Goal: Task Accomplishment & Management: Manage account settings

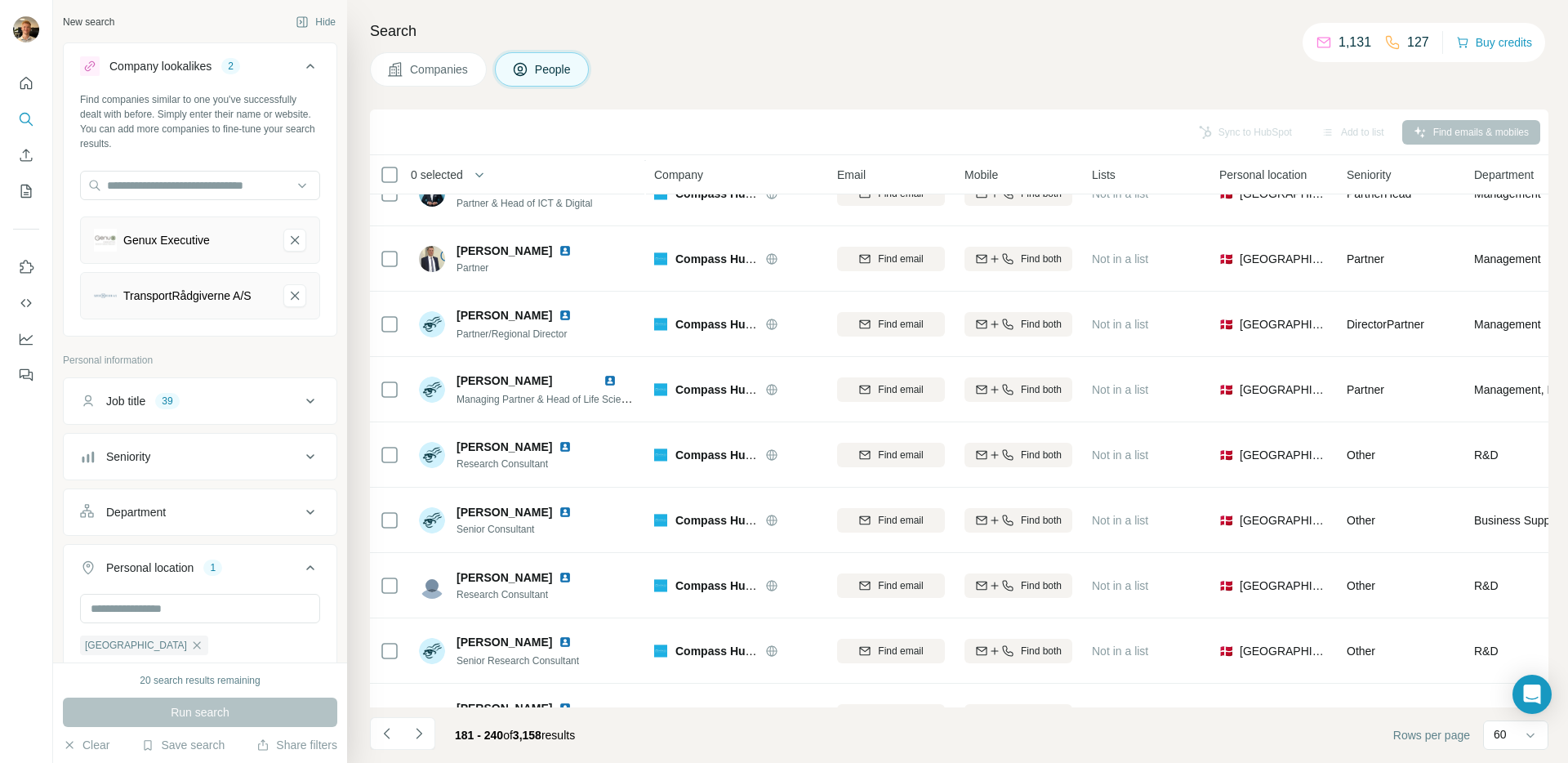
scroll to position [2394, 0]
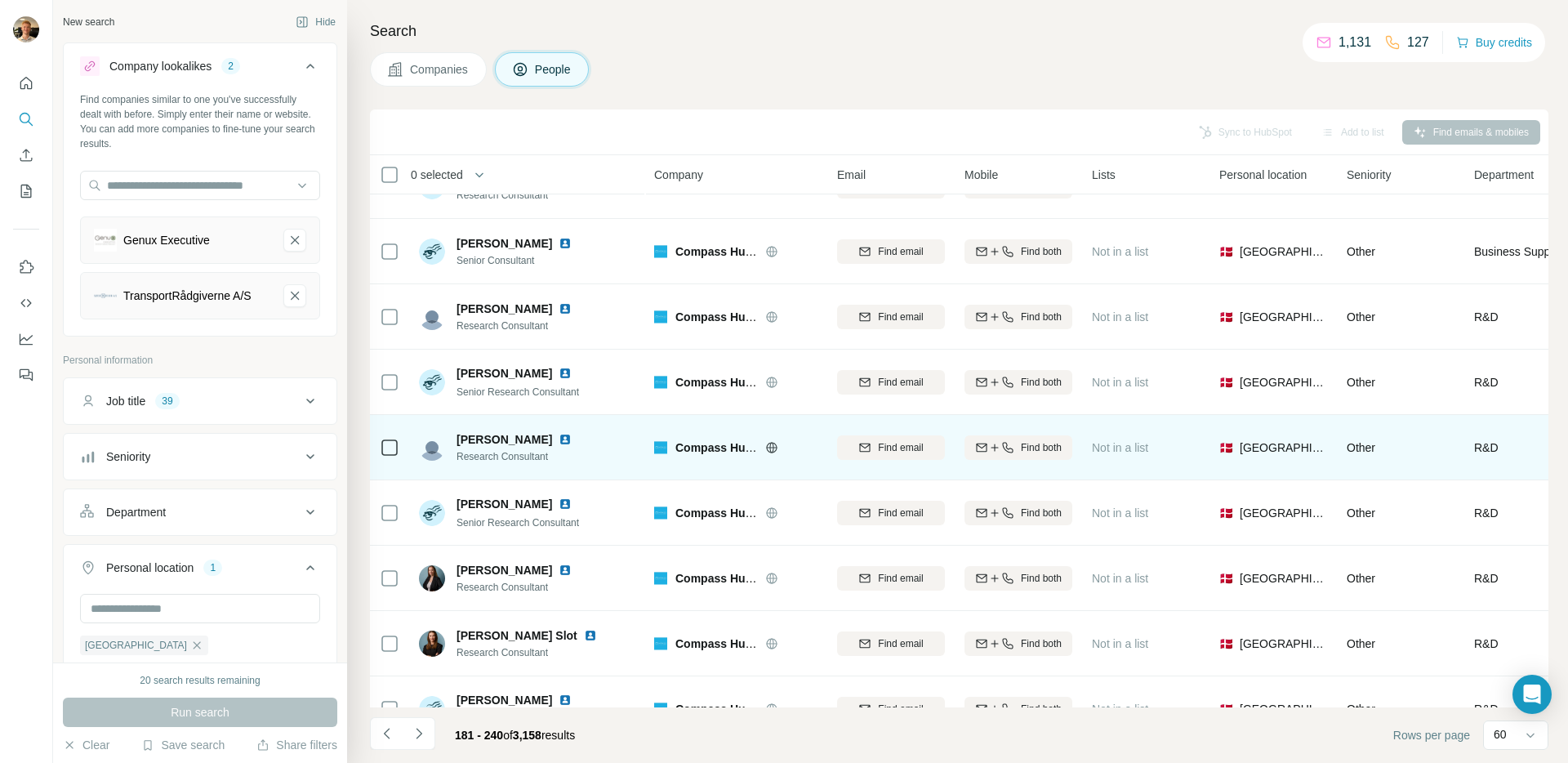
click at [767, 444] on icon at bounding box center [771, 447] width 10 height 10
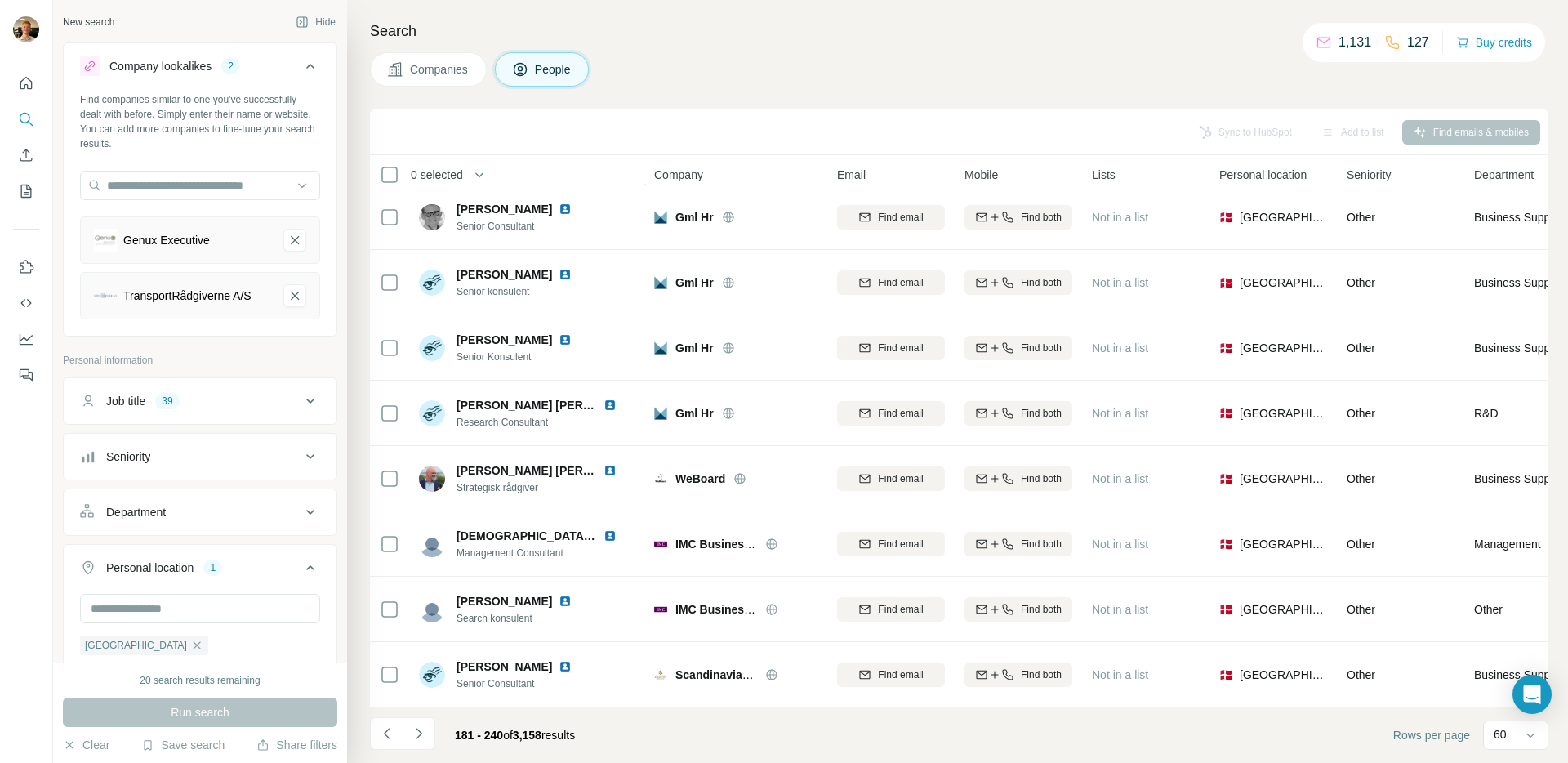
scroll to position [3414, 0]
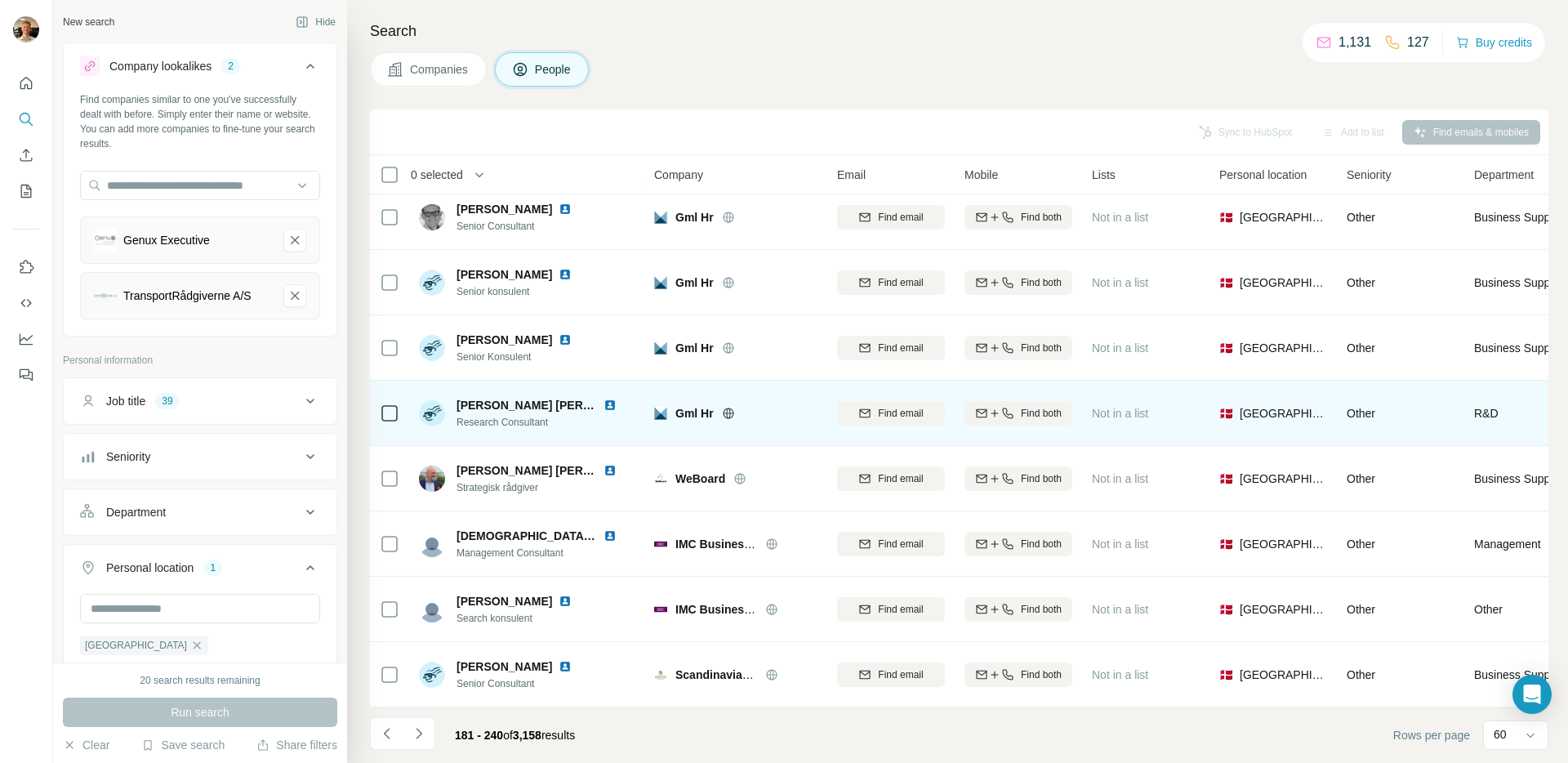
click at [730, 410] on icon at bounding box center [728, 413] width 13 height 13
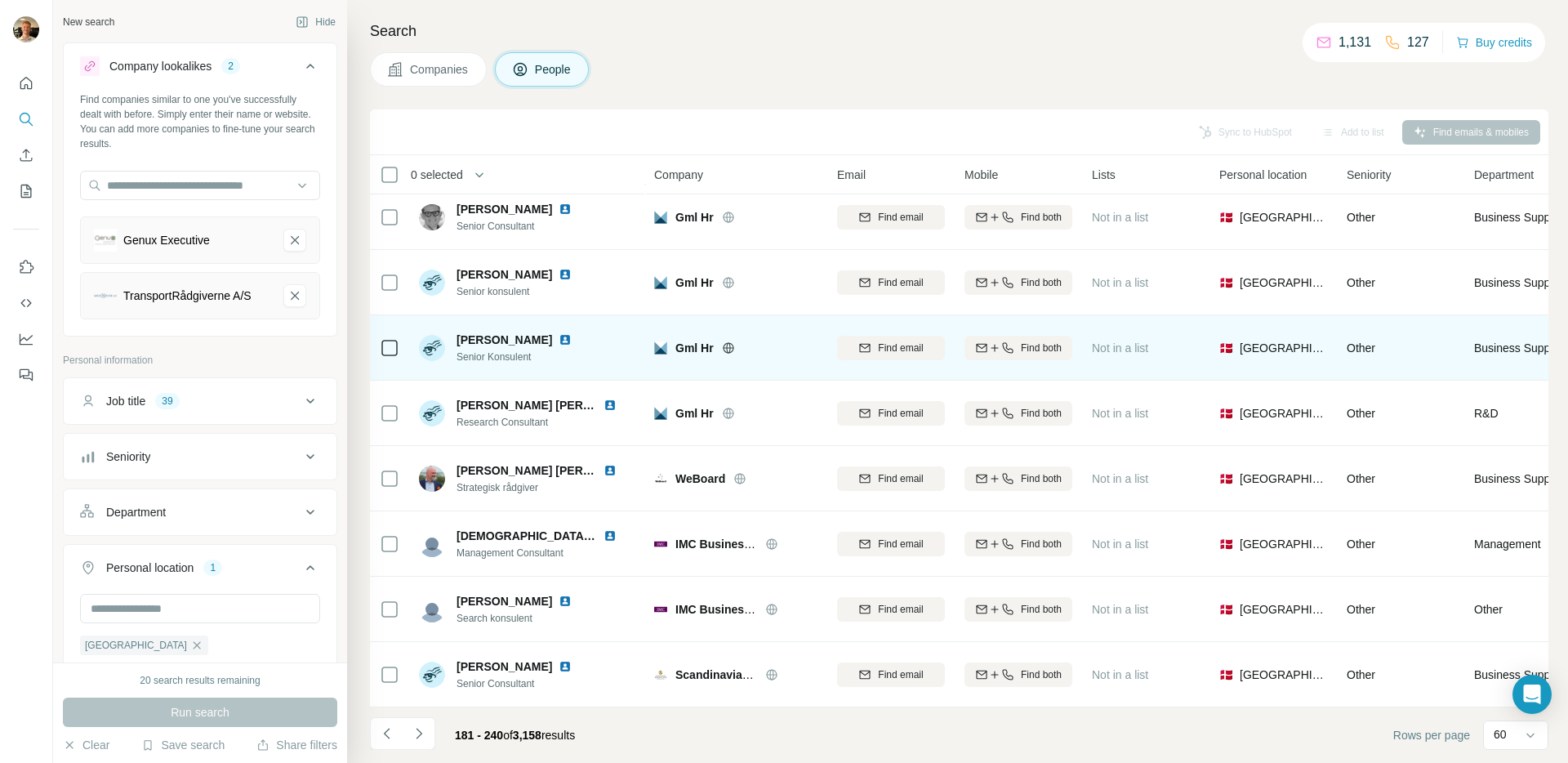
scroll to position [3417, 0]
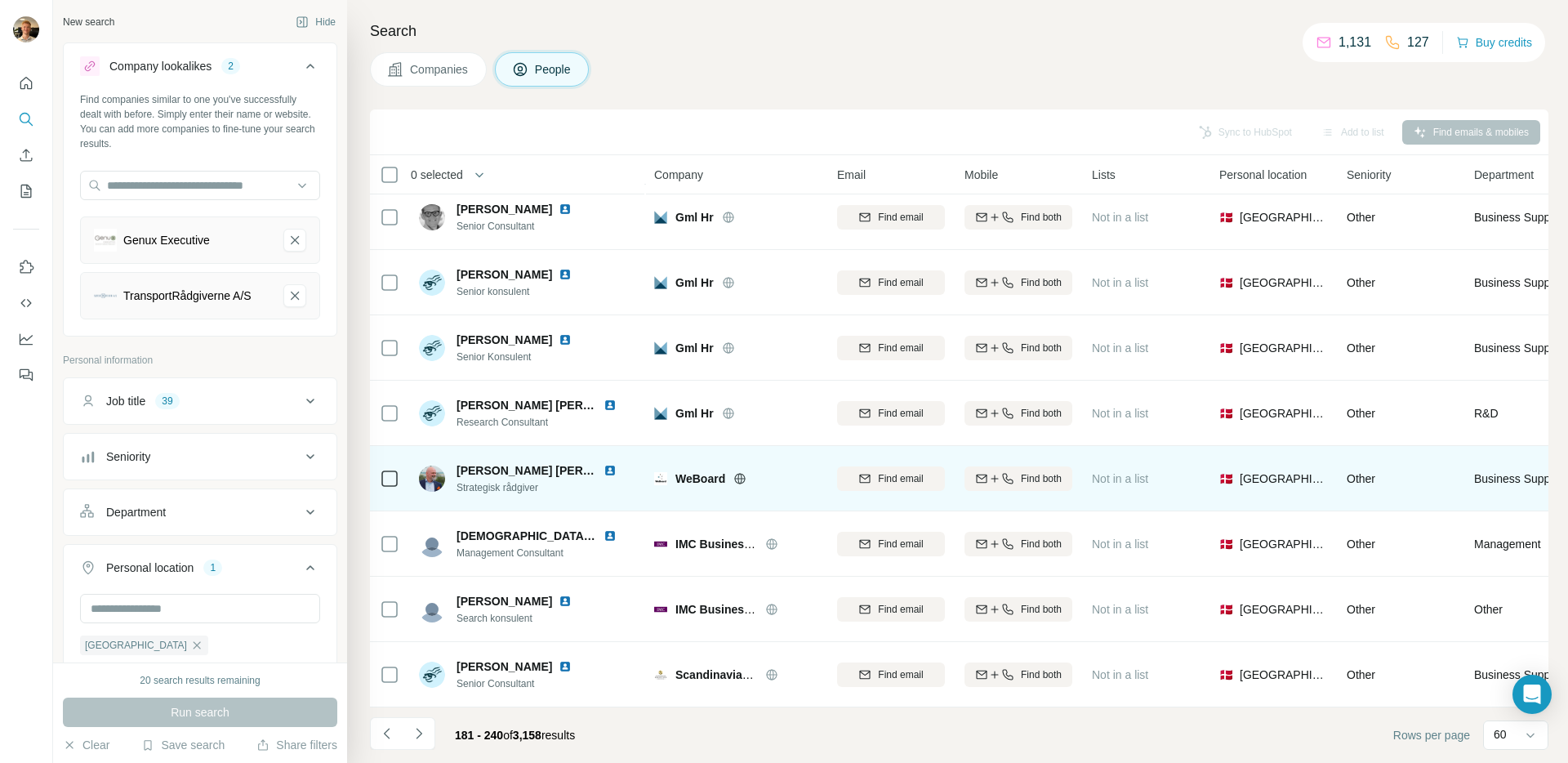
click at [742, 472] on icon at bounding box center [739, 478] width 13 height 13
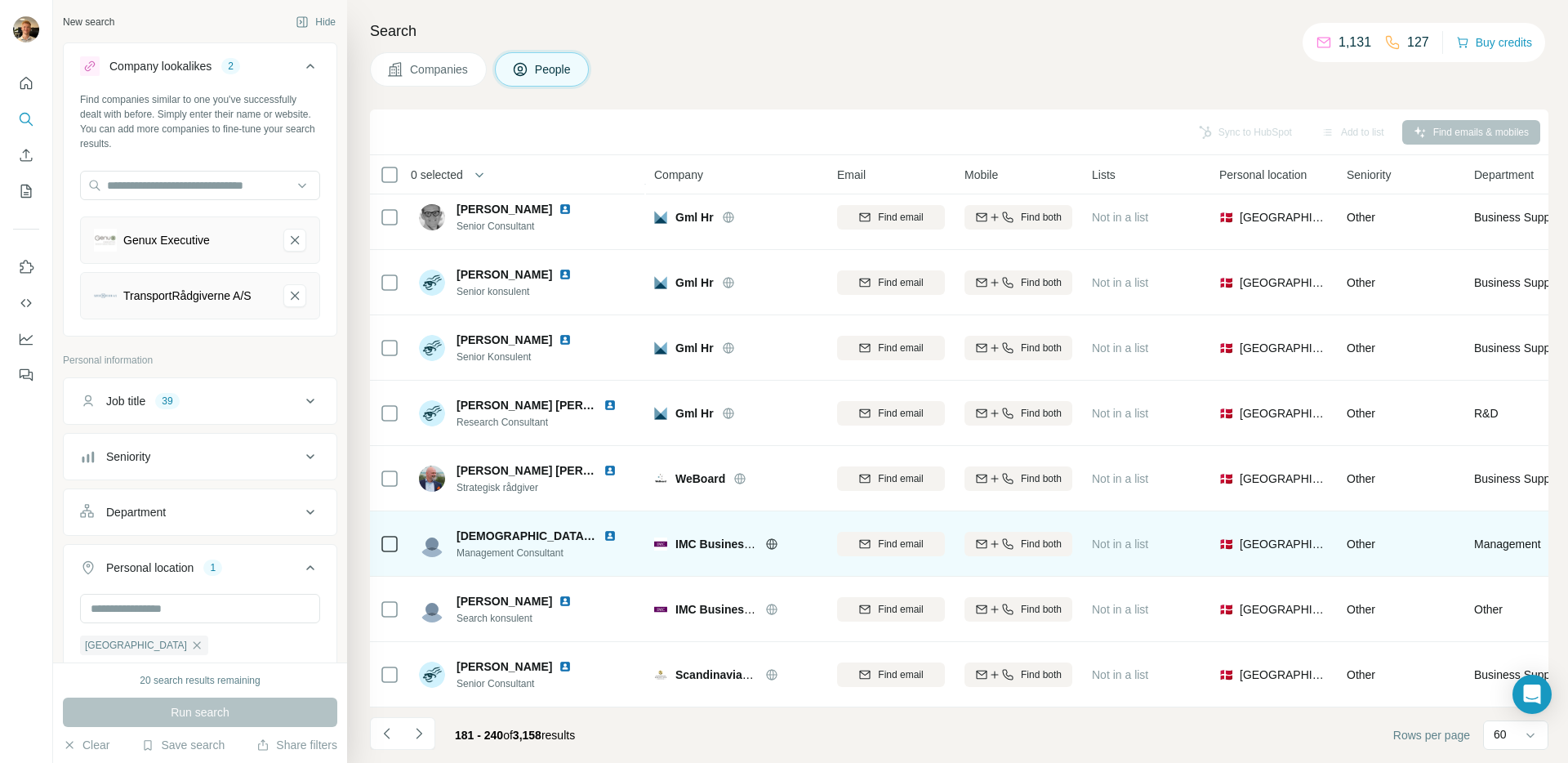
click at [777, 538] on icon at bounding box center [771, 544] width 13 height 13
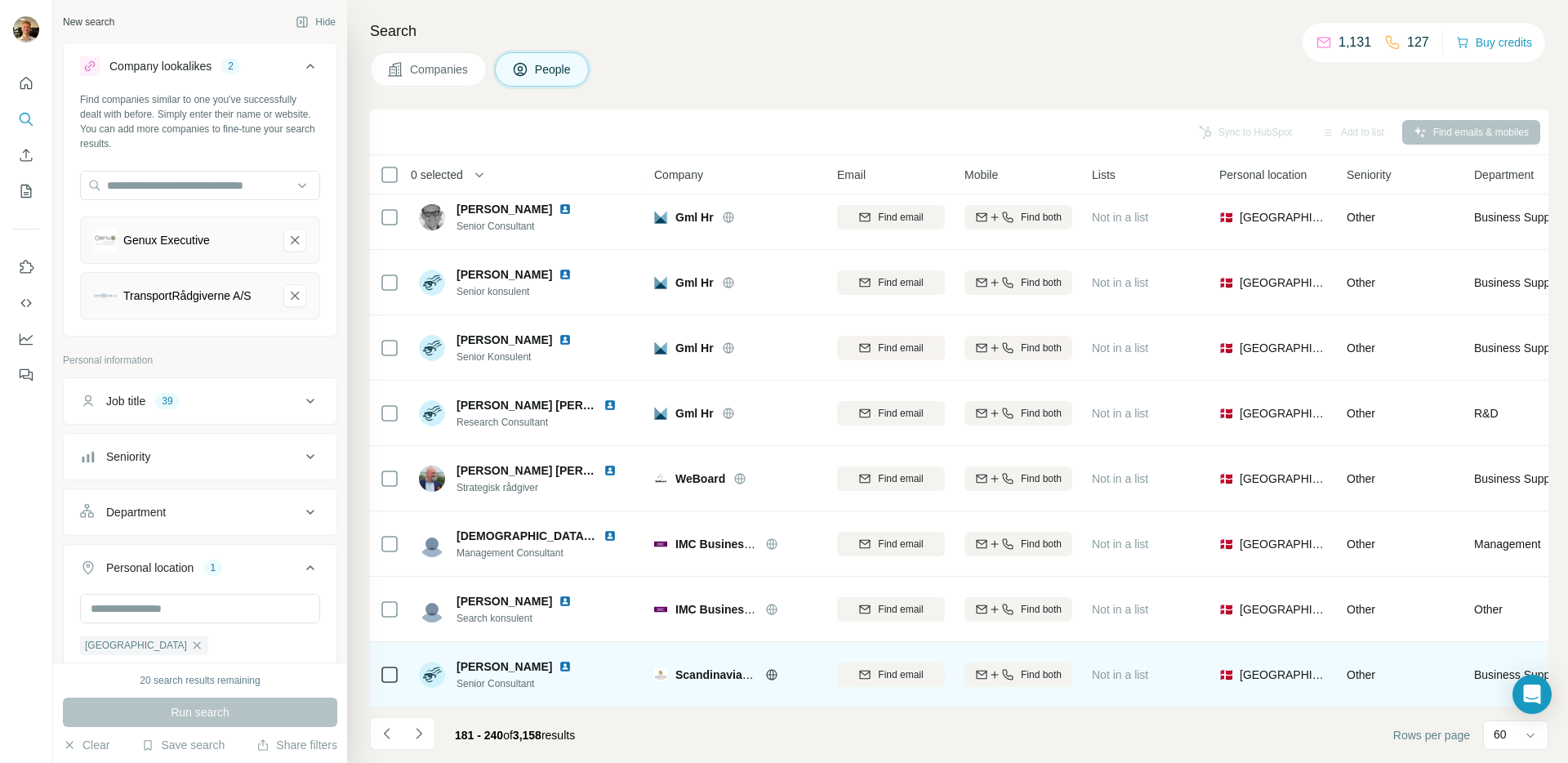
click at [768, 669] on icon at bounding box center [771, 675] width 13 height 13
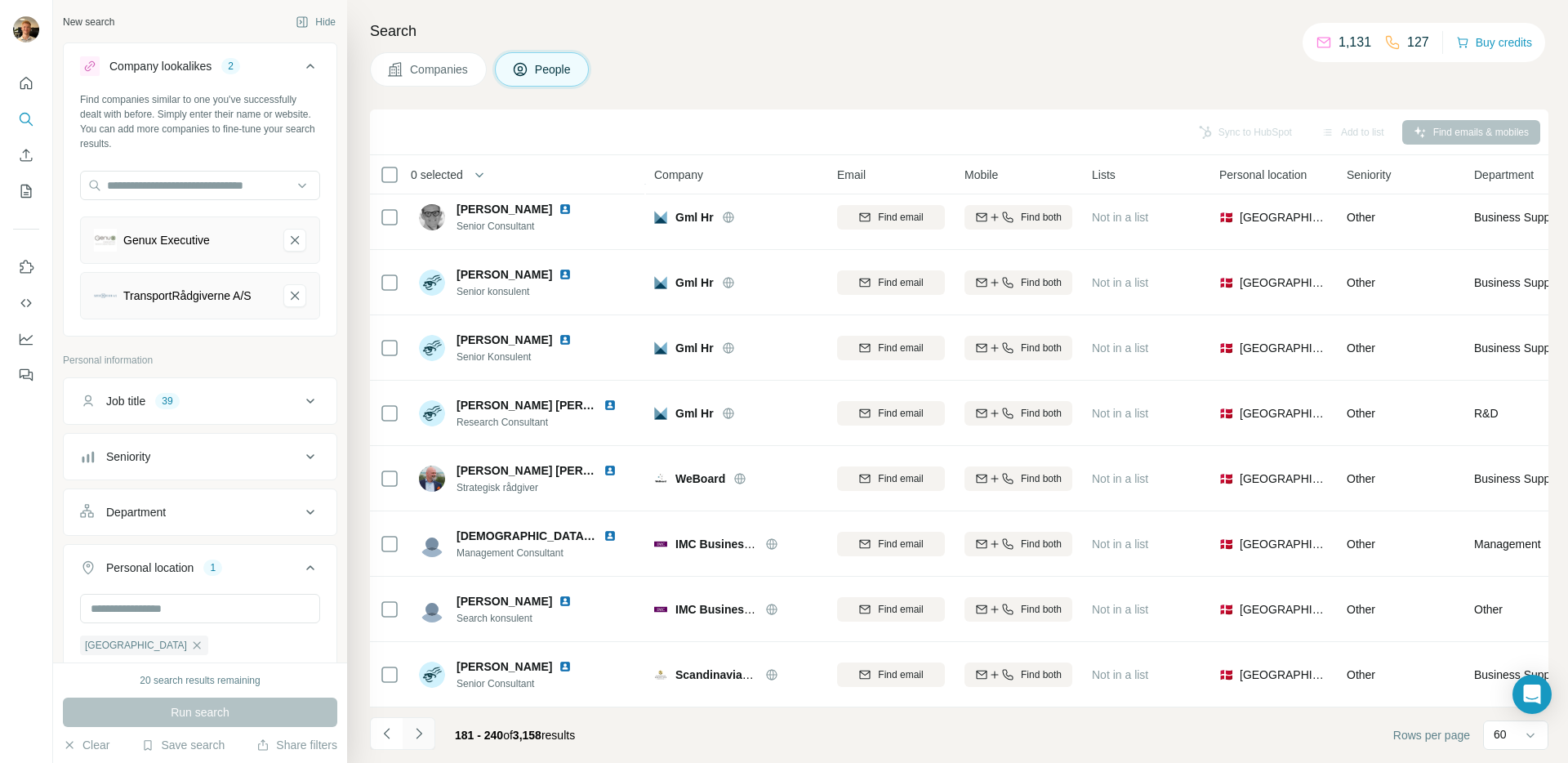
click at [415, 741] on icon "Navigate to next page" at bounding box center [419, 733] width 16 height 16
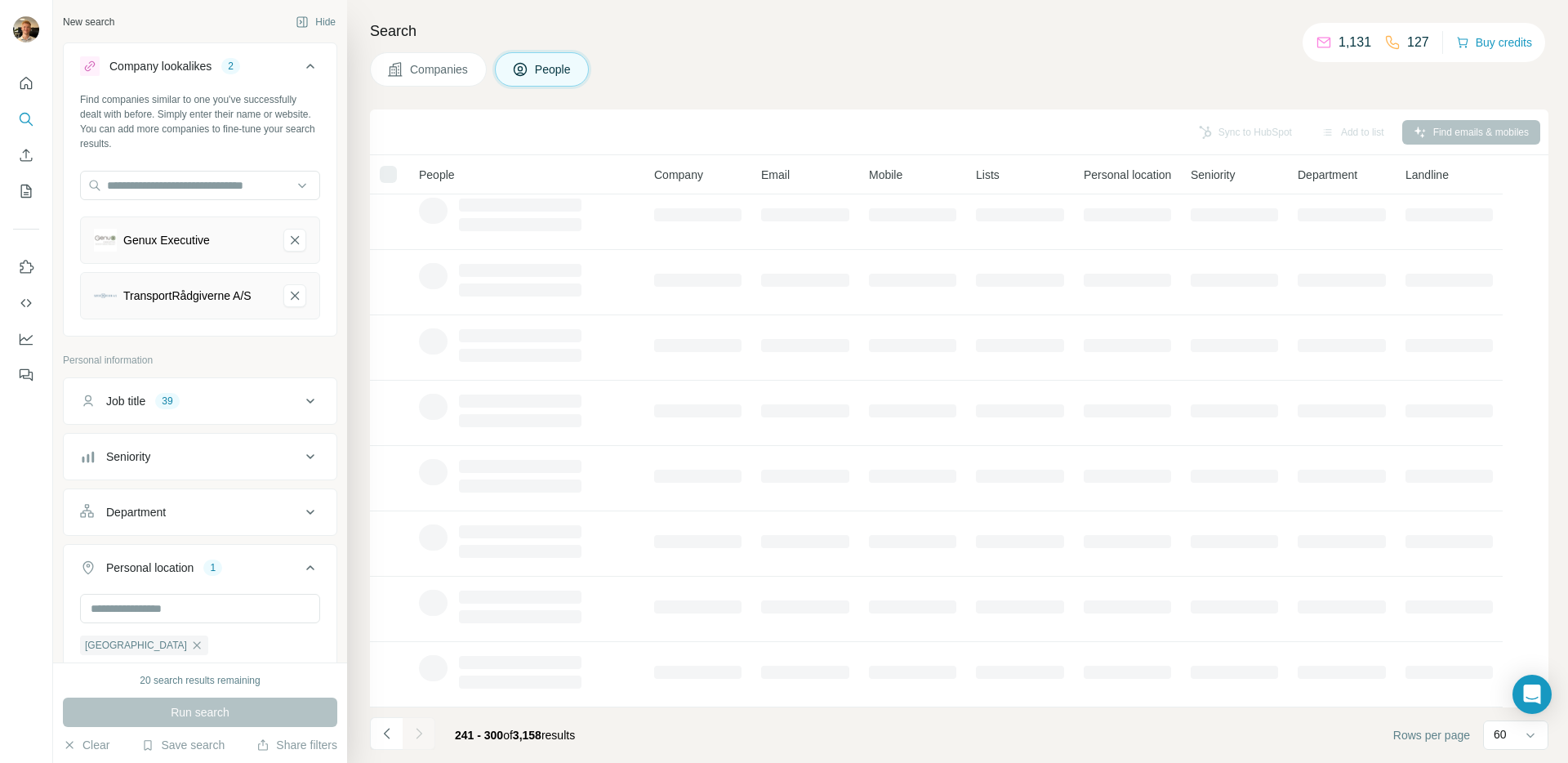
click at [417, 737] on div at bounding box center [419, 733] width 32 height 32
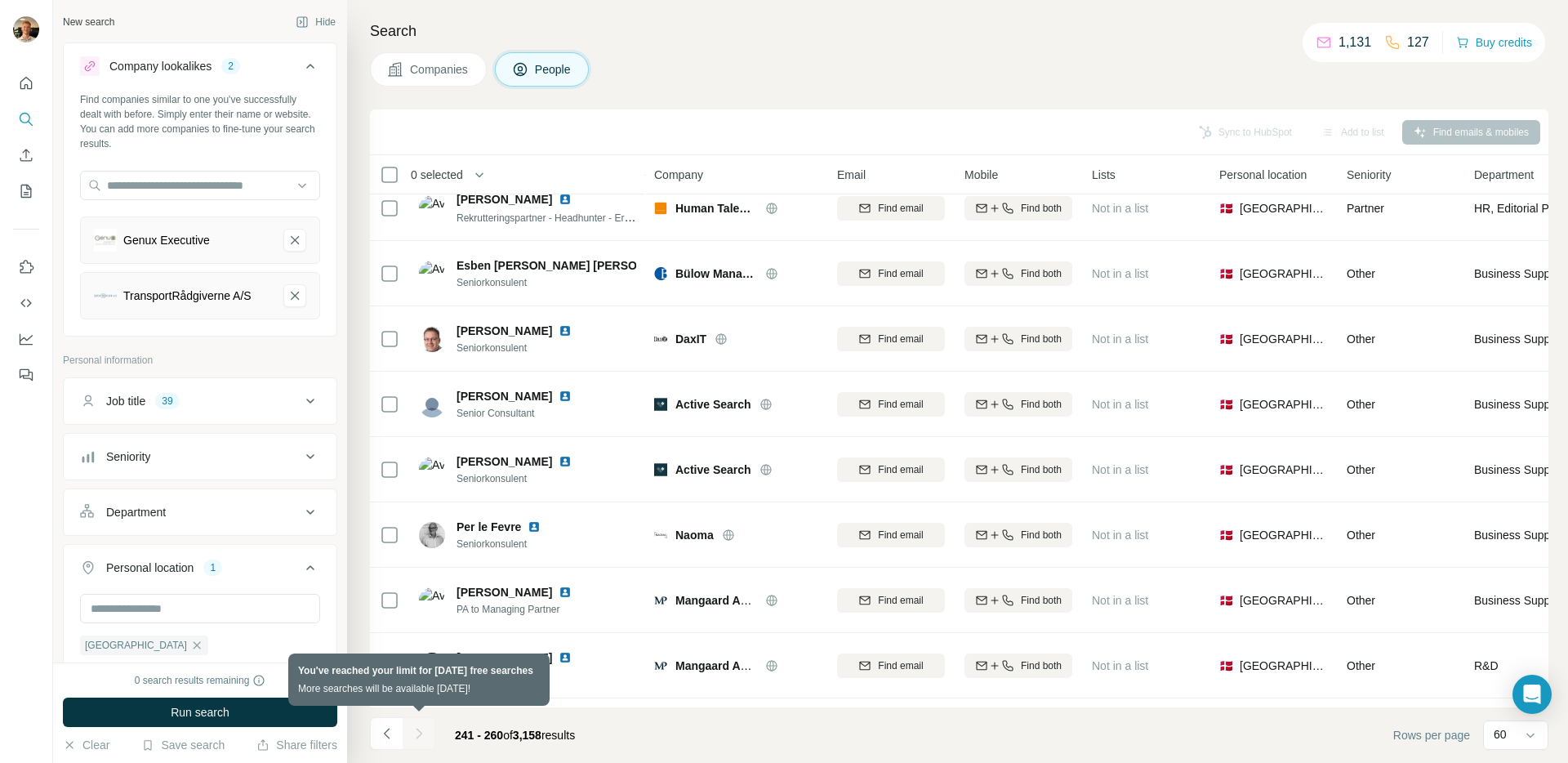
scroll to position [803, 0]
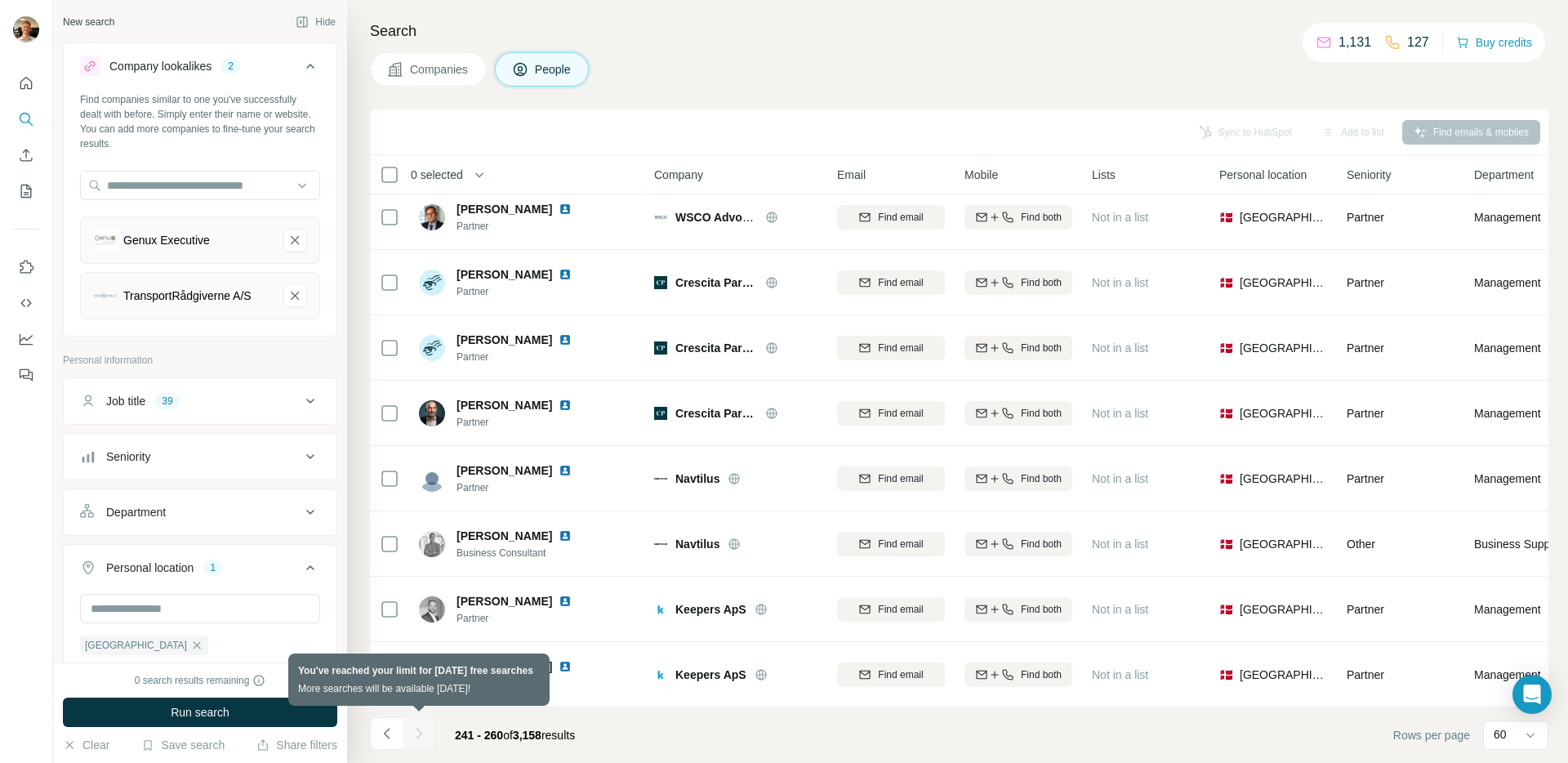
click at [425, 734] on div at bounding box center [419, 733] width 32 height 32
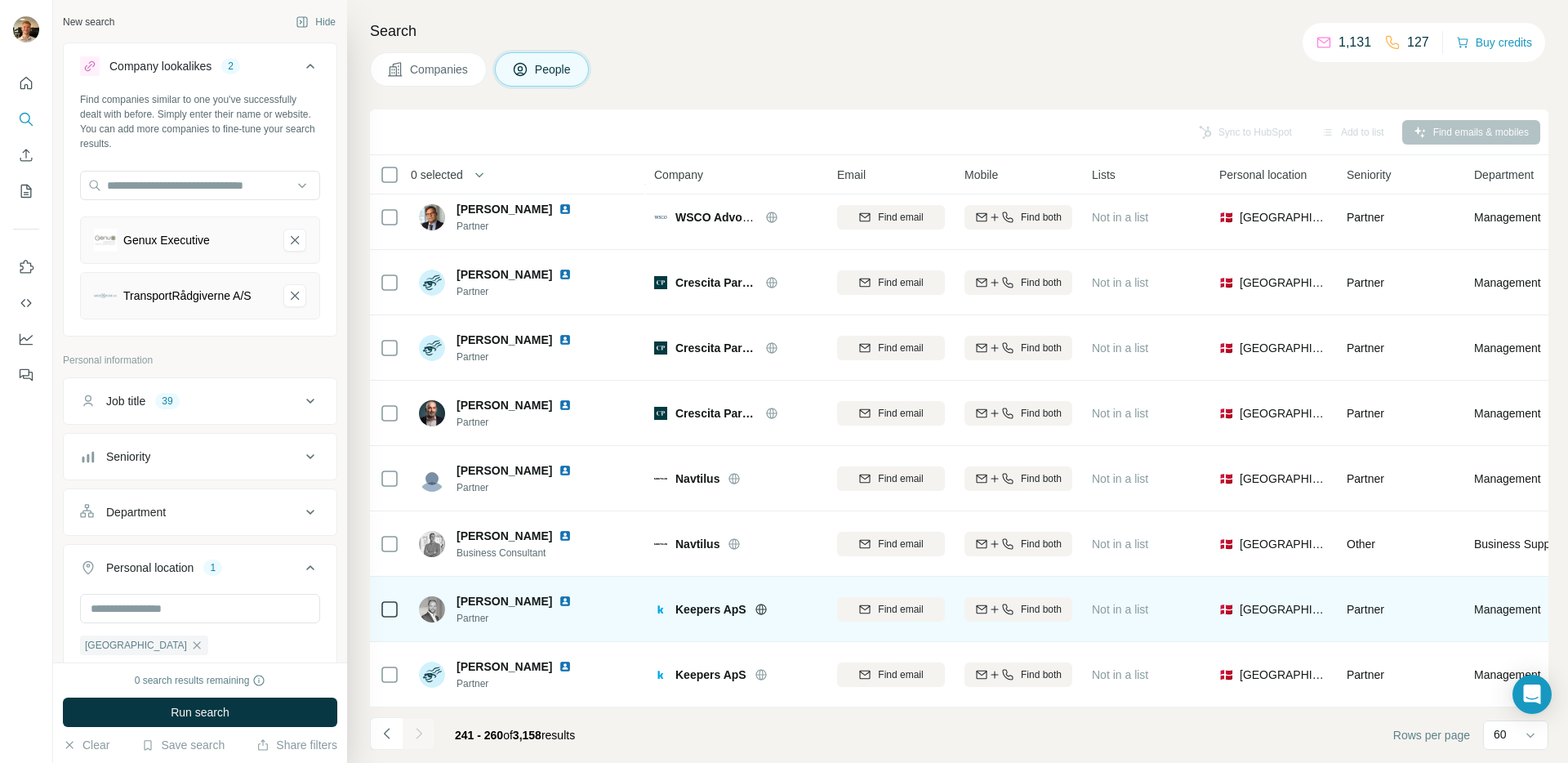
click at [763, 603] on icon at bounding box center [760, 609] width 13 height 13
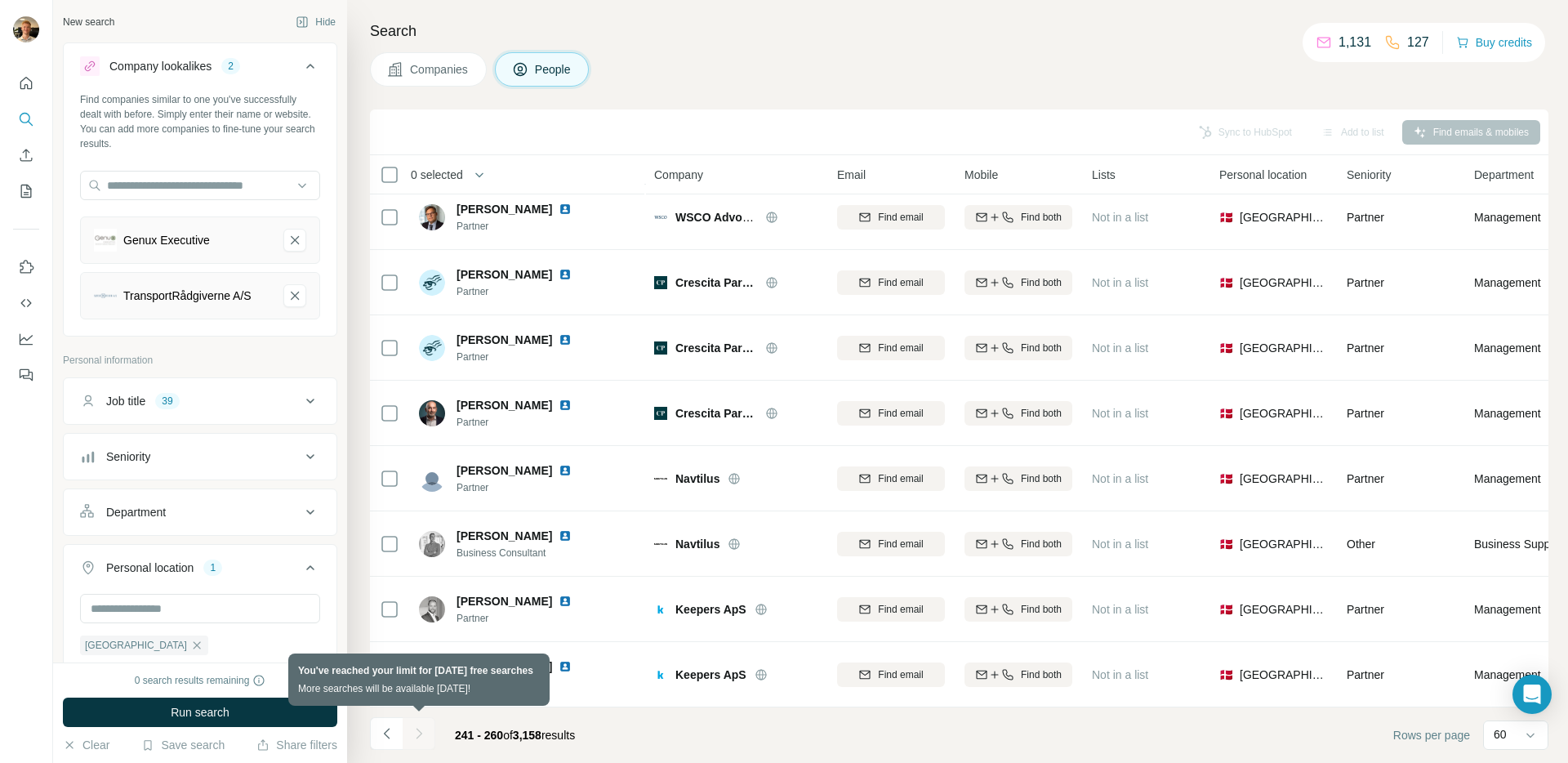
click at [425, 733] on div at bounding box center [419, 733] width 32 height 32
click at [725, 746] on footer "241 - 260 of 3,158 results Rows per page 60" at bounding box center [959, 735] width 1178 height 55
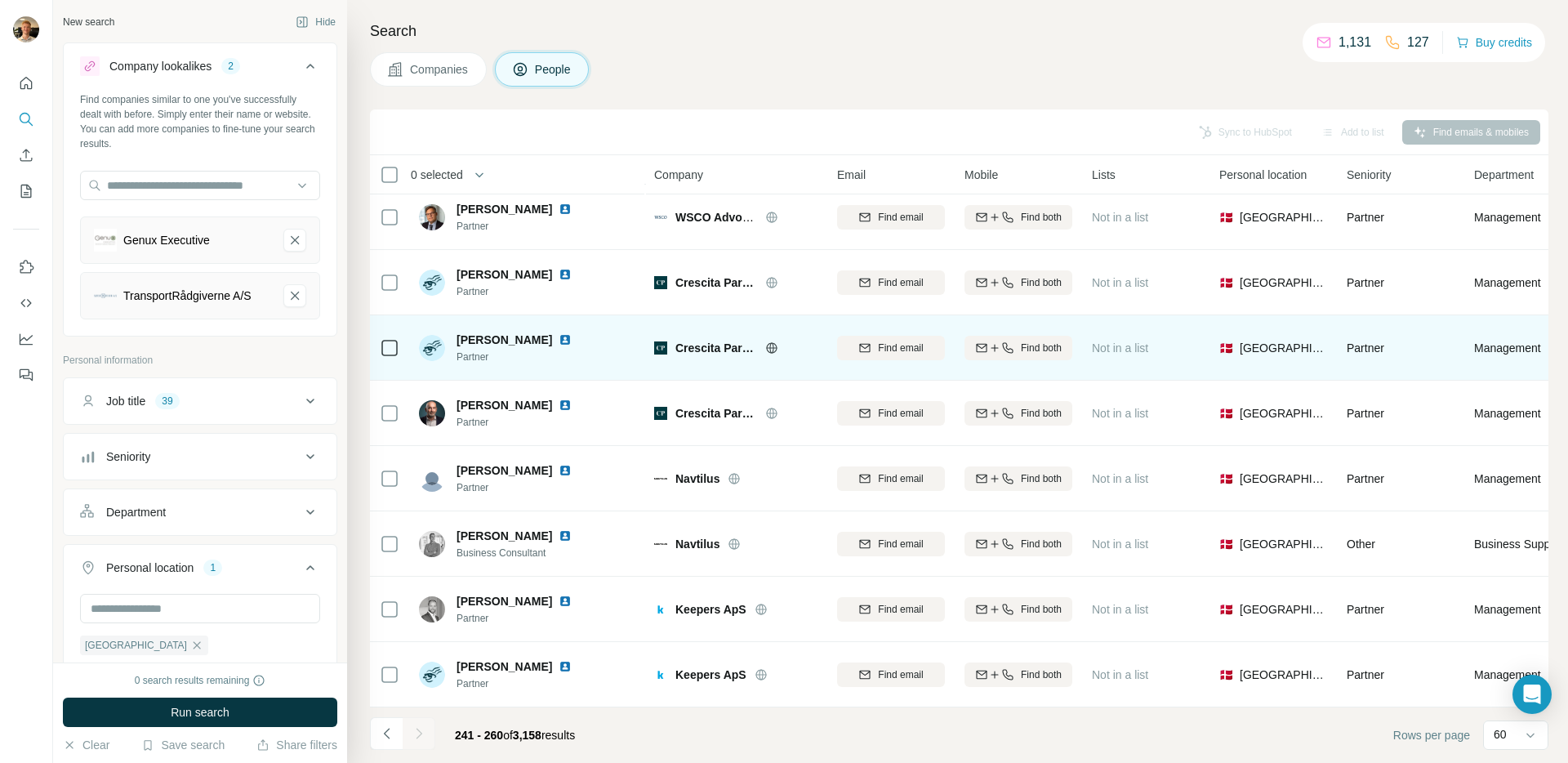
click at [775, 342] on icon at bounding box center [771, 348] width 13 height 13
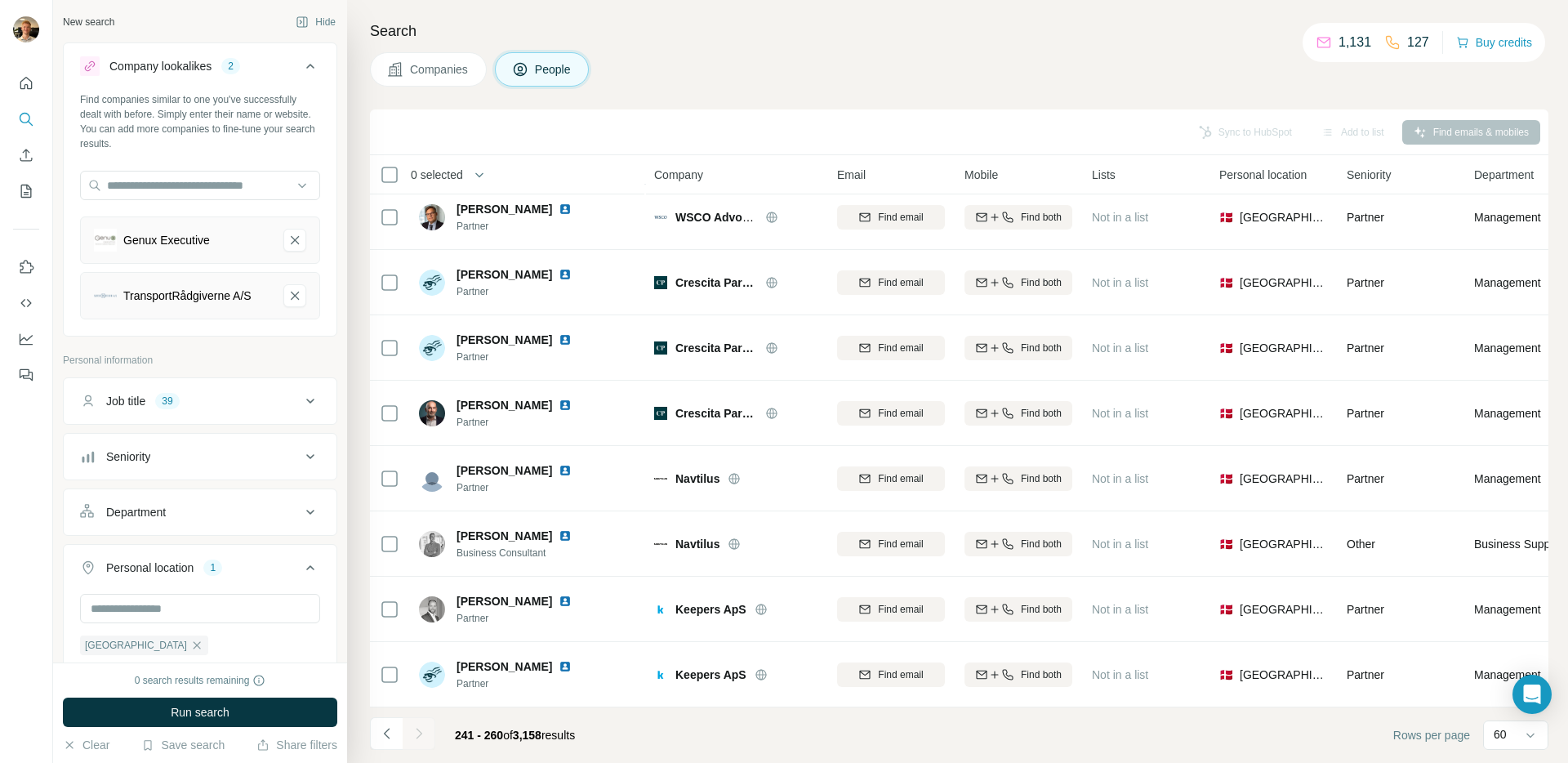
click at [1032, 88] on div "Search Companies People Sync to HubSpot Add to list Find emails & mobiles 0 sel…" at bounding box center [957, 382] width 1221 height 763
click at [829, 99] on div "Search Companies People Sync to HubSpot Add to list Find emails & mobiles 0 sel…" at bounding box center [957, 382] width 1221 height 763
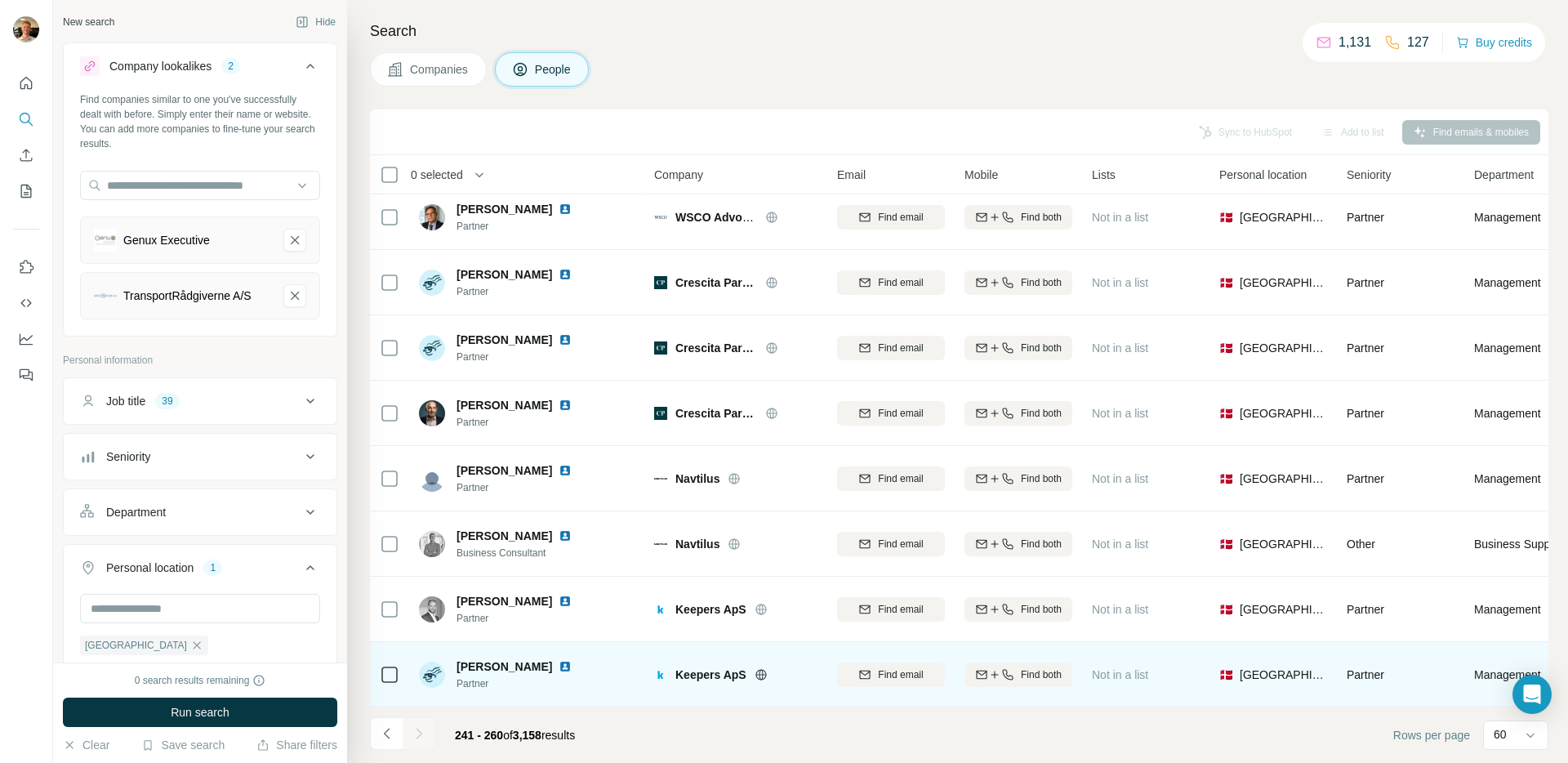
scroll to position [0, 0]
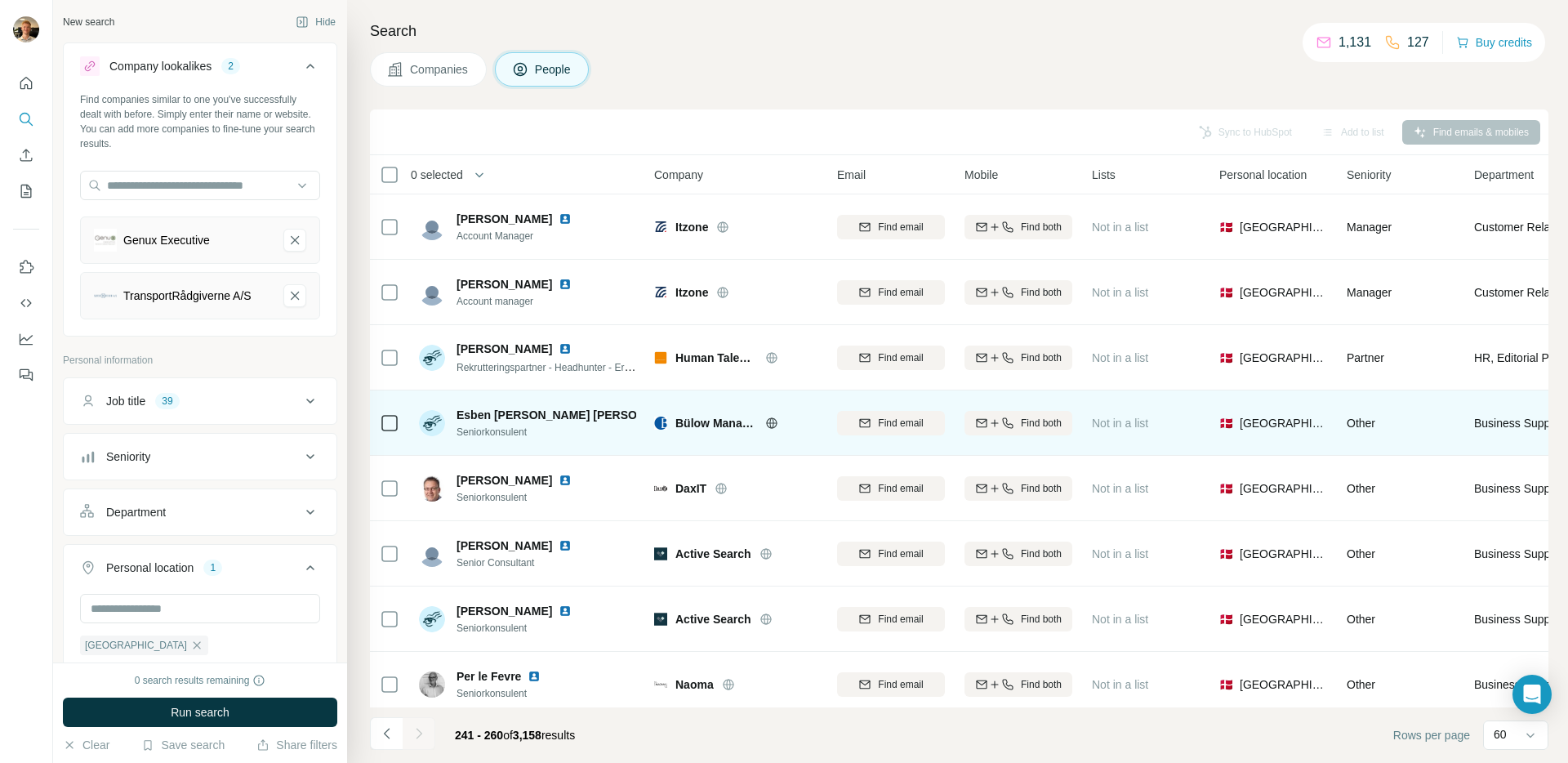
click at [774, 426] on icon at bounding box center [771, 422] width 13 height 13
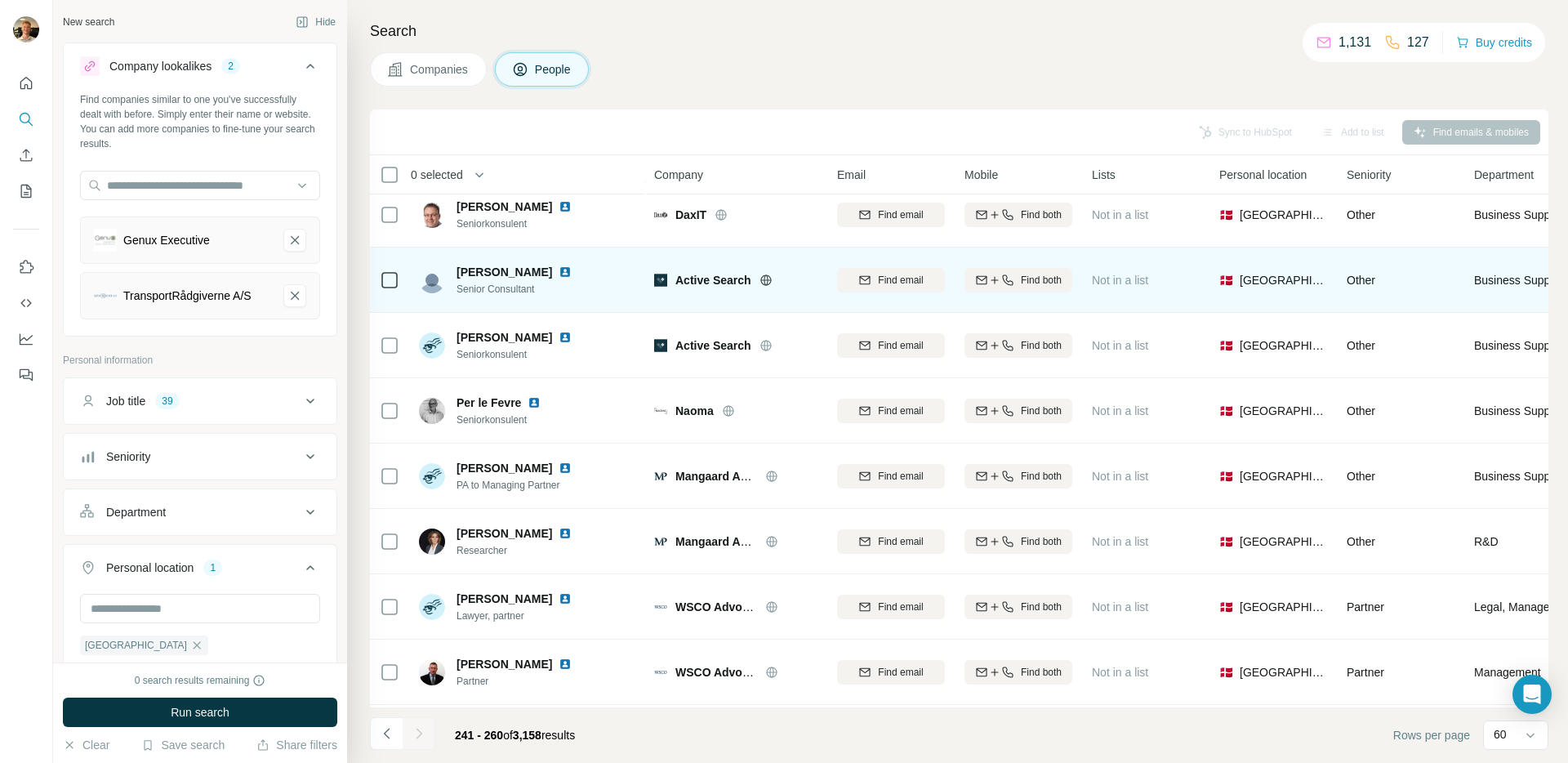
scroll to position [282, 0]
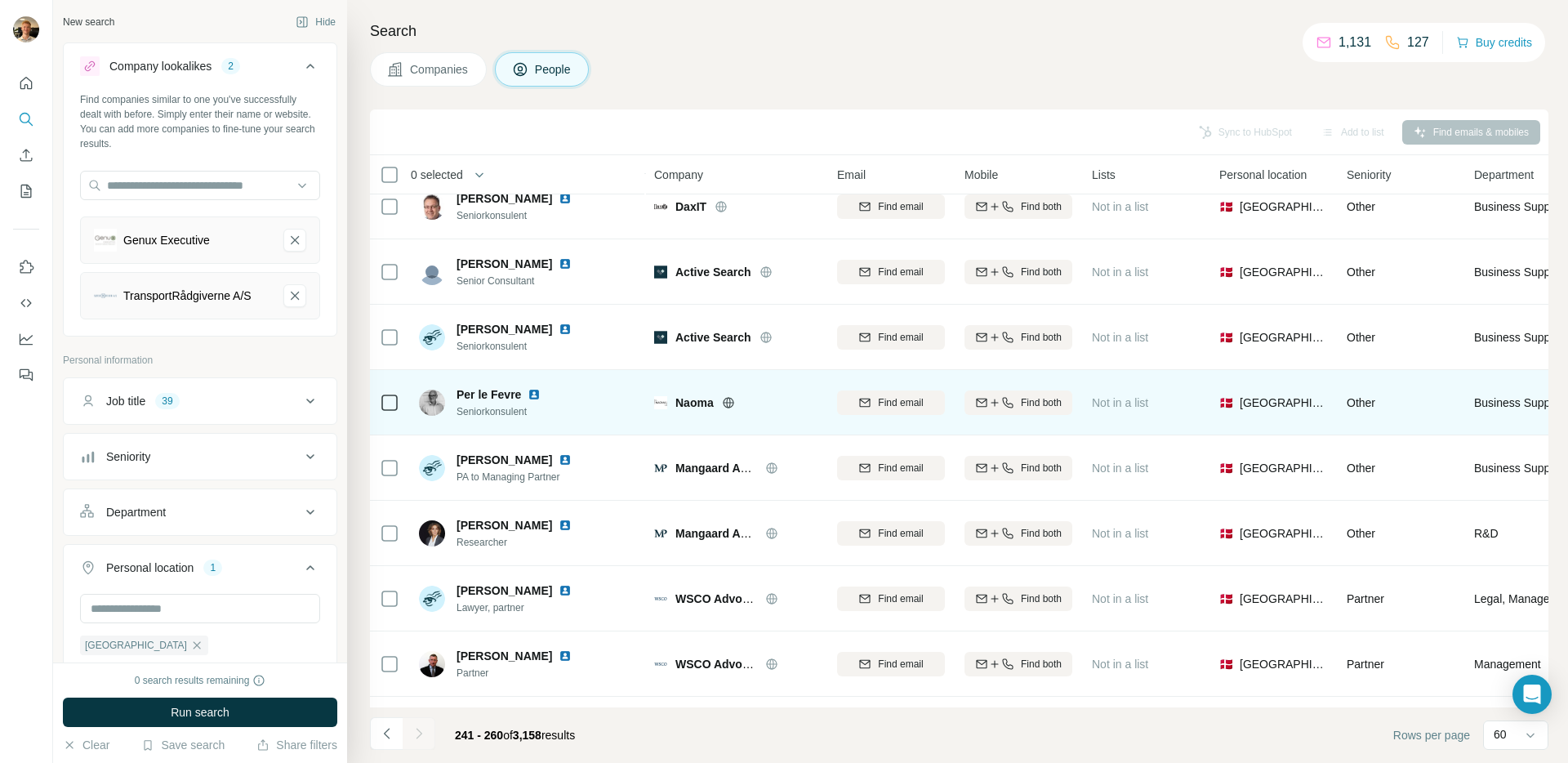
click at [733, 401] on icon at bounding box center [728, 402] width 10 height 10
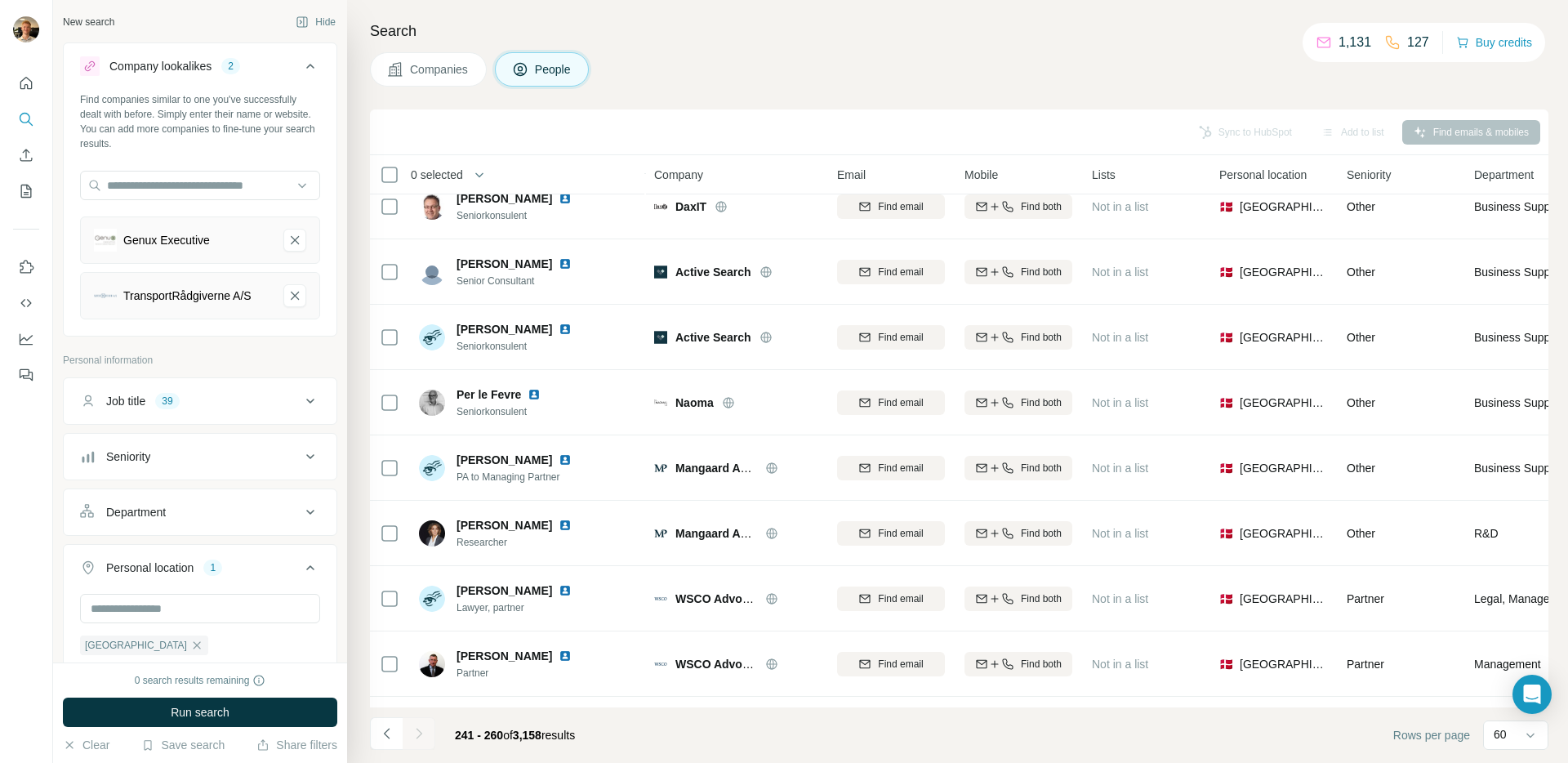
scroll to position [803, 0]
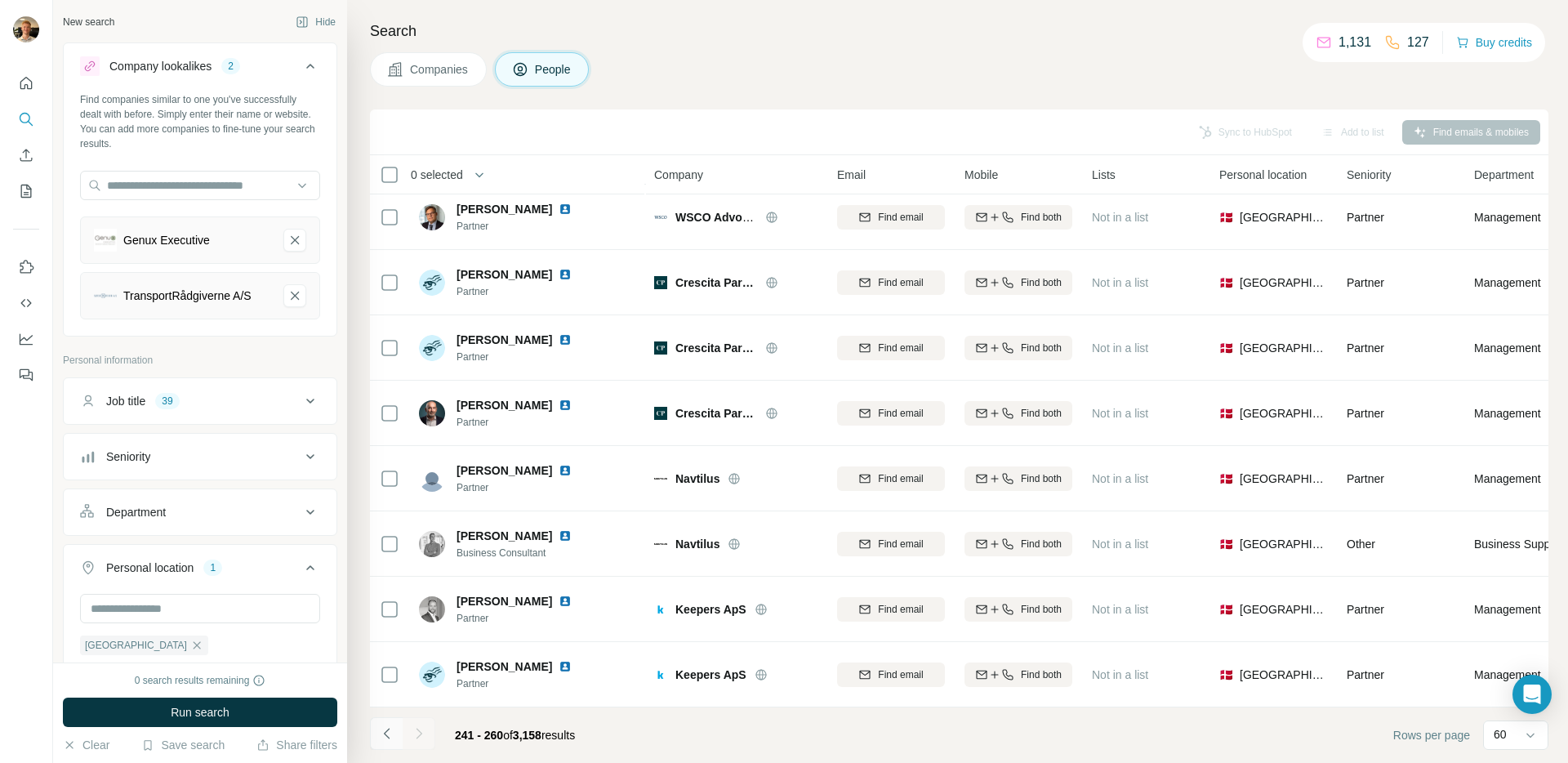
click at [391, 737] on icon "Navigate to previous page" at bounding box center [386, 733] width 16 height 16
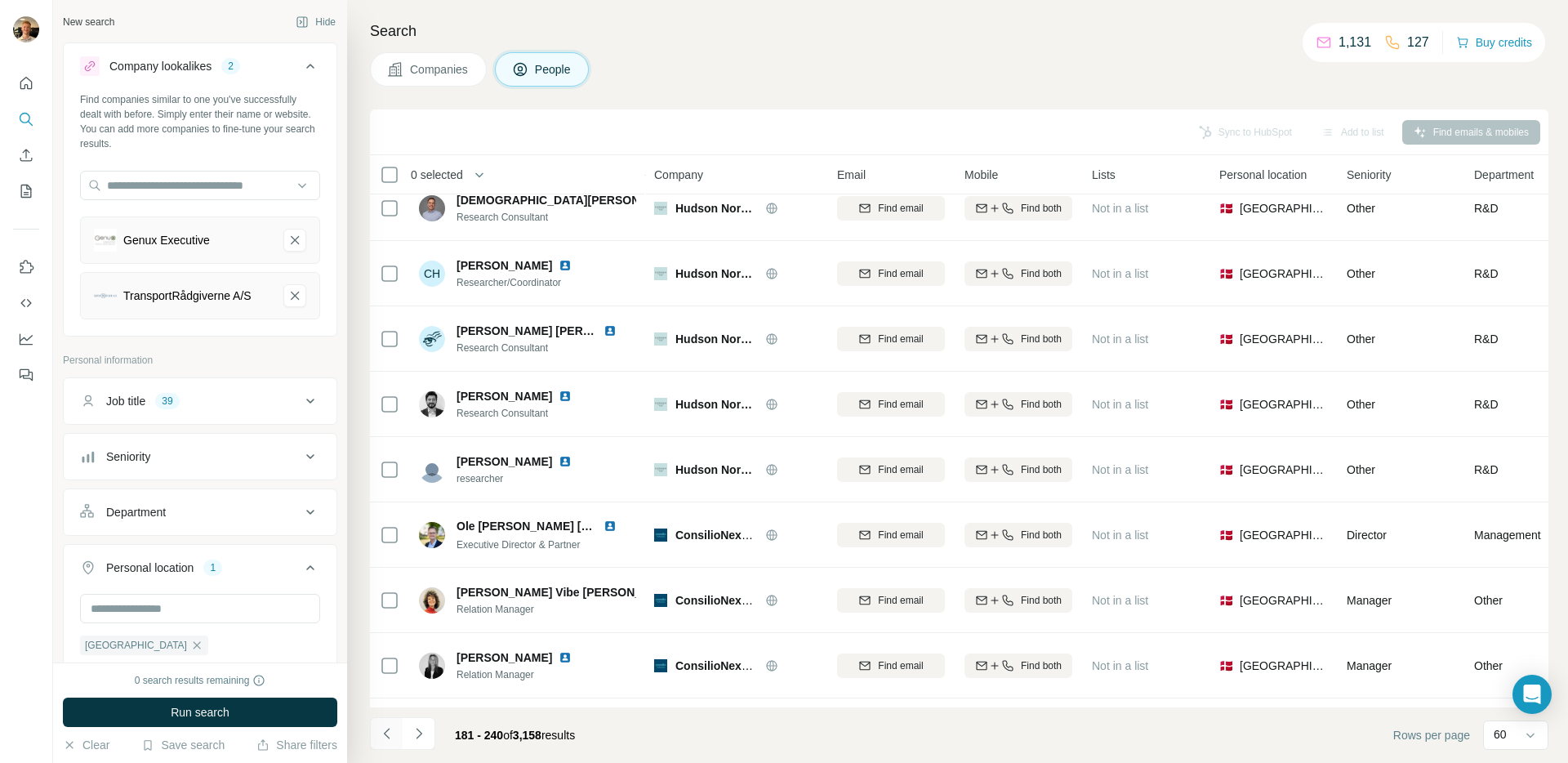
click at [392, 734] on icon "Navigate to previous page" at bounding box center [386, 733] width 16 height 16
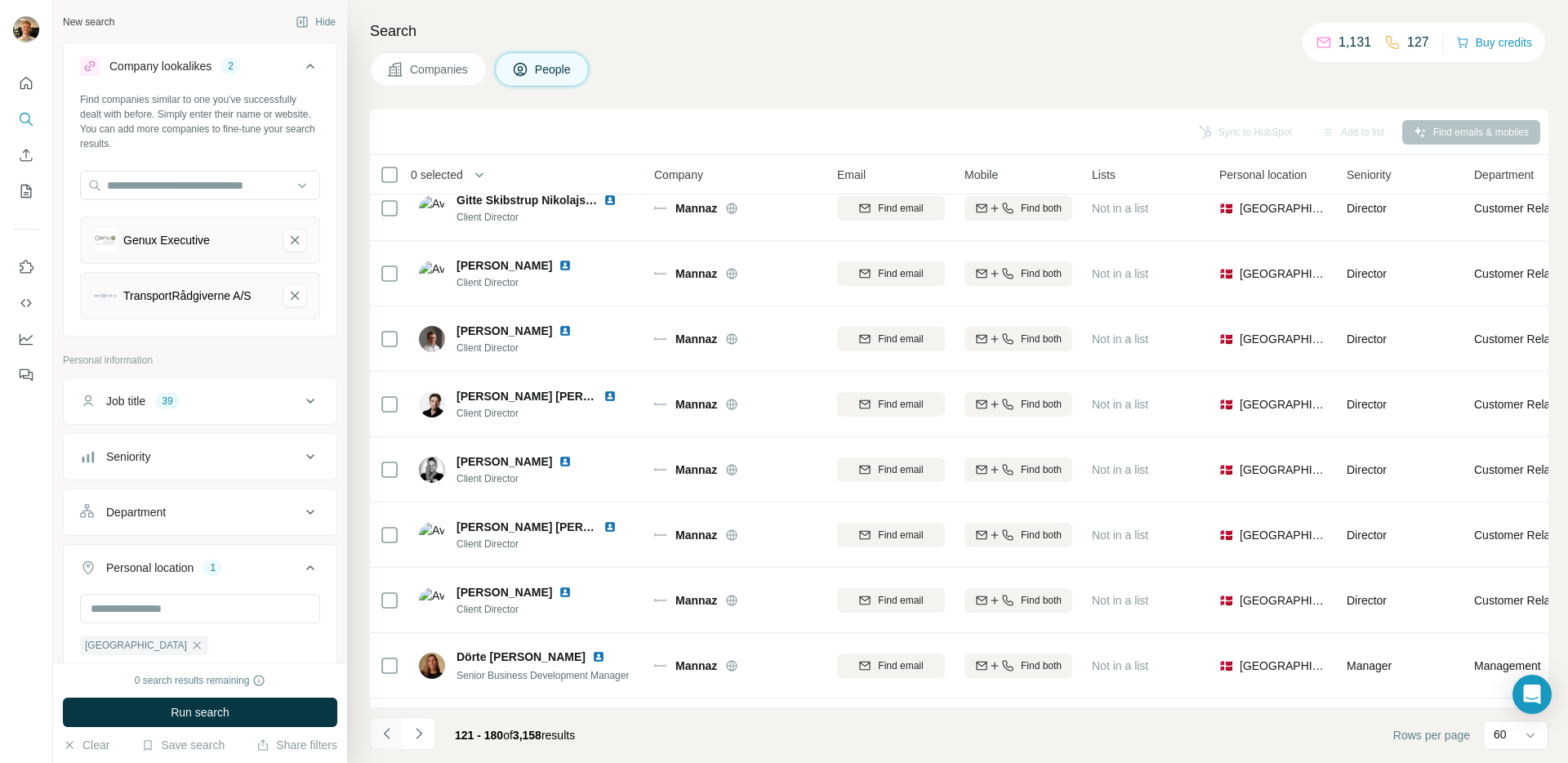
click at [392, 734] on icon "Navigate to previous page" at bounding box center [386, 733] width 16 height 16
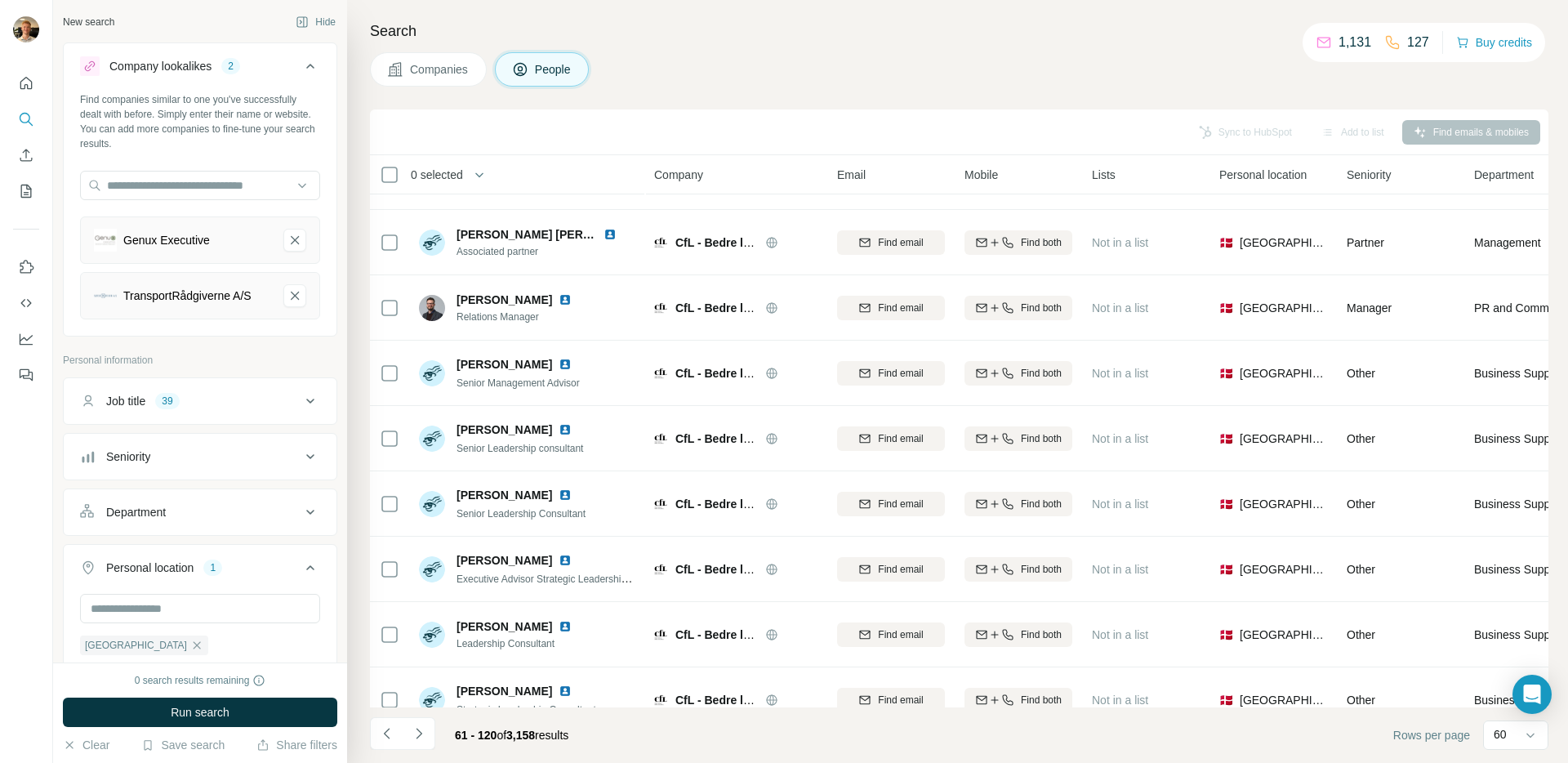
scroll to position [0, 0]
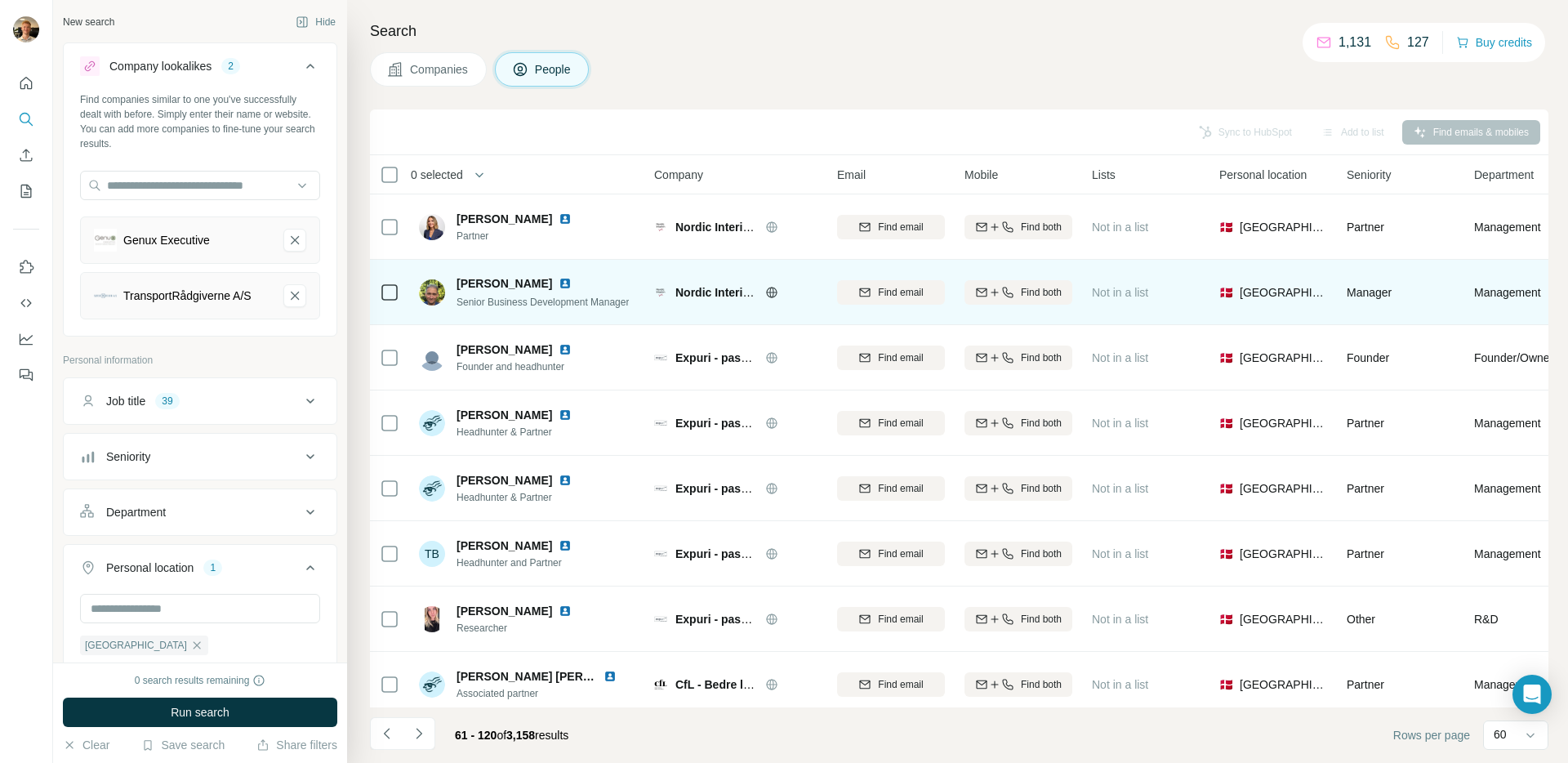
click at [781, 275] on div "Nordic Interim DK - A Valtus Company" at bounding box center [736, 291] width 163 height 45
click at [770, 286] on icon at bounding box center [771, 292] width 13 height 13
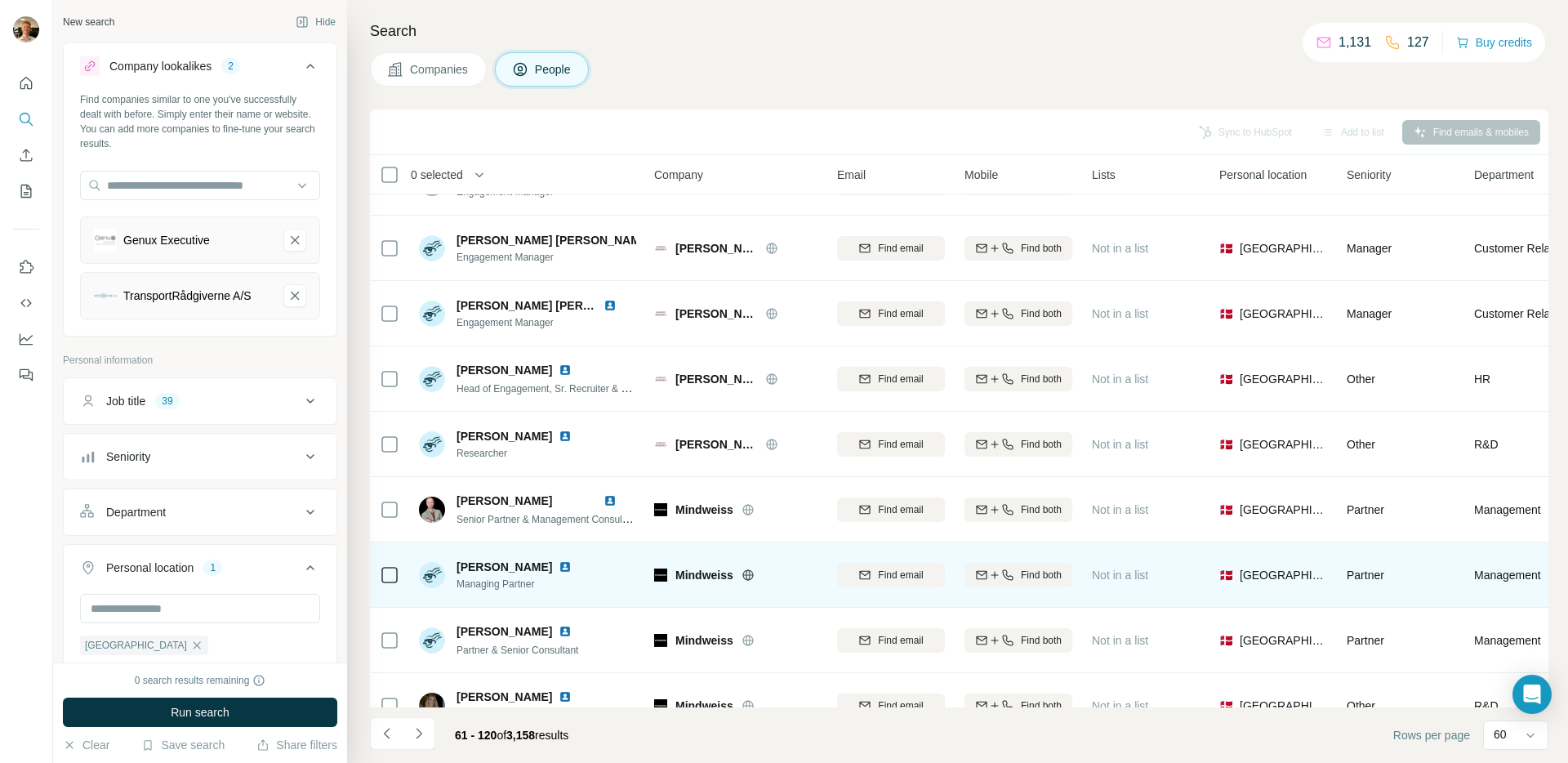
scroll to position [2680, 0]
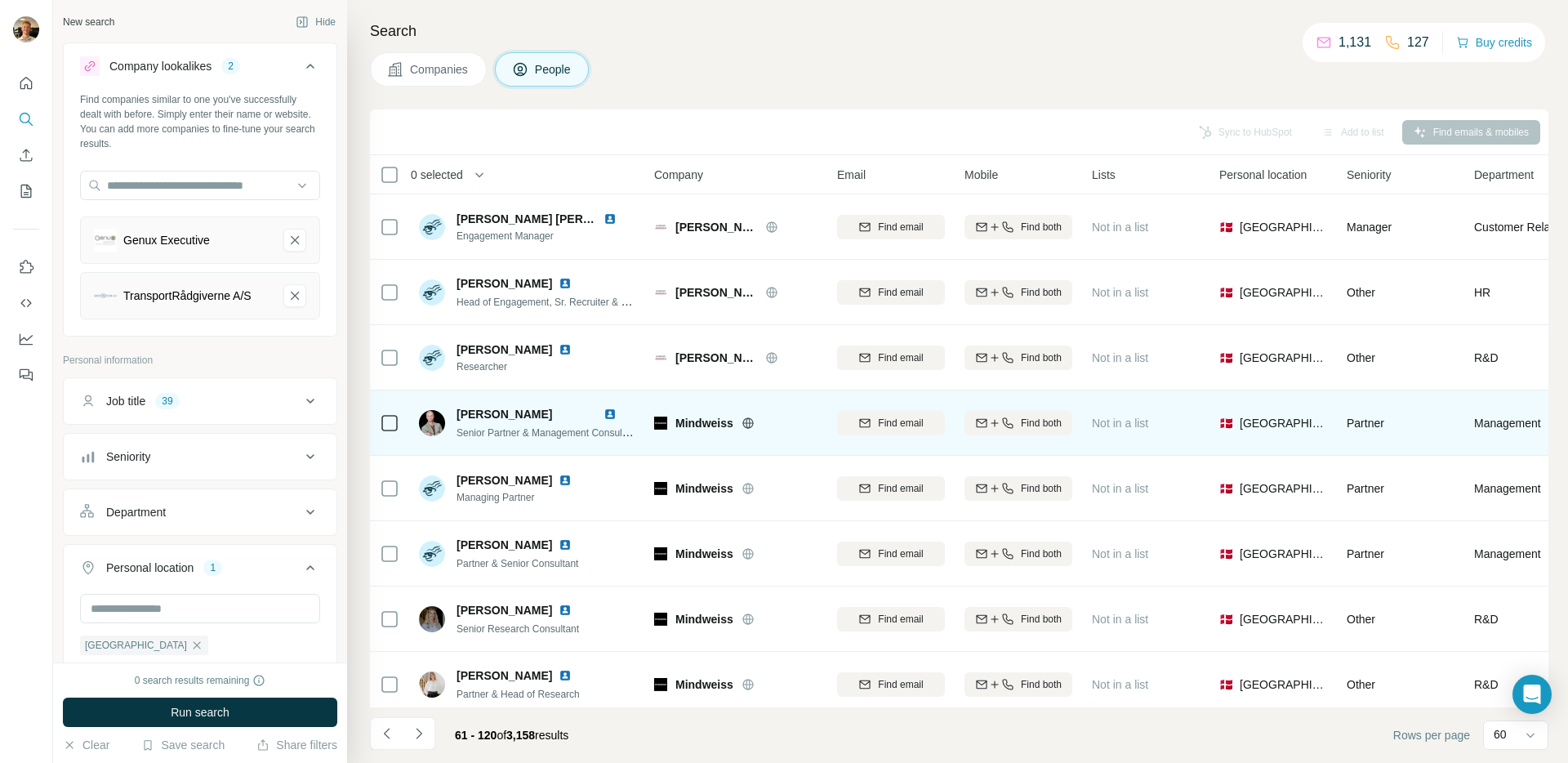
click at [752, 425] on icon at bounding box center [747, 422] width 13 height 13
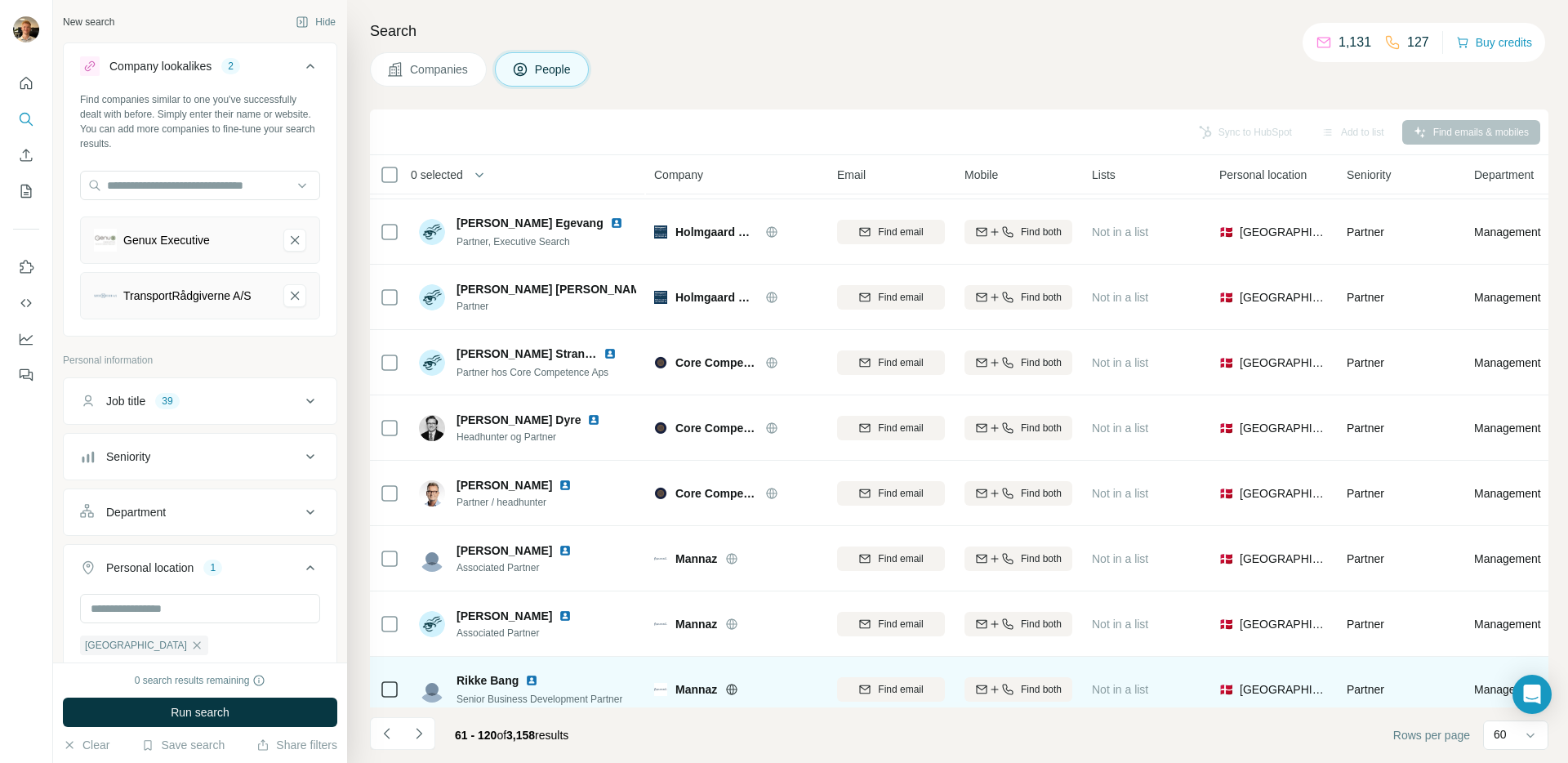
scroll to position [3402, 0]
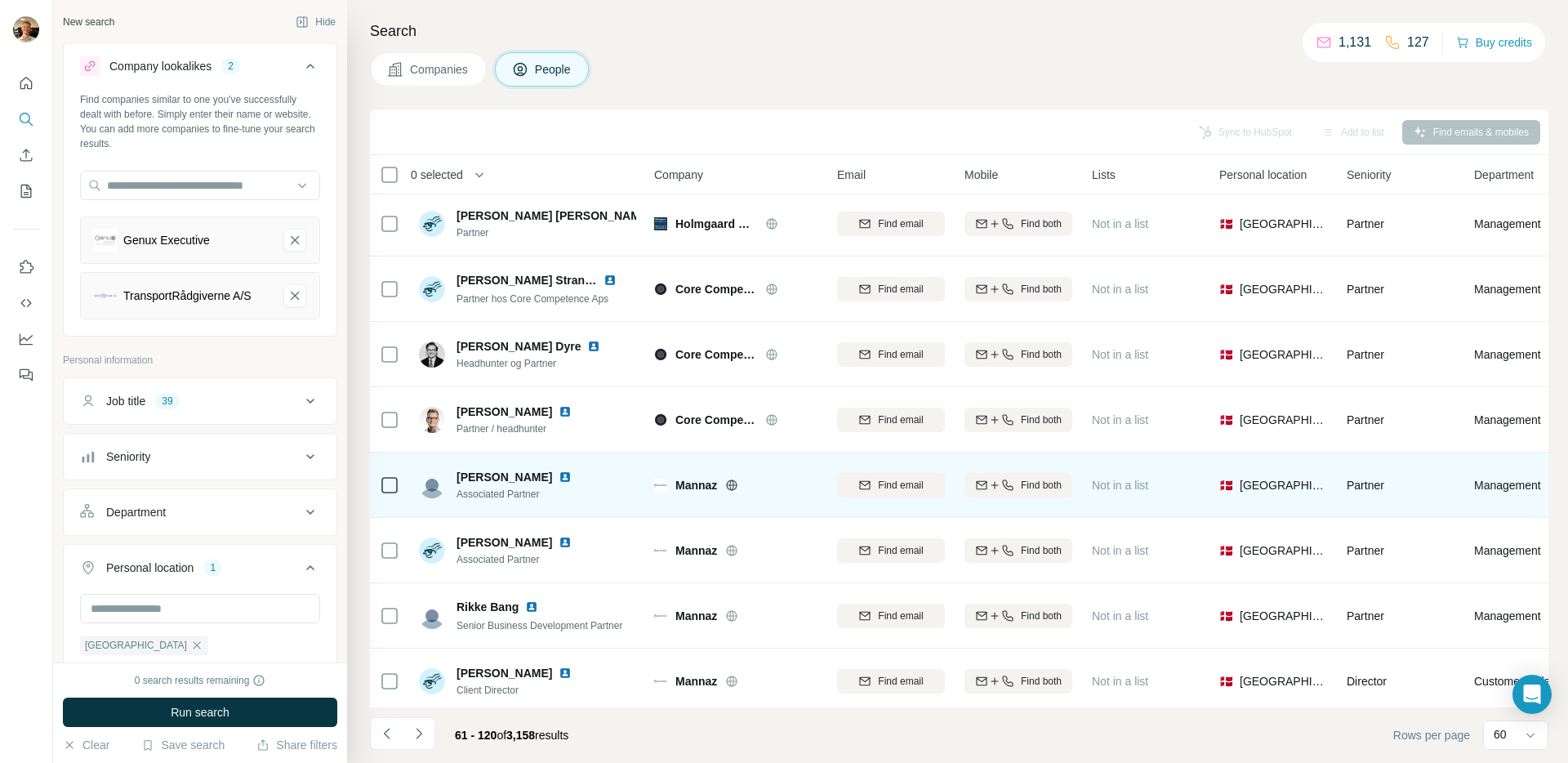
click at [734, 479] on icon at bounding box center [732, 484] width 10 height 10
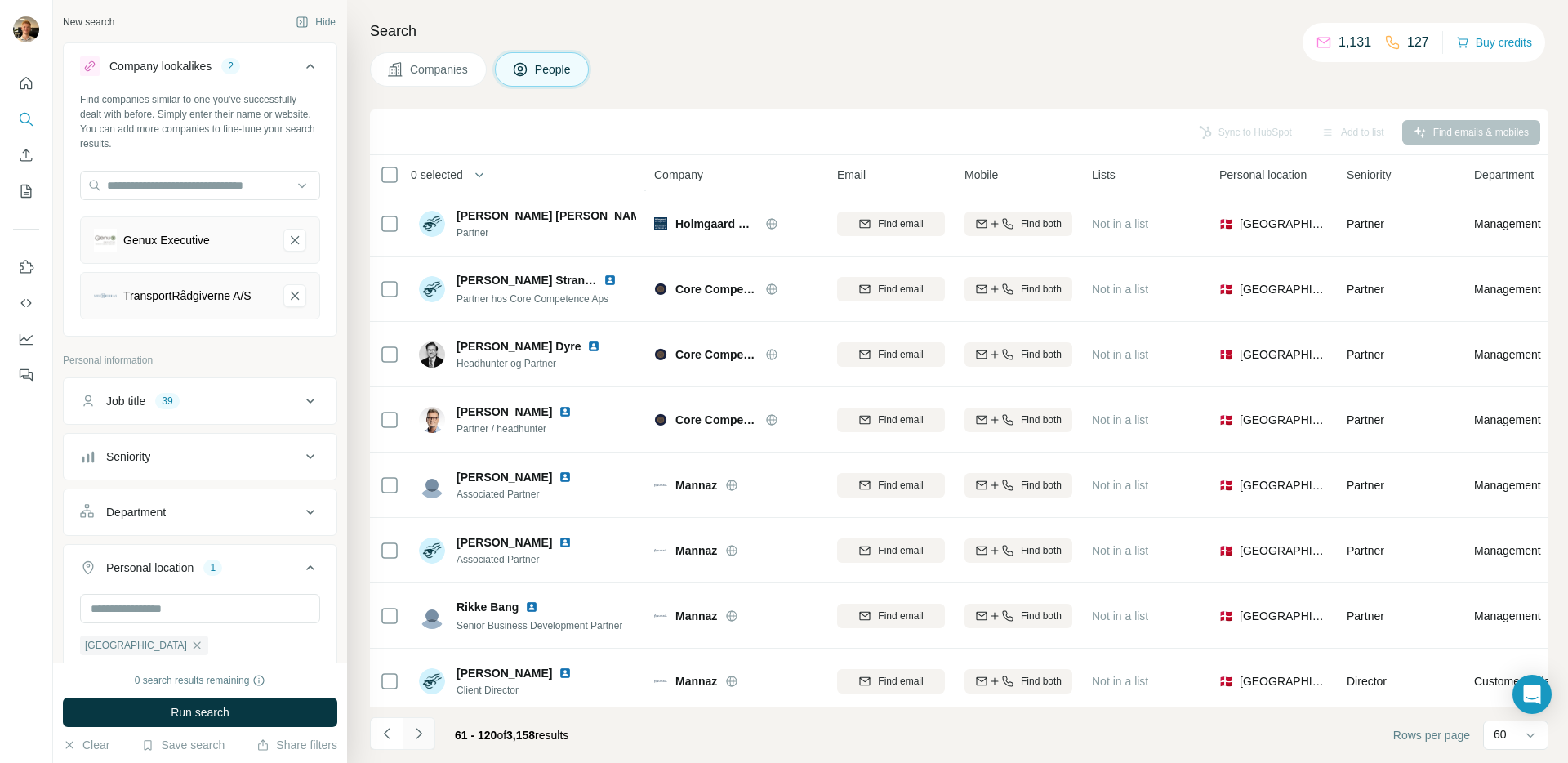
click at [435, 737] on button "Navigate to next page" at bounding box center [419, 733] width 32 height 32
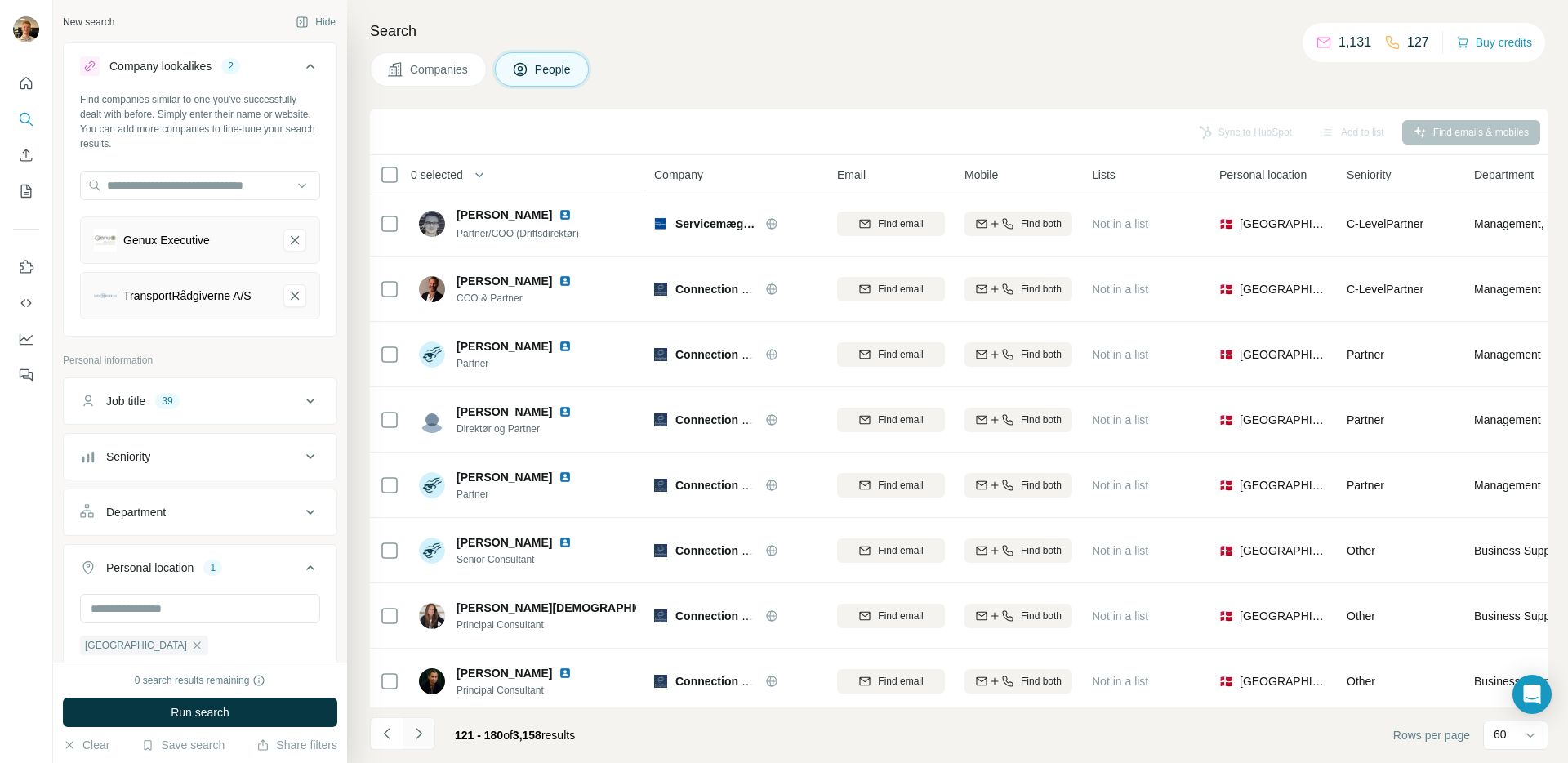
click at [422, 731] on icon "Navigate to next page" at bounding box center [419, 733] width 16 height 16
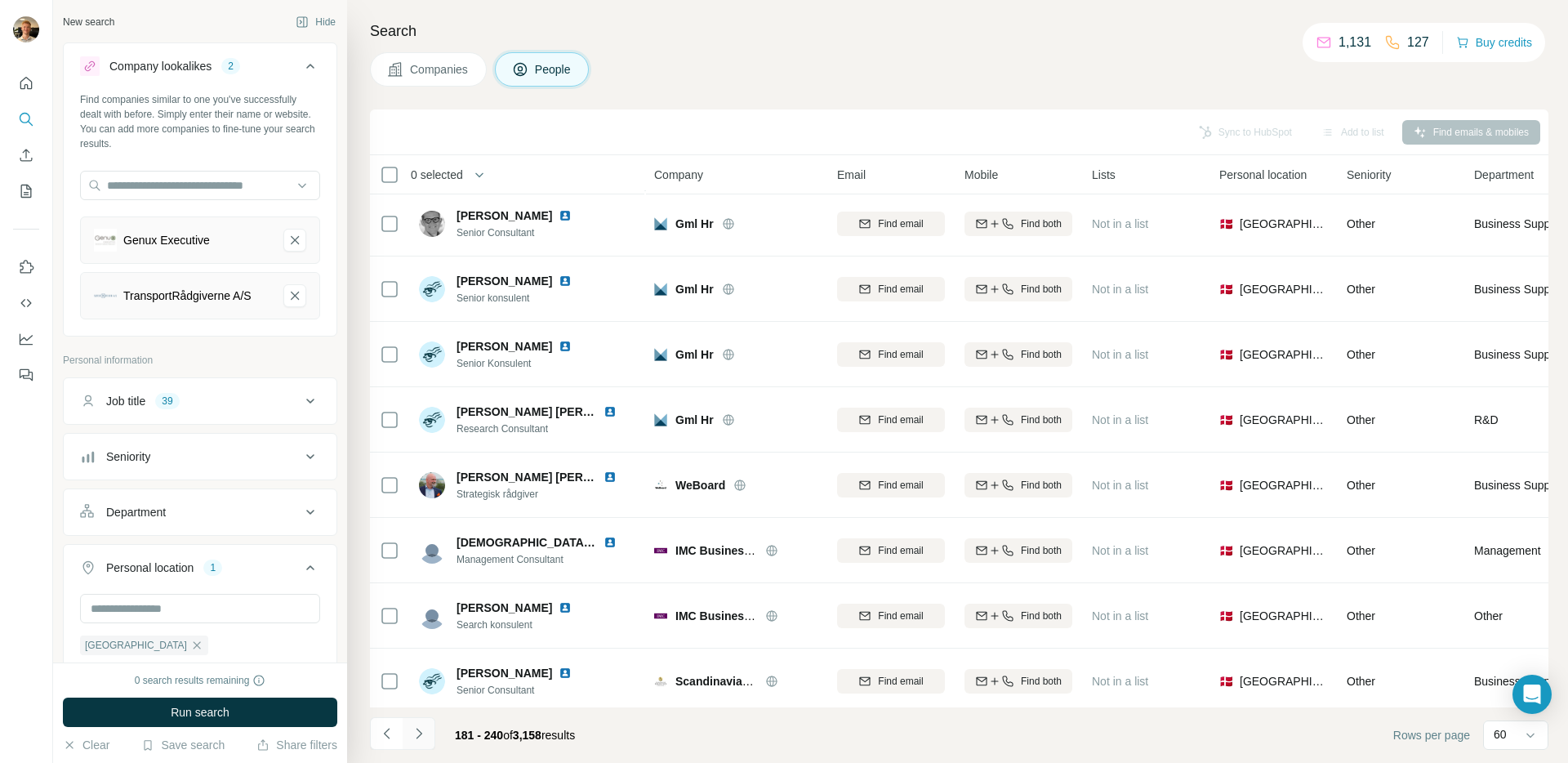
click at [422, 731] on icon "Navigate to next page" at bounding box center [419, 733] width 16 height 16
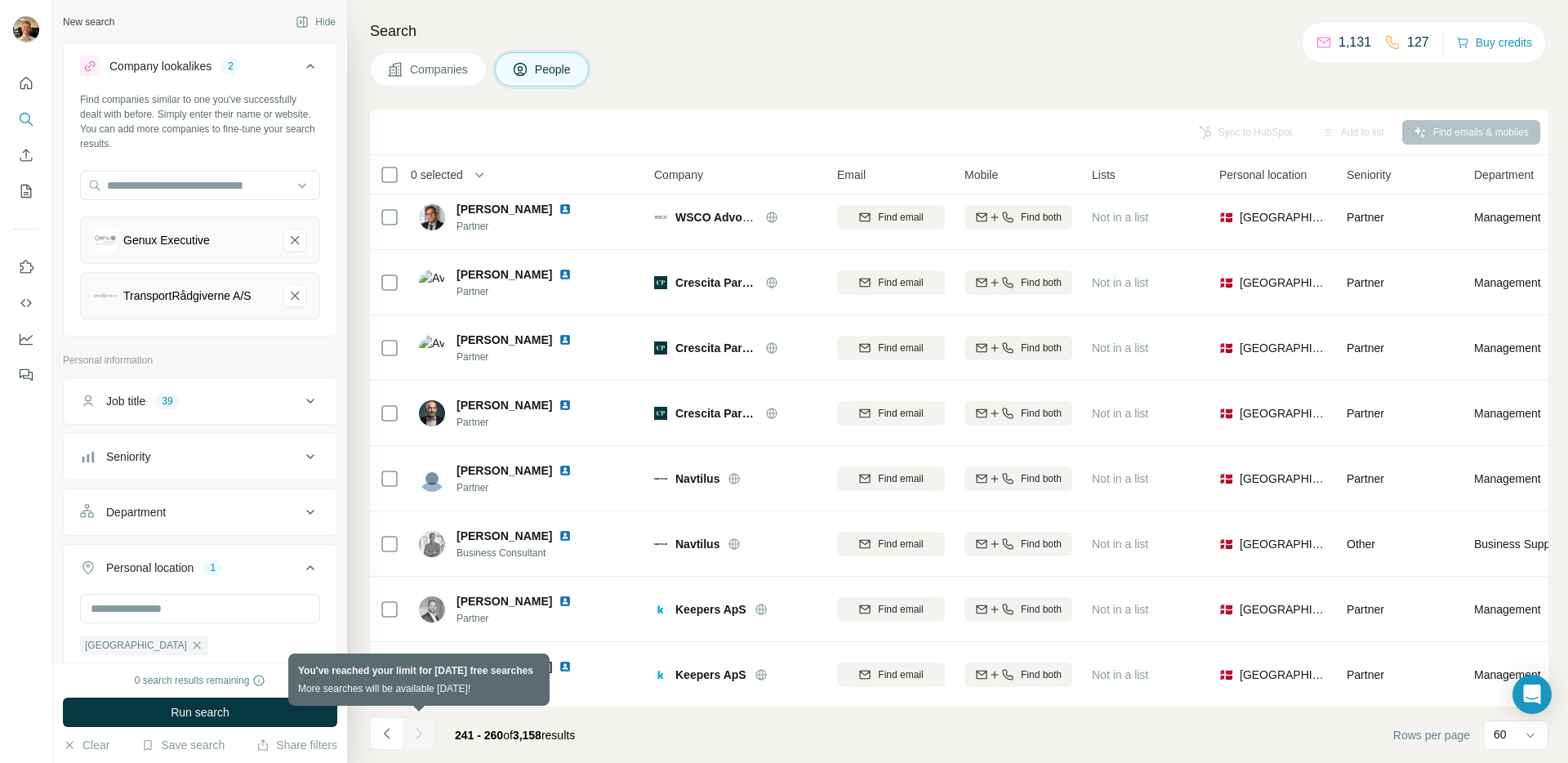
scroll to position [803, 0]
click at [422, 731] on div at bounding box center [419, 733] width 32 height 32
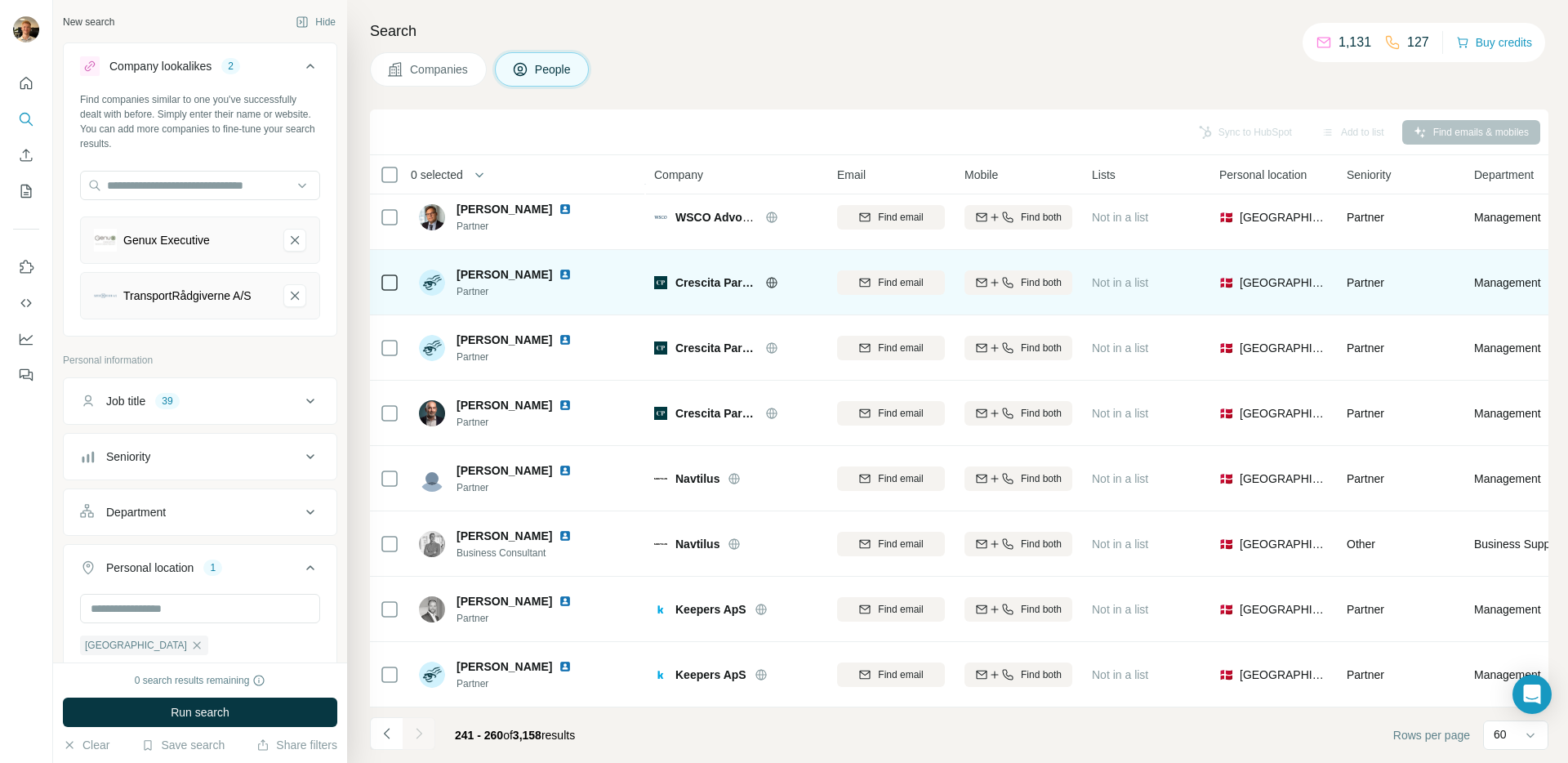
click at [684, 280] on span "Crescita Partners" at bounding box center [716, 282] width 82 height 16
click at [533, 268] on span "[PERSON_NAME]" at bounding box center [504, 274] width 95 height 16
click at [560, 268] on img at bounding box center [565, 274] width 13 height 13
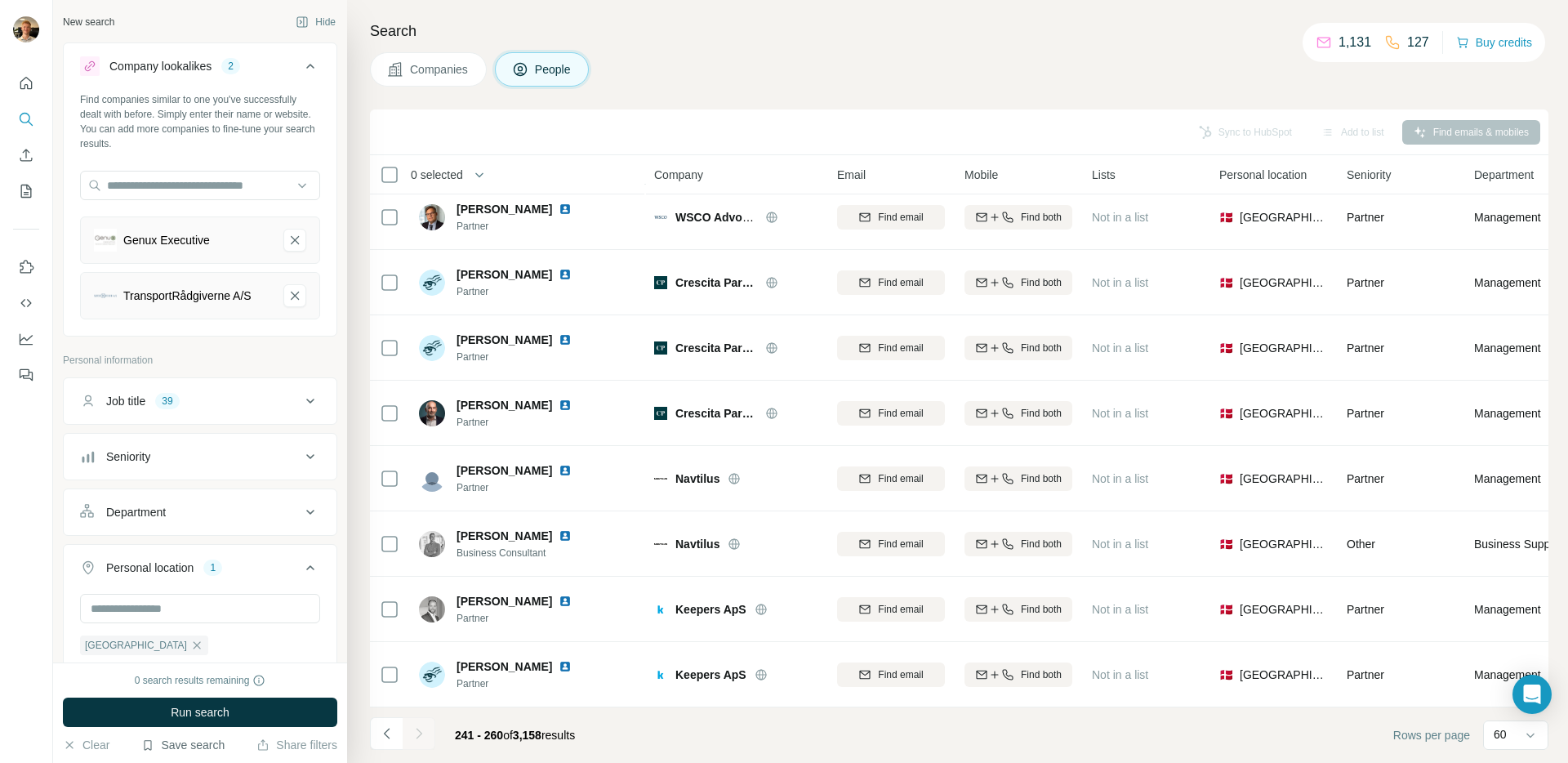
click at [196, 749] on button "Save search" at bounding box center [183, 744] width 83 height 16
click at [229, 682] on div "Save search" at bounding box center [228, 684] width 172 height 32
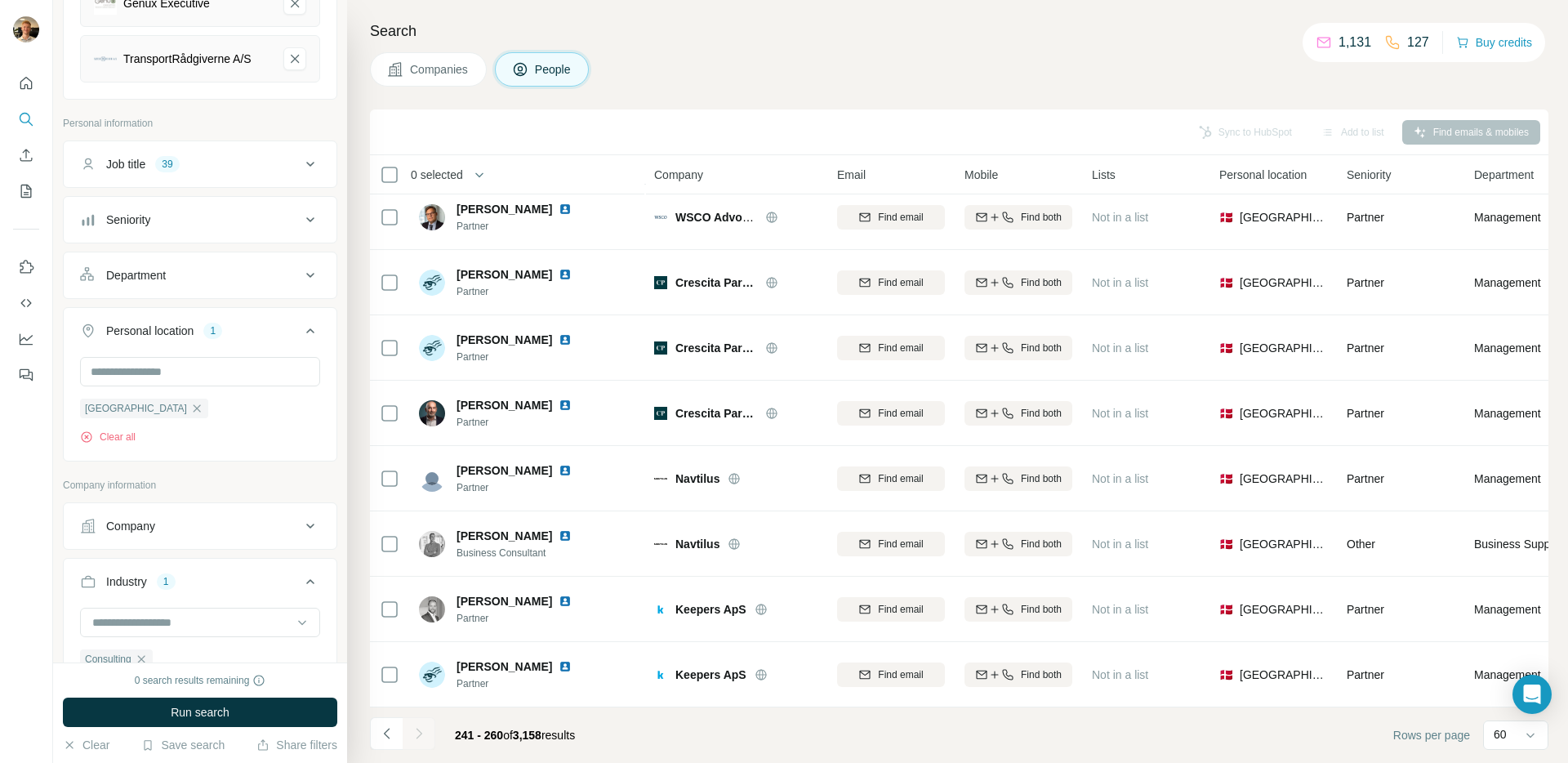
scroll to position [0, 0]
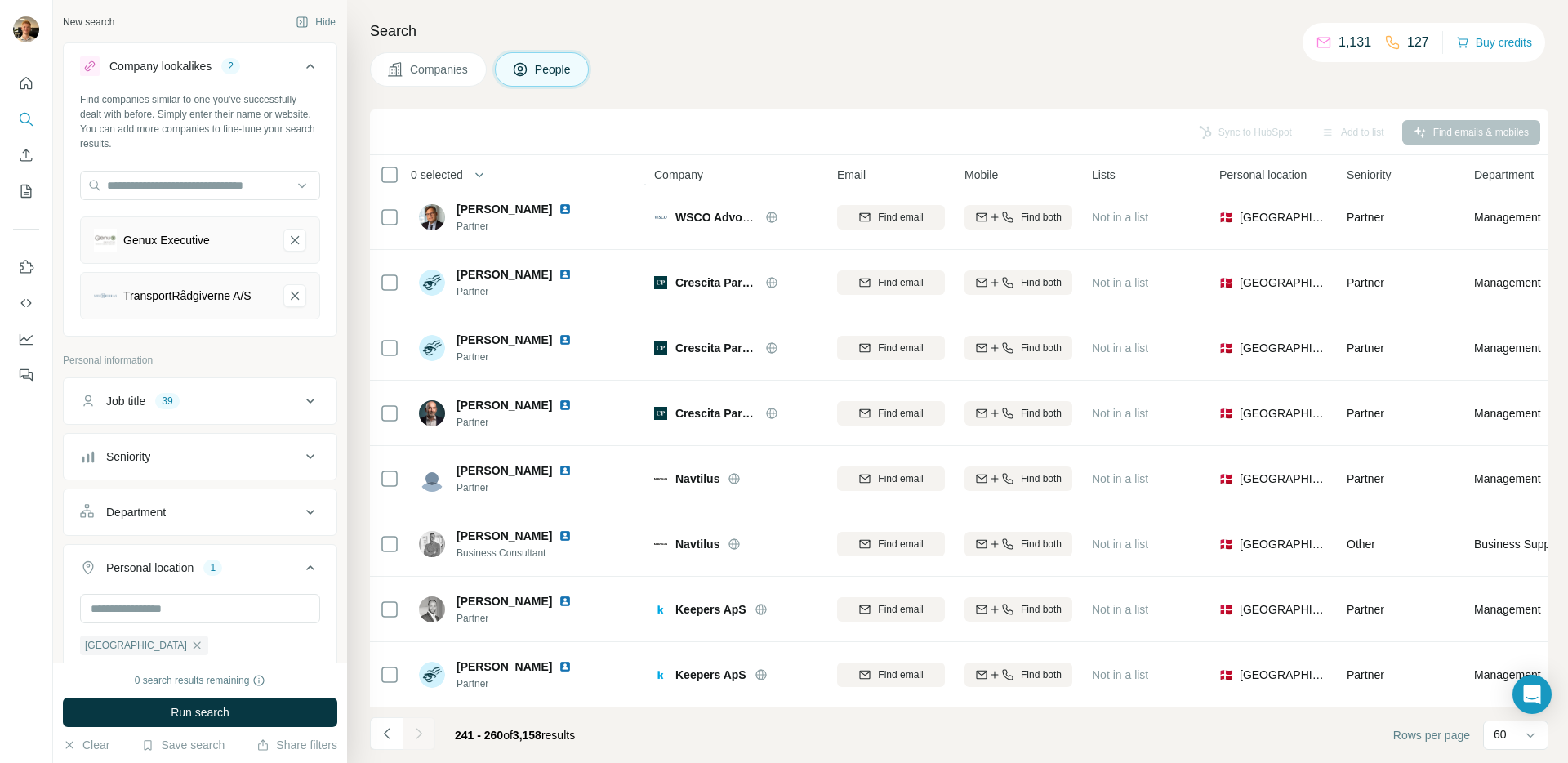
click at [771, 93] on div "Search Companies People Sync to HubSpot Add to list Find emails & mobiles 0 sel…" at bounding box center [957, 382] width 1221 height 763
click at [180, 738] on button "Save search" at bounding box center [183, 744] width 83 height 16
click at [204, 685] on div "Save search" at bounding box center [228, 684] width 172 height 32
click at [896, 42] on div "Search Companies People Sync to HubSpot Add to list Find emails & mobiles 0 sel…" at bounding box center [957, 382] width 1221 height 763
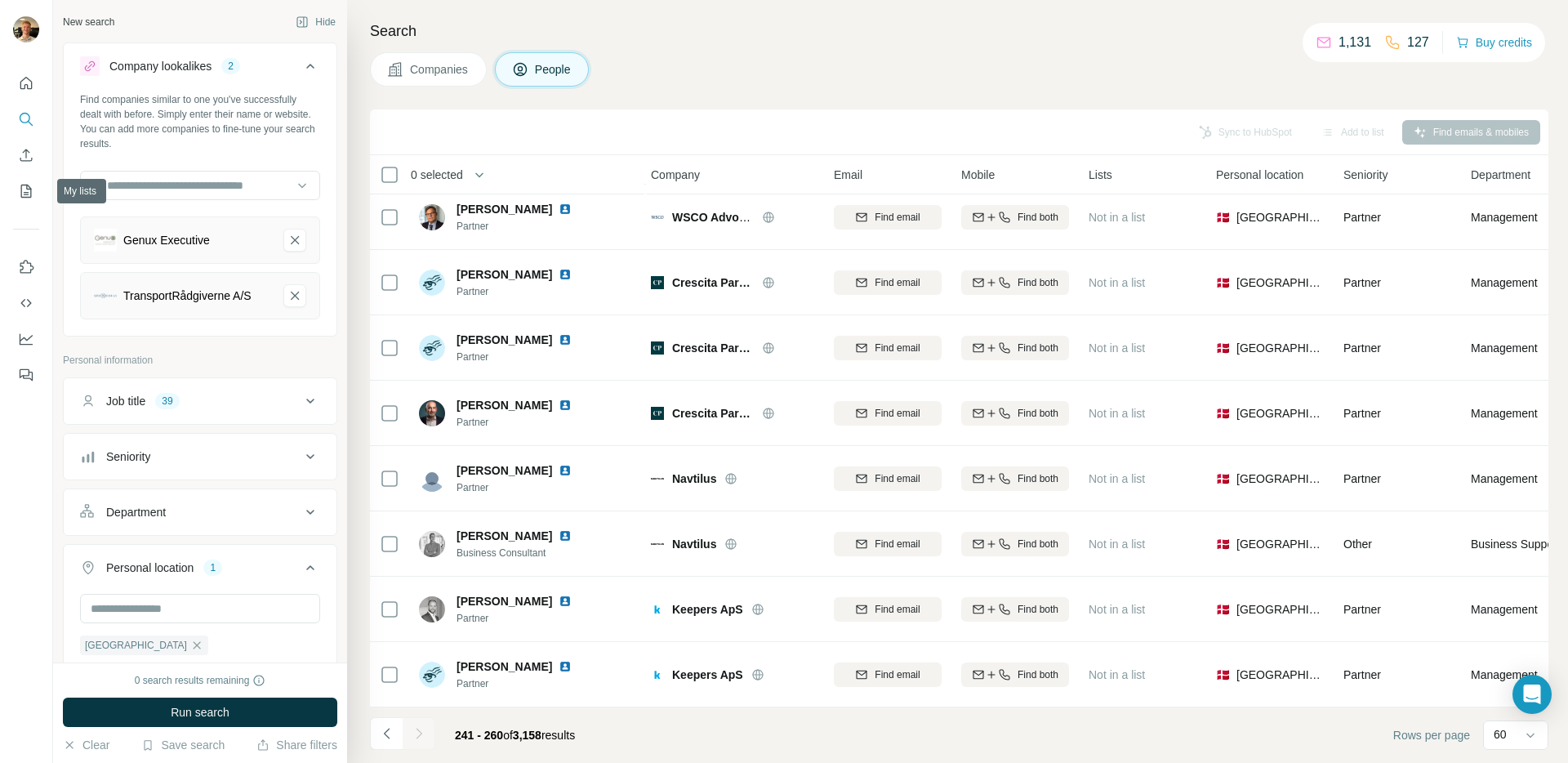
click at [747, 73] on div "Companies People" at bounding box center [959, 70] width 1178 height 34
click at [25, 112] on icon "Search" at bounding box center [25, 119] width 16 height 16
click at [27, 189] on icon "My lists" at bounding box center [28, 189] width 8 height 10
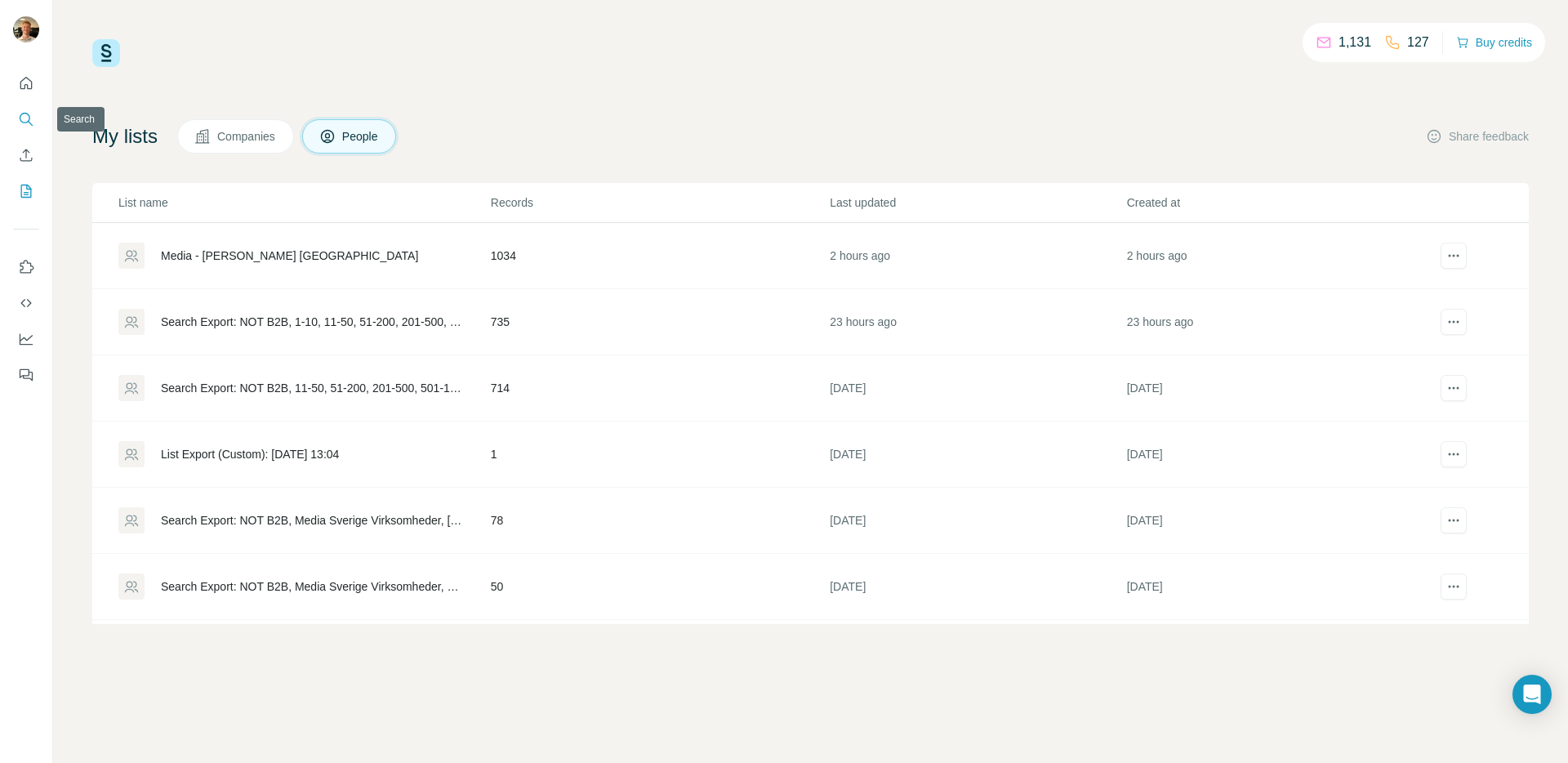
click at [30, 115] on icon "Search" at bounding box center [25, 119] width 16 height 16
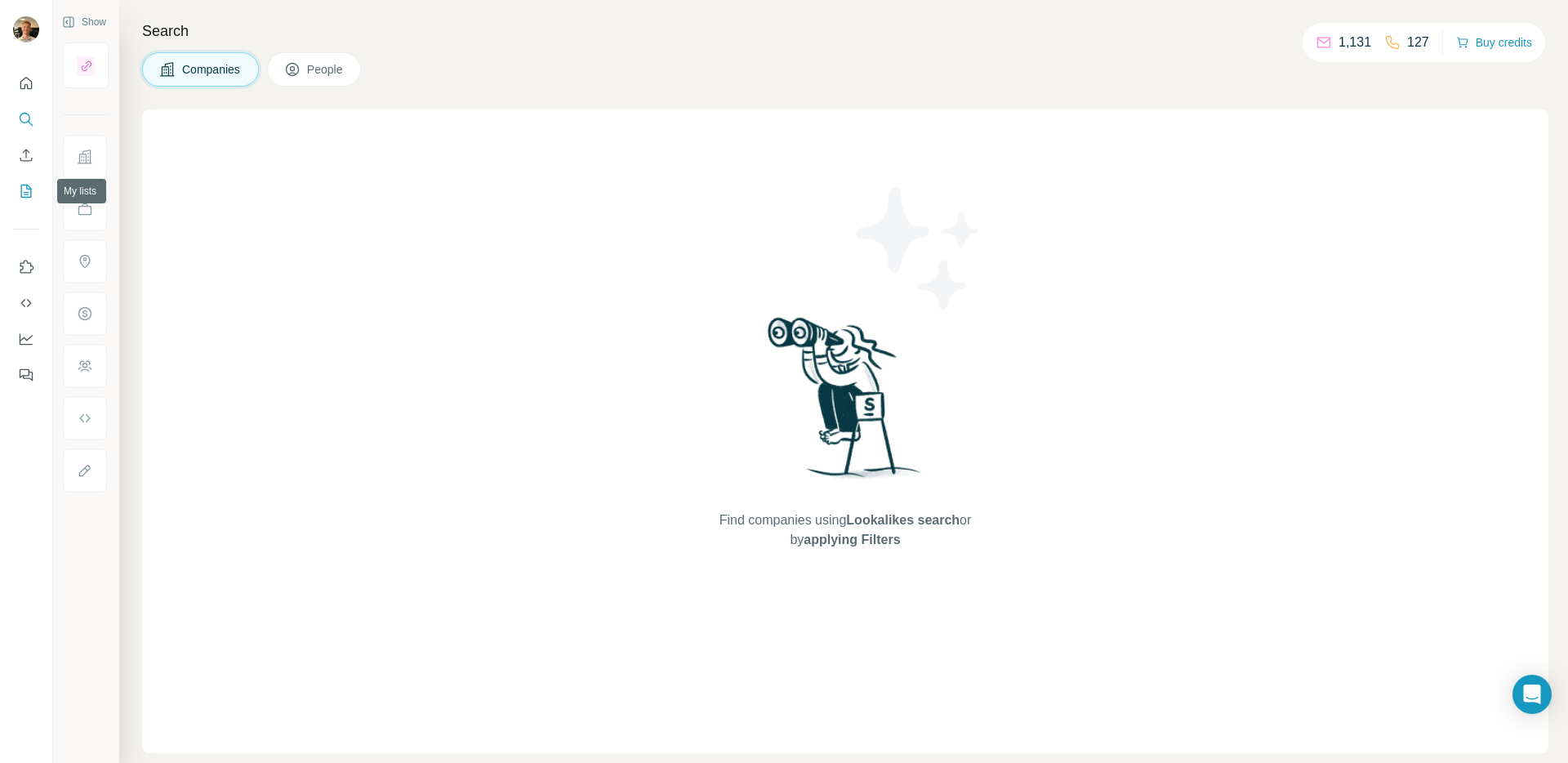
click at [29, 183] on icon "My lists" at bounding box center [25, 190] width 16 height 16
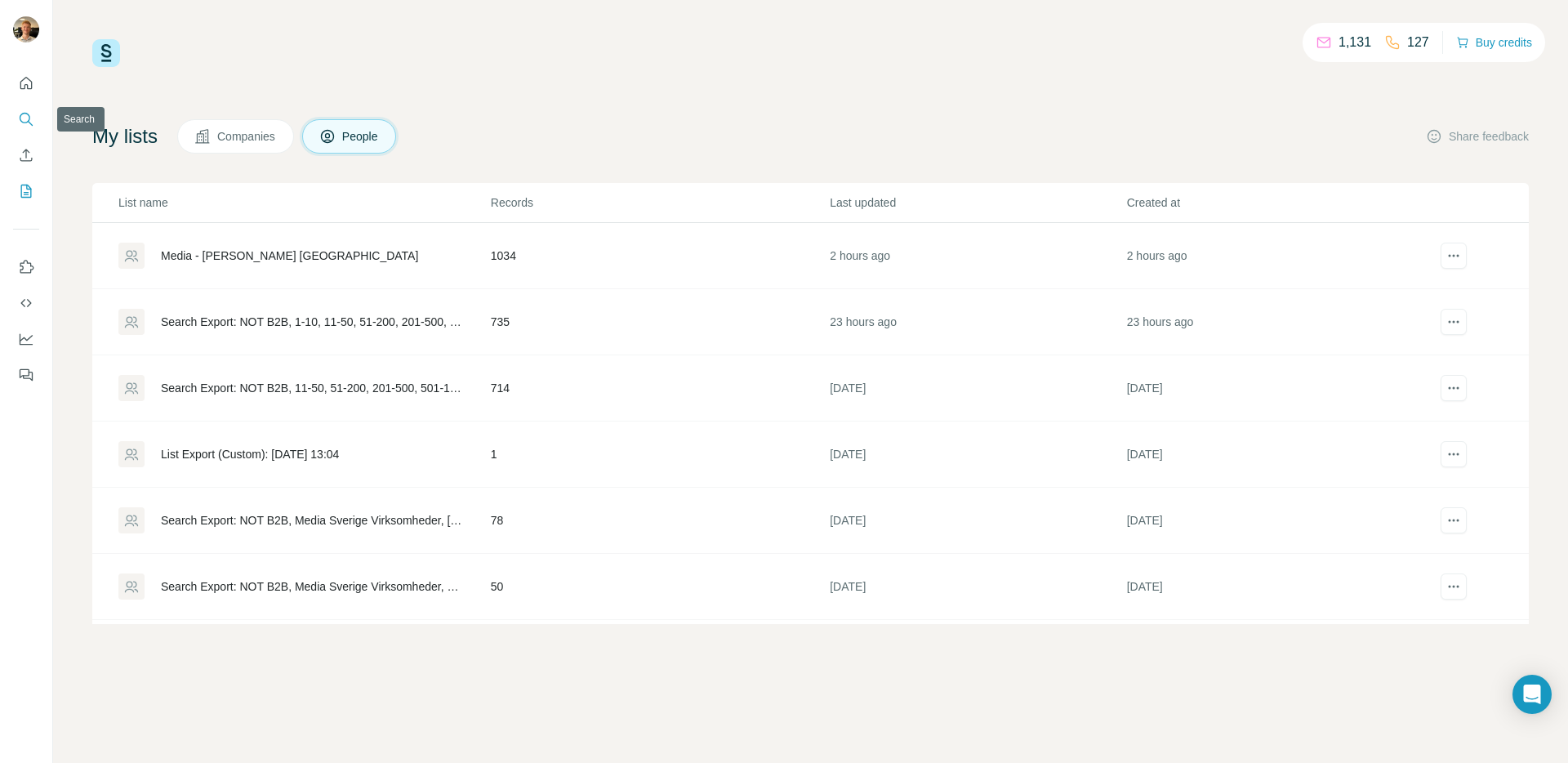
click at [26, 124] on icon "Search" at bounding box center [25, 119] width 16 height 16
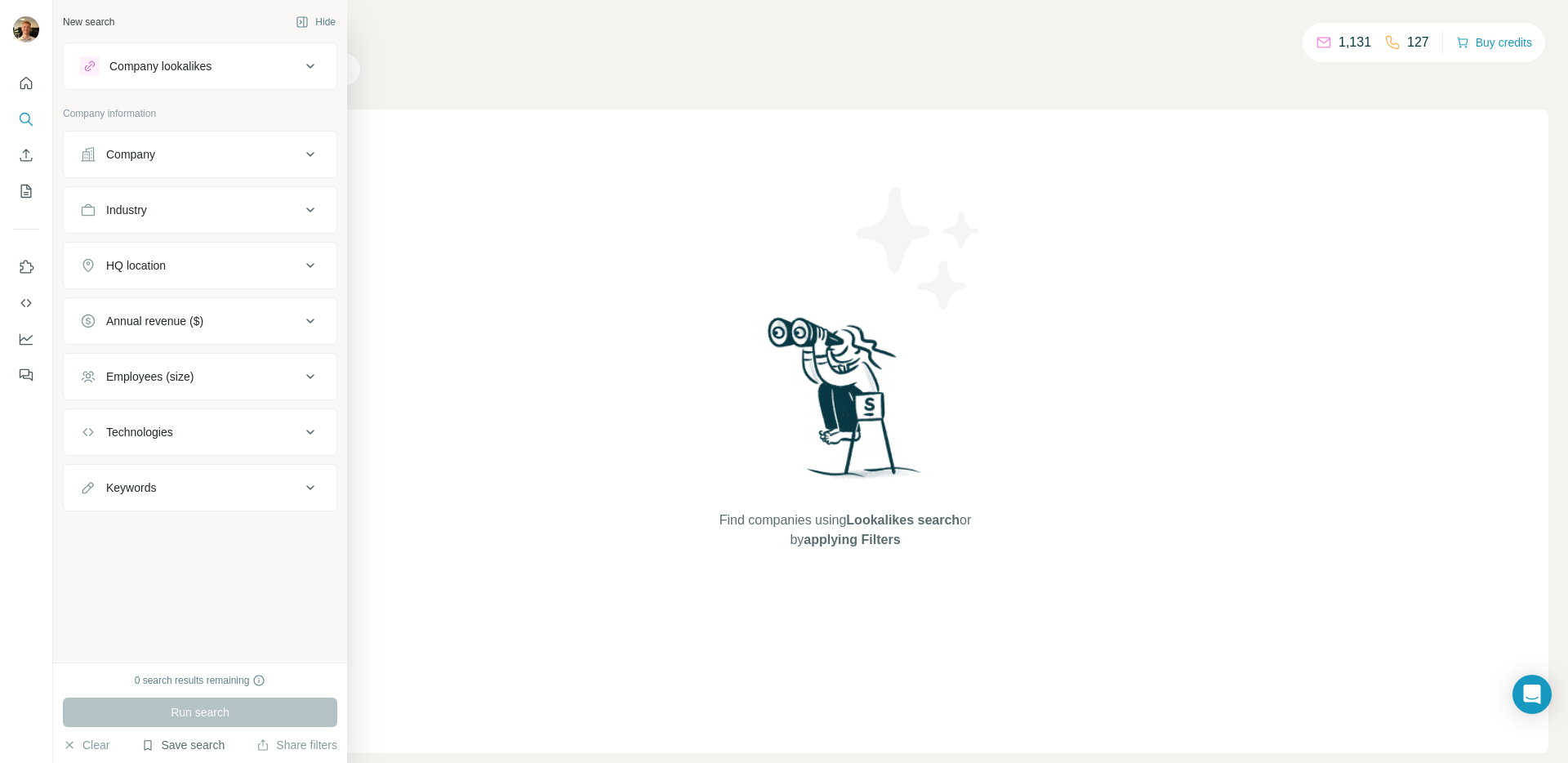
click at [210, 747] on button "Save search" at bounding box center [183, 744] width 83 height 16
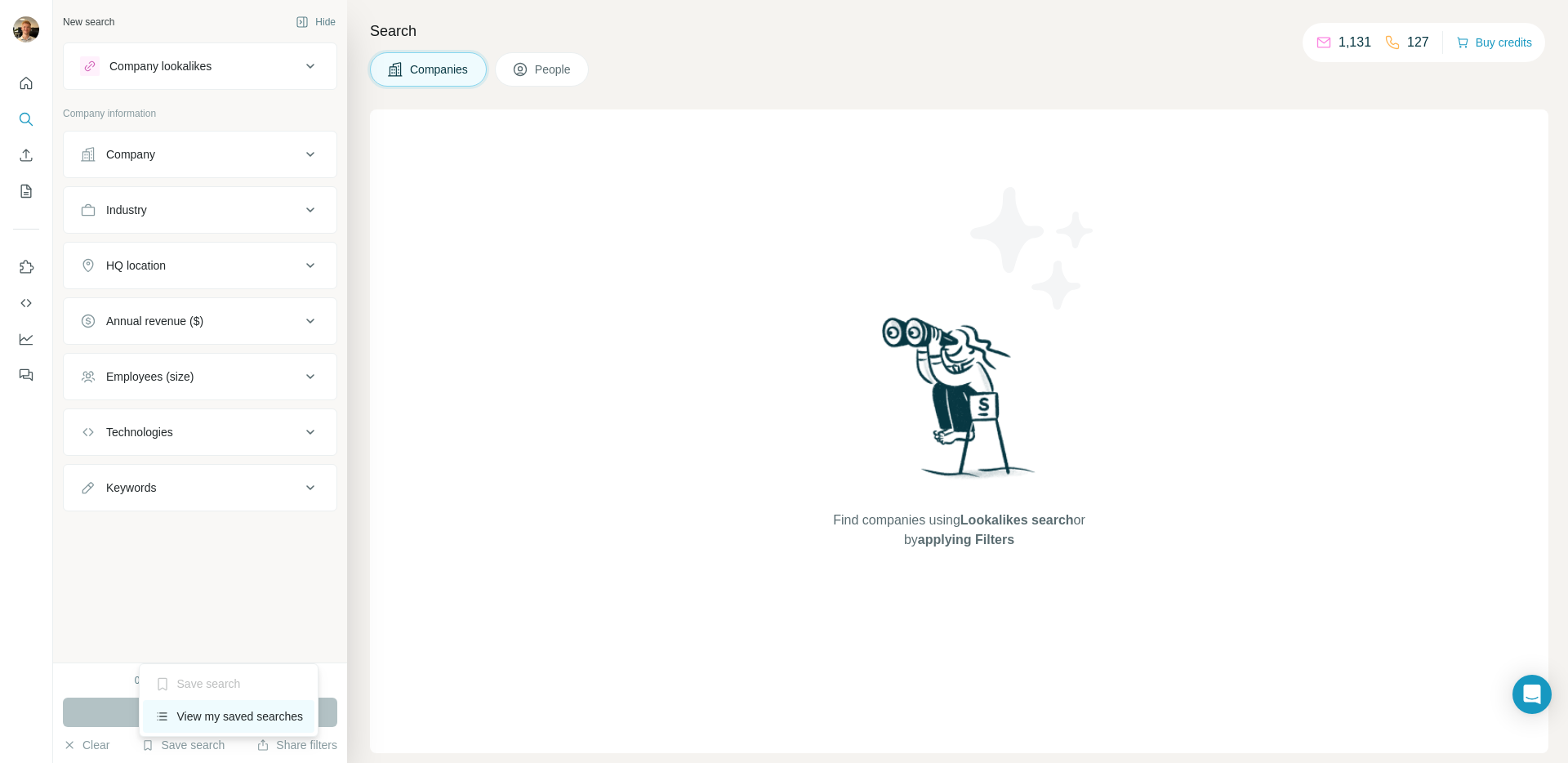
click at [208, 718] on div "View my saved searches" at bounding box center [228, 716] width 172 height 32
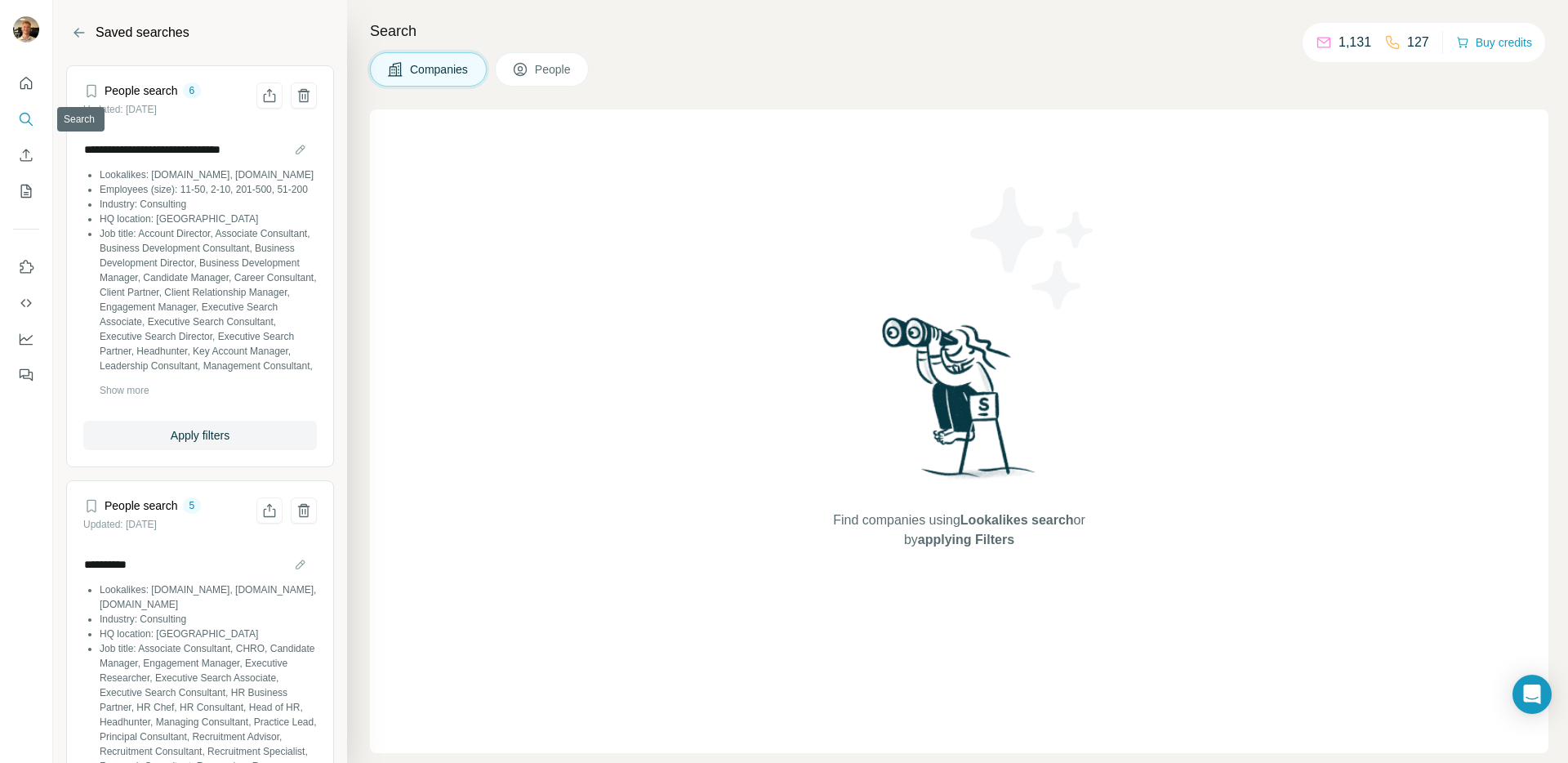
click at [25, 117] on icon "Search" at bounding box center [25, 119] width 16 height 16
click at [85, 34] on icon "Back" at bounding box center [79, 32] width 16 height 16
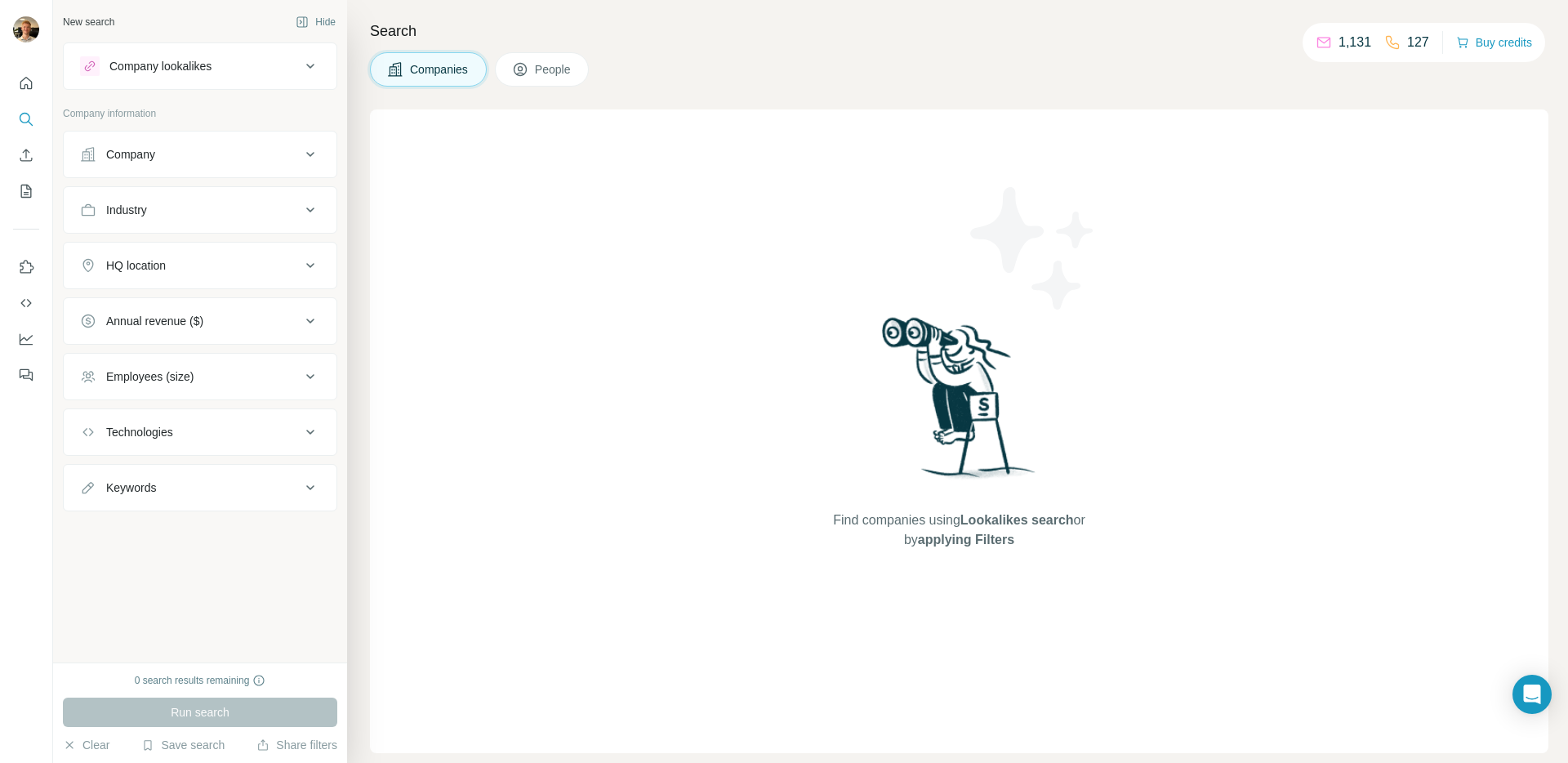
click at [562, 74] on span "People" at bounding box center [554, 69] width 37 height 16
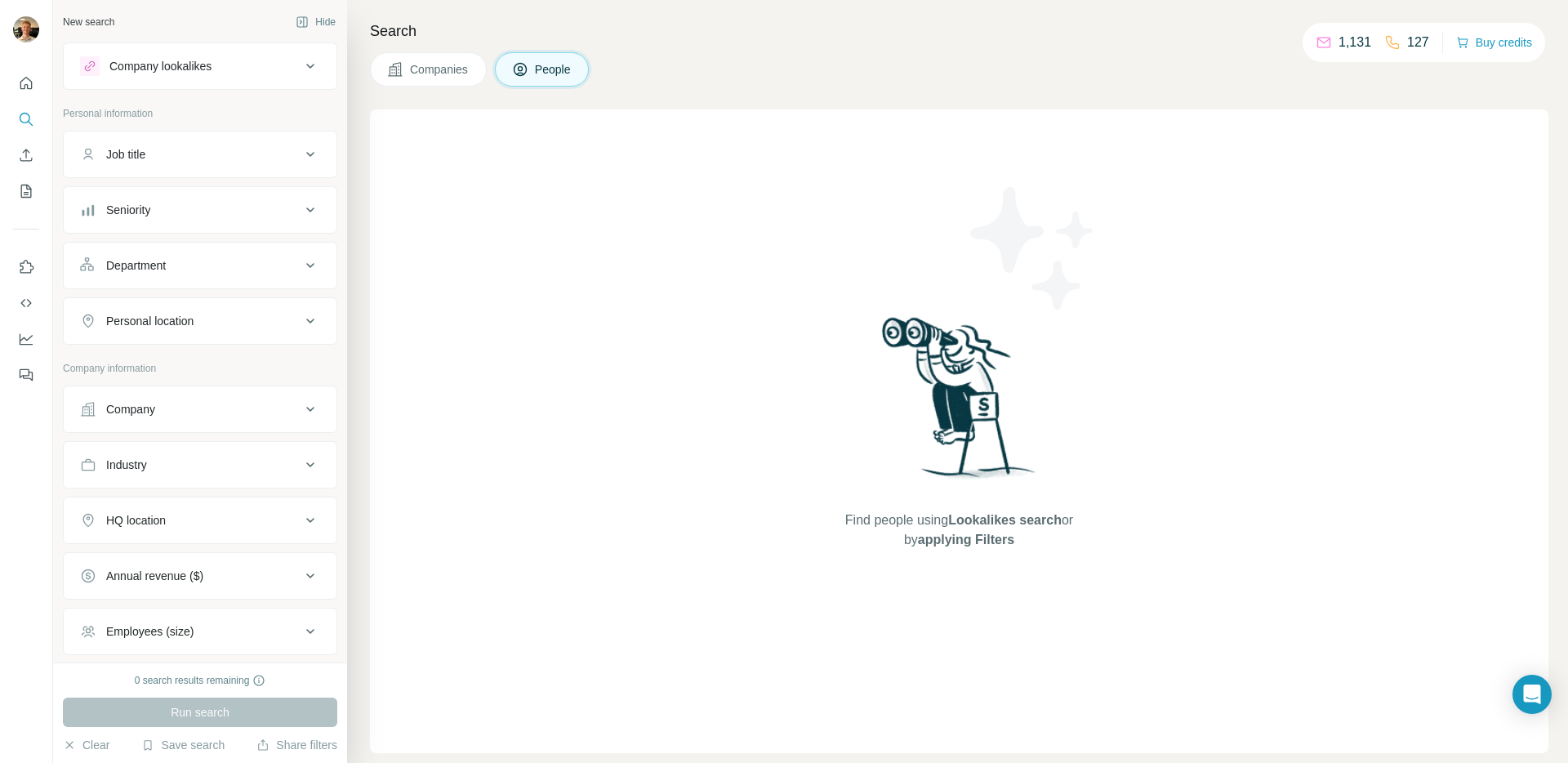
scroll to position [25, 0]
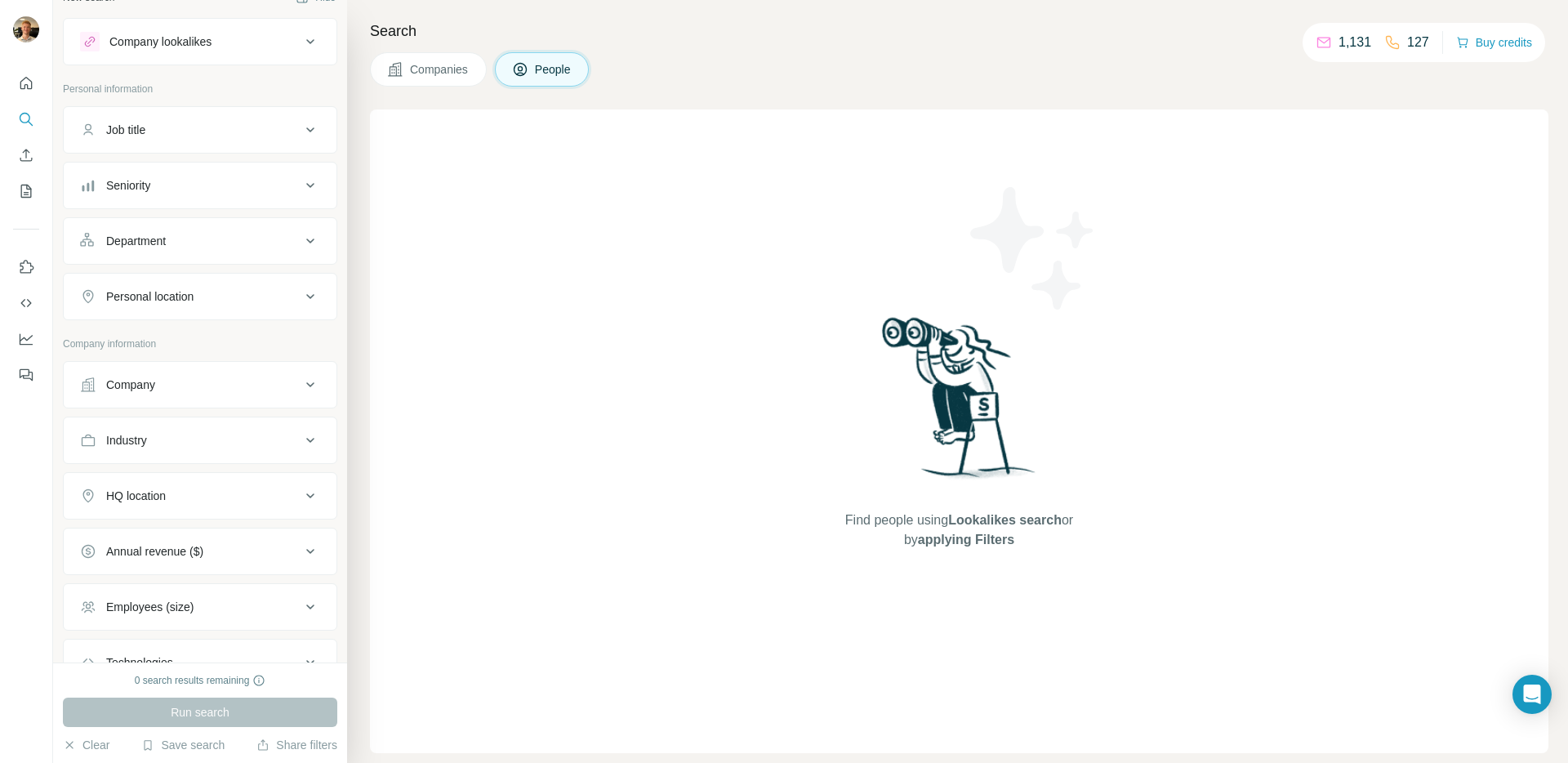
click at [155, 139] on button "Job title" at bounding box center [200, 130] width 273 height 39
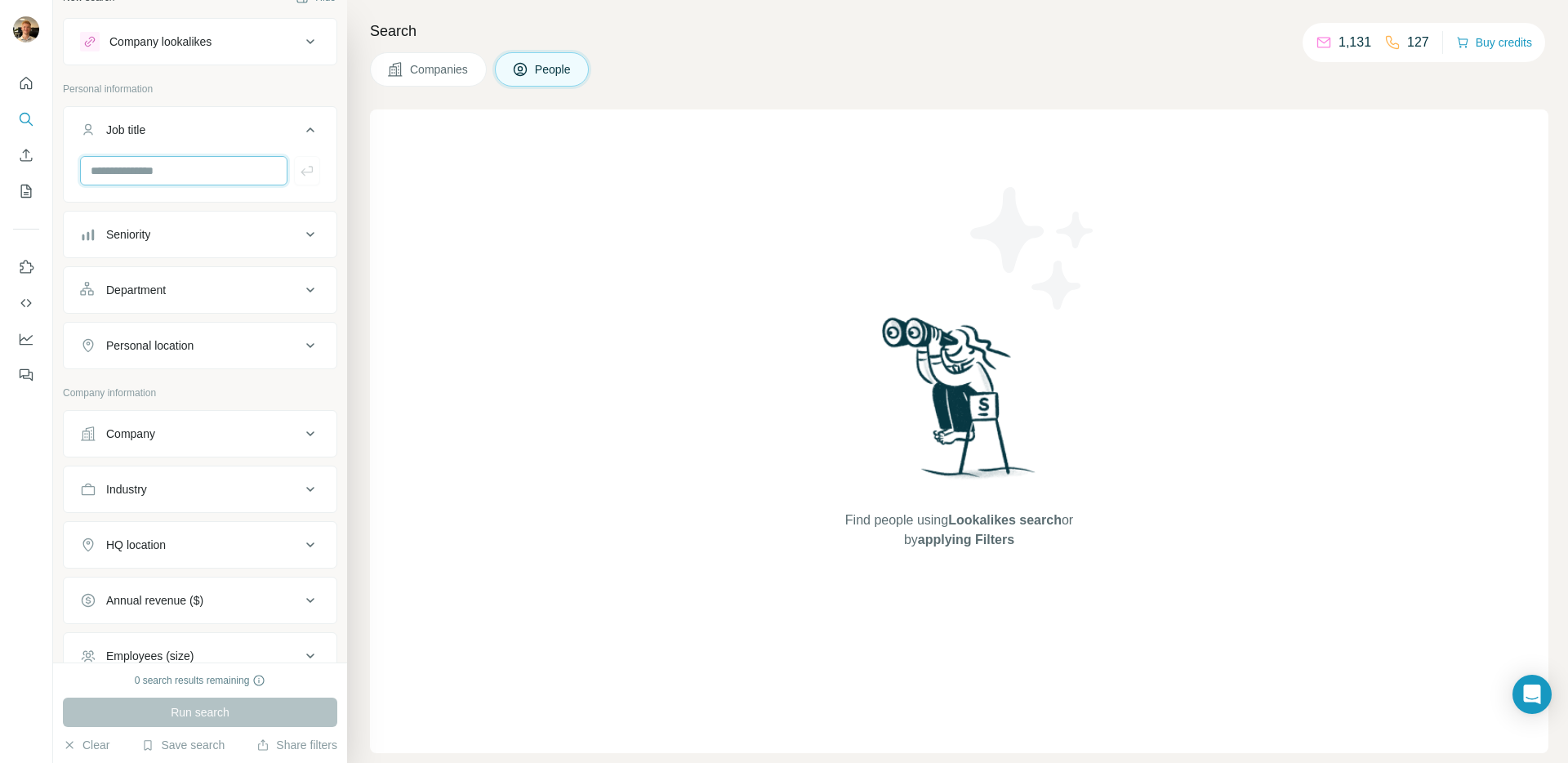
click at [167, 179] on input "text" at bounding box center [183, 171] width 207 height 30
paste input "**********"
type input "**********"
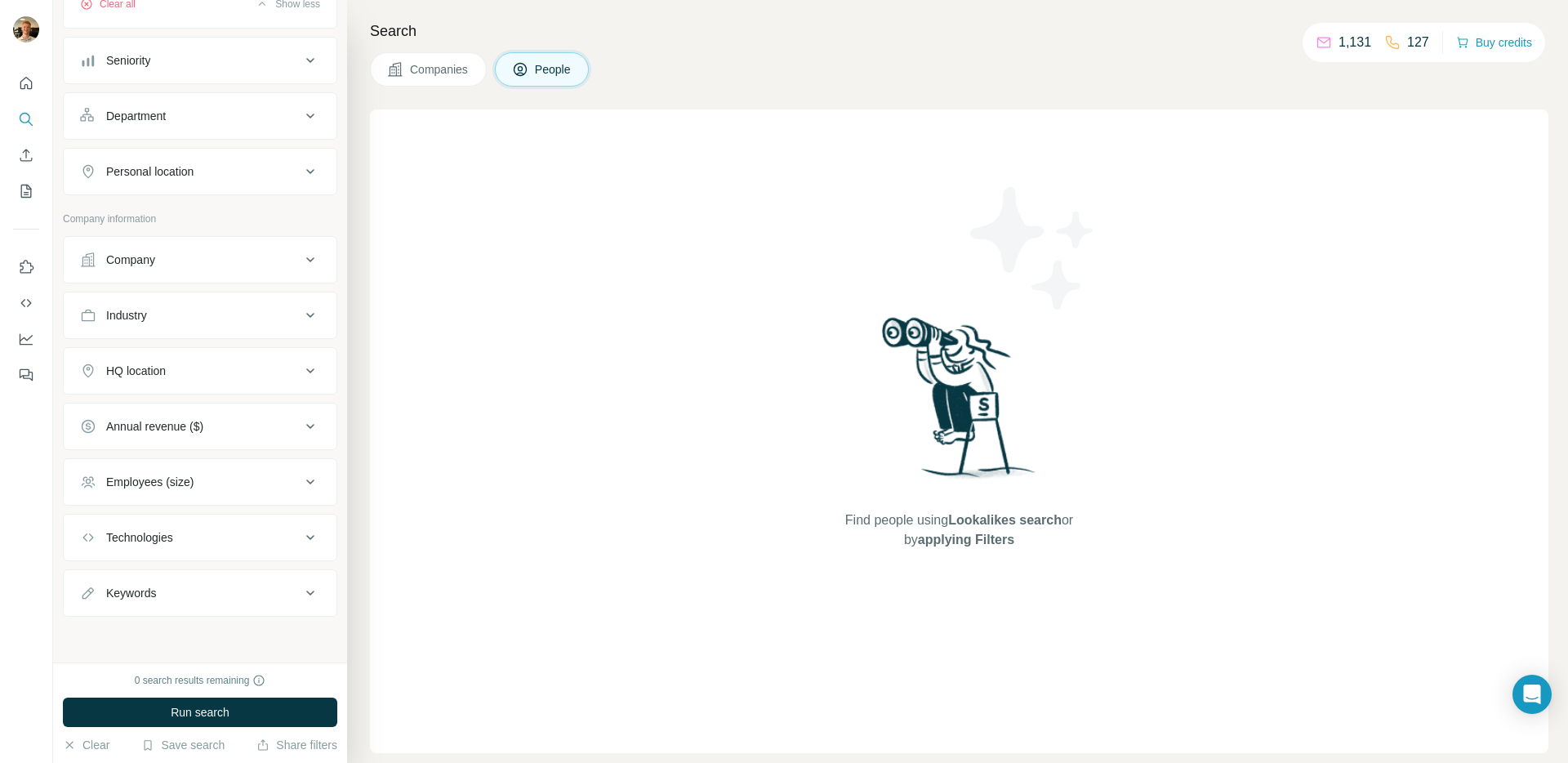
scroll to position [1219, 0]
click at [170, 136] on button "Department" at bounding box center [200, 116] width 273 height 39
click at [178, 118] on input at bounding box center [191, 109] width 201 height 18
type input "**"
click at [164, 223] on div "Sales" at bounding box center [195, 231] width 200 height 16
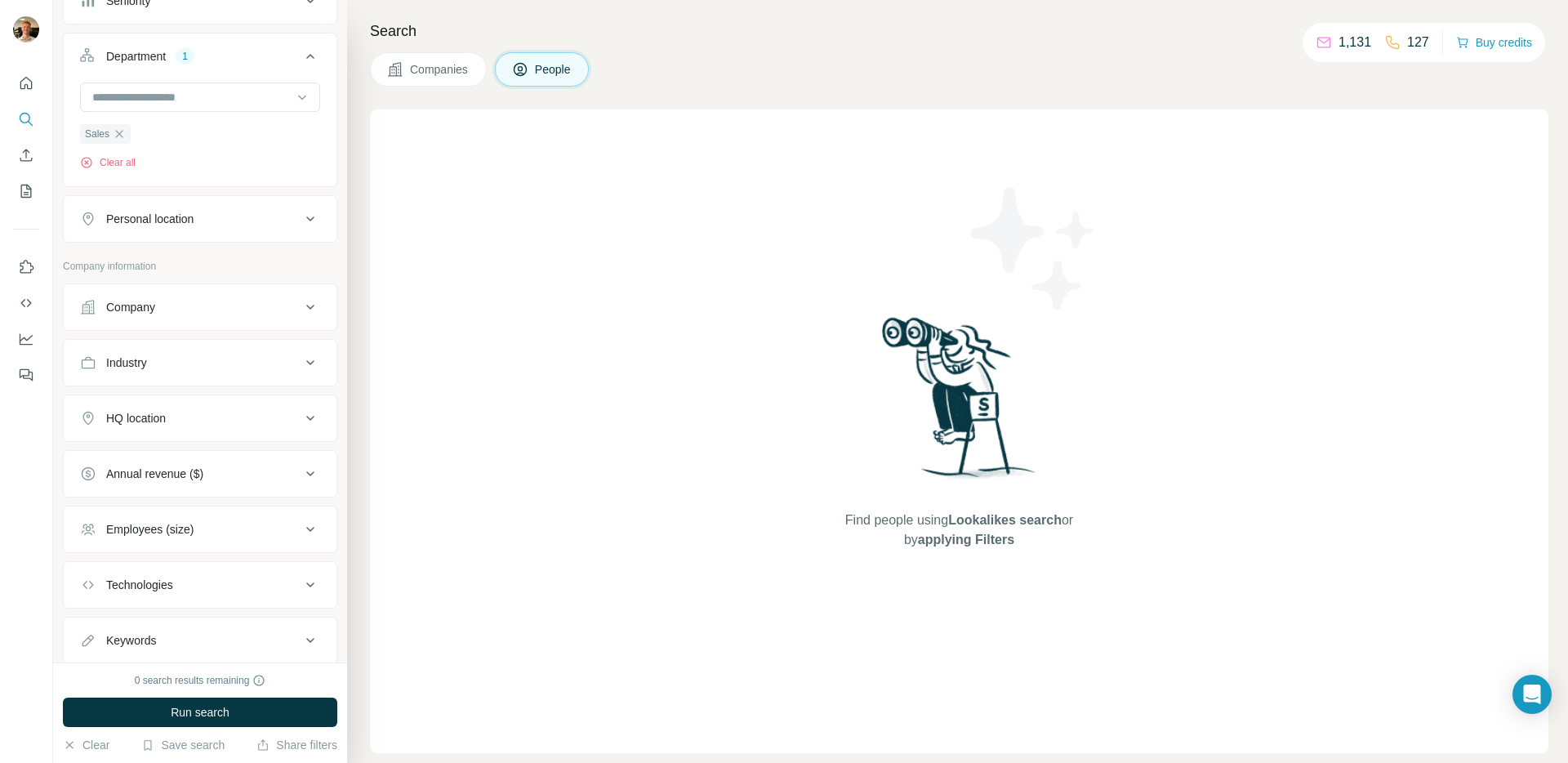
scroll to position [1251, 0]
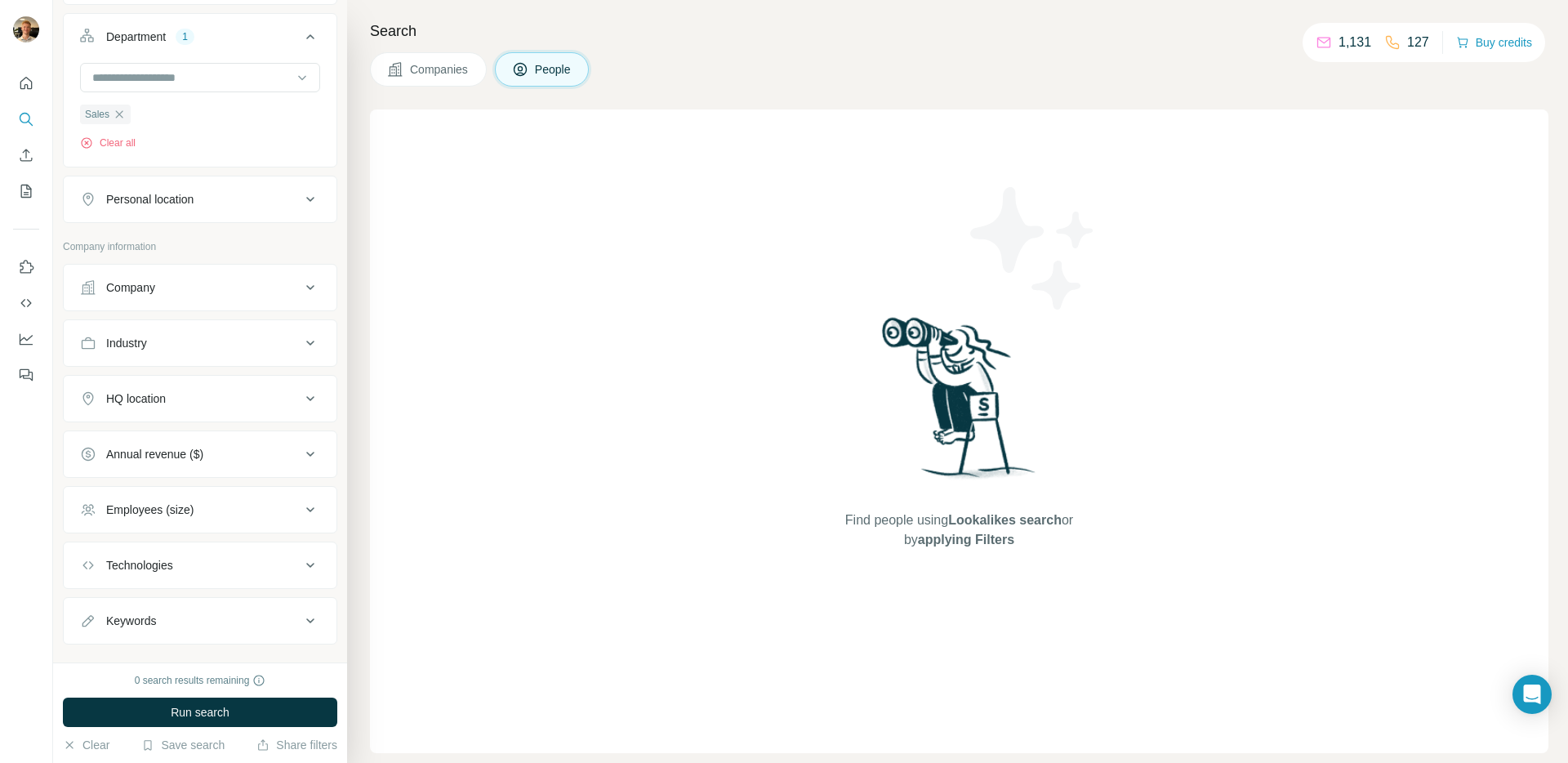
click at [195, 219] on button "Personal location" at bounding box center [200, 200] width 273 height 39
click at [161, 255] on input "text" at bounding box center [200, 240] width 240 height 30
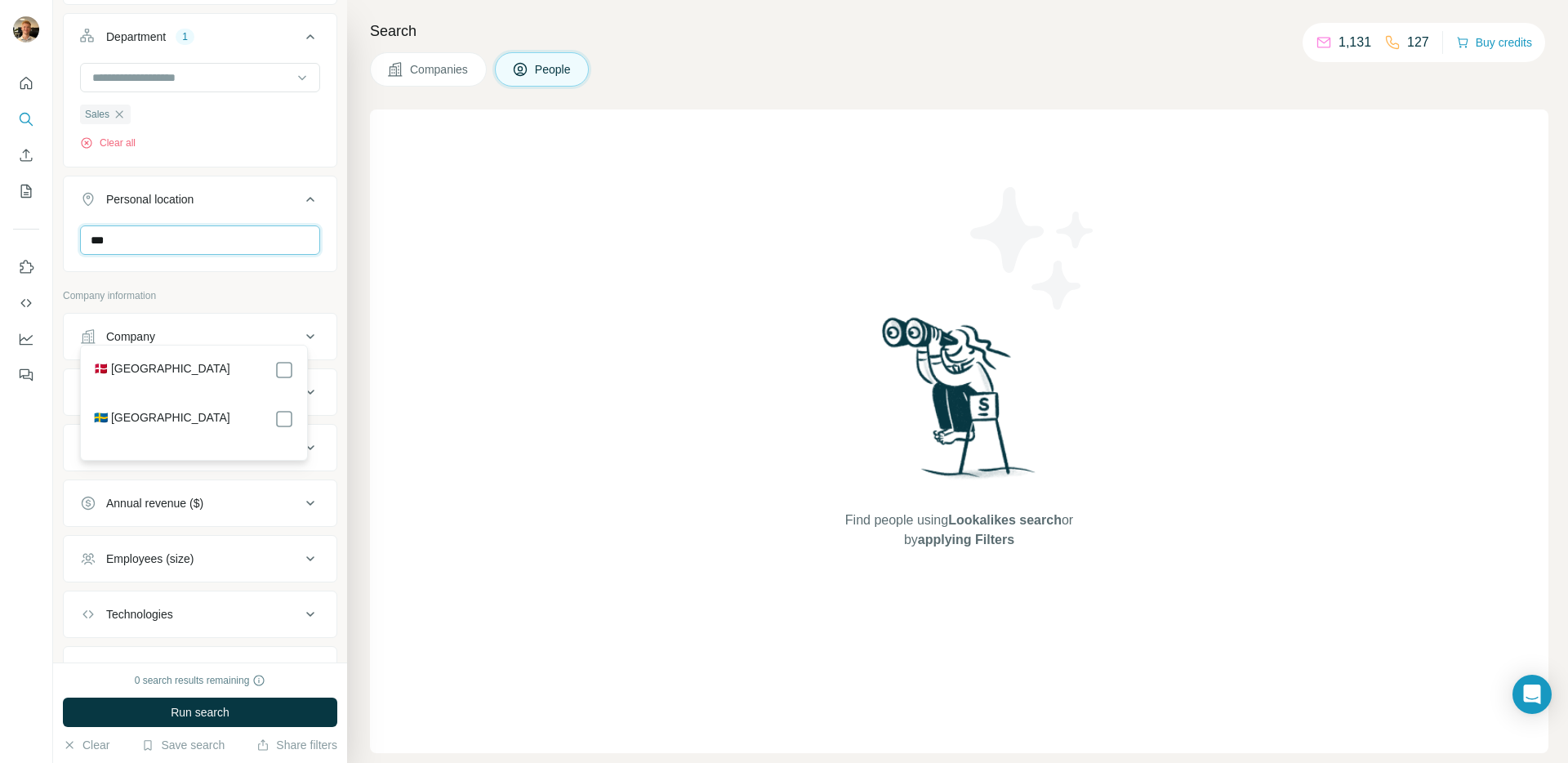
type input "***"
click at [149, 362] on label "🇩🇰 Denmark" at bounding box center [162, 370] width 137 height 20
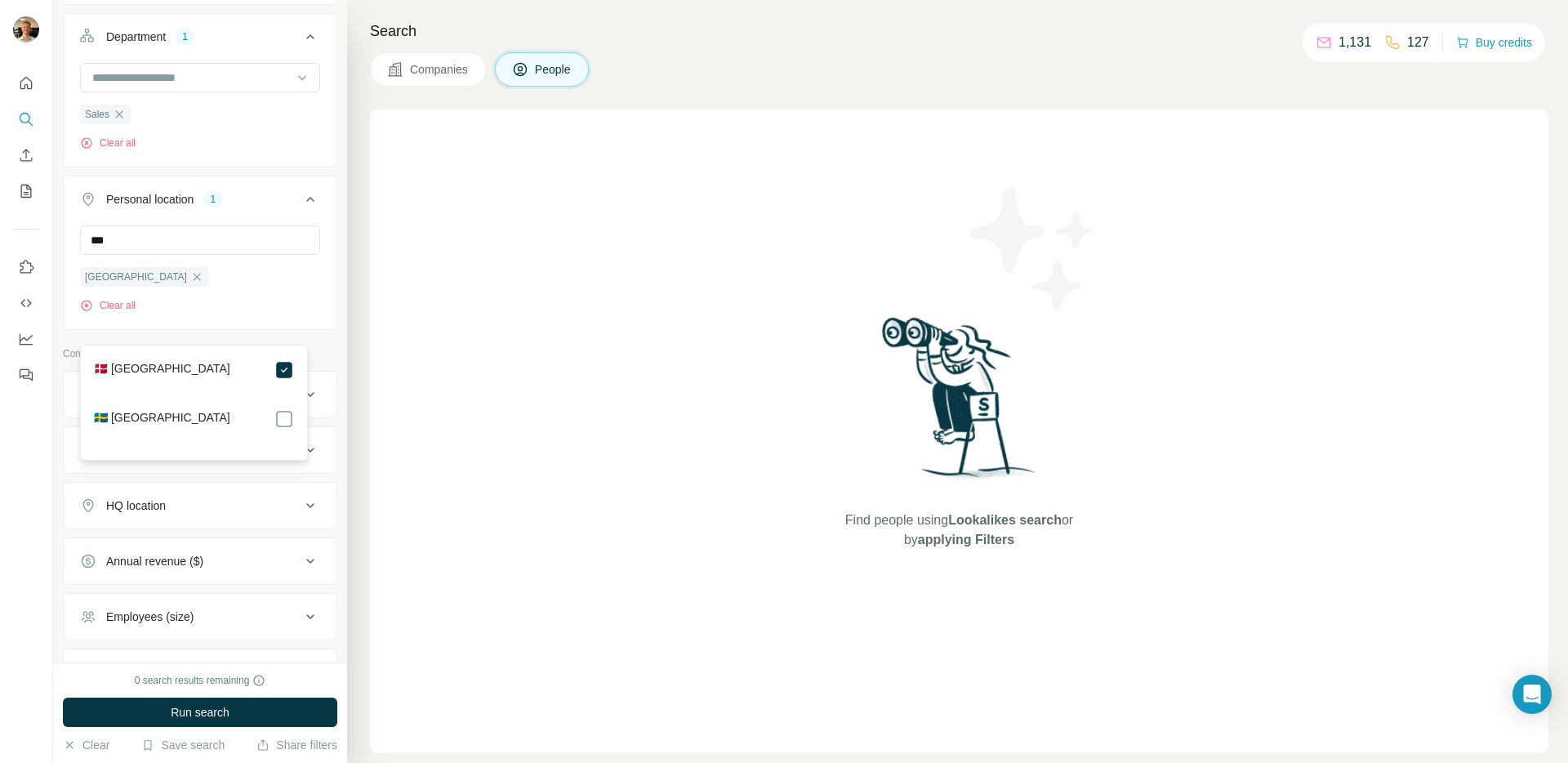
click at [303, 414] on button "Company" at bounding box center [200, 394] width 273 height 39
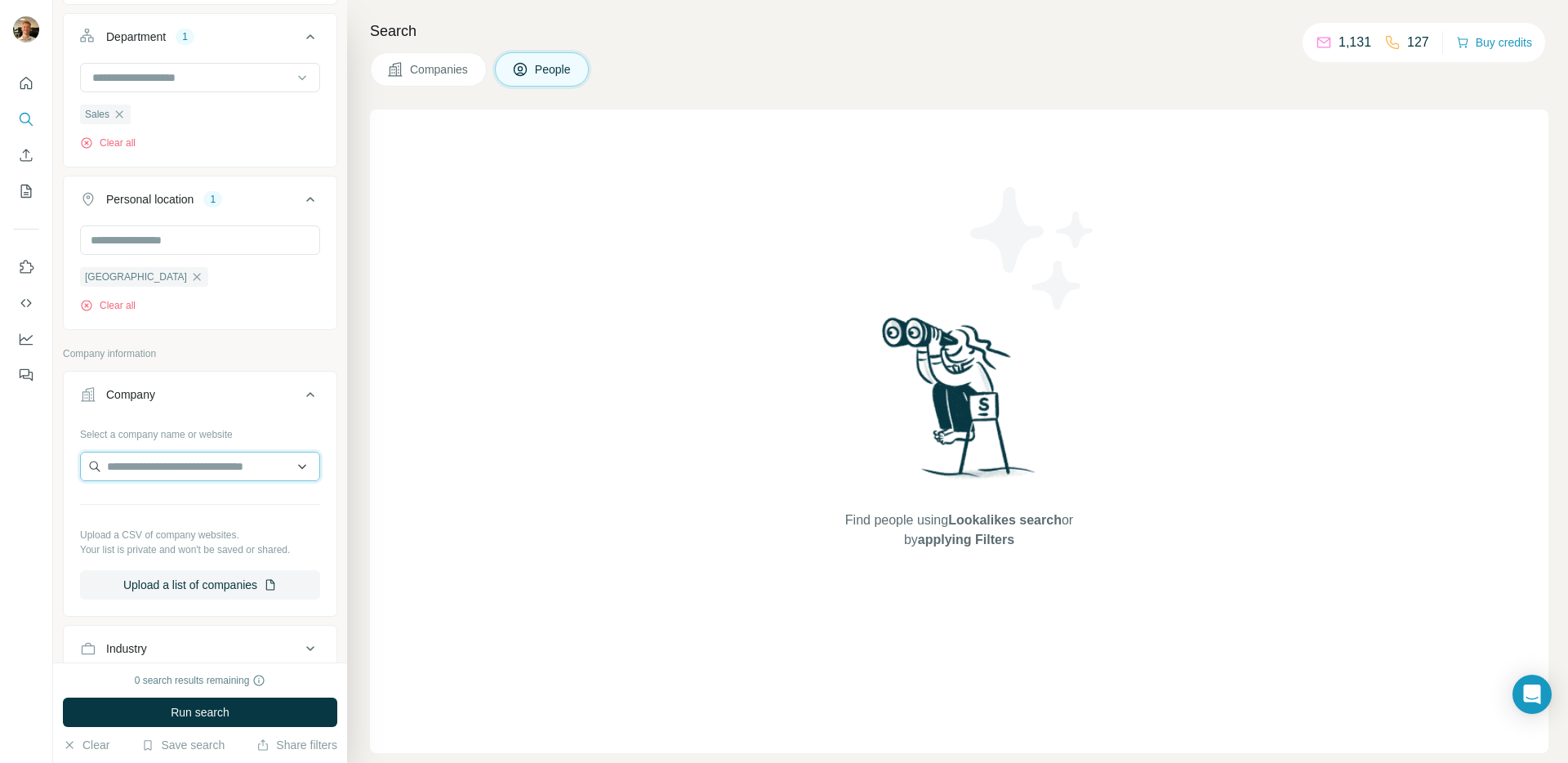
click at [167, 481] on input "text" at bounding box center [200, 466] width 240 height 30
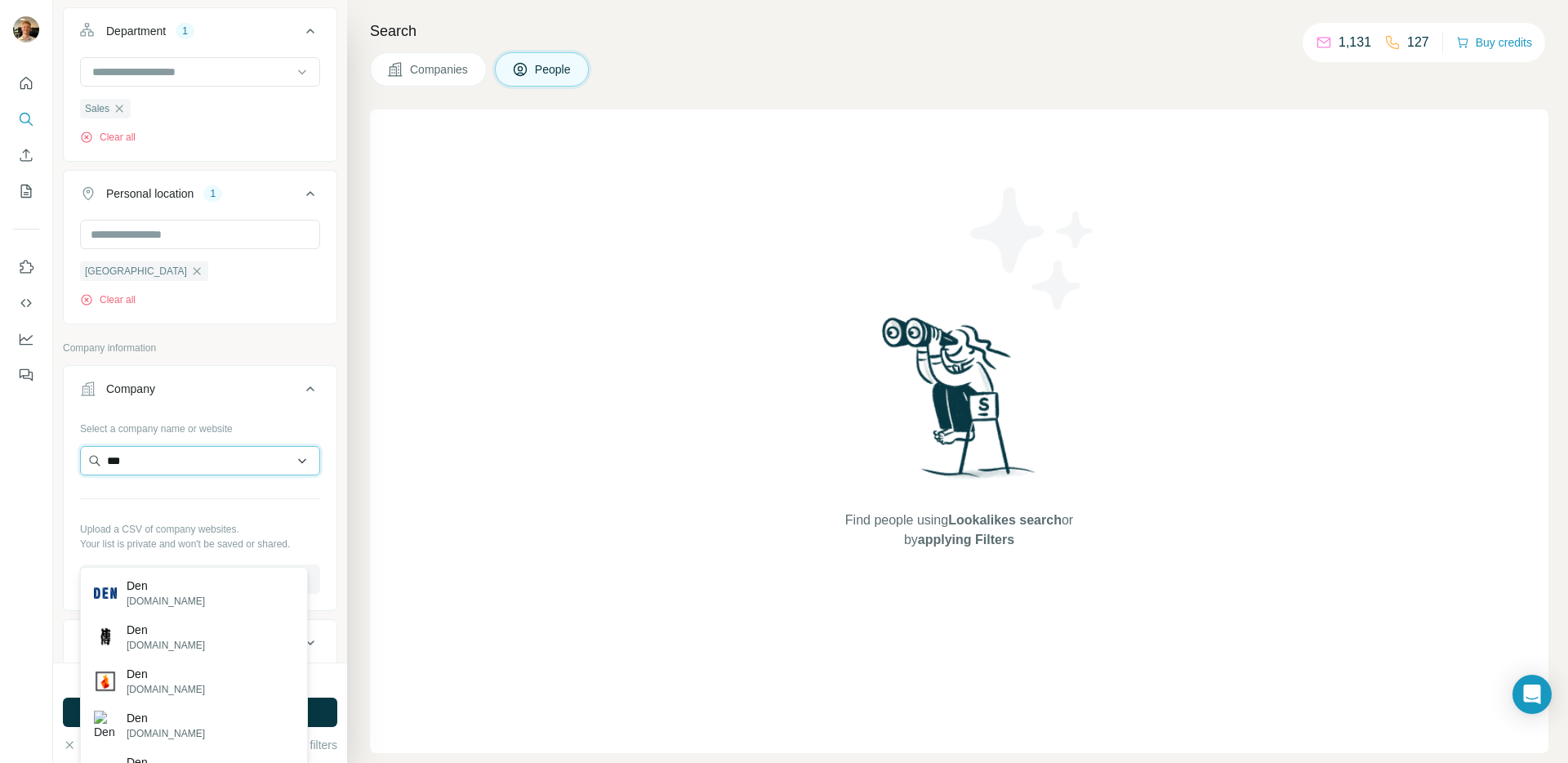
scroll to position [1258, 0]
type input "*"
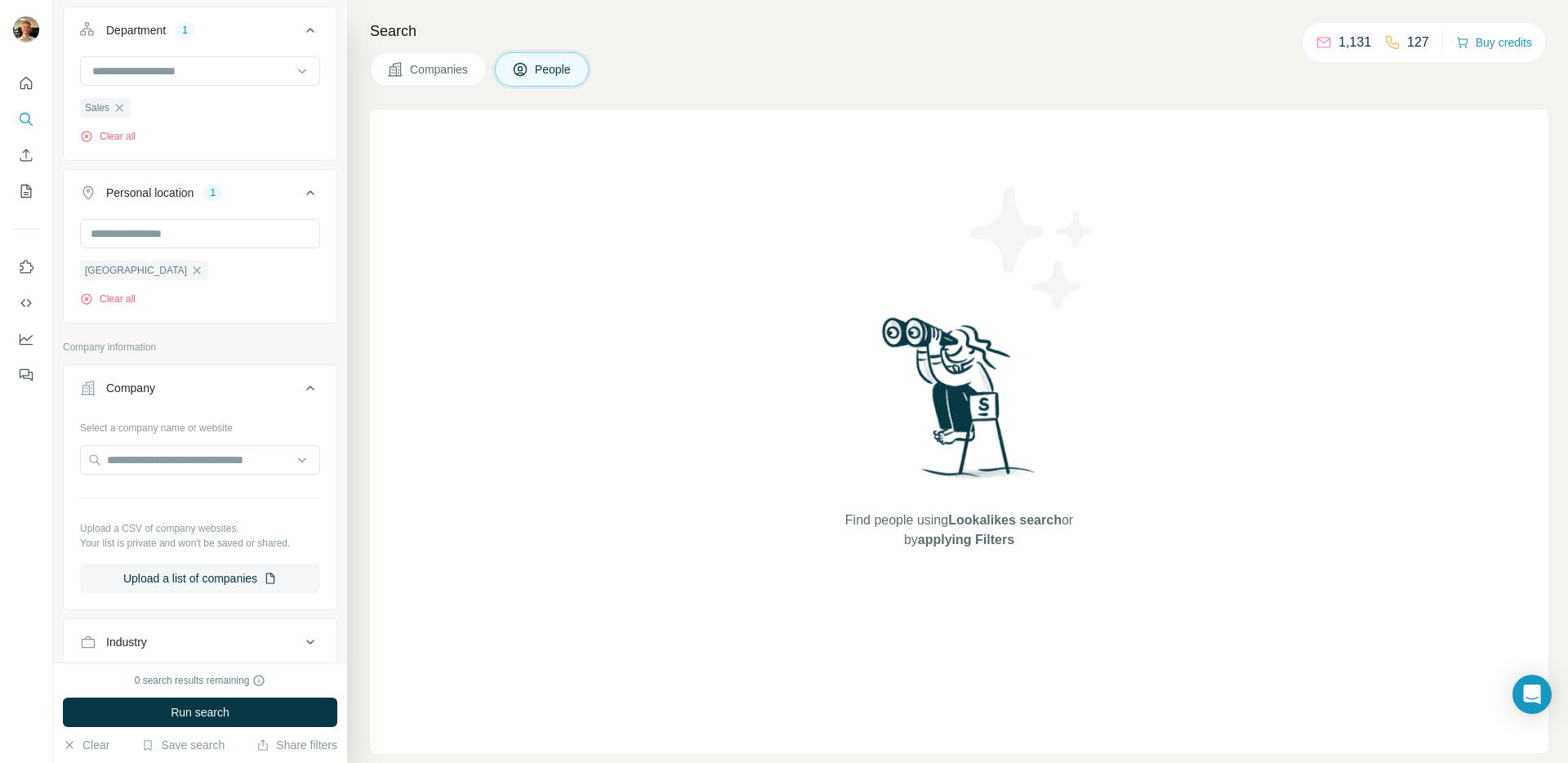
click at [236, 354] on p "Company information" at bounding box center [200, 347] width 274 height 14
click at [239, 396] on div "Company" at bounding box center [190, 387] width 221 height 16
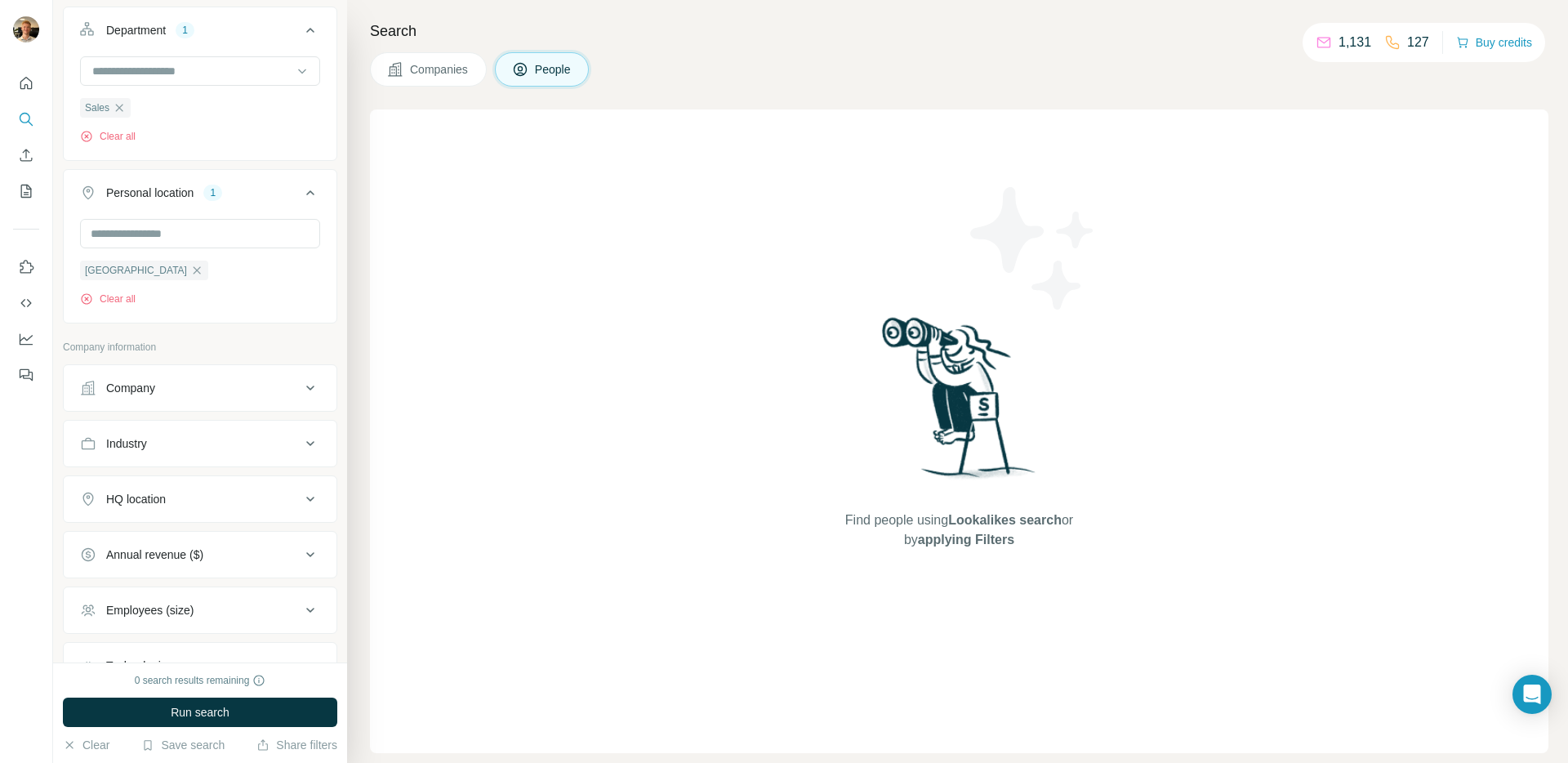
click at [214, 519] on button "HQ location" at bounding box center [200, 499] width 273 height 39
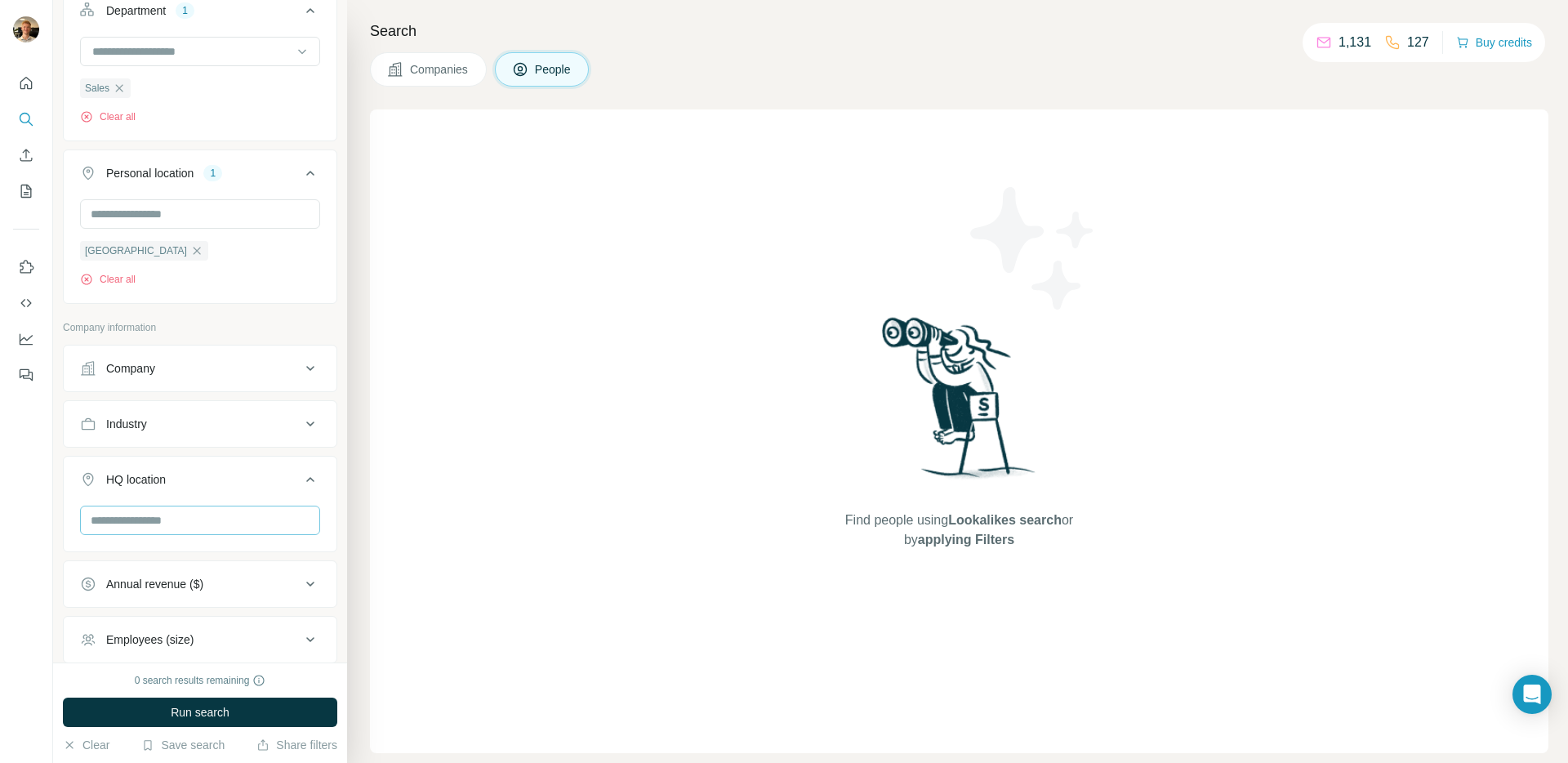
scroll to position [1286, 0]
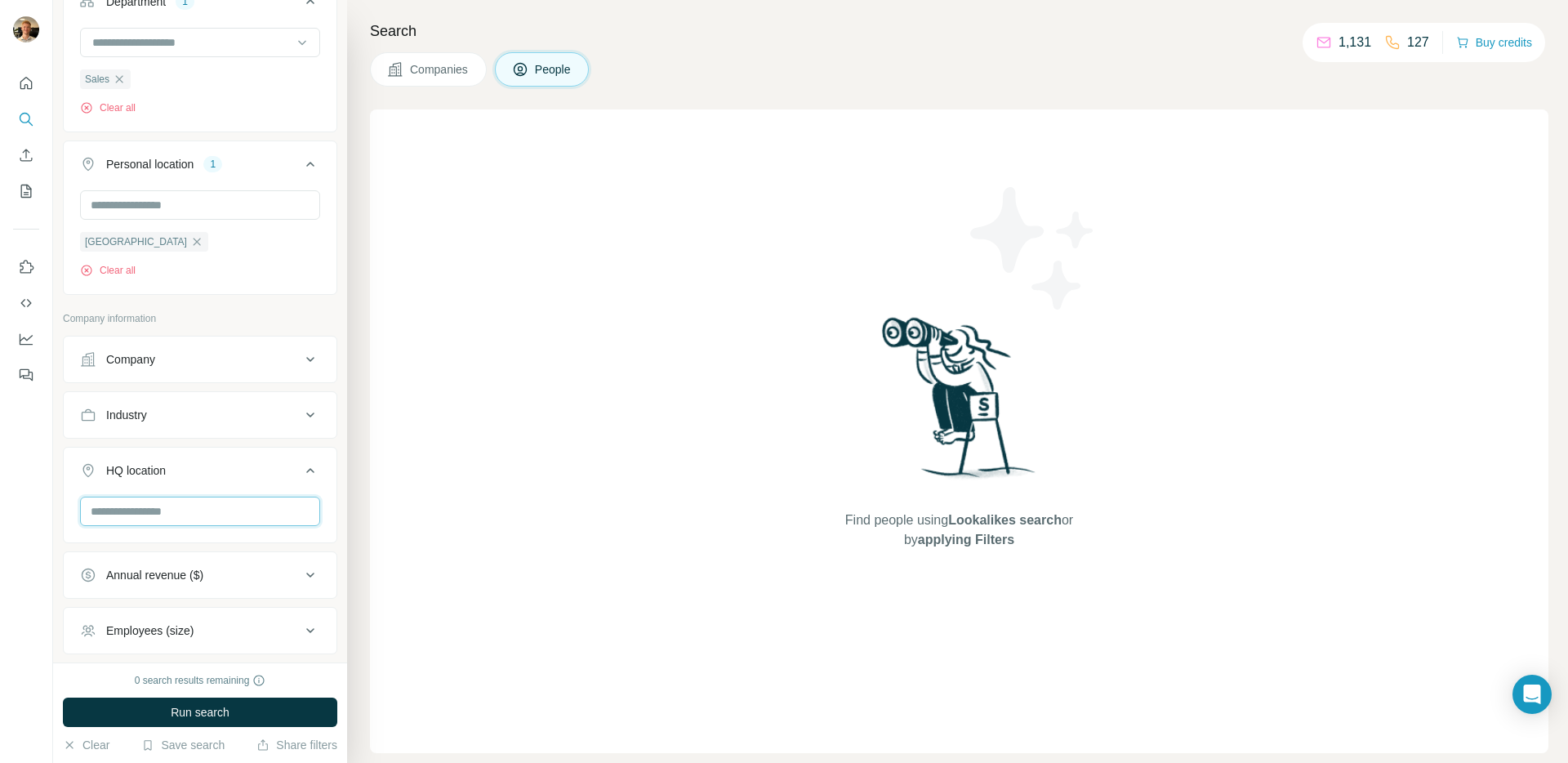
click at [195, 526] on input "text" at bounding box center [200, 511] width 240 height 30
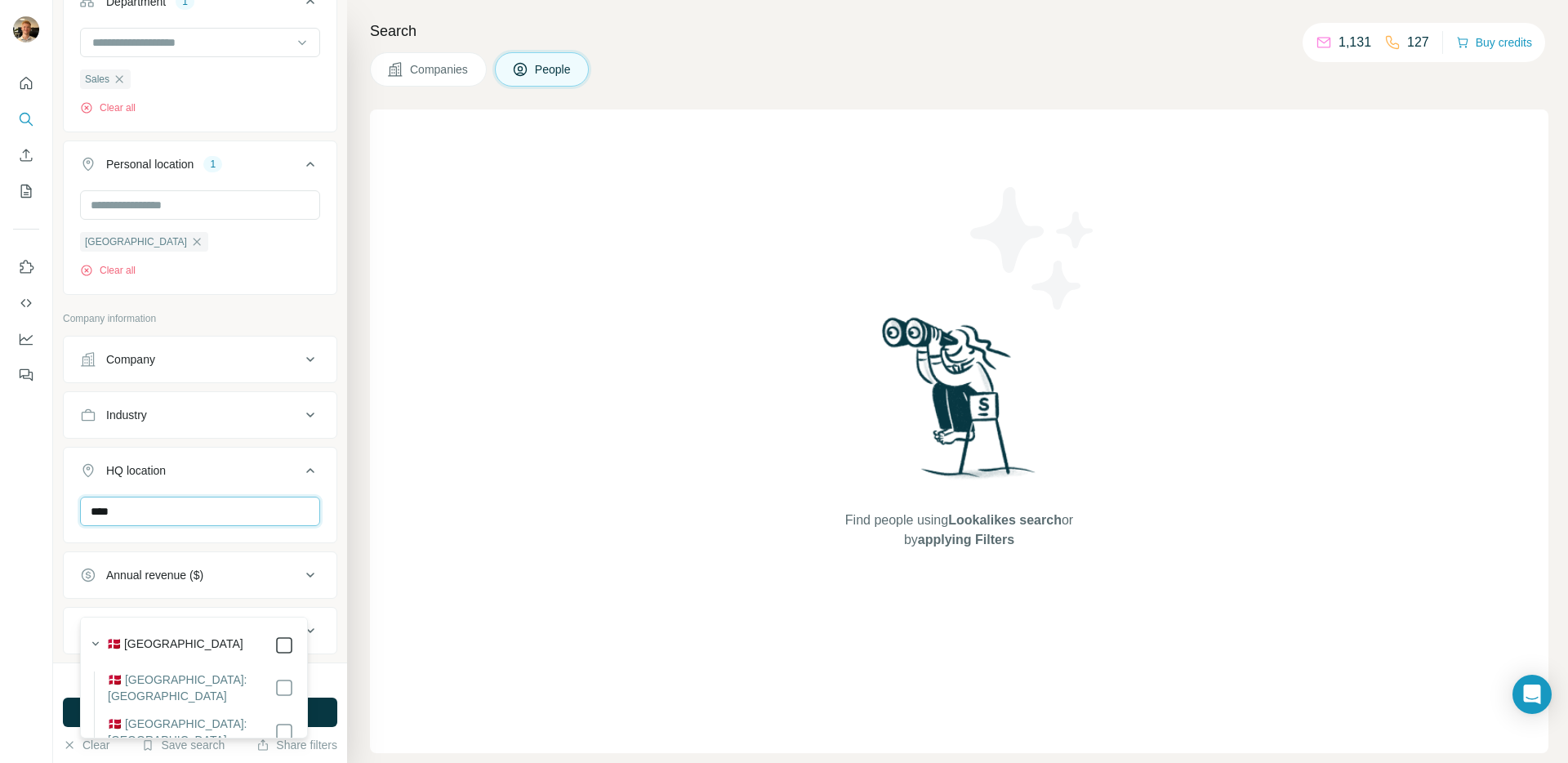
type input "****"
click at [269, 478] on div "HQ location 1" at bounding box center [190, 470] width 221 height 16
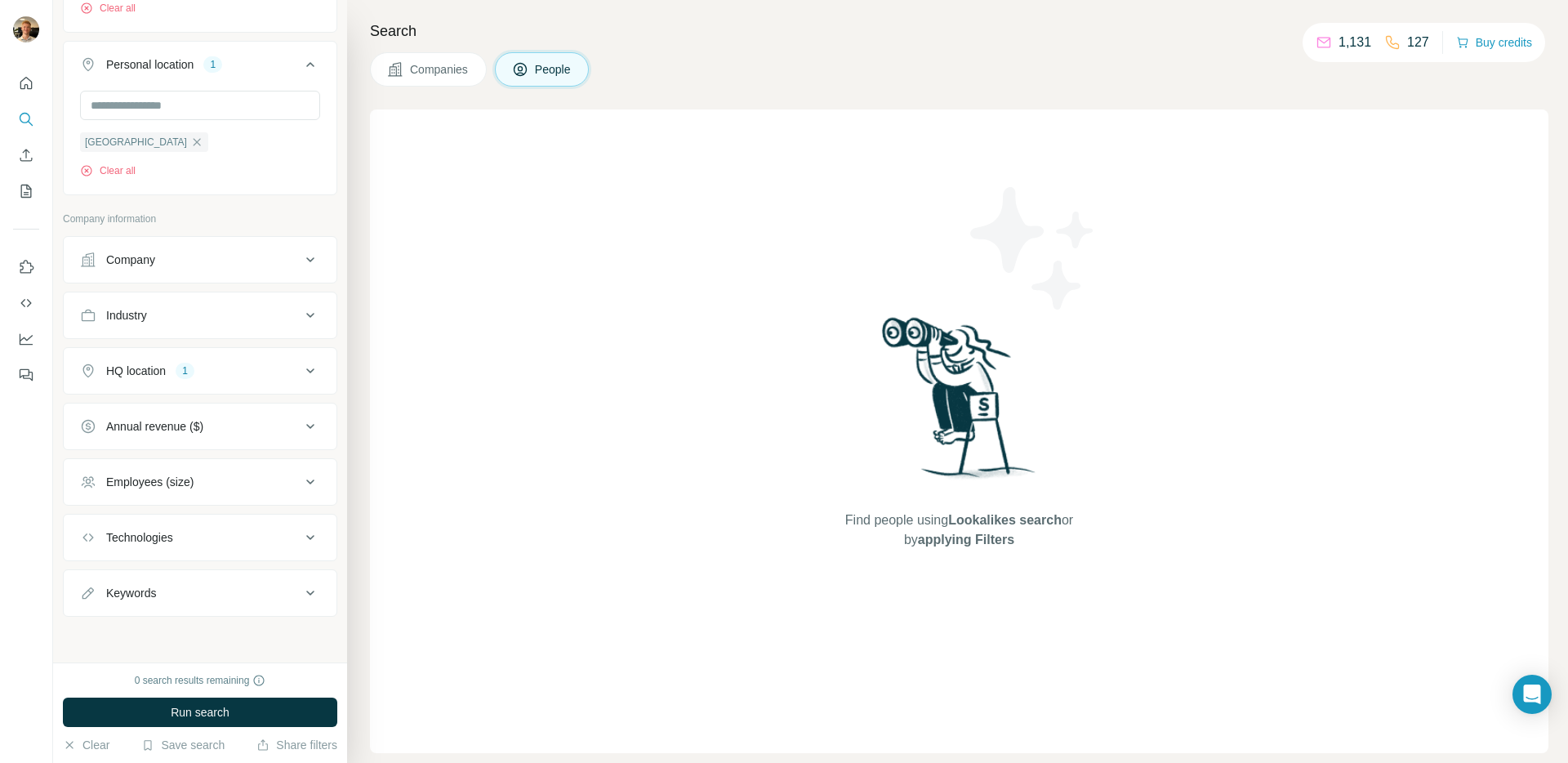
scroll to position [1473, 0]
click at [180, 486] on div "Employees (size)" at bounding box center [149, 482] width 87 height 16
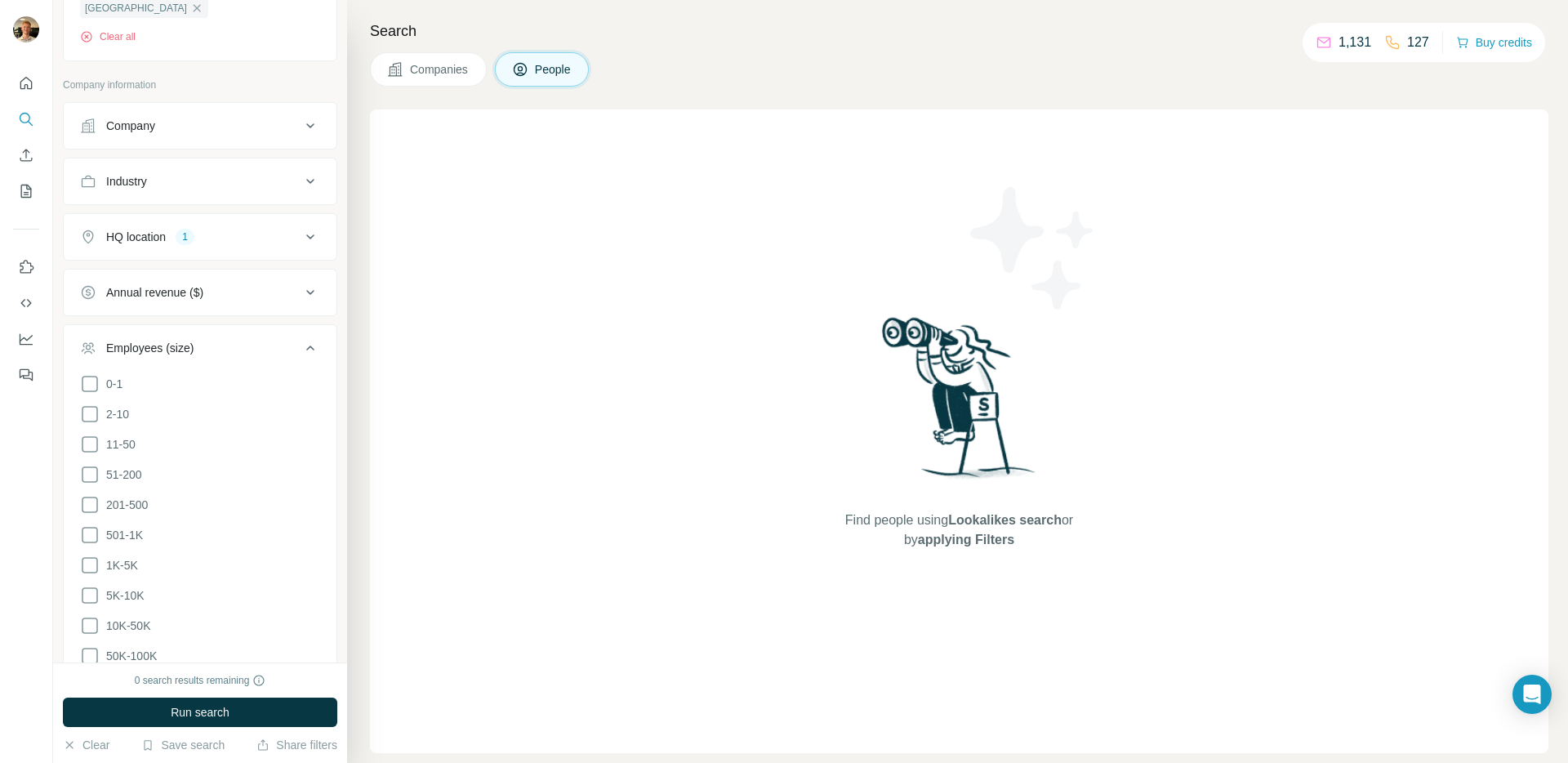
scroll to position [1535, 0]
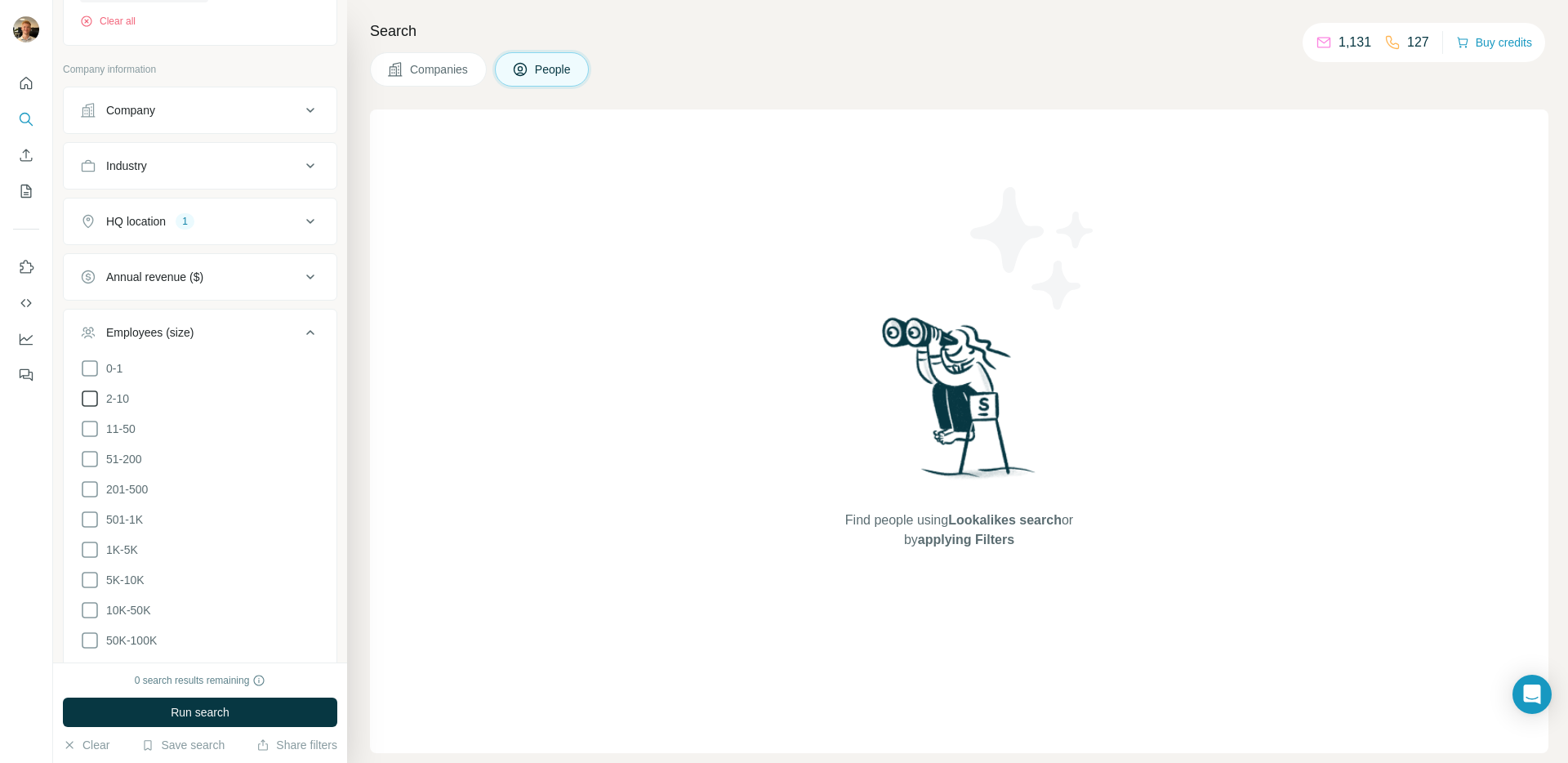
click at [115, 407] on span "2-10" at bounding box center [114, 398] width 30 height 16
click at [122, 524] on ul "0-1 2-10 11-50 51-200 201-500 501-1K 1K-5K 5K-10K 10K-50K 50K-100K 100K-500K 50…" at bounding box center [200, 534] width 240 height 353
click at [124, 437] on span "11-50" at bounding box center [117, 428] width 36 height 16
click at [124, 467] on span "51-200" at bounding box center [121, 459] width 42 height 16
click at [129, 498] on span "201-500" at bounding box center [123, 489] width 48 height 16
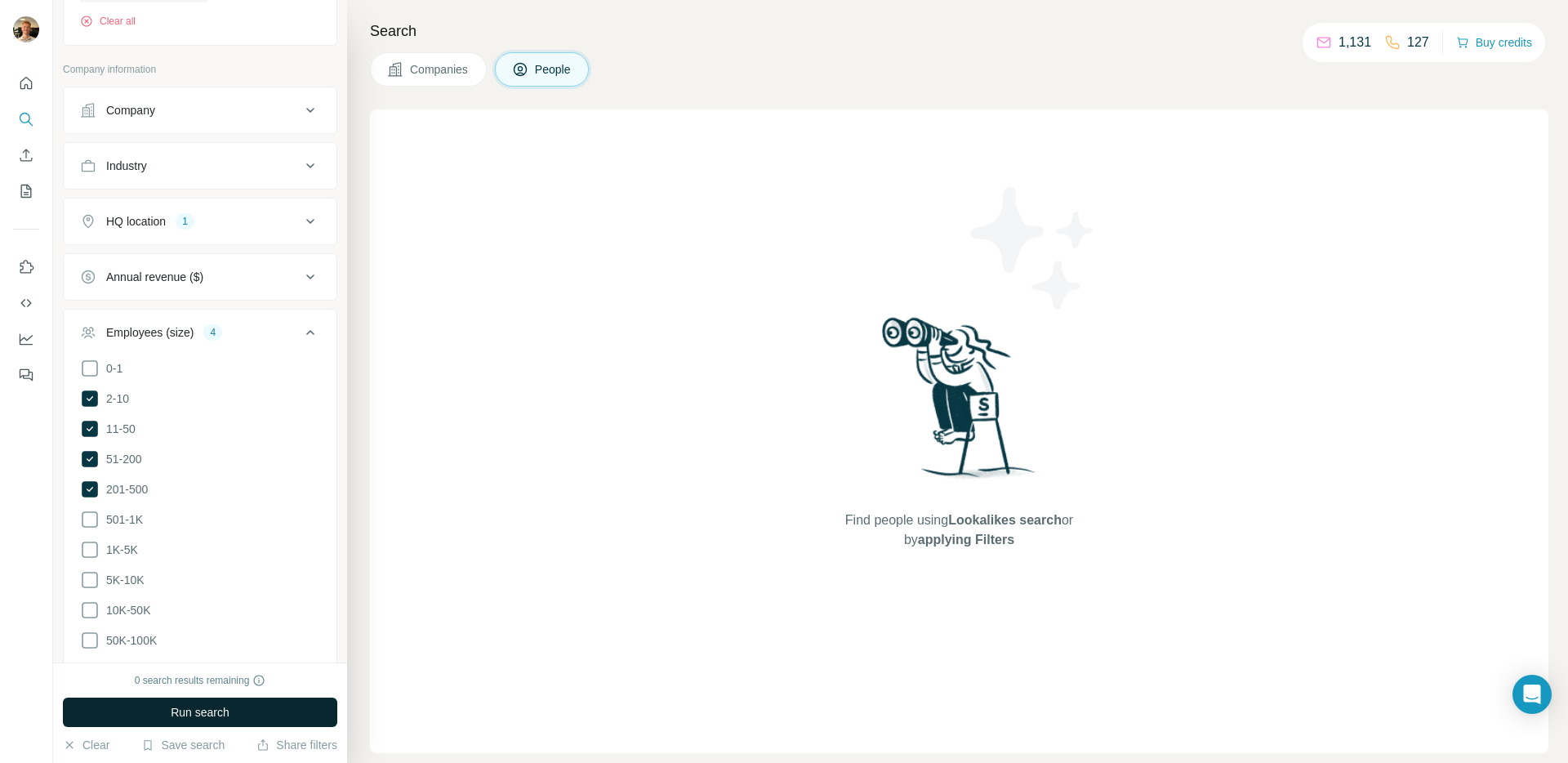
click at [318, 720] on button "Run search" at bounding box center [200, 712] width 274 height 30
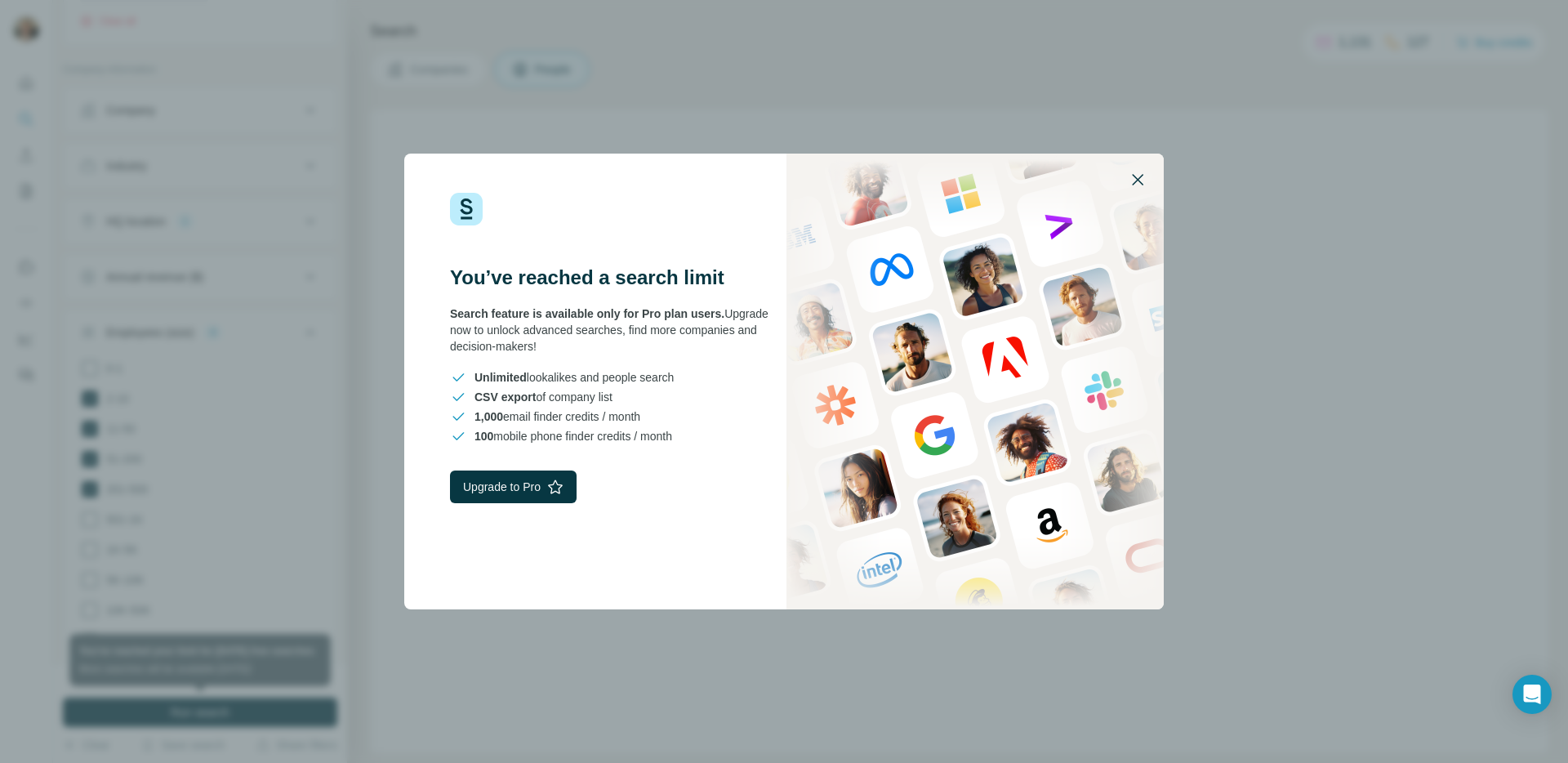
click at [1142, 179] on icon "button" at bounding box center [1137, 179] width 20 height 20
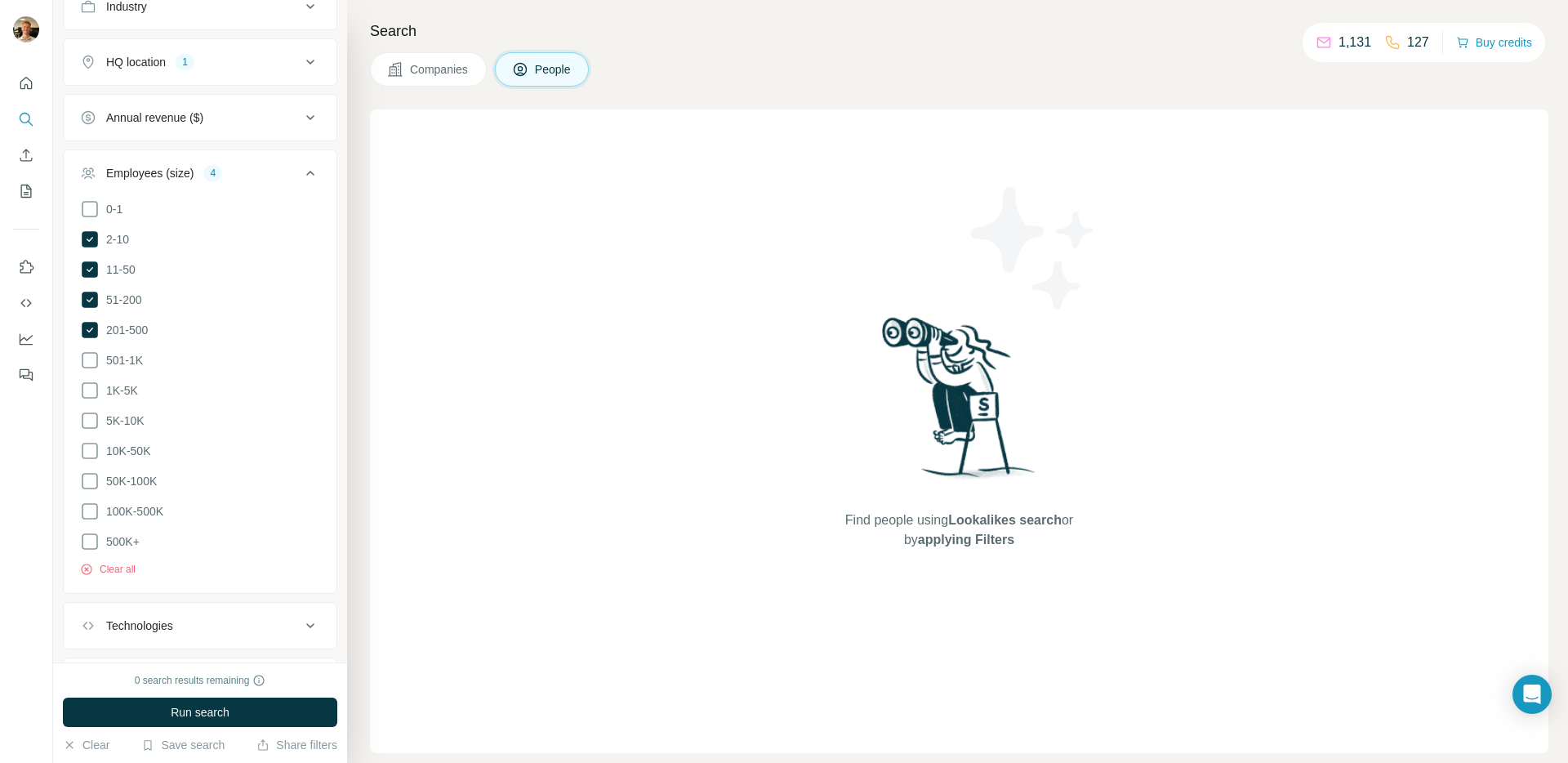
scroll to position [1846, 0]
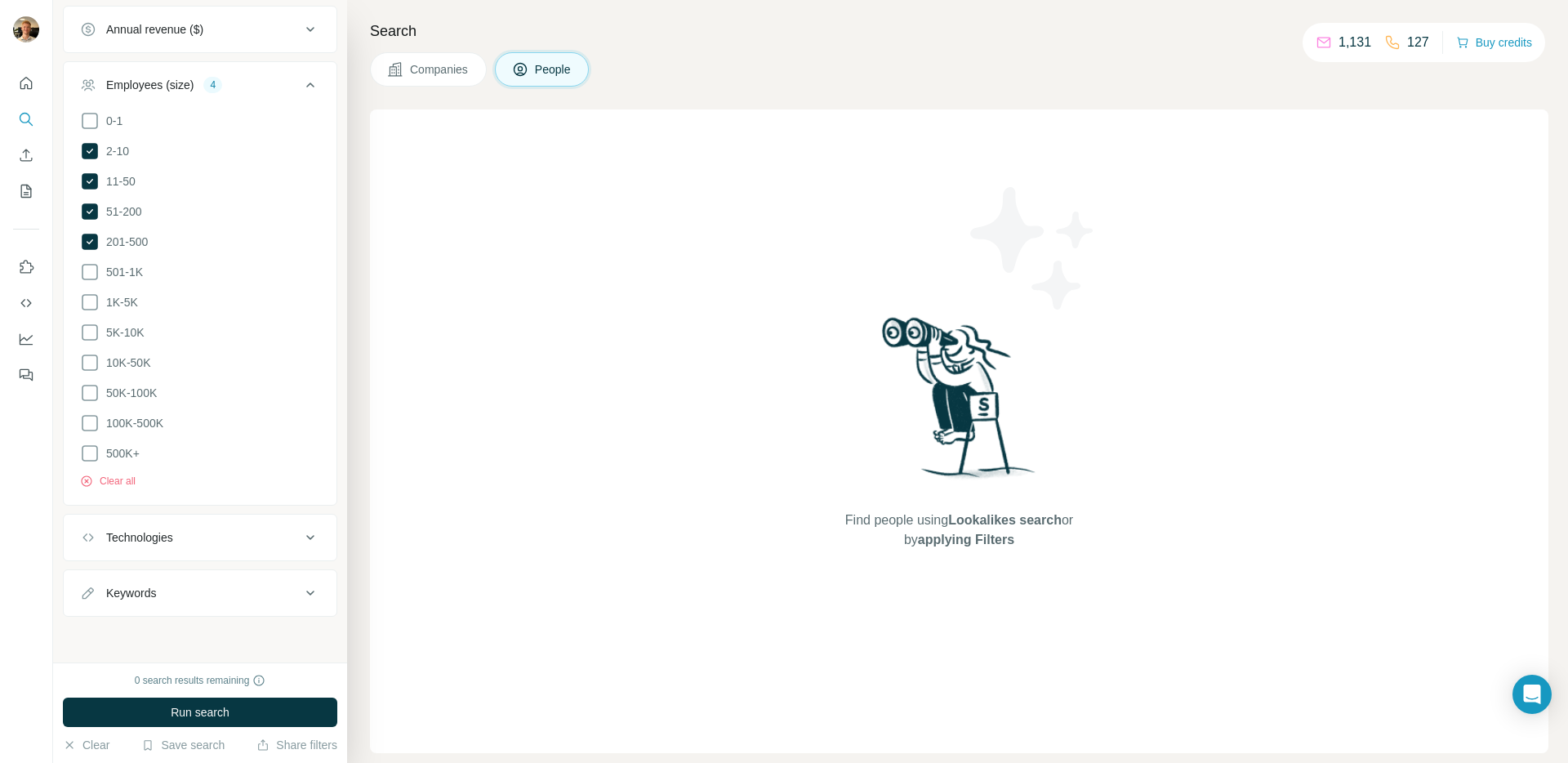
click at [301, 95] on icon at bounding box center [310, 84] width 20 height 20
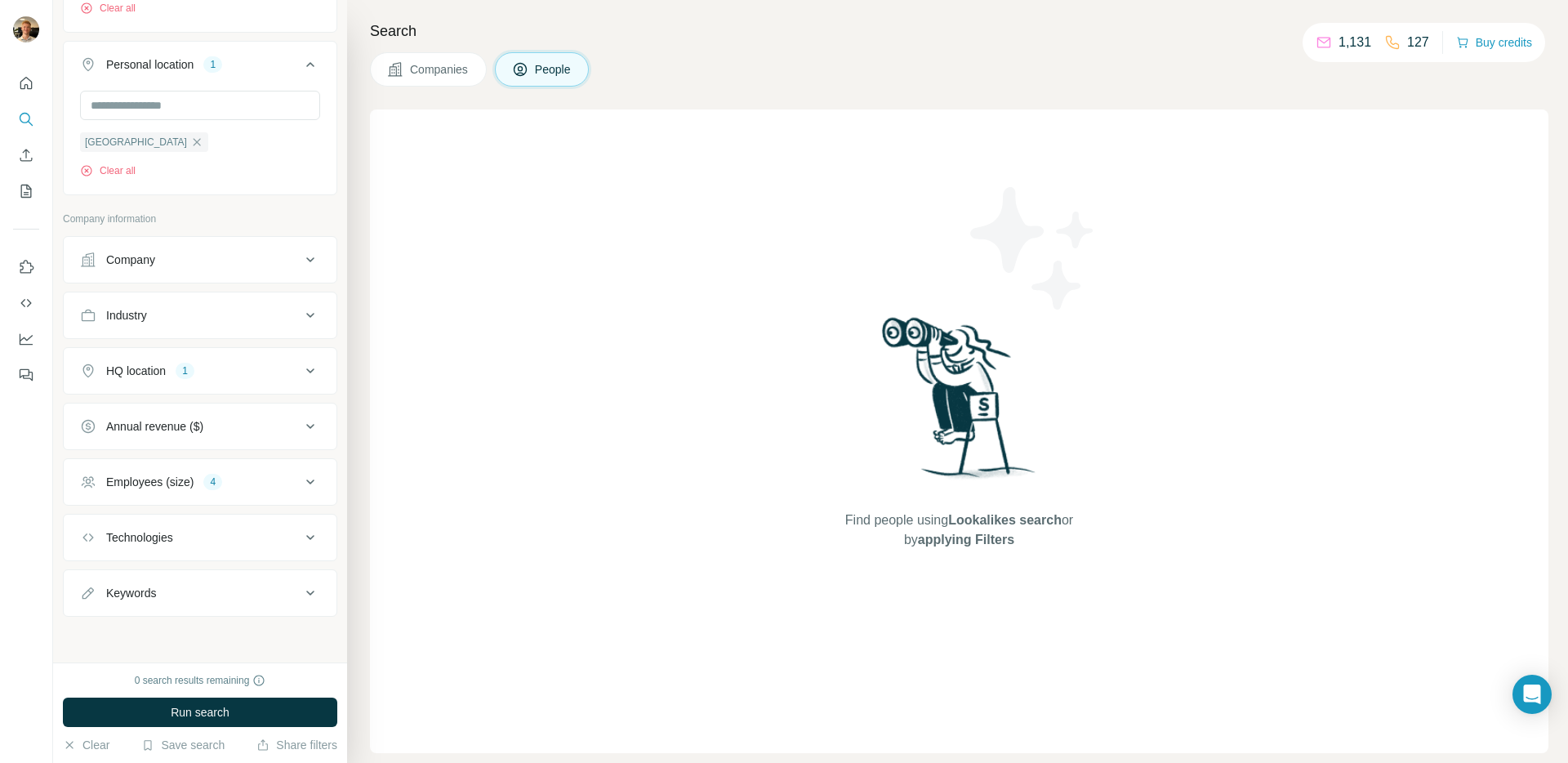
scroll to position [1473, 0]
click at [242, 538] on div "Technologies" at bounding box center [190, 537] width 221 height 16
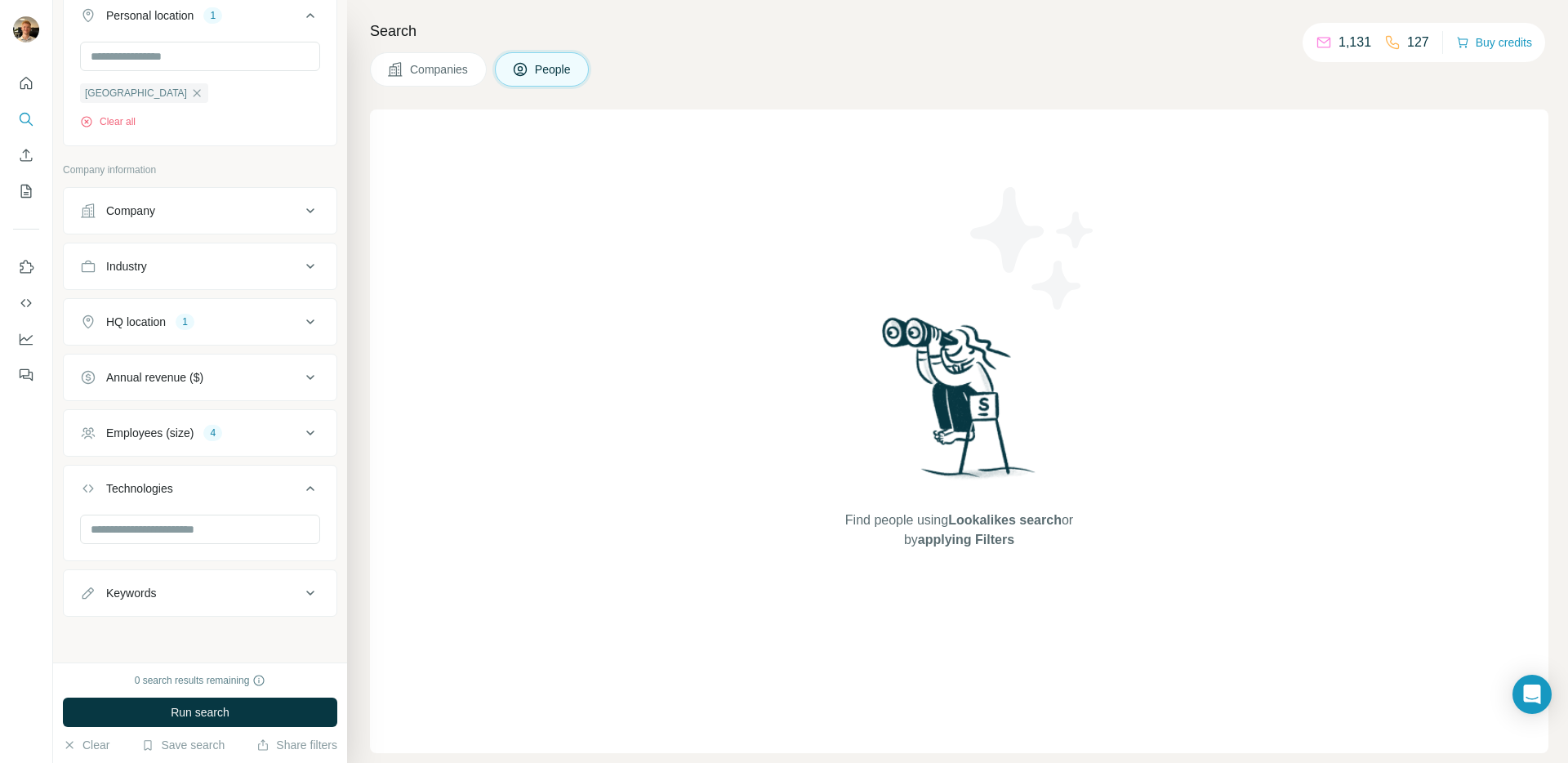
click at [242, 497] on div "Technologies" at bounding box center [190, 488] width 221 height 16
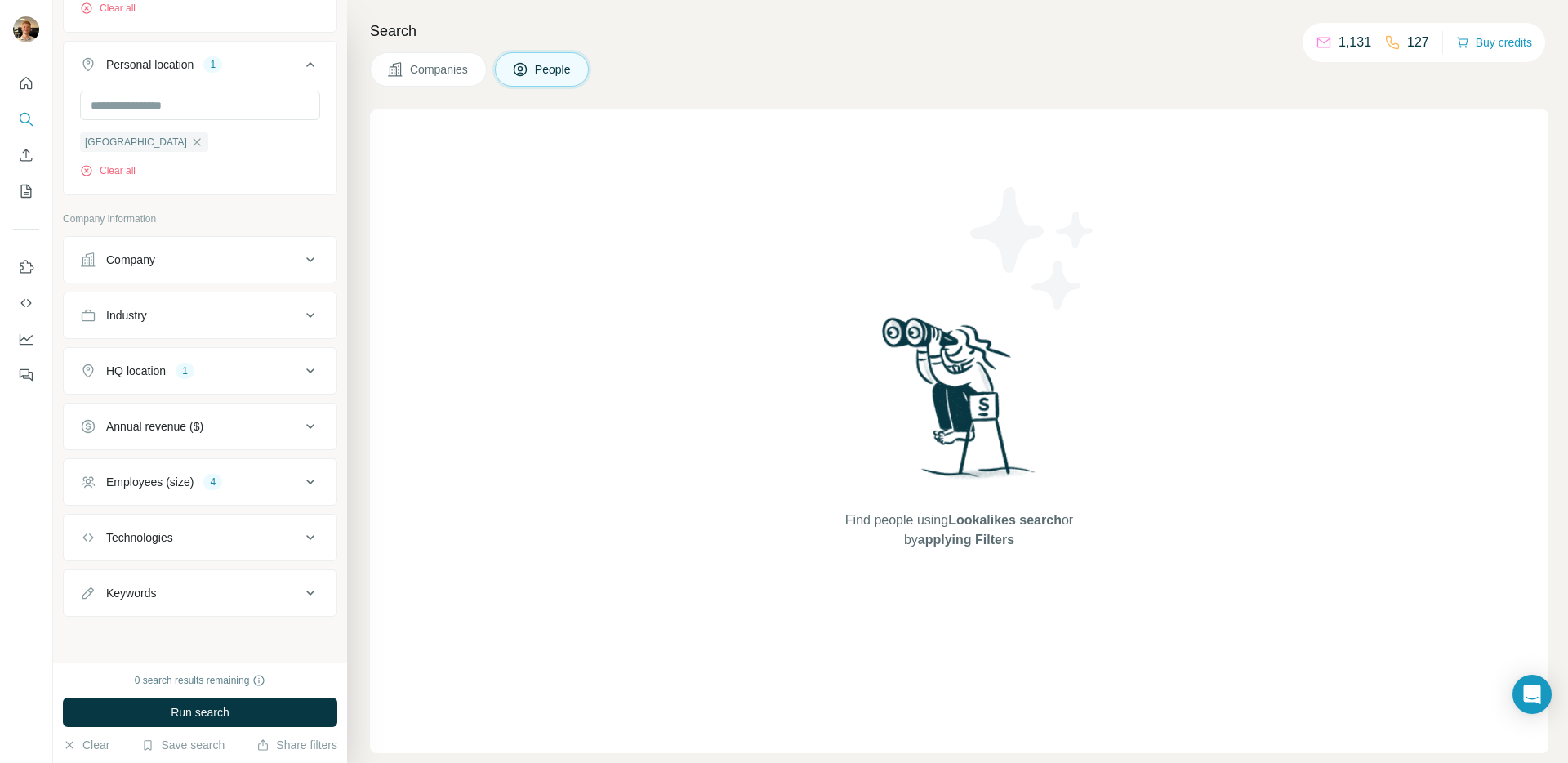
click at [713, 366] on div "Find people using Lookalikes search or by applying Filters" at bounding box center [959, 432] width 1178 height 644
click at [269, 704] on button "Run search" at bounding box center [200, 712] width 274 height 30
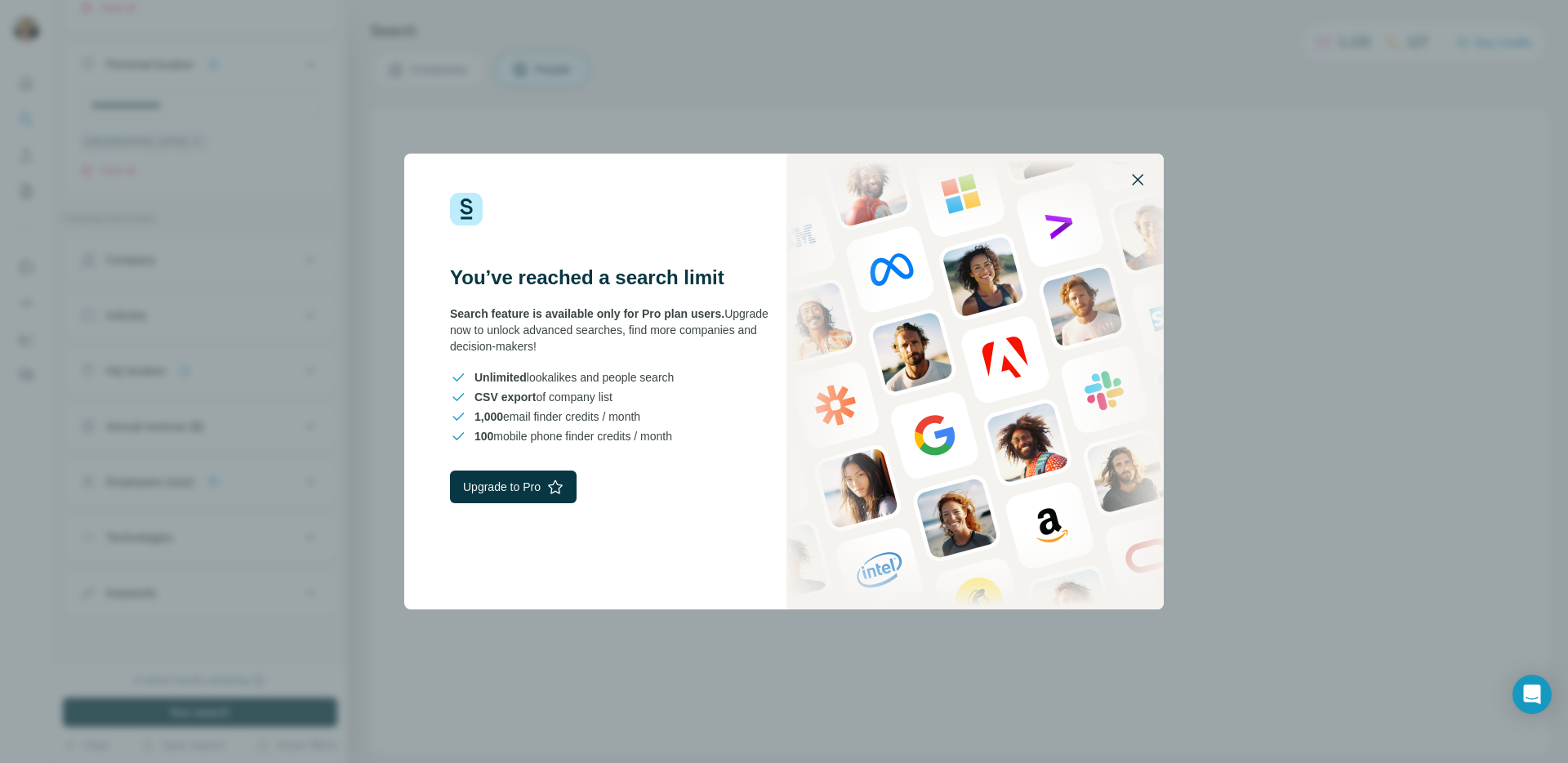
click at [1131, 188] on icon "button" at bounding box center [1137, 179] width 20 height 20
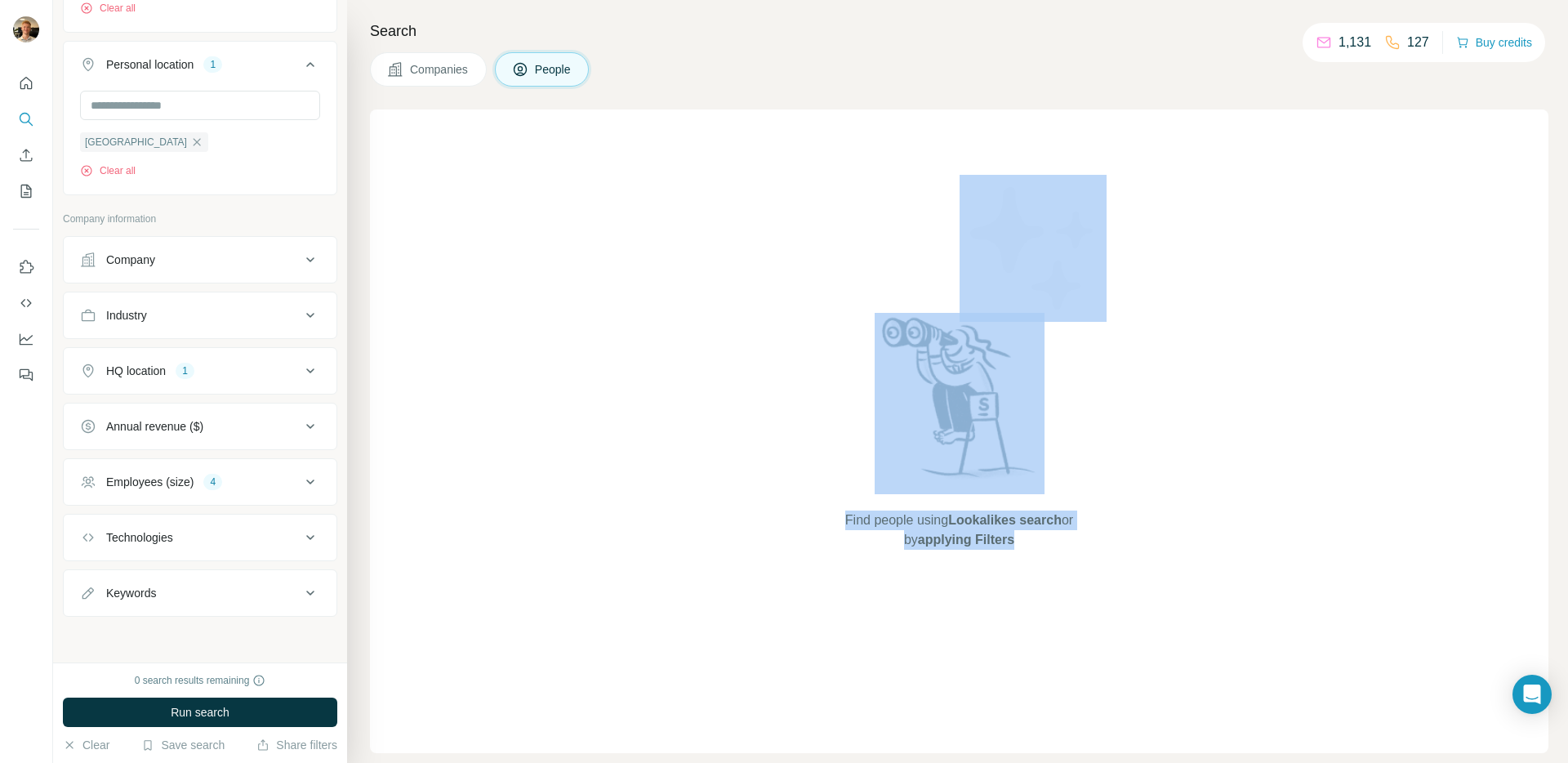
drag, startPoint x: 842, startPoint y: 285, endPoint x: 1062, endPoint y: 557, distance: 349.8
click at [1062, 557] on div "Find people using Lookalikes search or by applying Filters" at bounding box center [960, 432] width 294 height 644
click at [1221, 575] on div "Find people using Lookalikes search or by applying Filters" at bounding box center [959, 432] width 1178 height 644
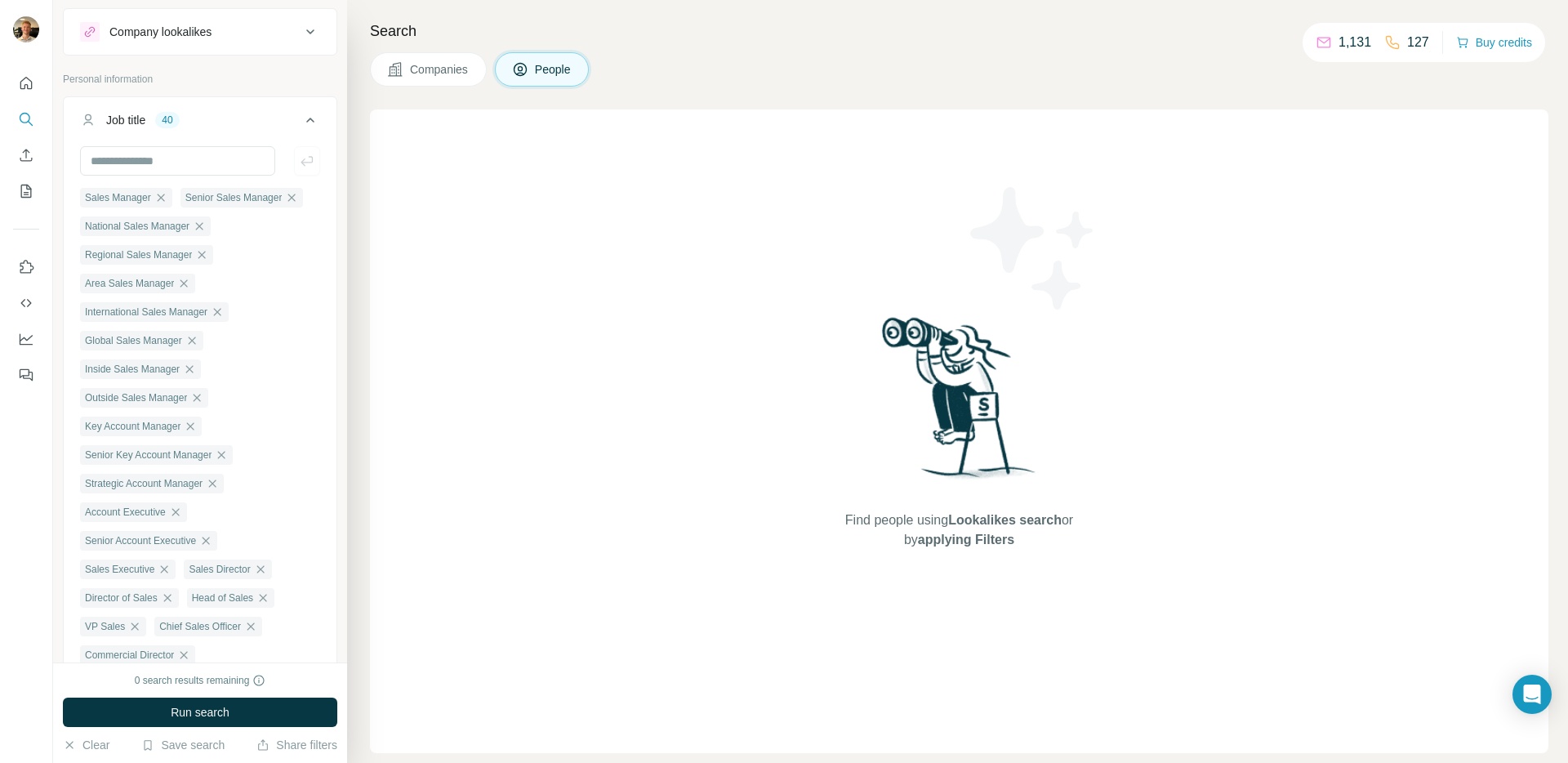
scroll to position [0, 0]
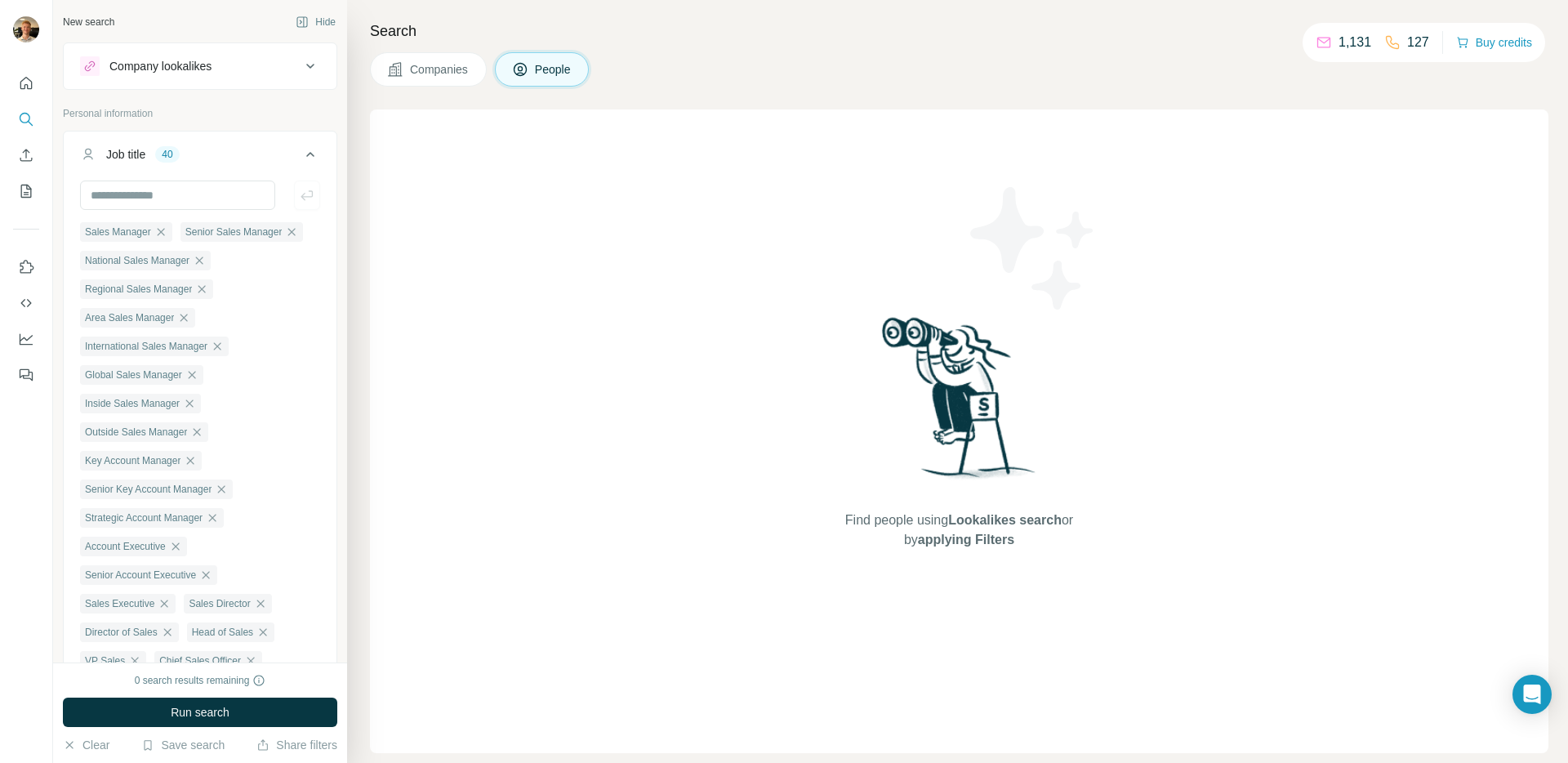
click at [825, 70] on div "Companies People" at bounding box center [959, 70] width 1178 height 34
click at [181, 749] on button "Save search" at bounding box center [183, 744] width 83 height 16
click at [238, 681] on div "Save search" at bounding box center [228, 684] width 172 height 32
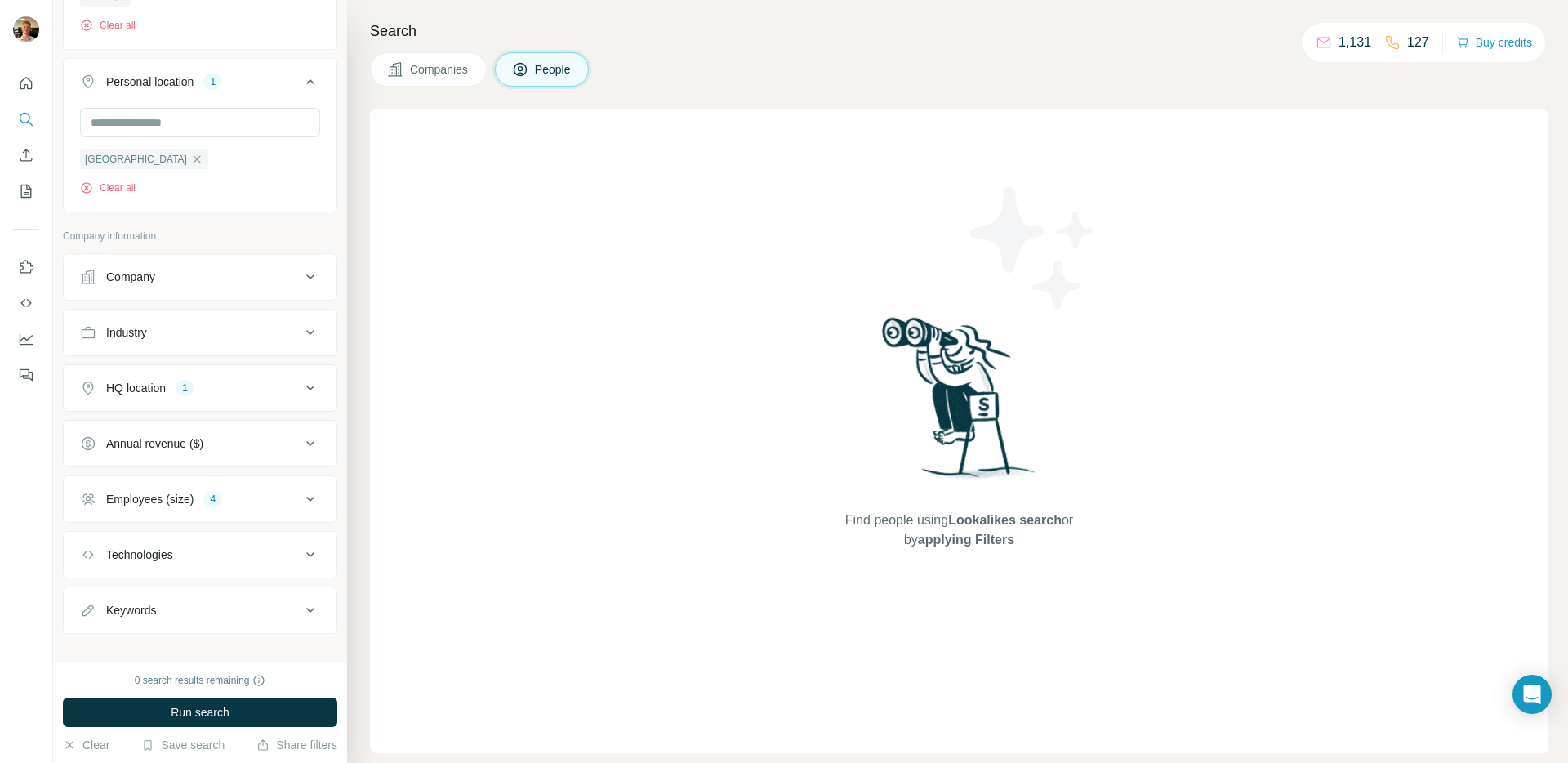
scroll to position [1473, 0]
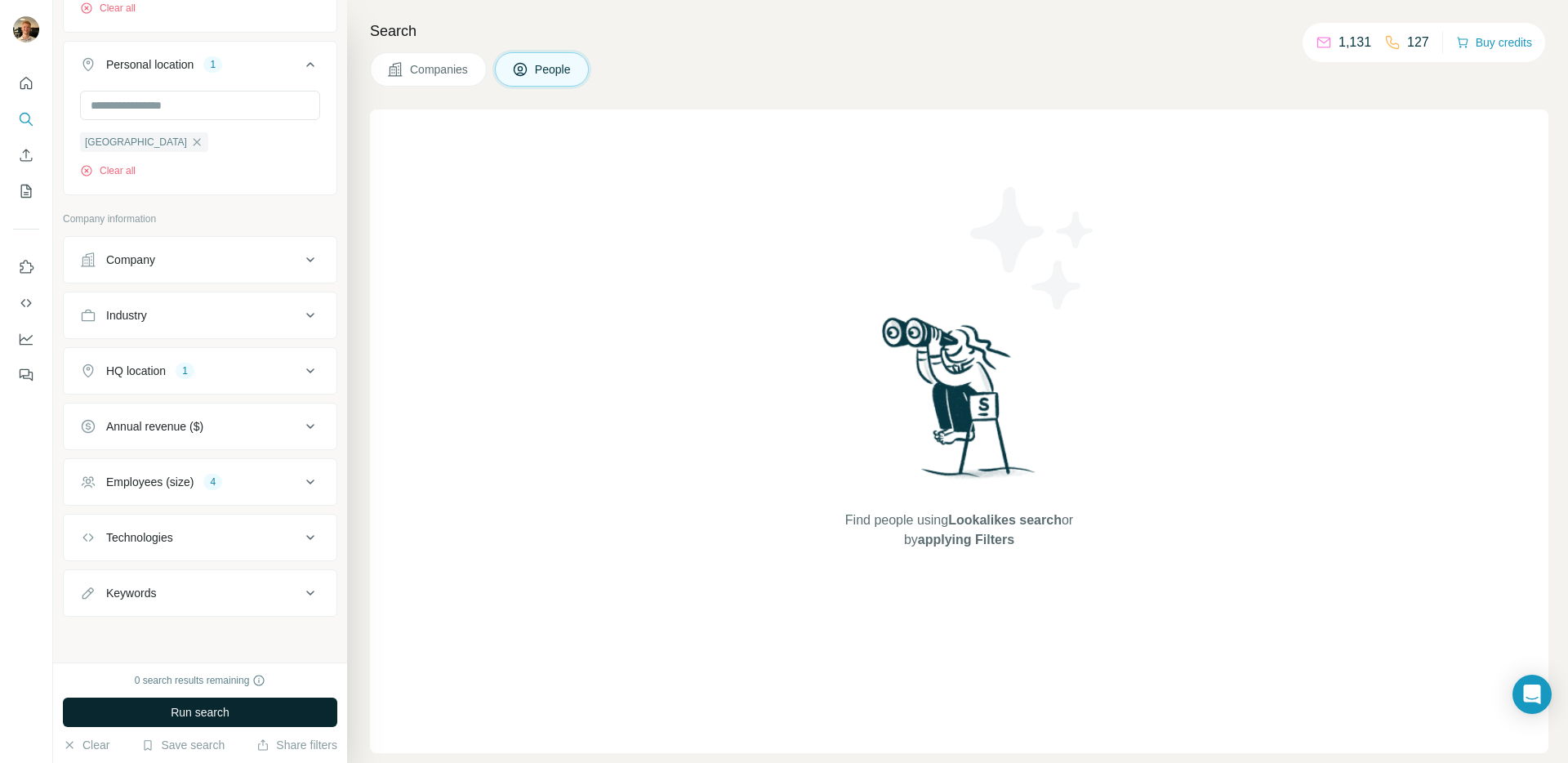
click at [293, 699] on button "Run search" at bounding box center [200, 712] width 274 height 30
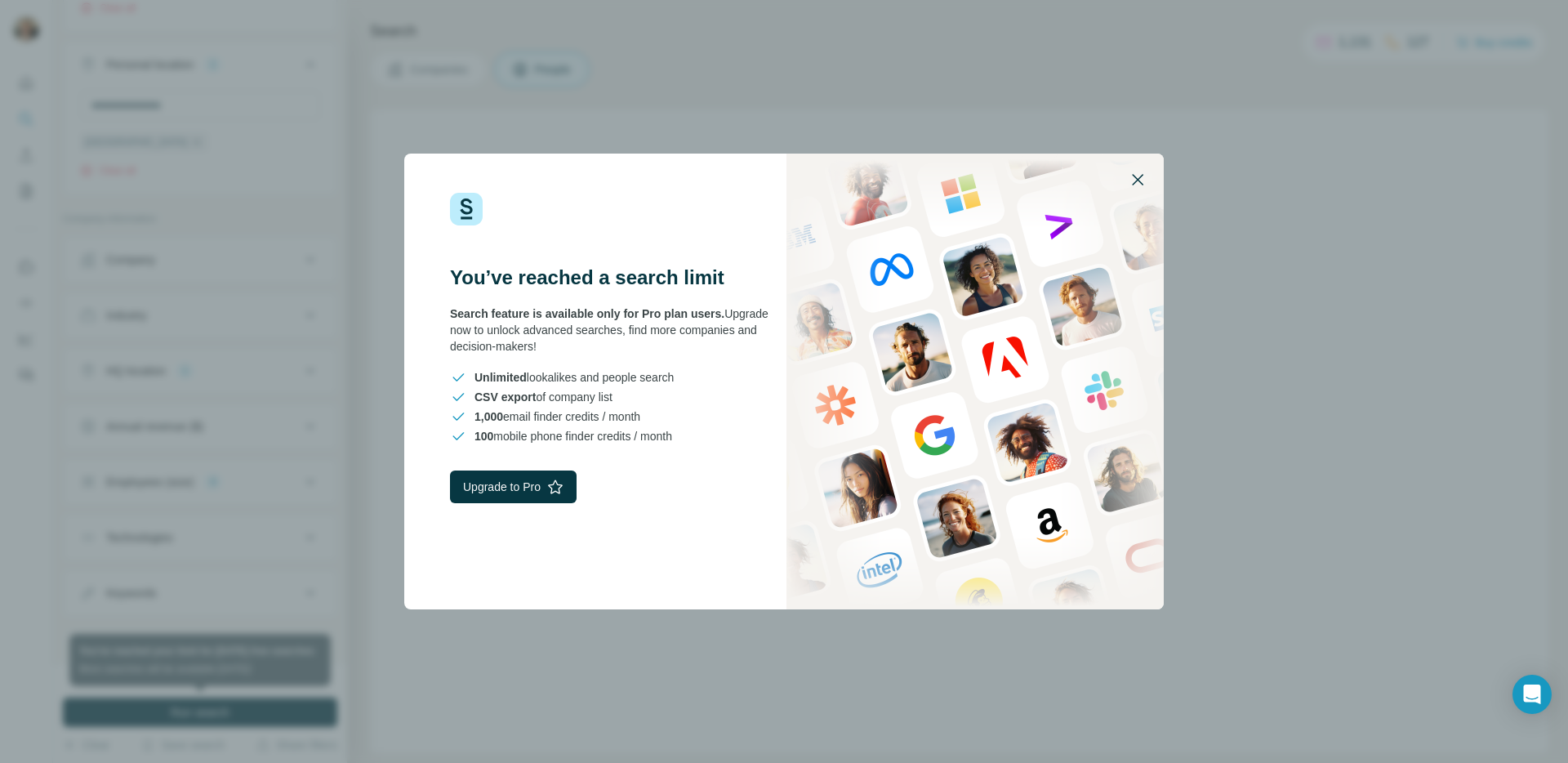
click at [1135, 179] on icon "button" at bounding box center [1137, 179] width 20 height 20
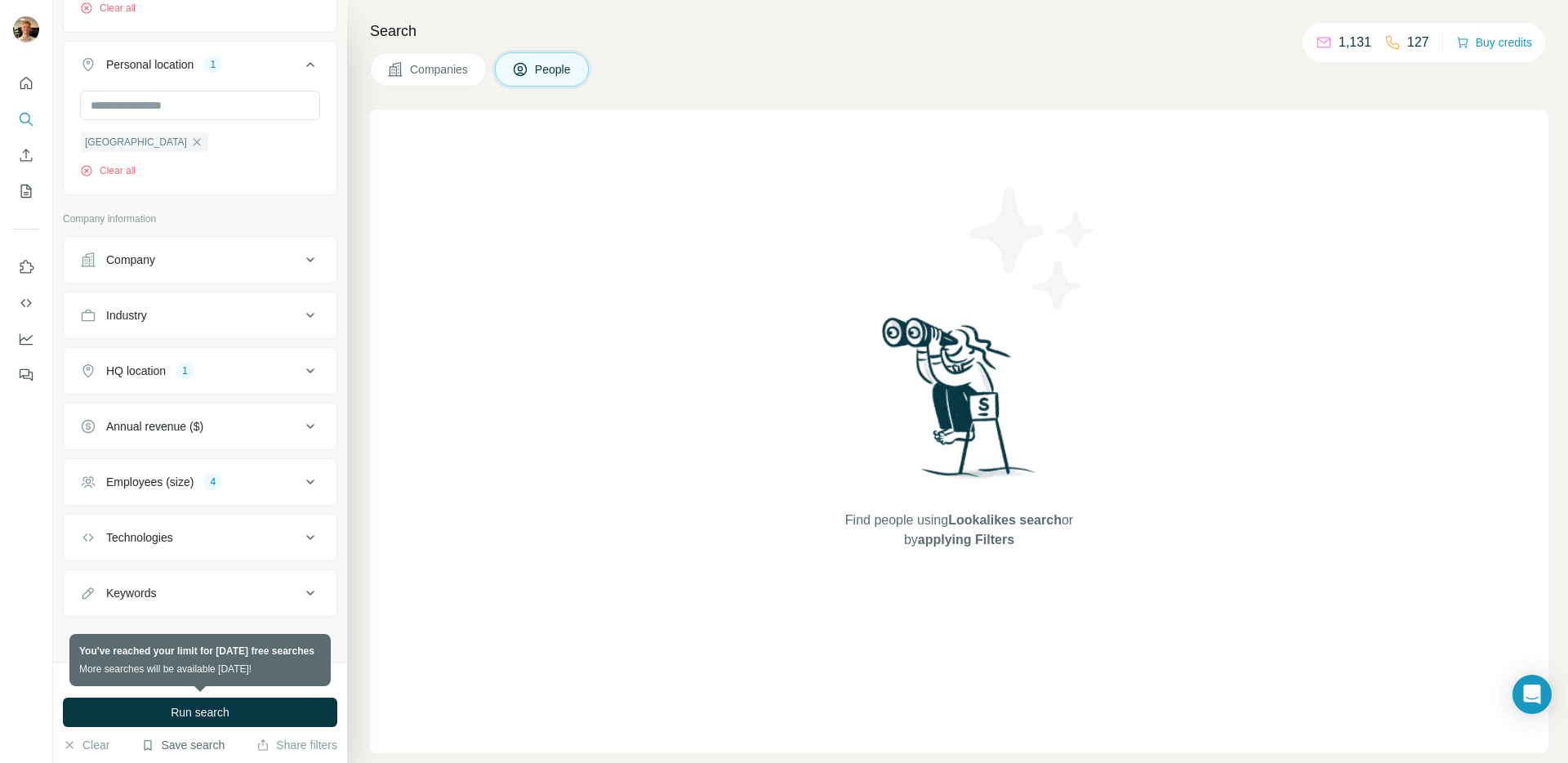
click at [197, 748] on button "Save search" at bounding box center [183, 744] width 83 height 16
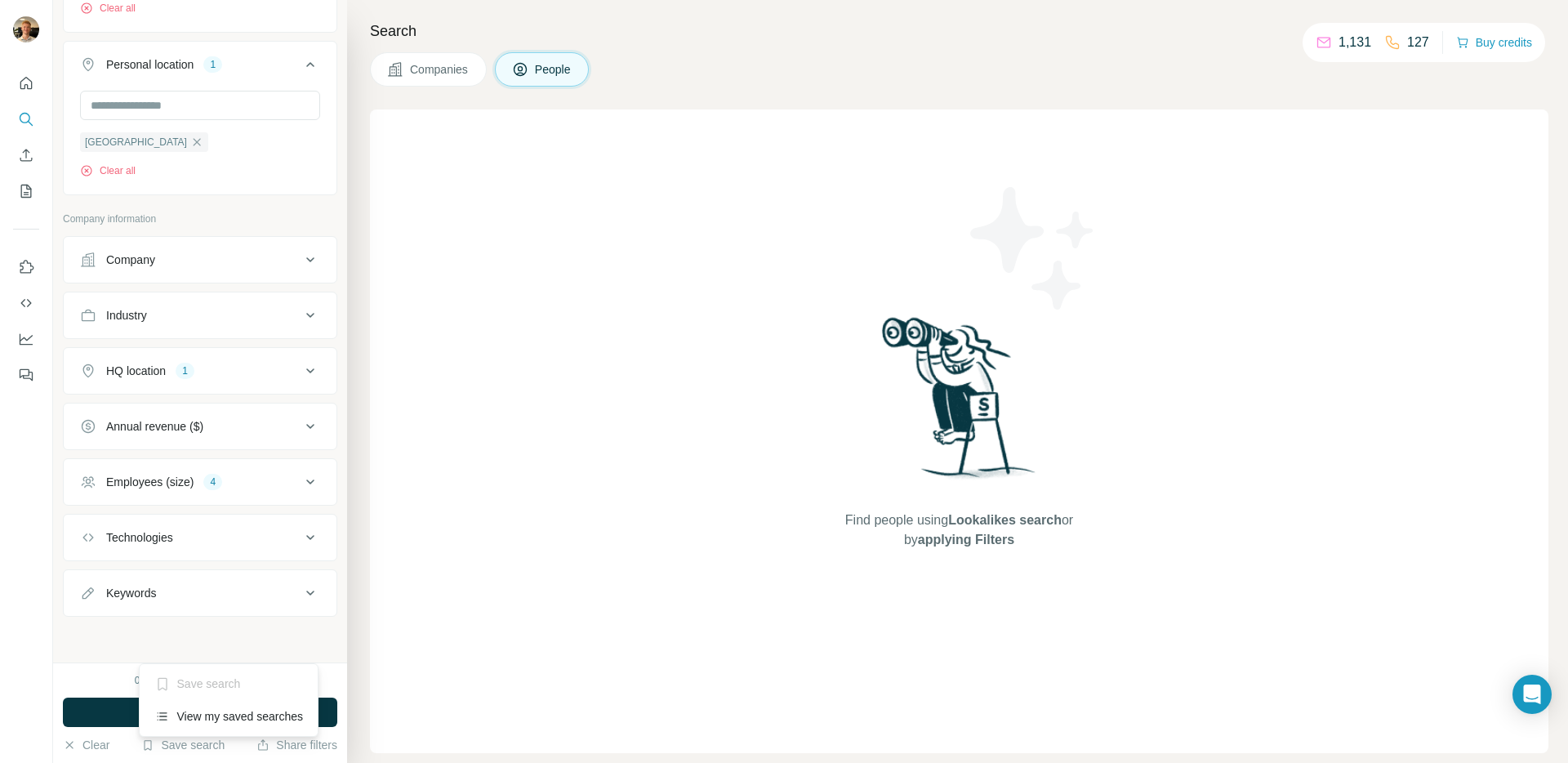
click at [165, 678] on icon at bounding box center [162, 684] width 9 height 13
click at [25, 179] on button "My lists" at bounding box center [25, 191] width 26 height 30
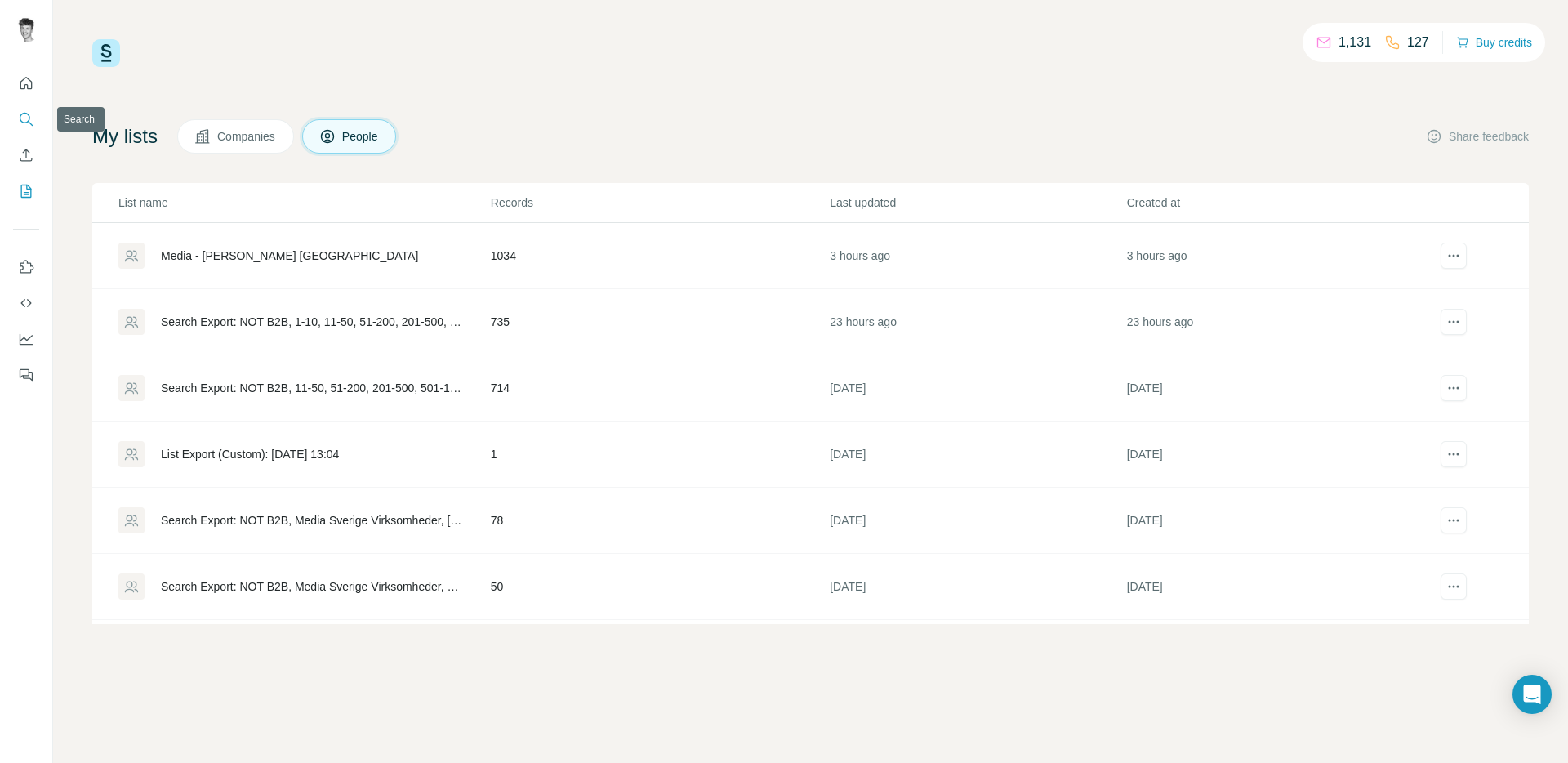
click at [25, 120] on icon "Search" at bounding box center [25, 119] width 16 height 16
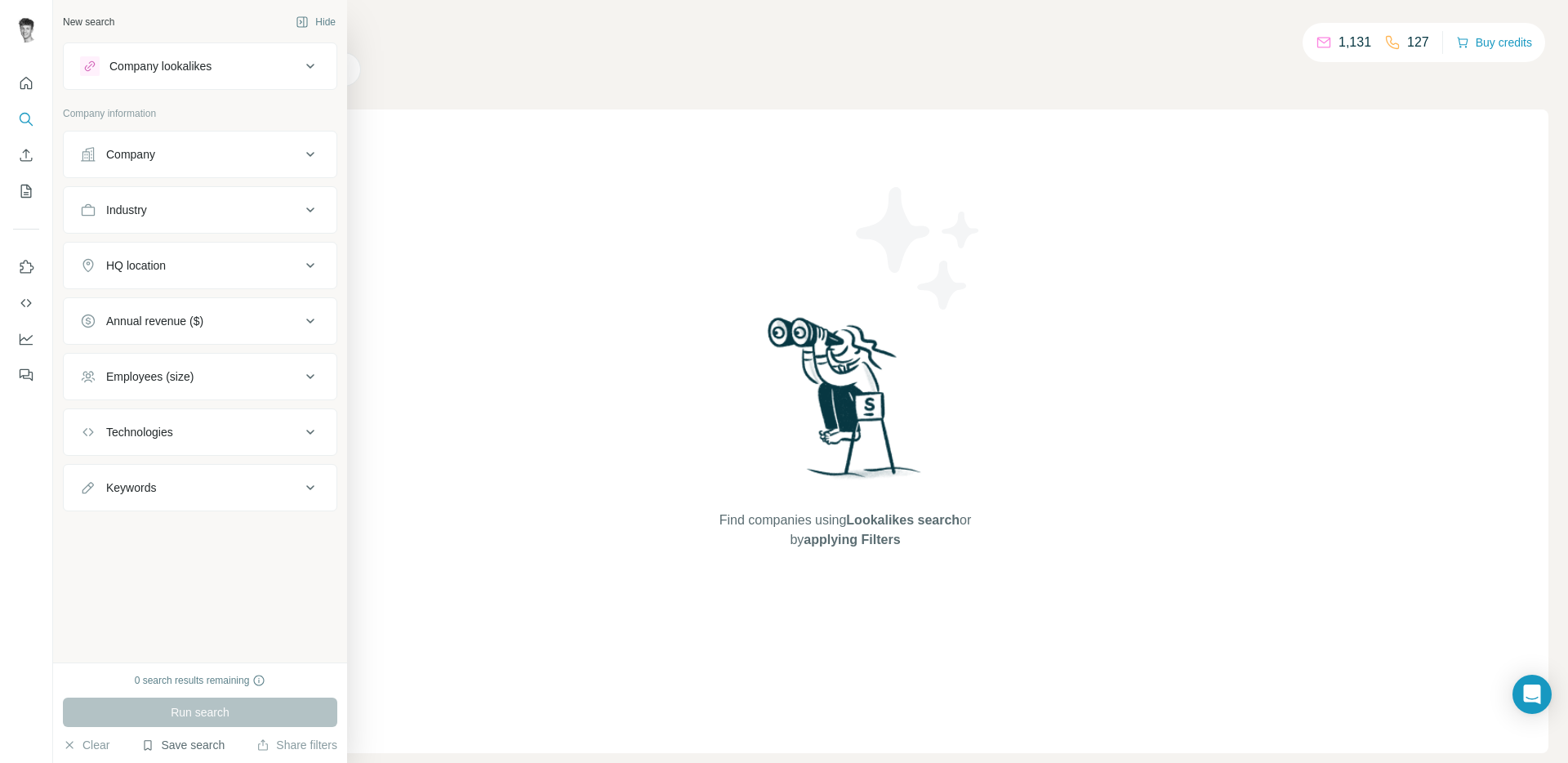
click at [204, 741] on button "Save search" at bounding box center [183, 744] width 83 height 16
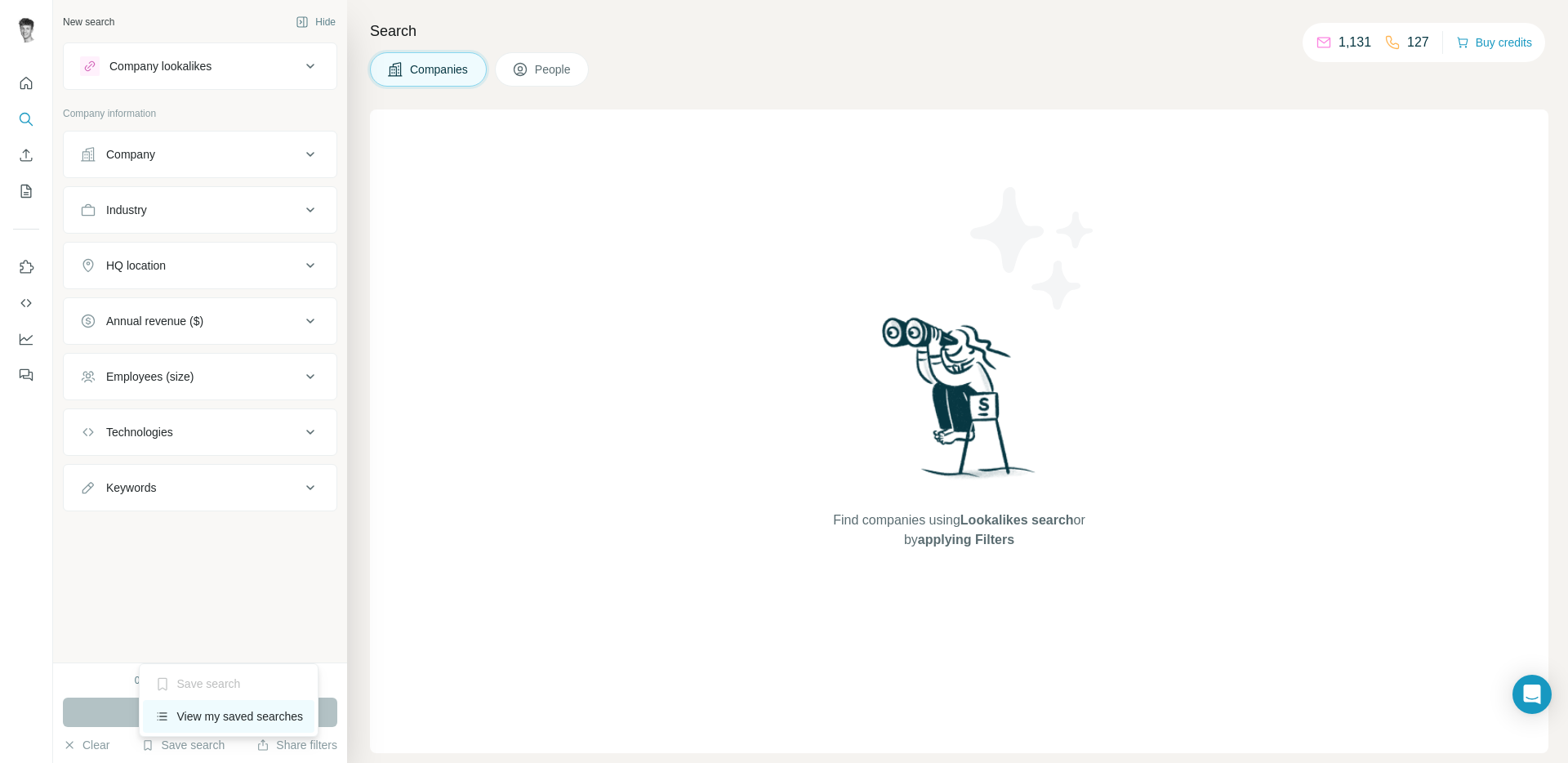
click at [251, 708] on div "View my saved searches" at bounding box center [228, 716] width 172 height 32
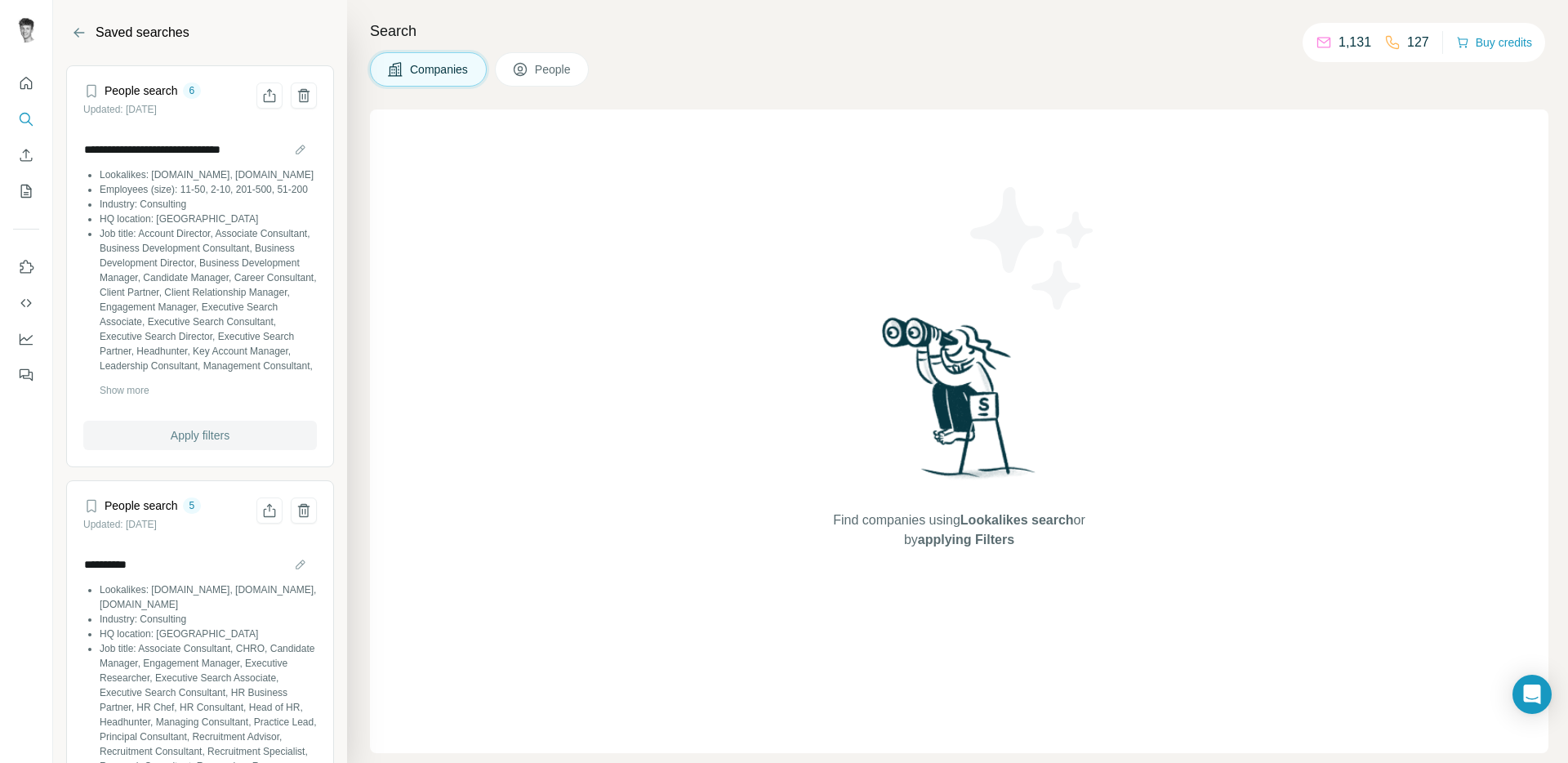
click at [231, 439] on button "Apply filters" at bounding box center [200, 435] width 234 height 30
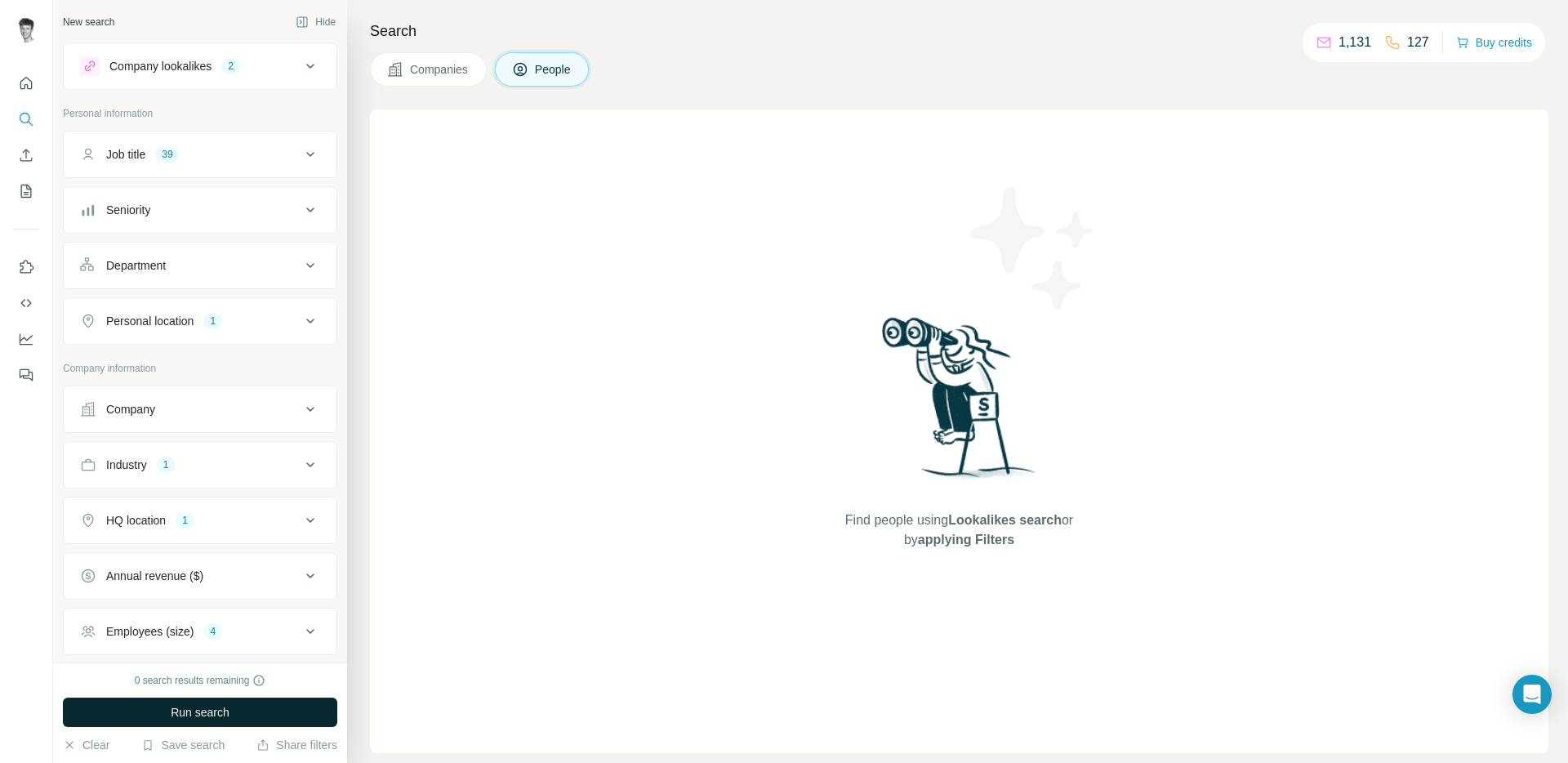
click at [309, 717] on button "Run search" at bounding box center [200, 712] width 274 height 30
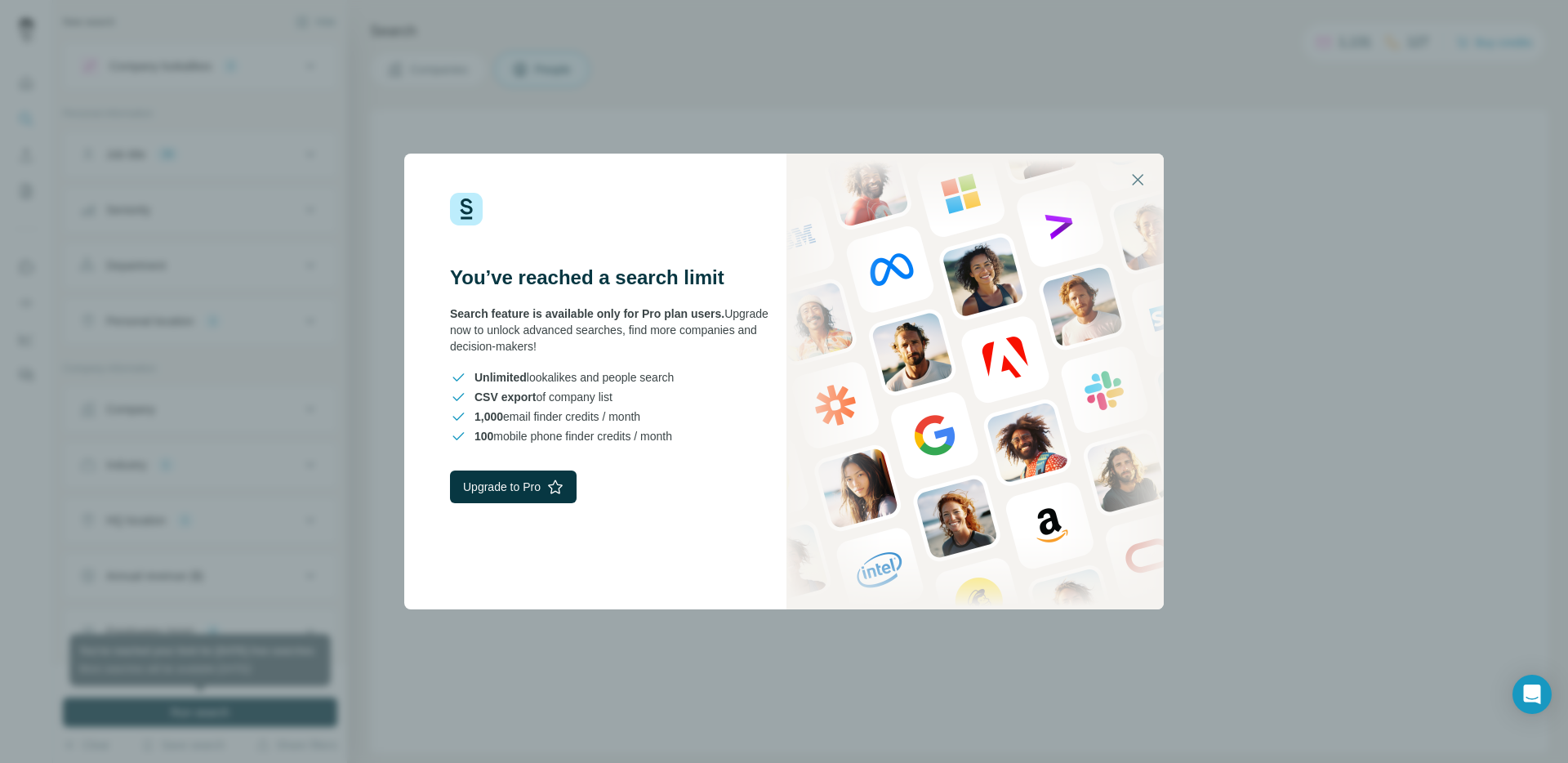
click at [1156, 184] on button "button" at bounding box center [1137, 179] width 39 height 39
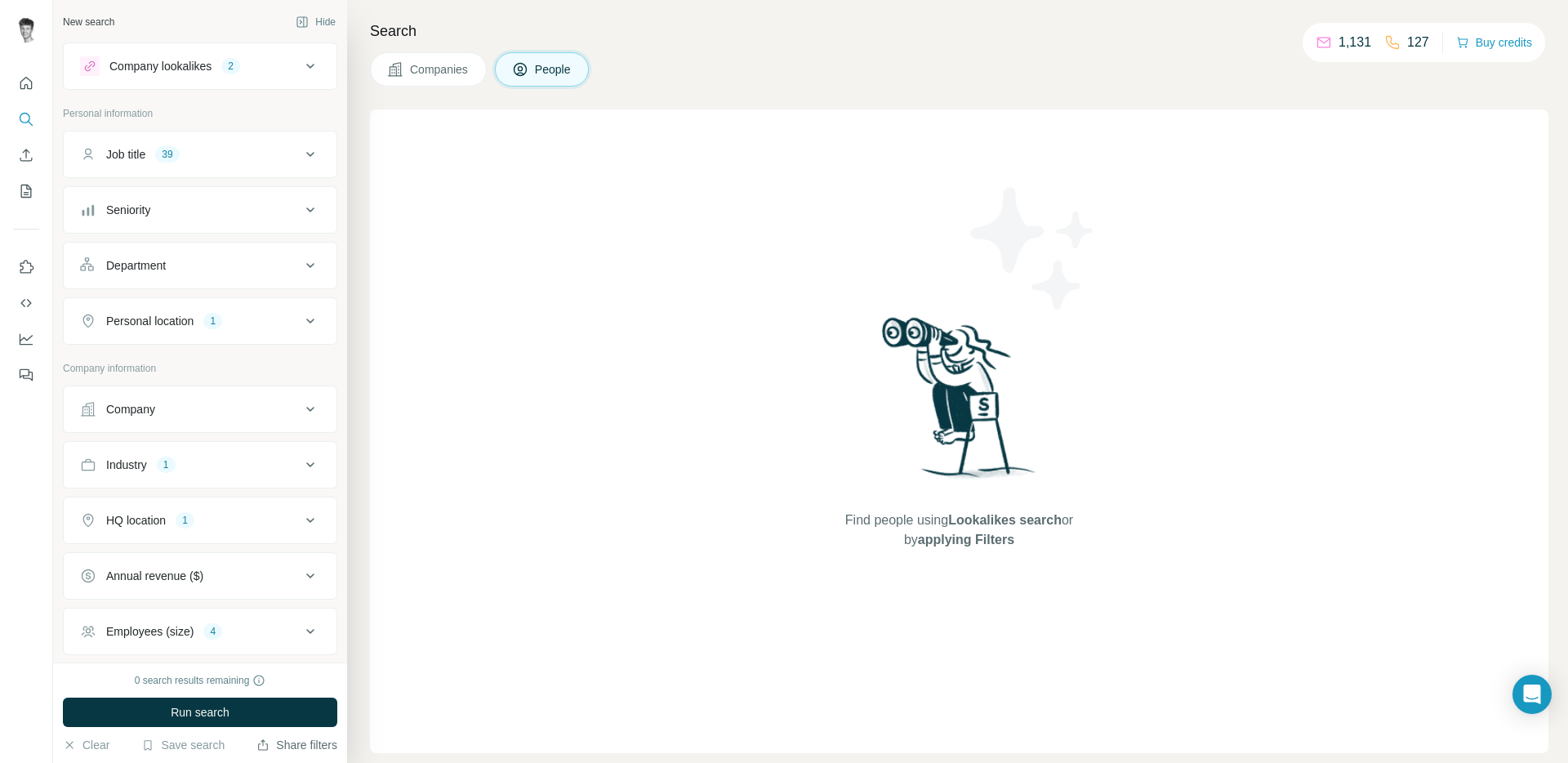
click at [273, 747] on button "Share filters" at bounding box center [296, 744] width 81 height 16
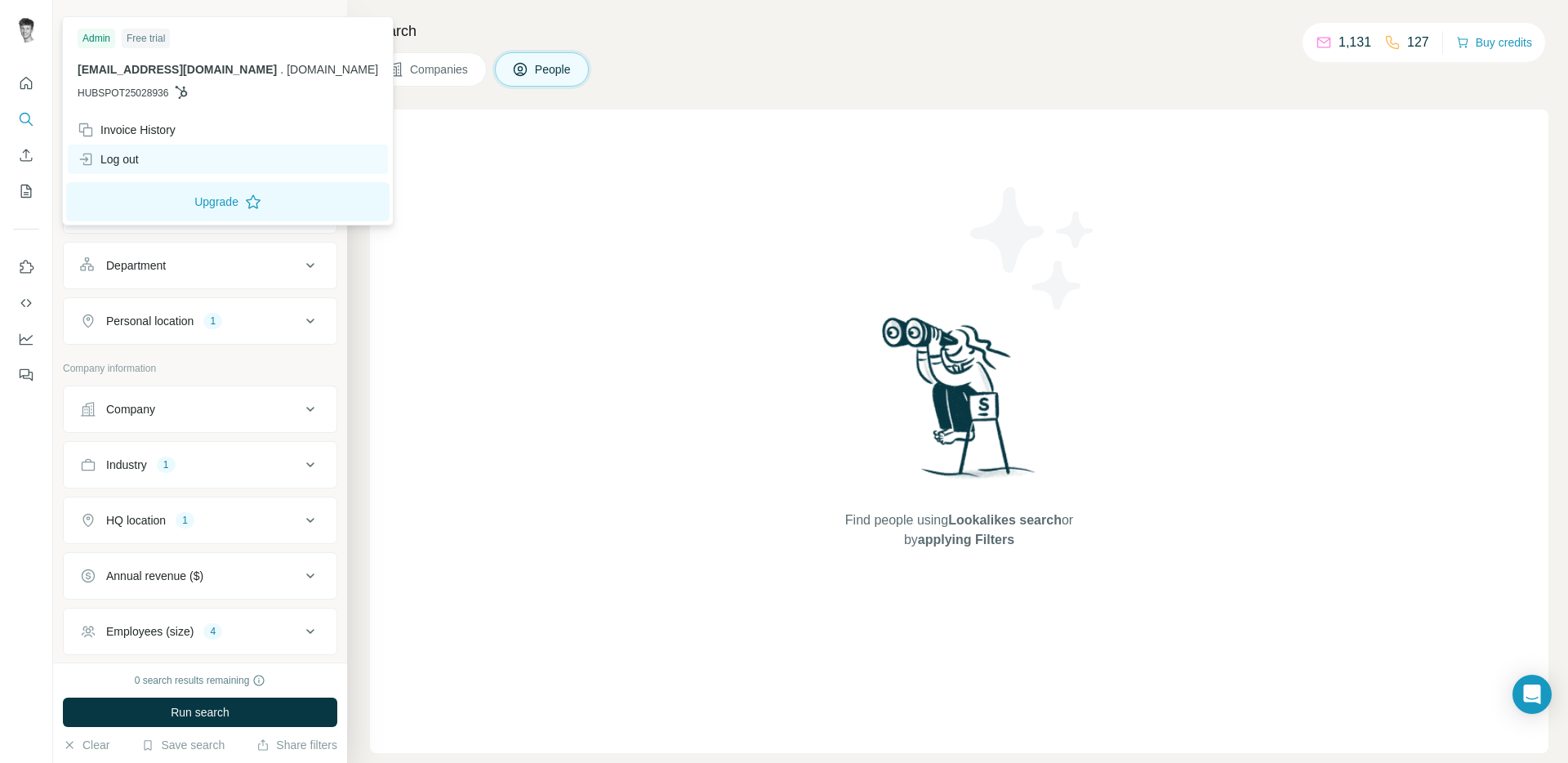
click at [113, 155] on div "Log out" at bounding box center [108, 159] width 61 height 16
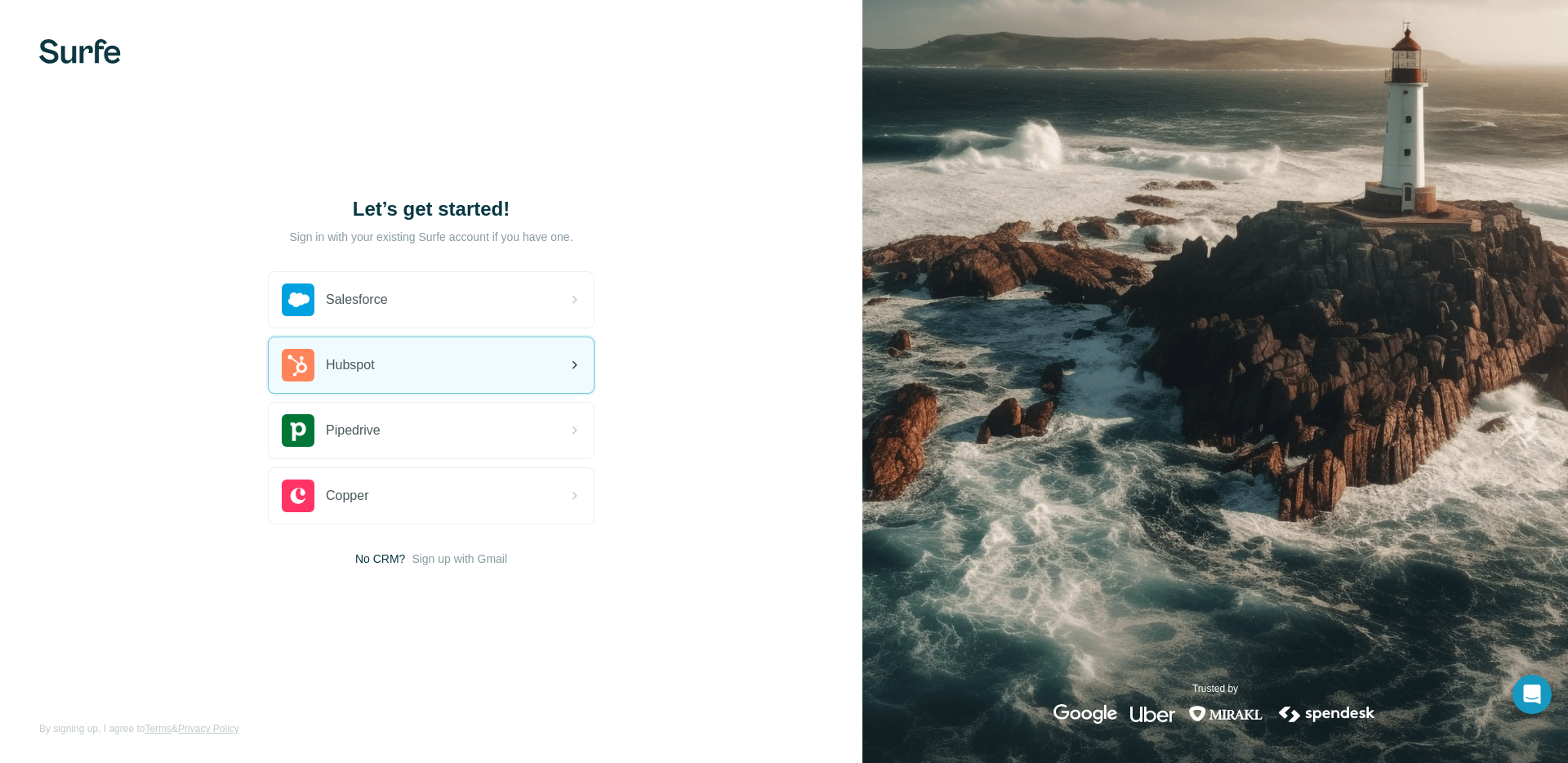
click at [448, 374] on div "Hubspot" at bounding box center [431, 365] width 325 height 55
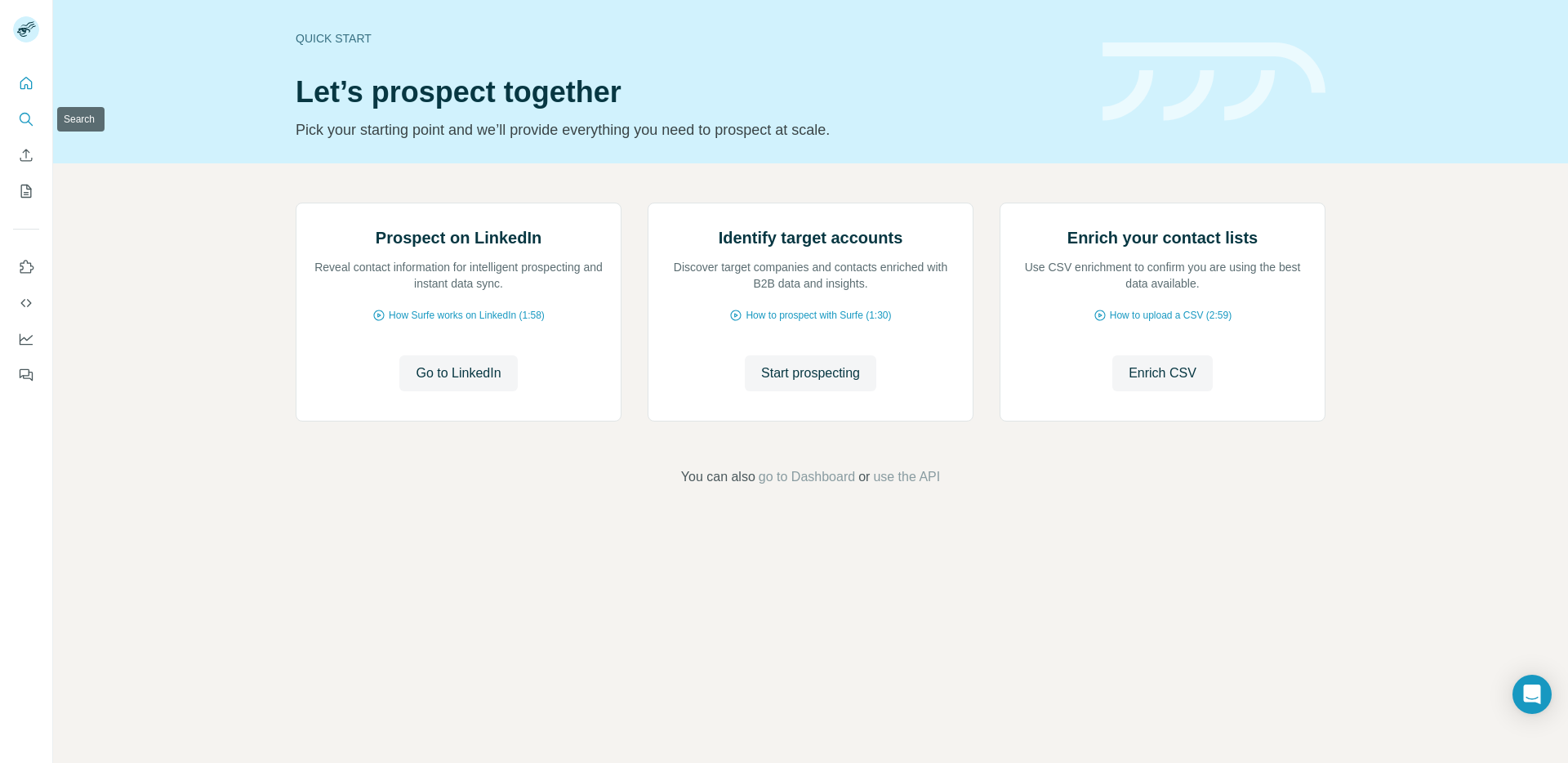
click at [23, 117] on icon "Search" at bounding box center [25, 119] width 16 height 16
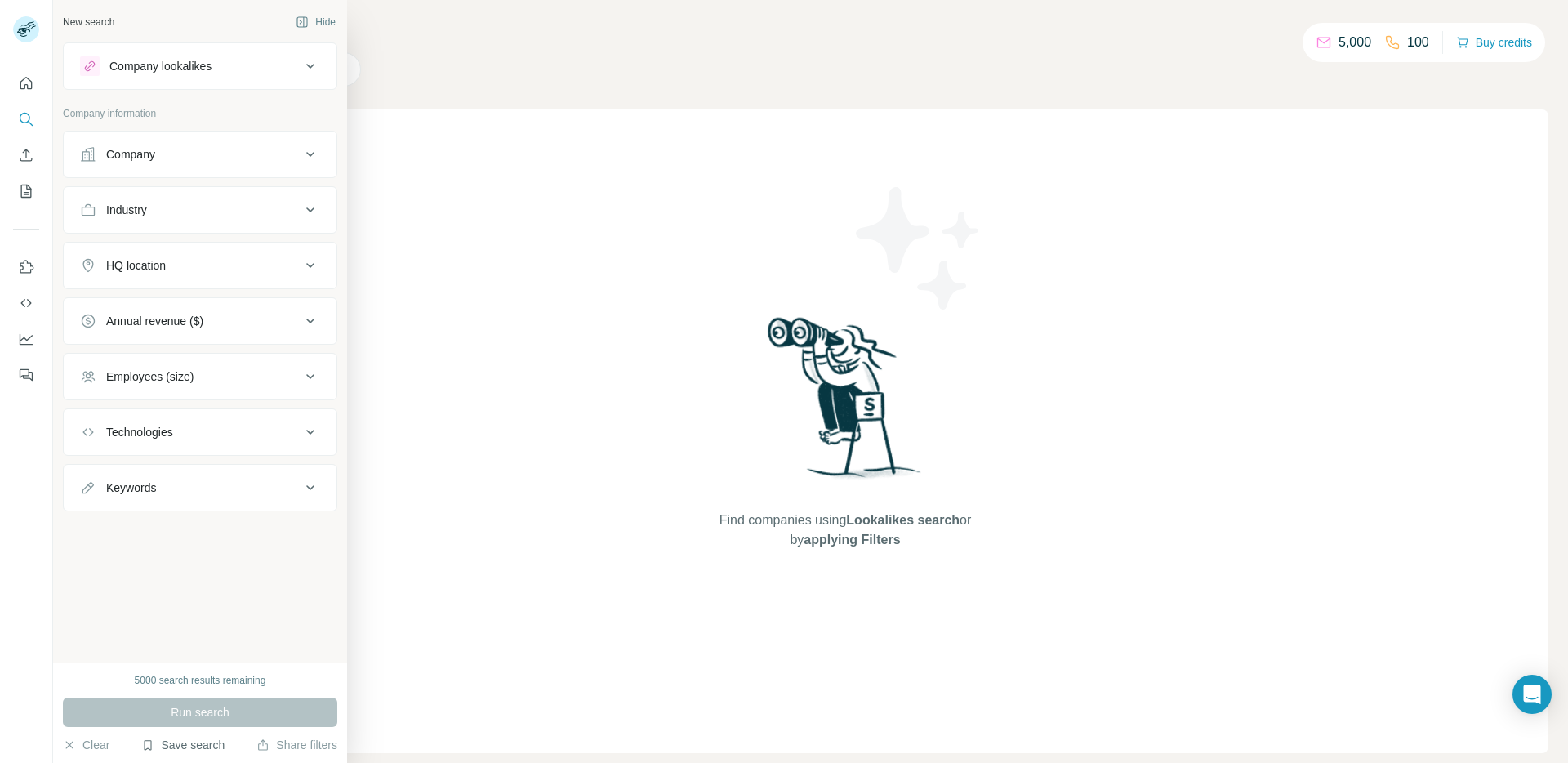
click at [207, 743] on button "Save search" at bounding box center [183, 744] width 83 height 16
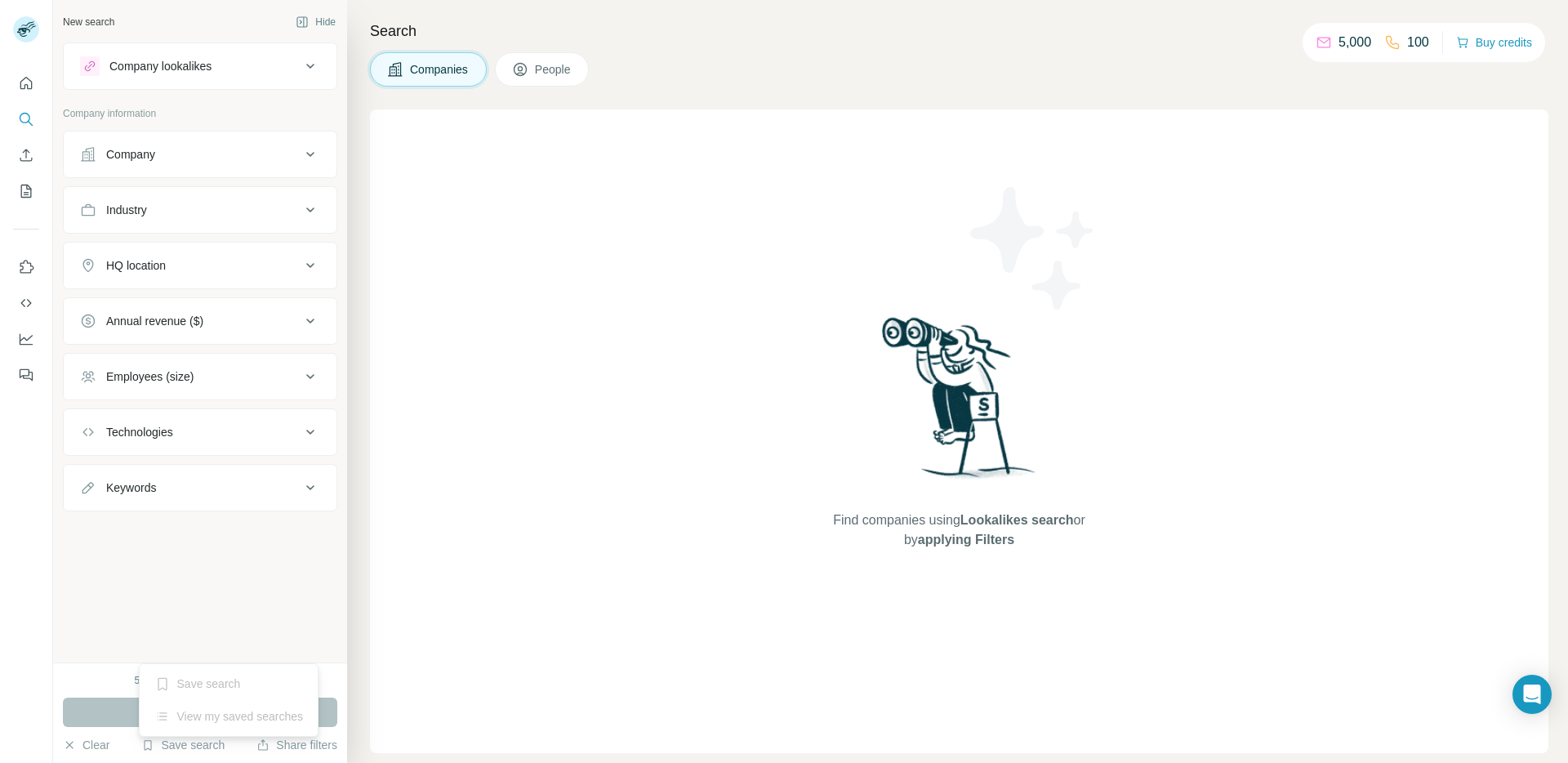
click at [212, 715] on div "View my saved searches" at bounding box center [228, 716] width 172 height 32
click at [161, 616] on div "New search Hide Company lookalikes Company information Company Industry HQ loca…" at bounding box center [200, 331] width 294 height 663
click at [21, 184] on icon "My lists" at bounding box center [25, 190] width 16 height 16
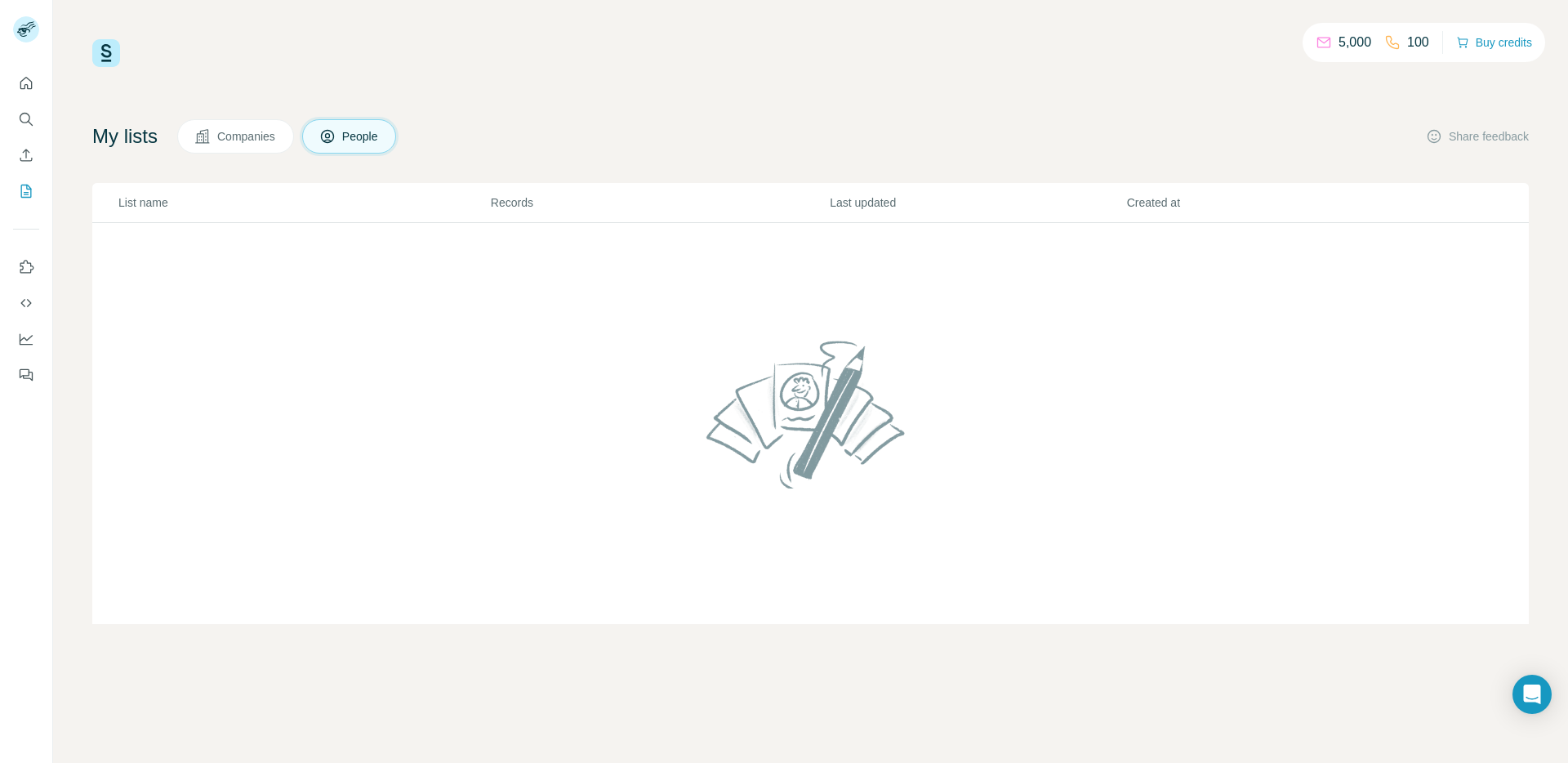
click at [651, 90] on div "5,000 100 Buy credits My lists Companies People Share feedback List name Record…" at bounding box center [810, 331] width 1436 height 585
click at [31, 112] on icon "Search" at bounding box center [25, 119] width 16 height 16
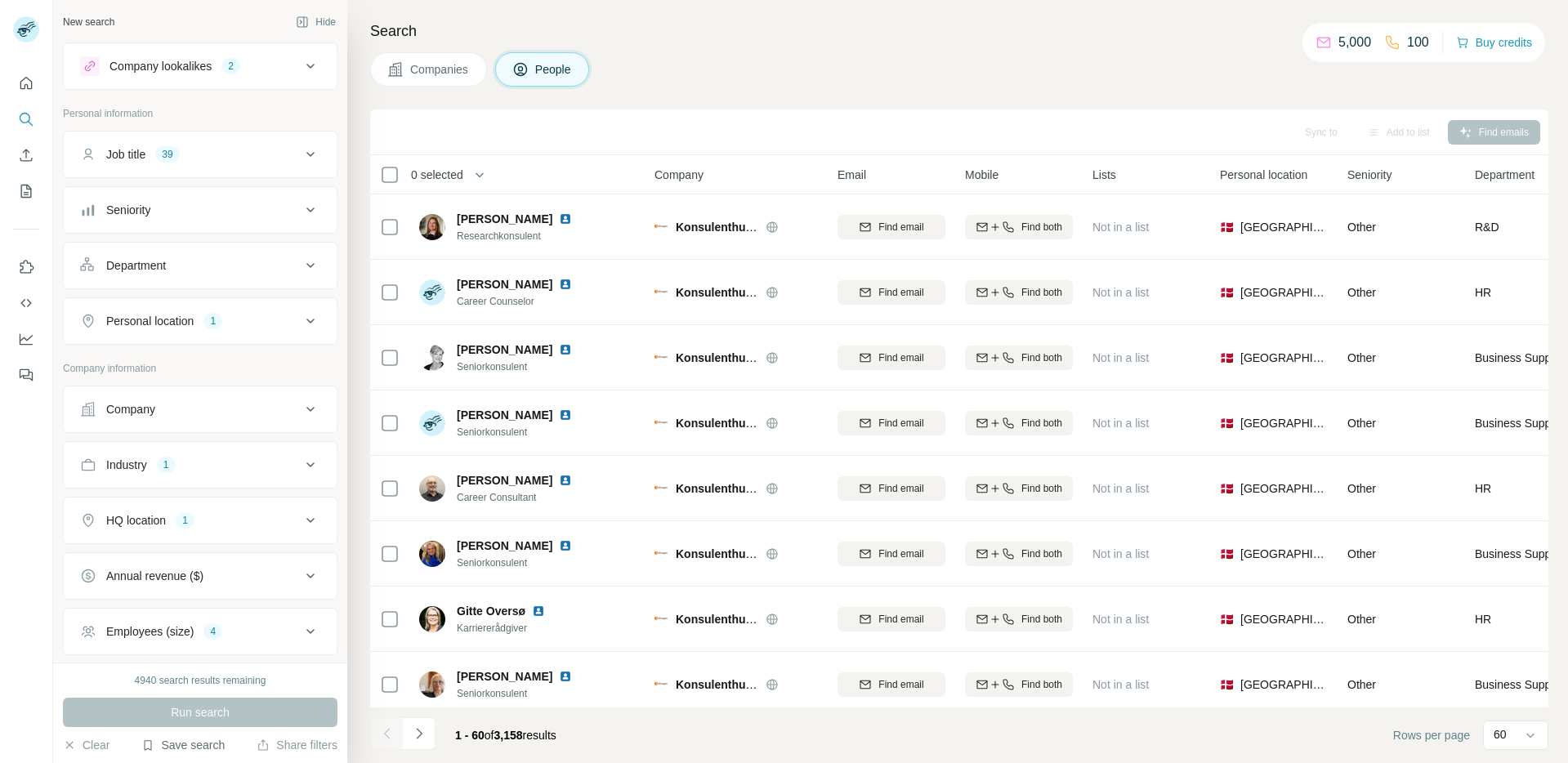
click at [201, 737] on button "Save search" at bounding box center [183, 744] width 83 height 16
click at [211, 686] on div "Save search" at bounding box center [229, 684] width 173 height 32
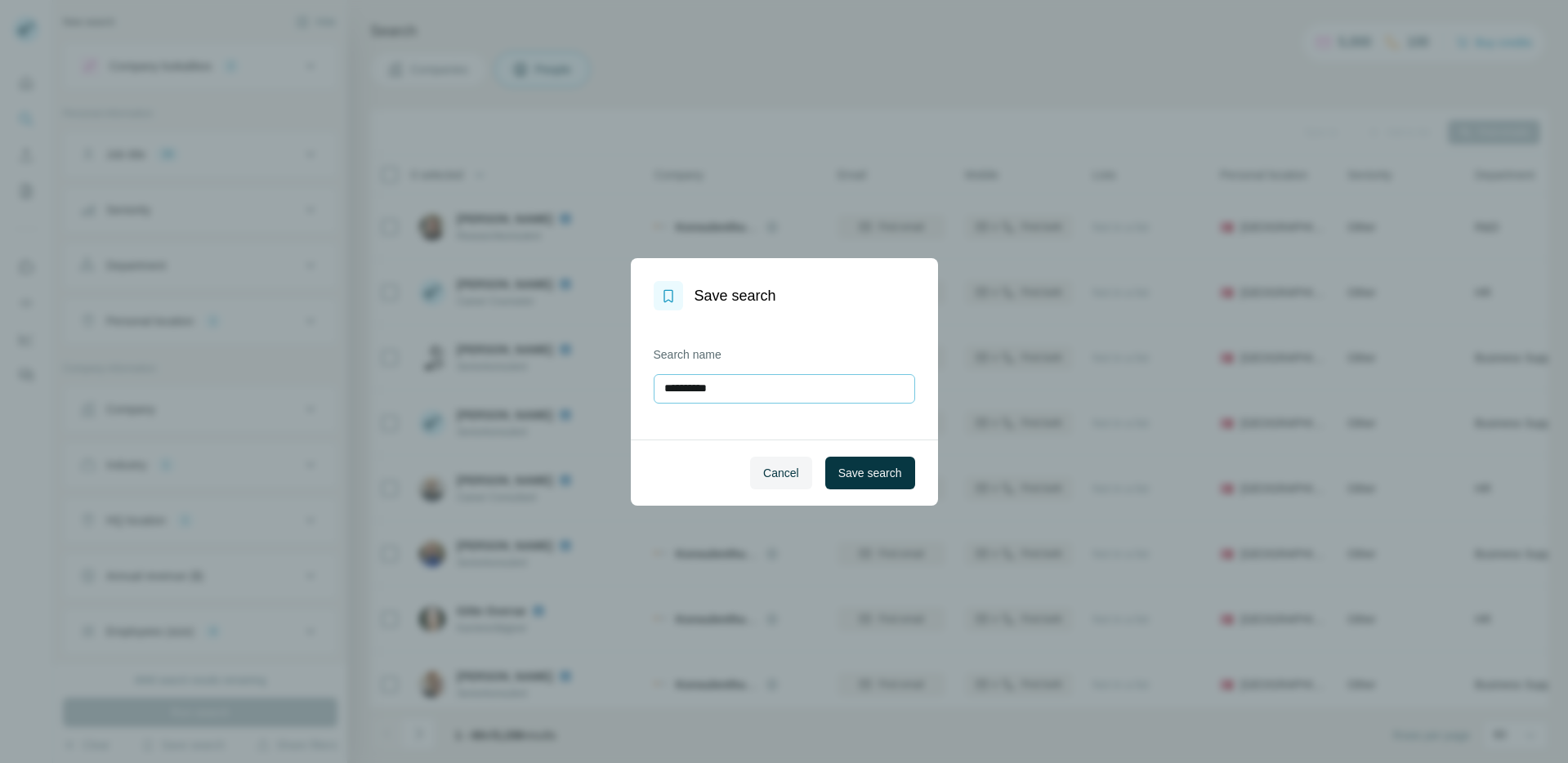
click at [767, 397] on input "**********" at bounding box center [784, 388] width 262 height 30
type input "*"
type input "**********"
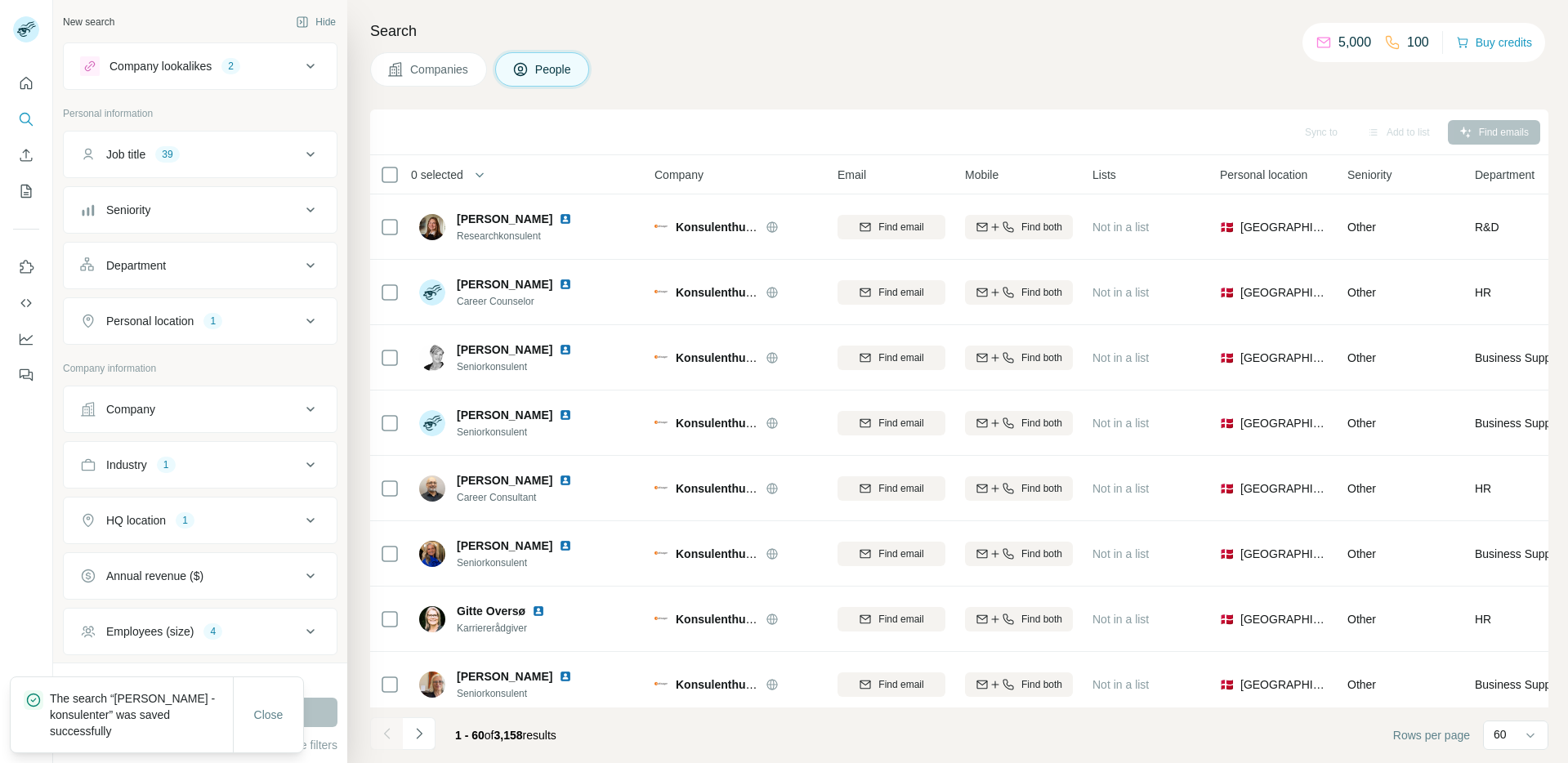
click at [286, 469] on div "Industry 1" at bounding box center [190, 464] width 221 height 16
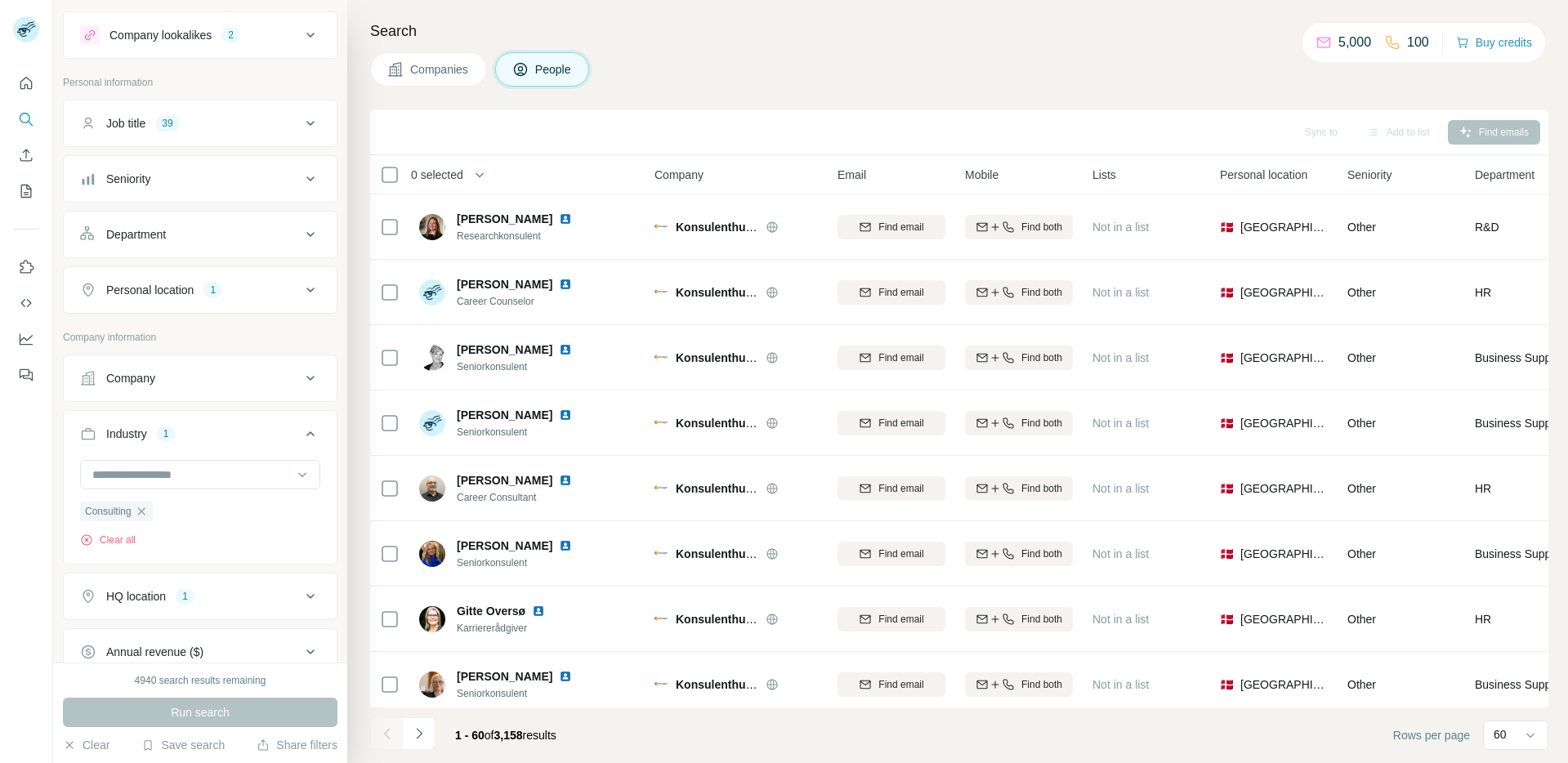
click at [301, 432] on icon at bounding box center [310, 433] width 20 height 20
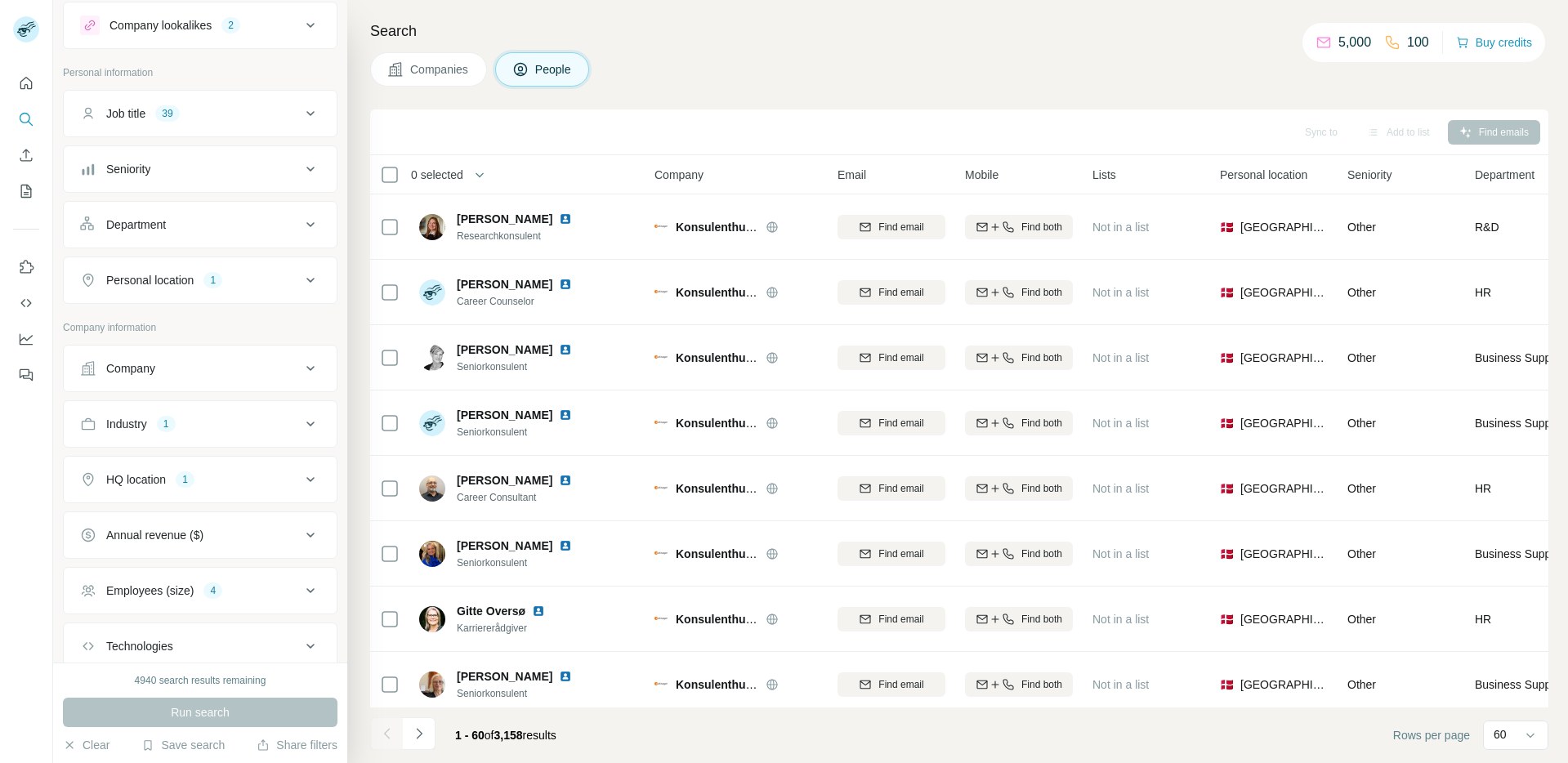
scroll to position [65, 0]
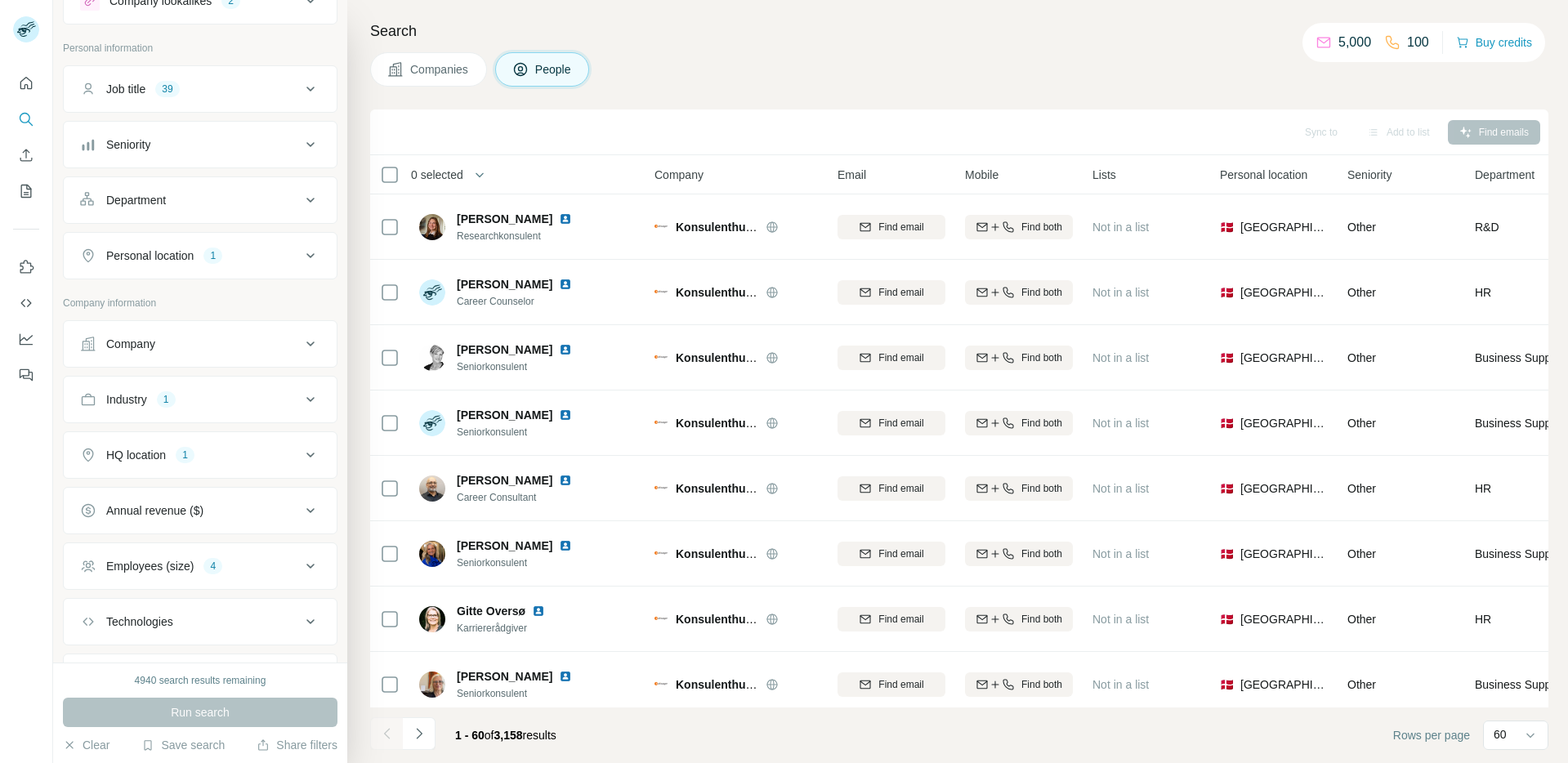
click at [265, 350] on div "Company" at bounding box center [190, 343] width 221 height 16
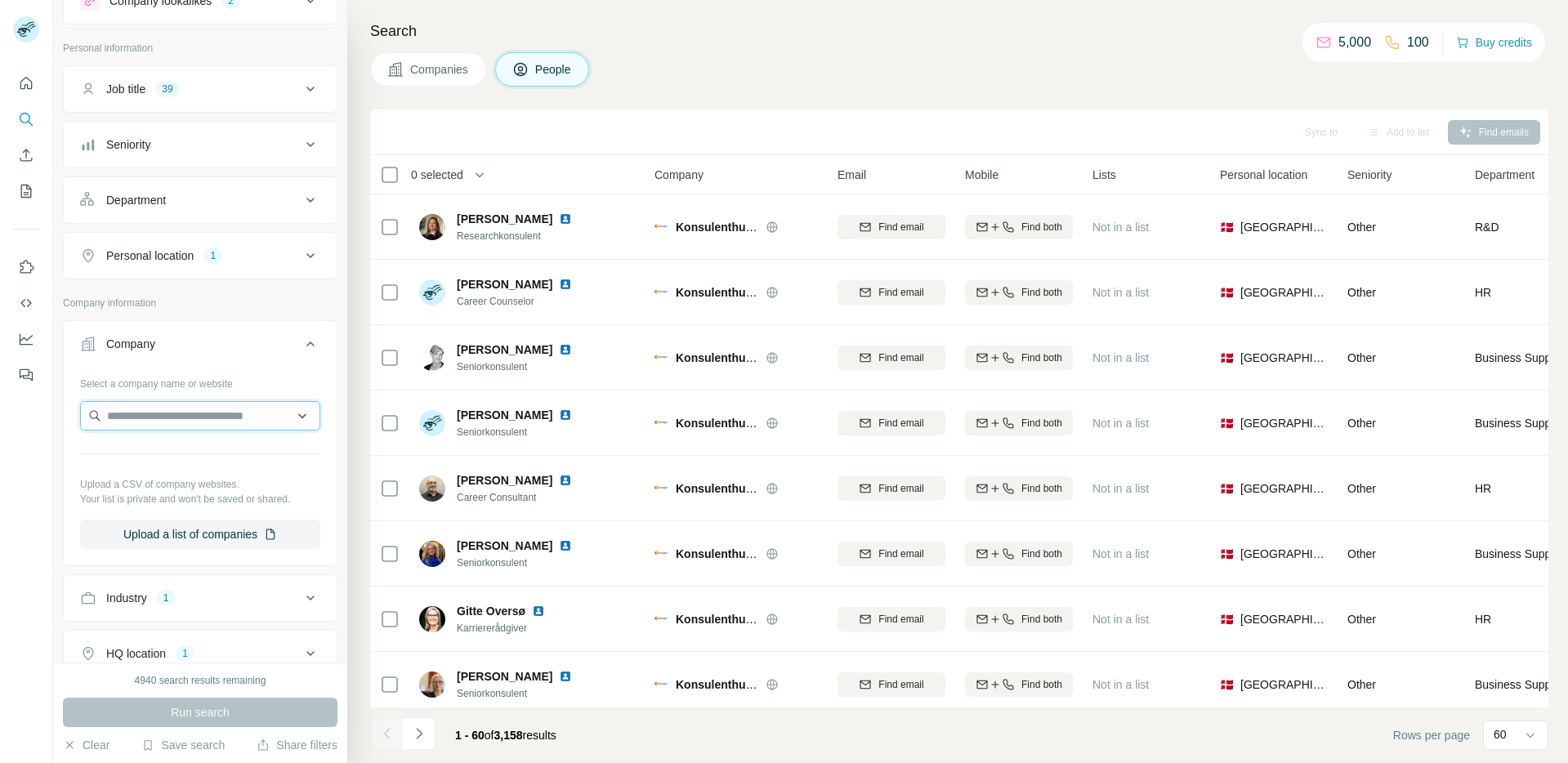
click at [211, 419] on input "text" at bounding box center [200, 415] width 241 height 30
click at [286, 341] on div "Company" at bounding box center [190, 343] width 221 height 16
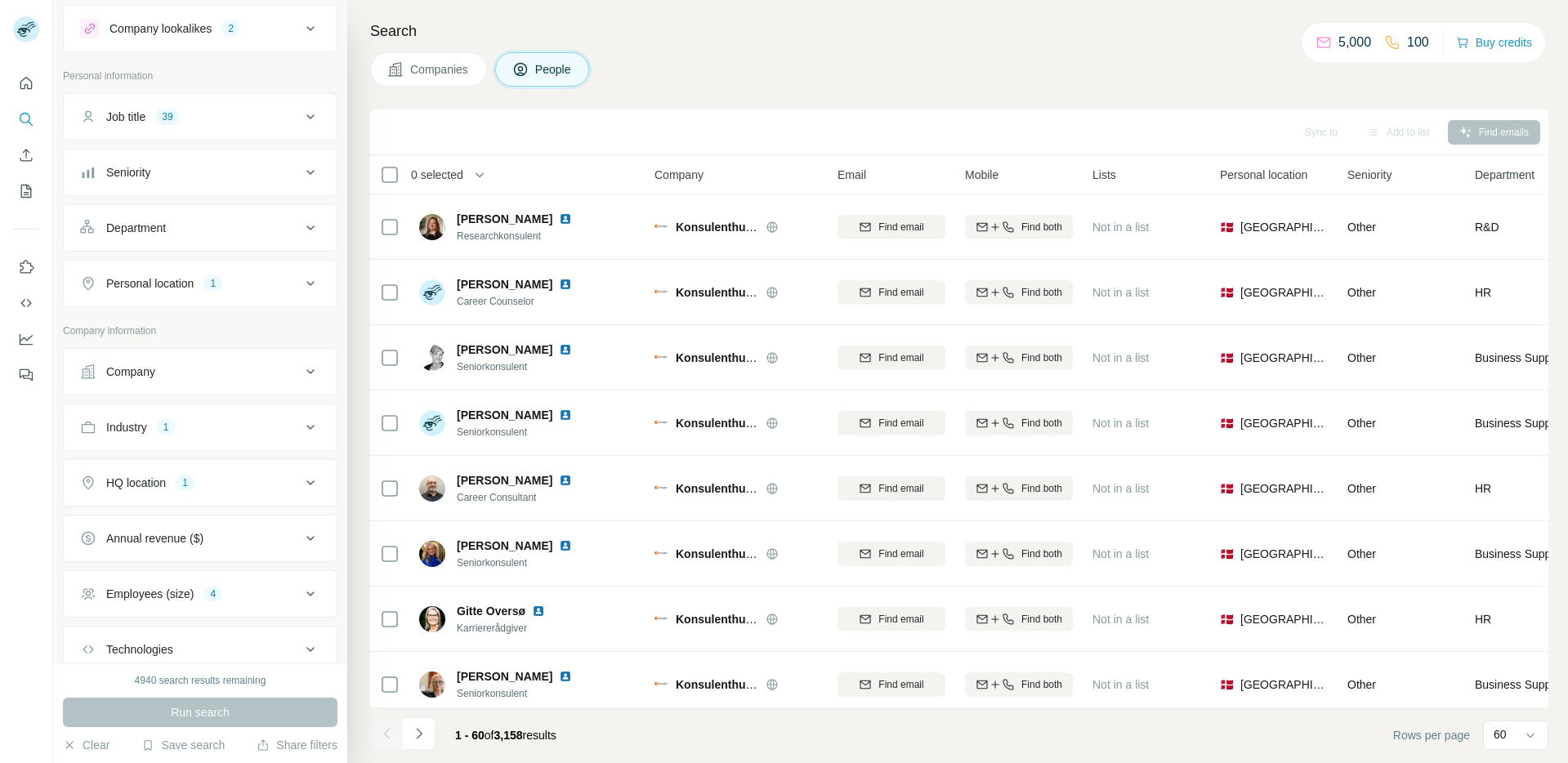
scroll to position [0, 0]
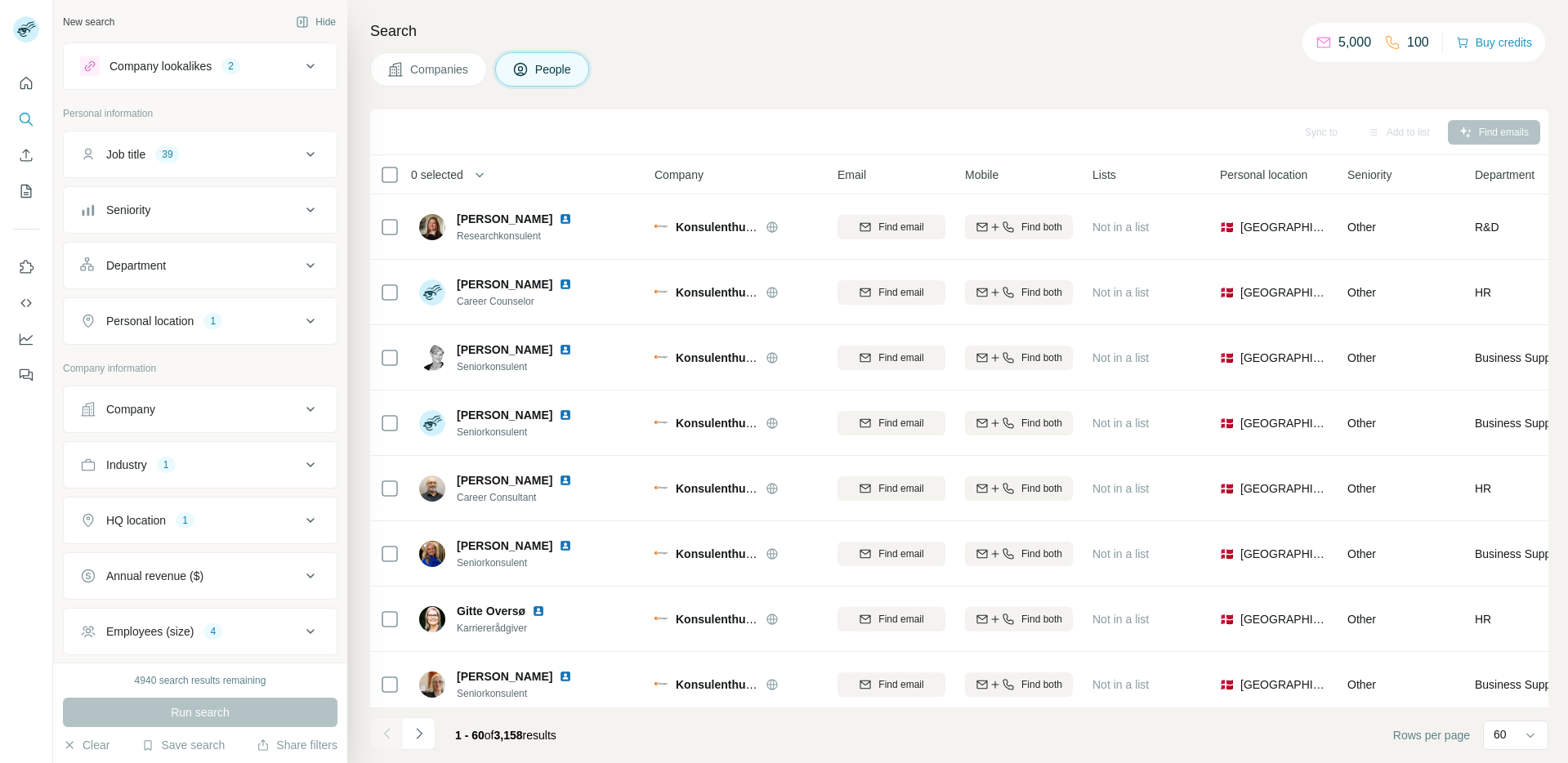
click at [301, 65] on icon at bounding box center [310, 65] width 20 height 20
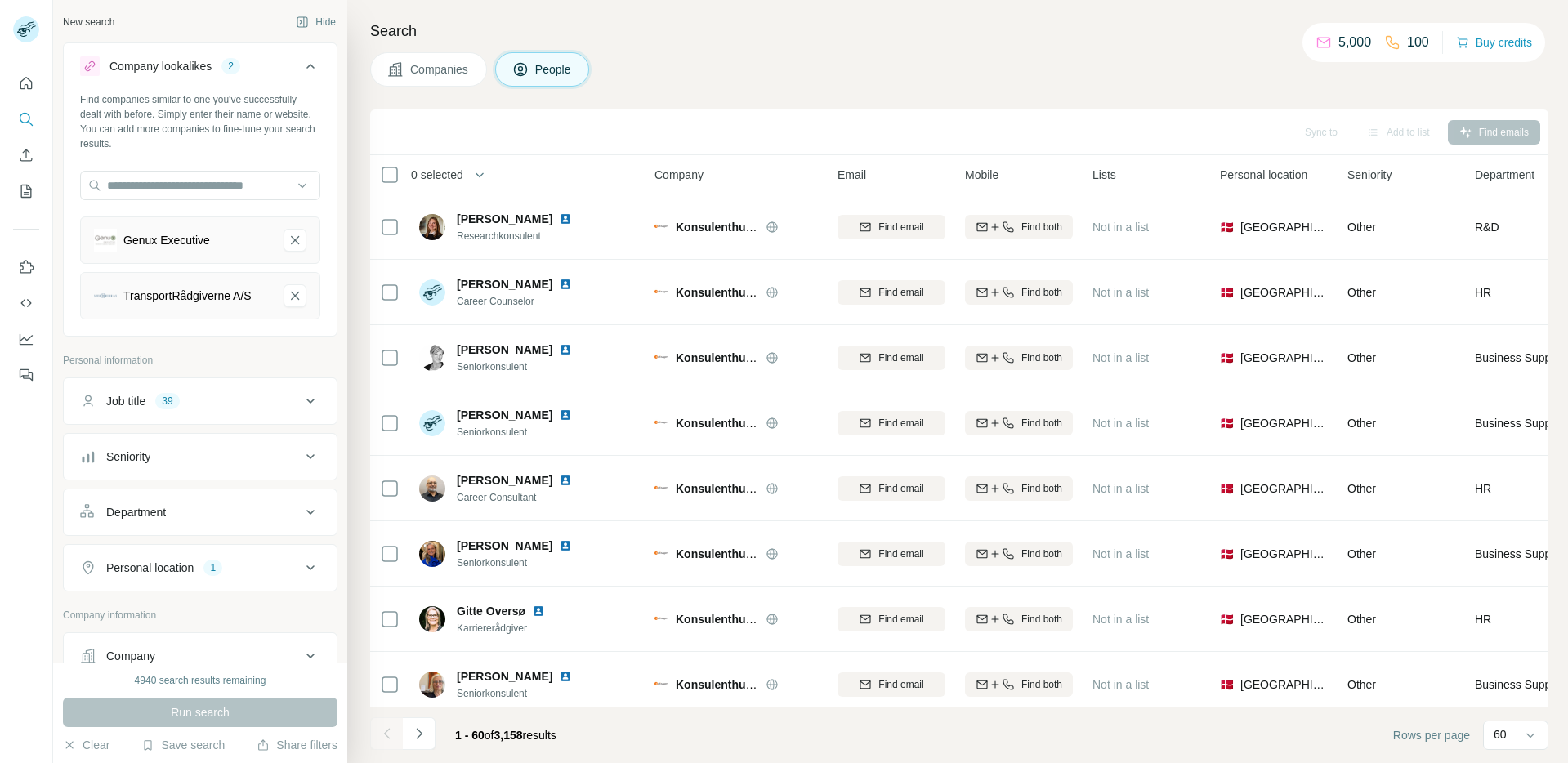
click at [303, 71] on icon at bounding box center [310, 65] width 20 height 20
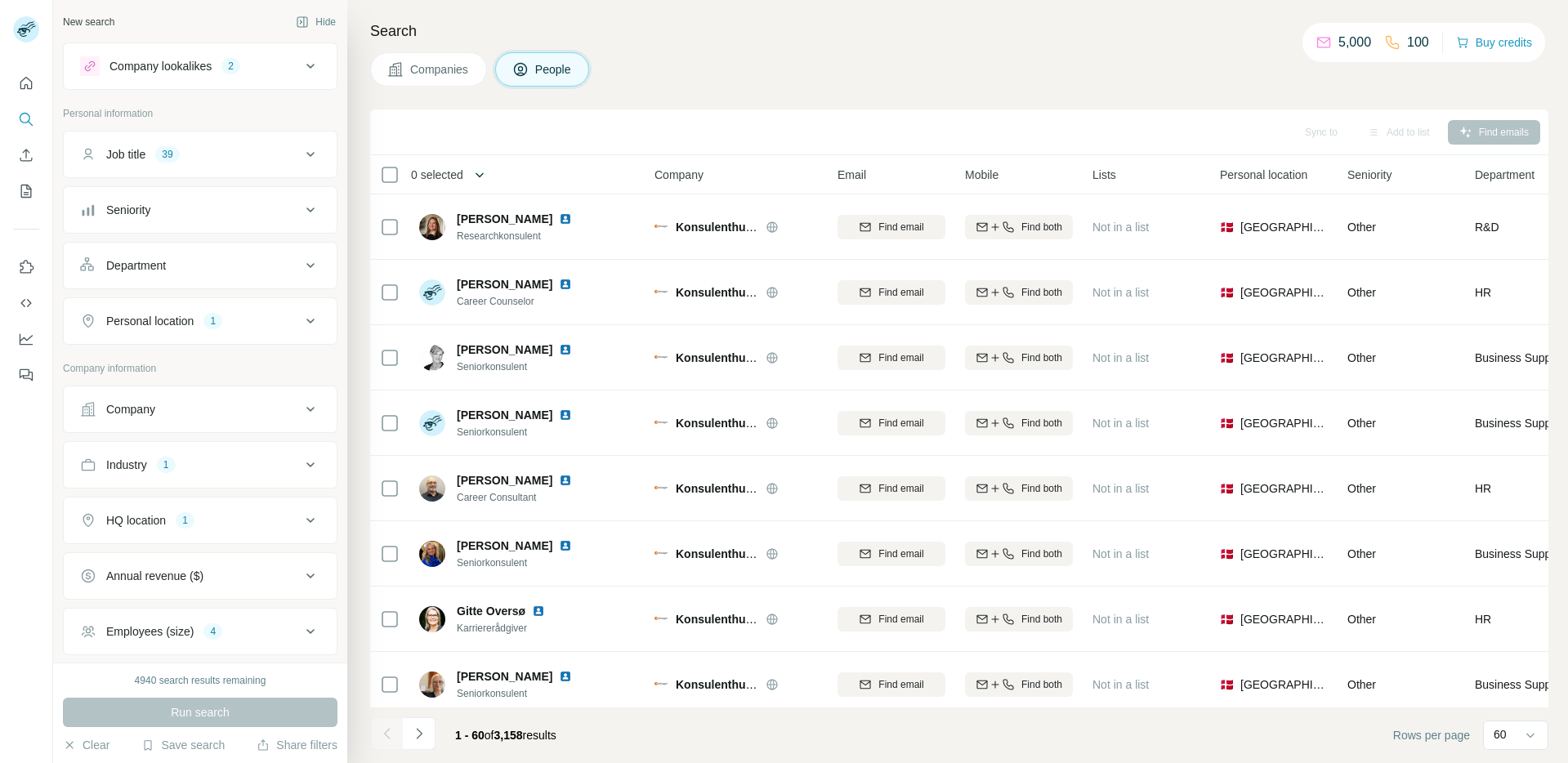
click at [481, 172] on icon "button" at bounding box center [480, 175] width 8 height 5
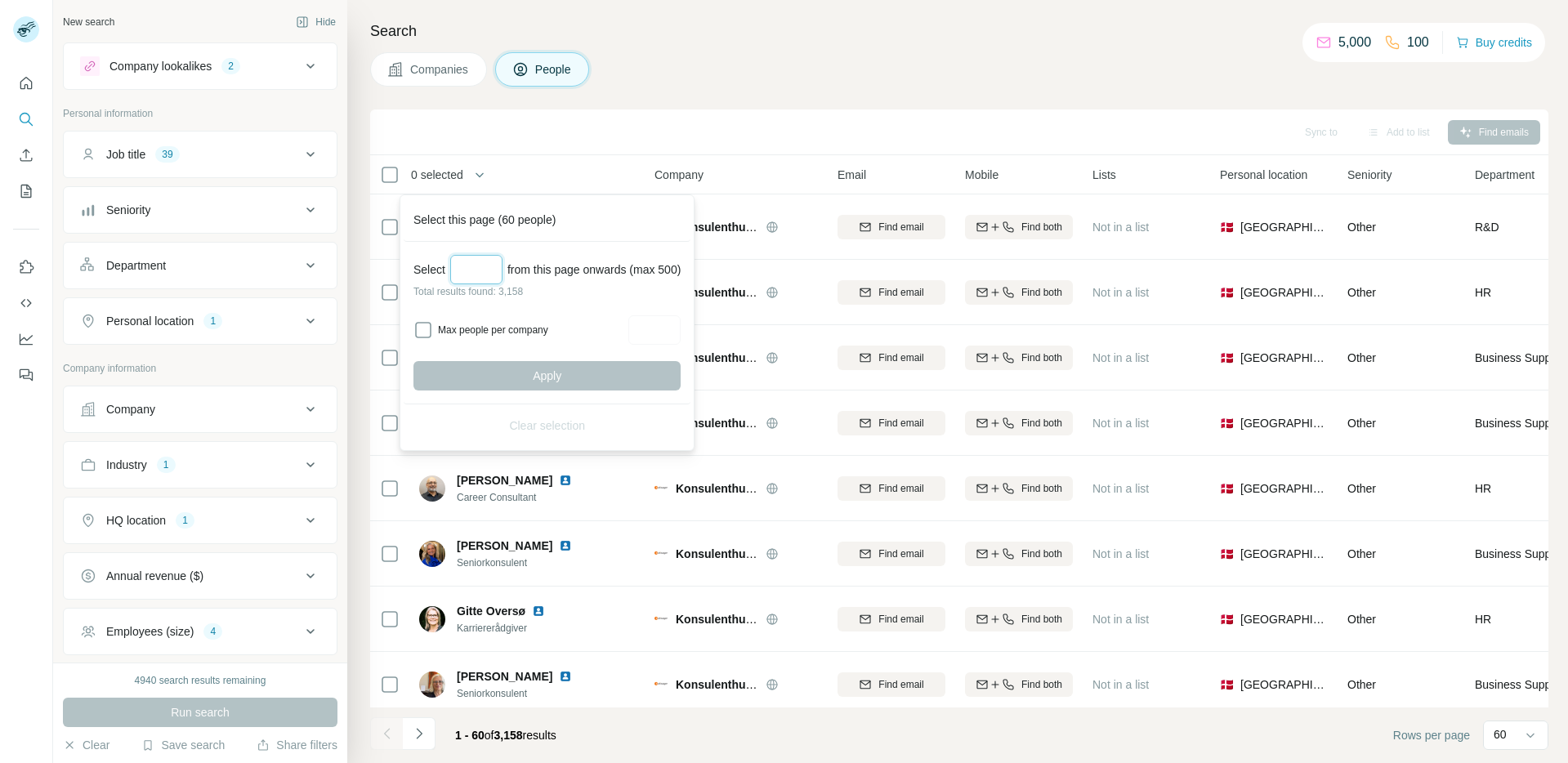
click at [482, 261] on input "Select a number (up to 500)" at bounding box center [477, 269] width 53 height 30
type input "***"
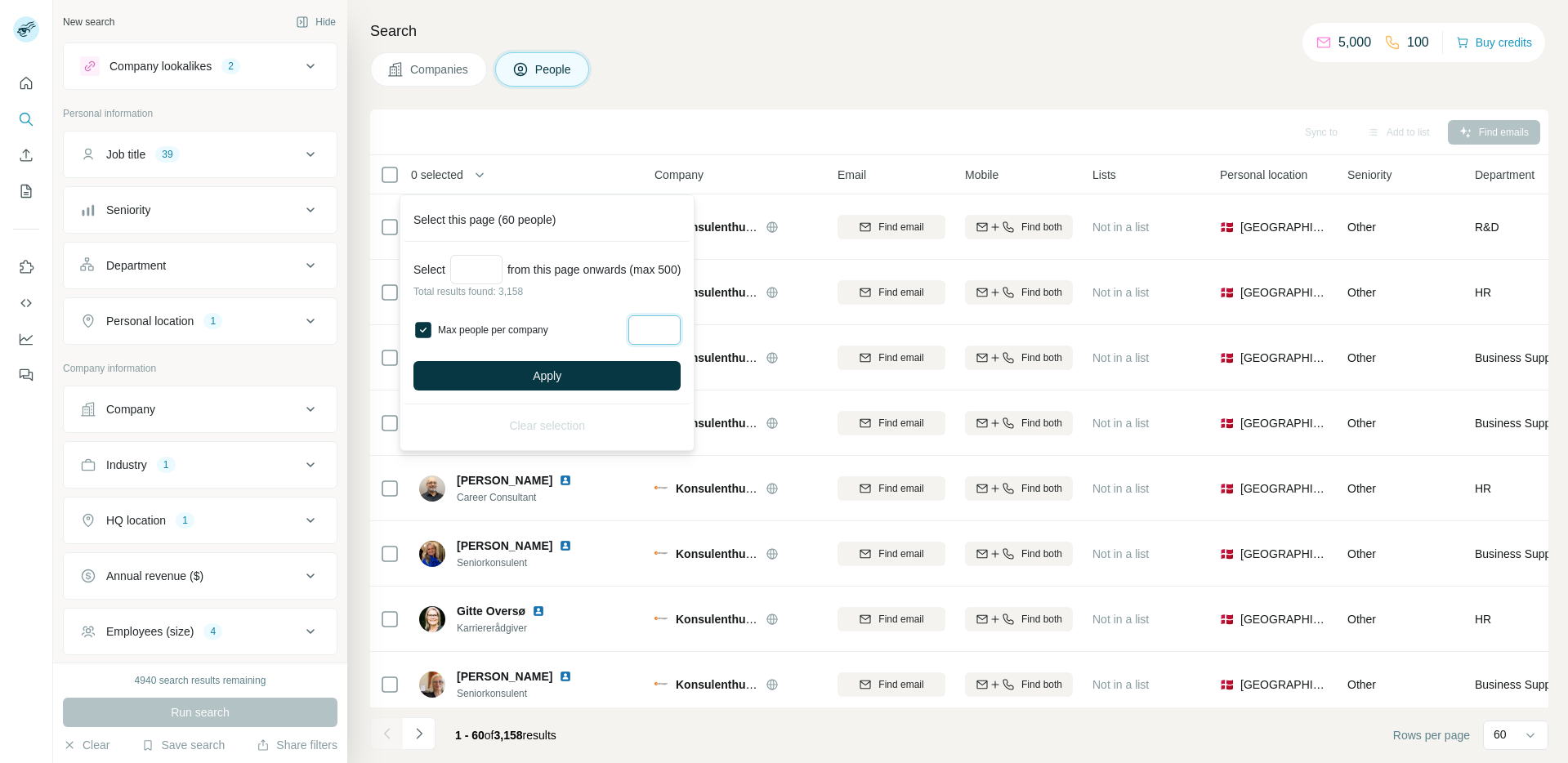
click at [665, 321] on input "Max people per company" at bounding box center [654, 330] width 53 height 30
type input "*"
click at [659, 376] on button "Apply" at bounding box center [547, 376] width 267 height 30
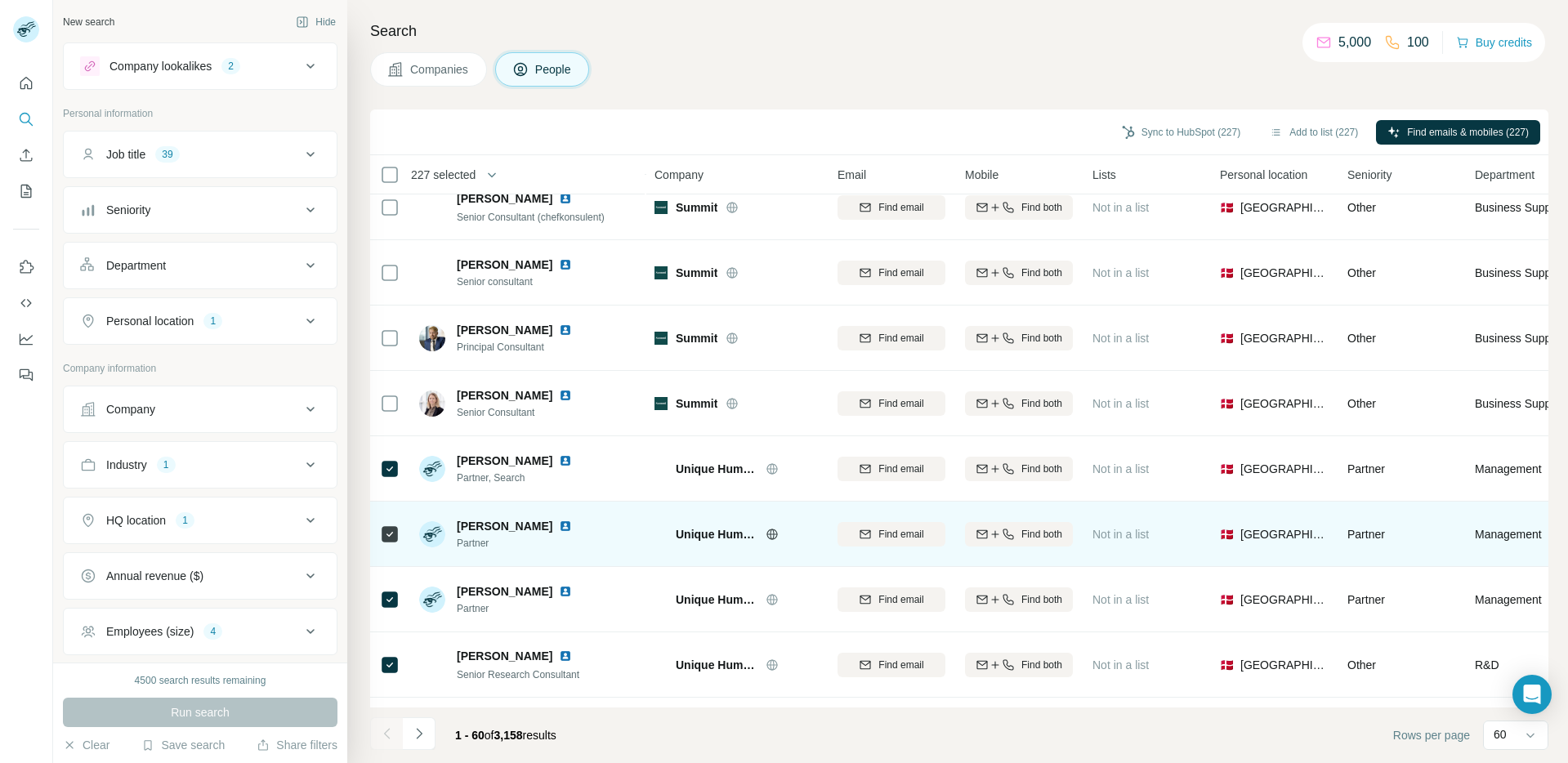
scroll to position [3417, 0]
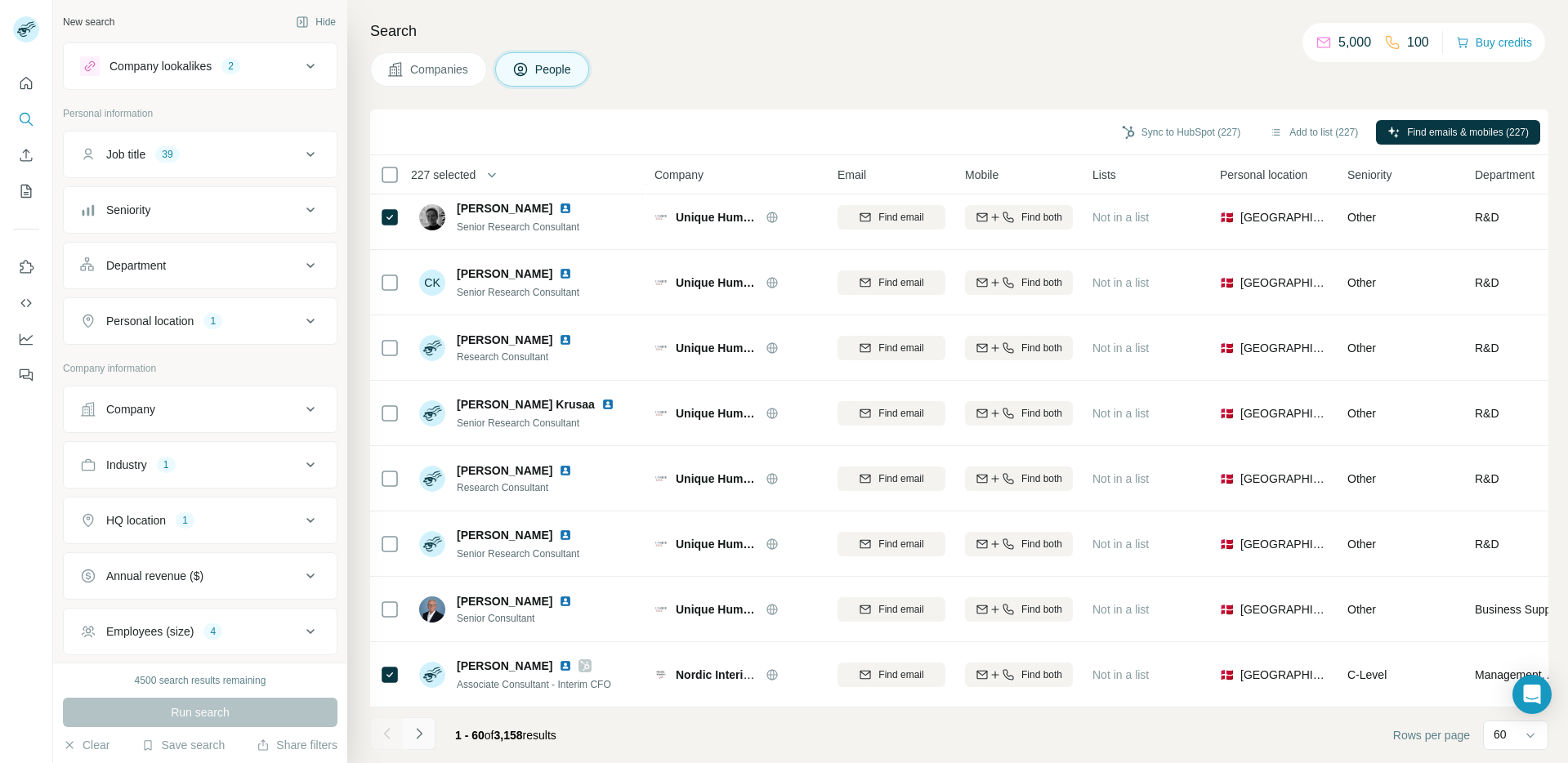
click at [431, 729] on button "Navigate to next page" at bounding box center [419, 733] width 32 height 32
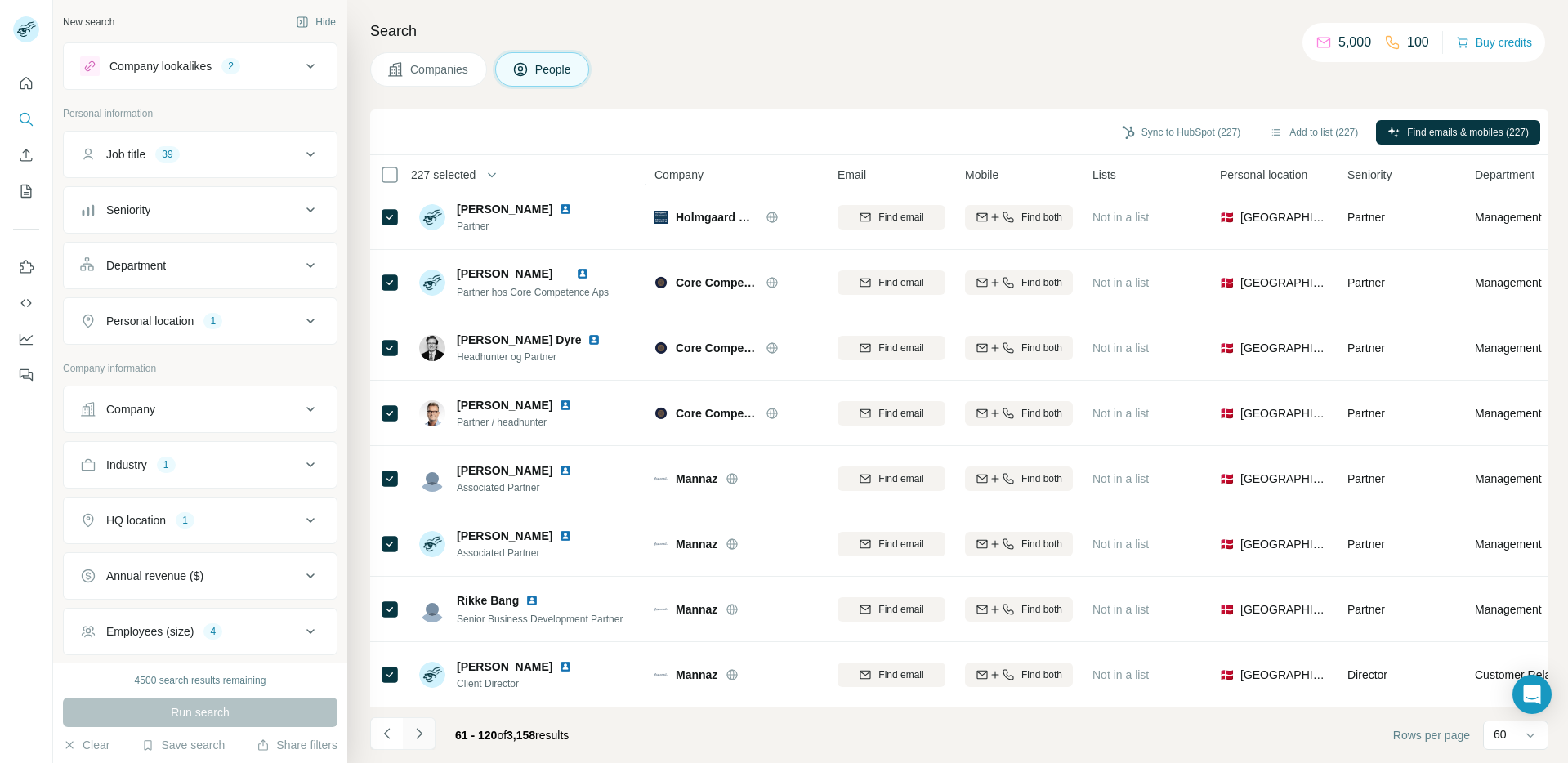
click at [428, 731] on button "Navigate to next page" at bounding box center [419, 733] width 32 height 32
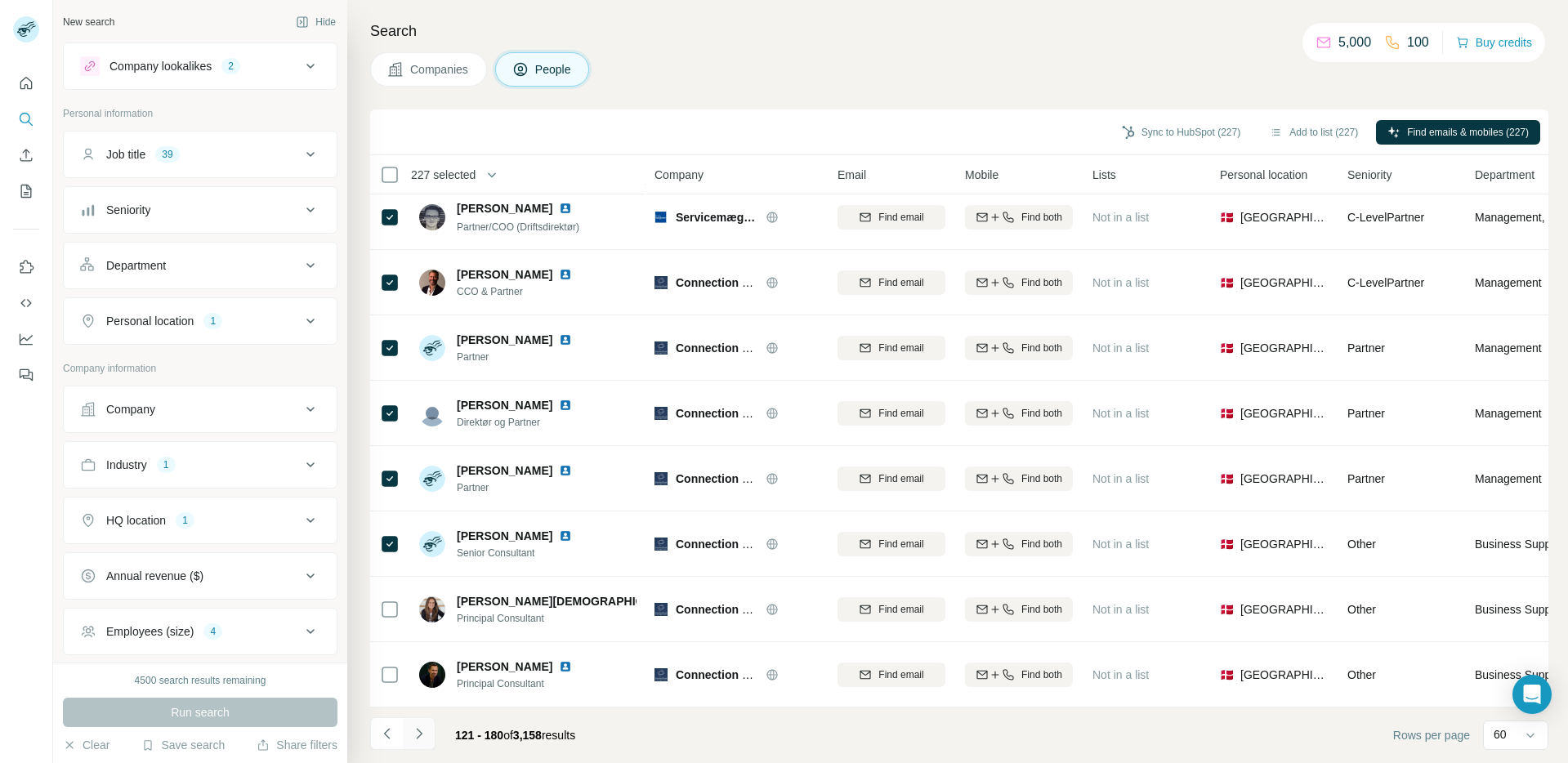
click at [428, 731] on button "Navigate to next page" at bounding box center [419, 733] width 32 height 32
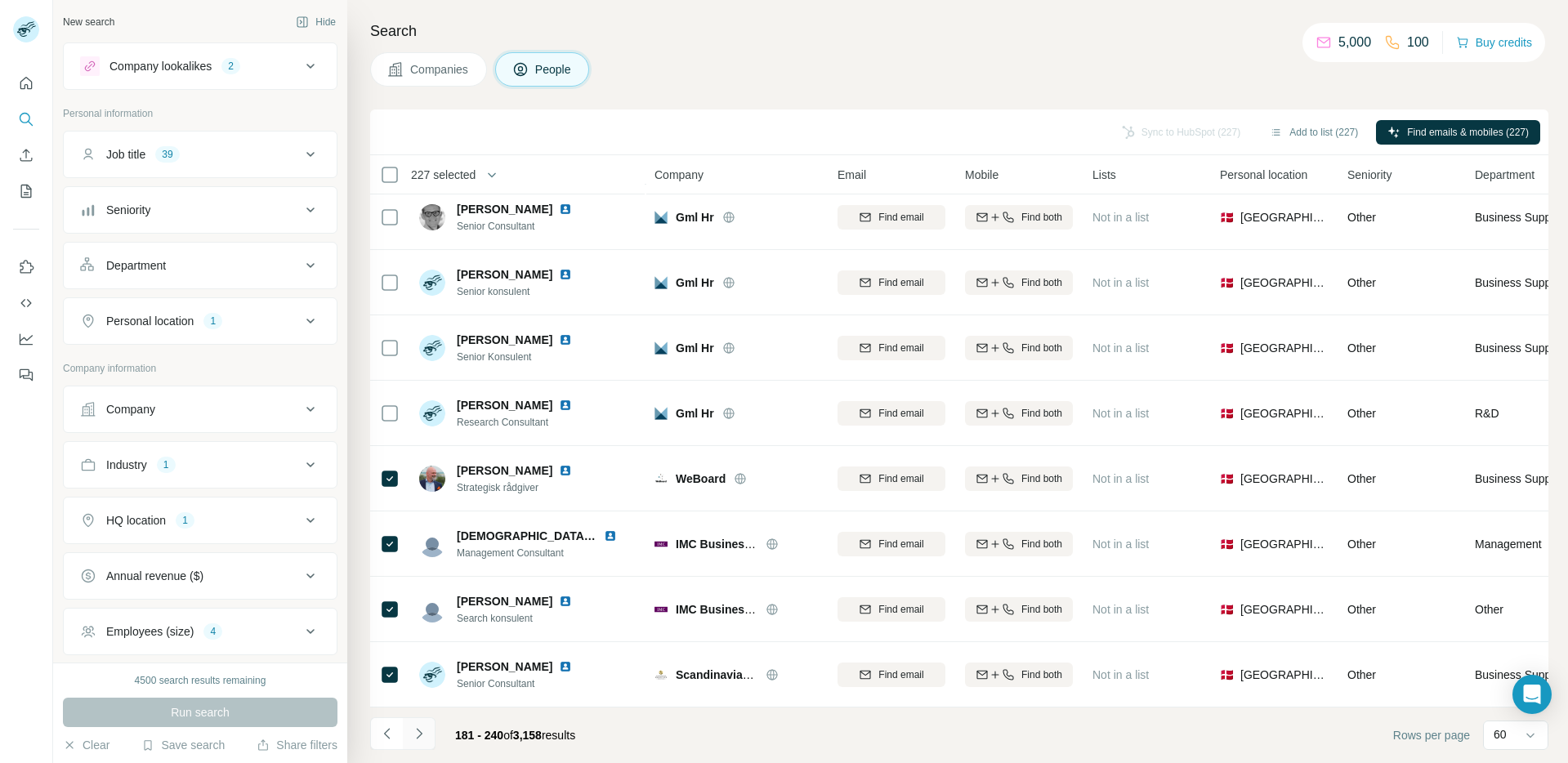
click at [428, 731] on button "Navigate to next page" at bounding box center [419, 733] width 32 height 32
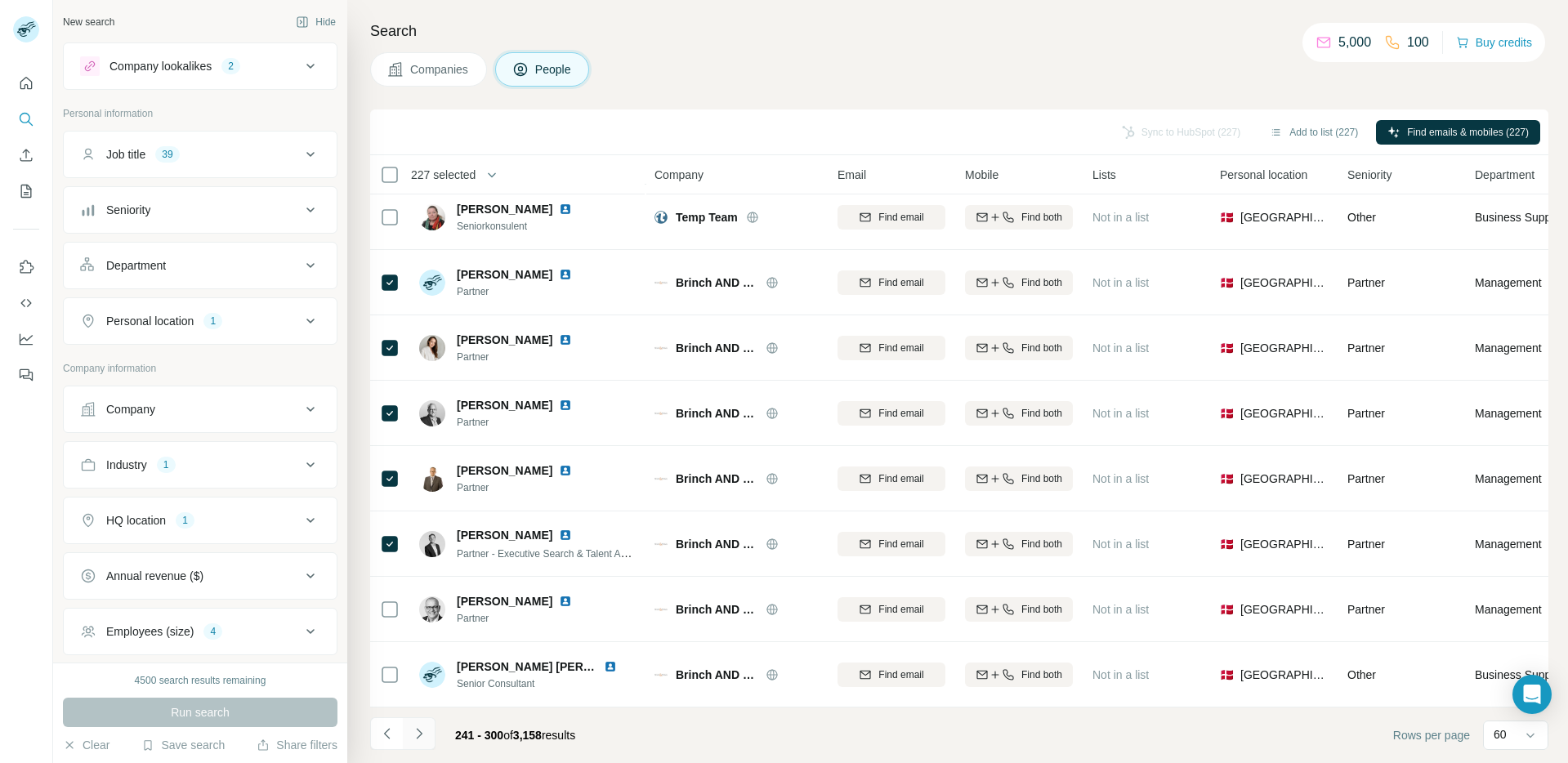
click at [428, 731] on button "Navigate to next page" at bounding box center [419, 733] width 32 height 32
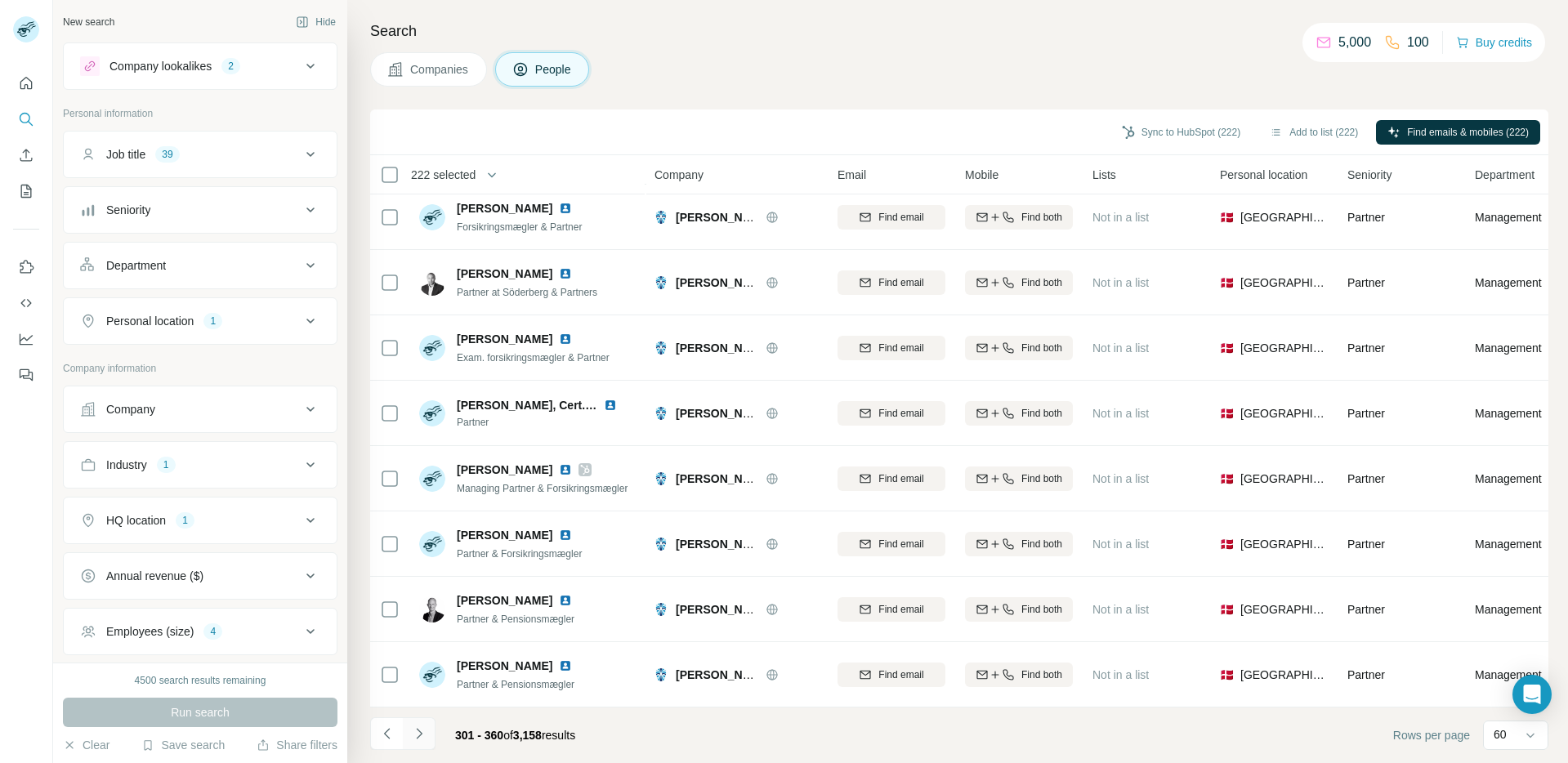
click at [417, 729] on icon "Navigate to next page" at bounding box center [418, 733] width 6 height 10
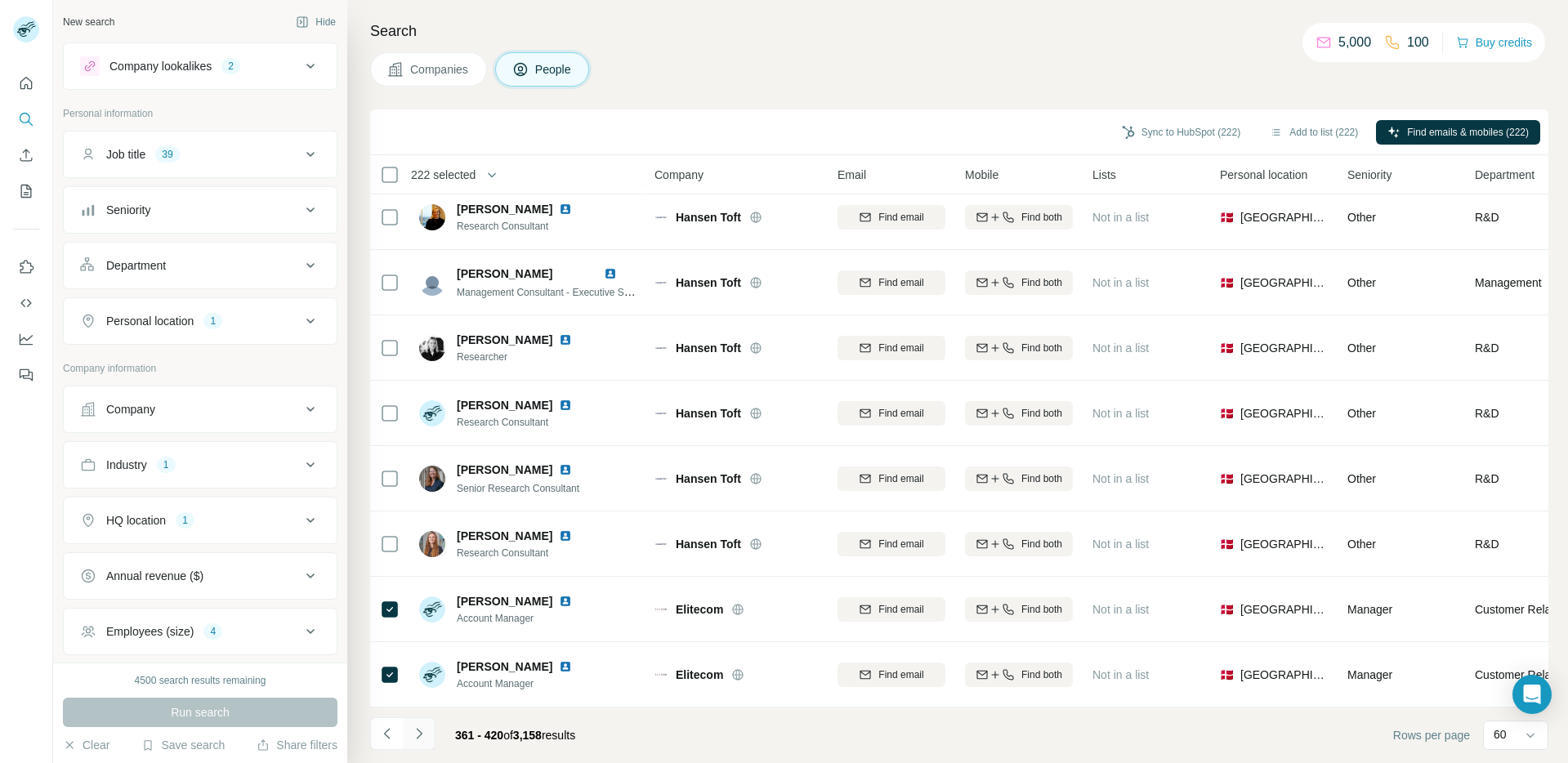
click at [430, 732] on button "Navigate to next page" at bounding box center [419, 733] width 32 height 32
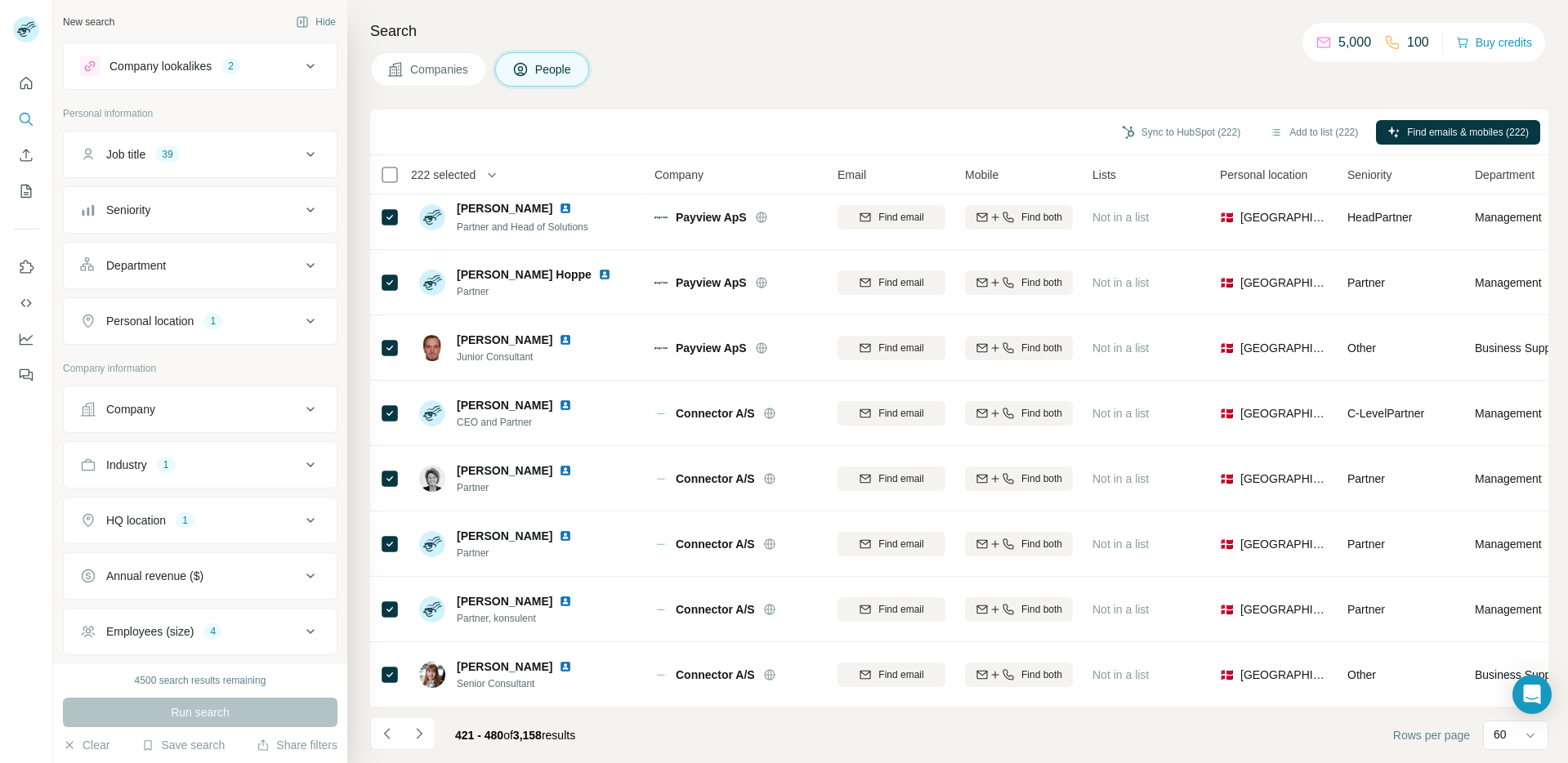
click at [798, 70] on div "Companies People" at bounding box center [959, 70] width 1178 height 34
click at [428, 731] on button "Navigate to next page" at bounding box center [419, 733] width 32 height 32
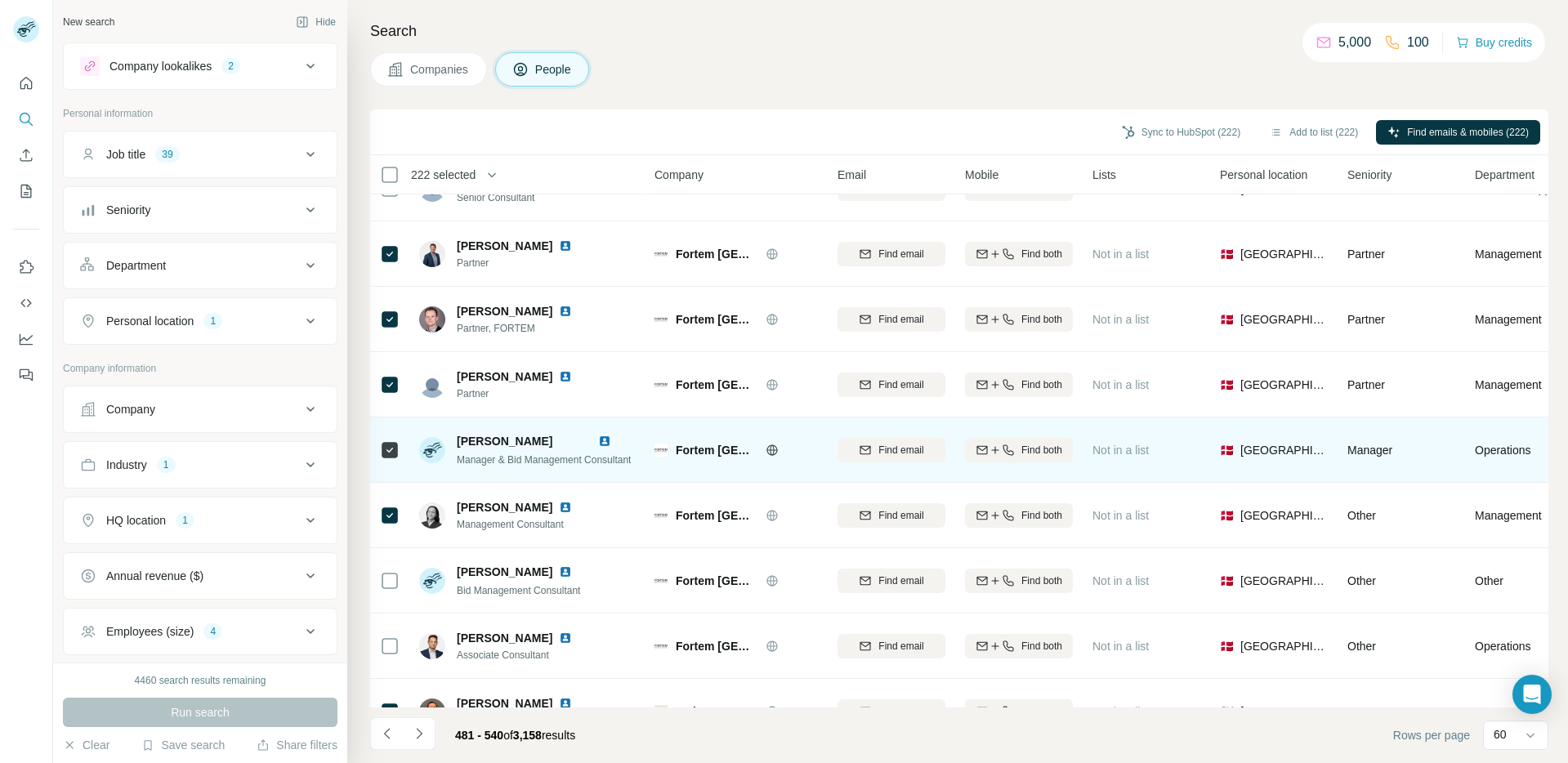
scroll to position [20, 0]
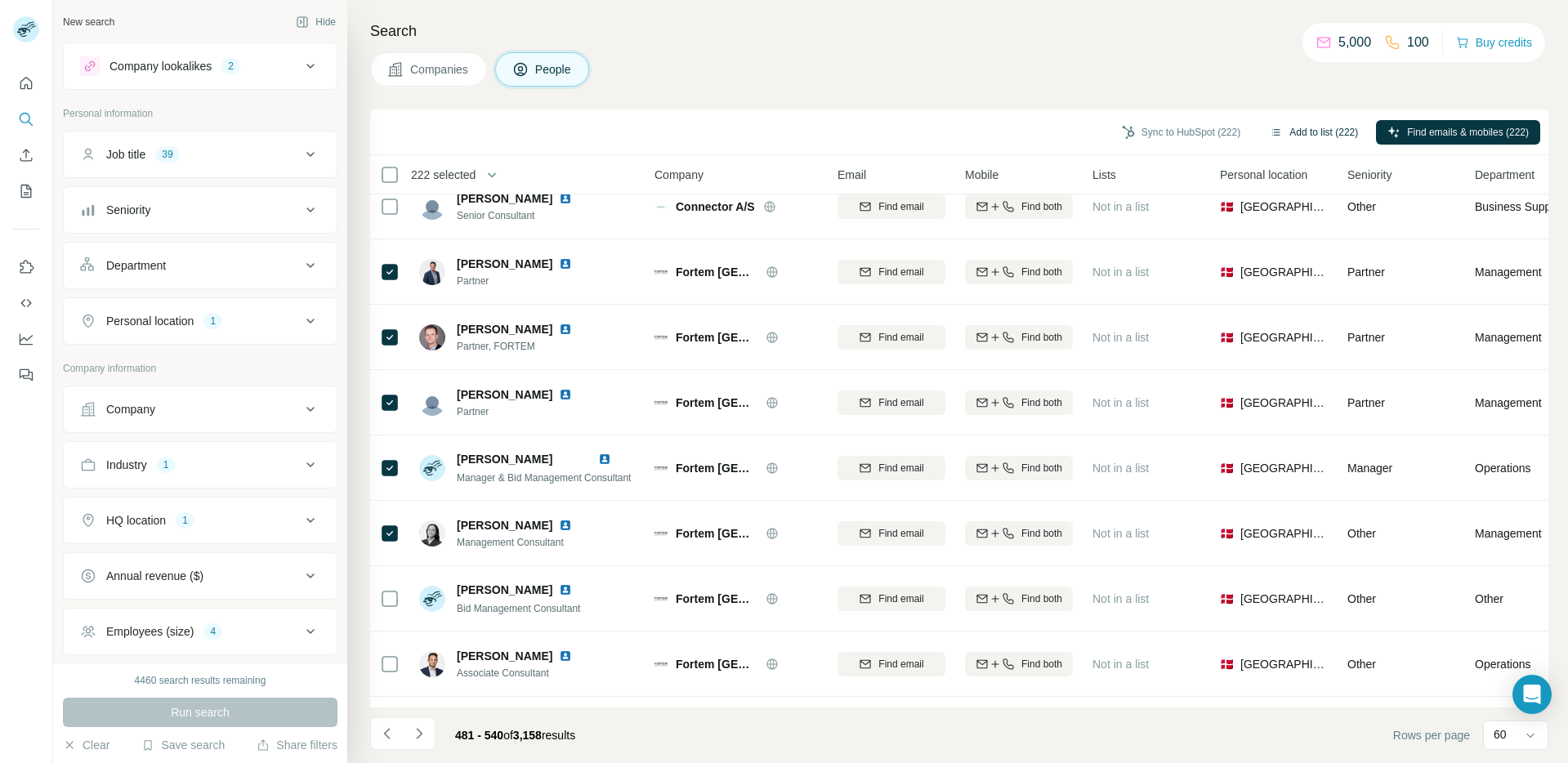
click at [1014, 134] on button "Add to list (222)" at bounding box center [1314, 132] width 111 height 25
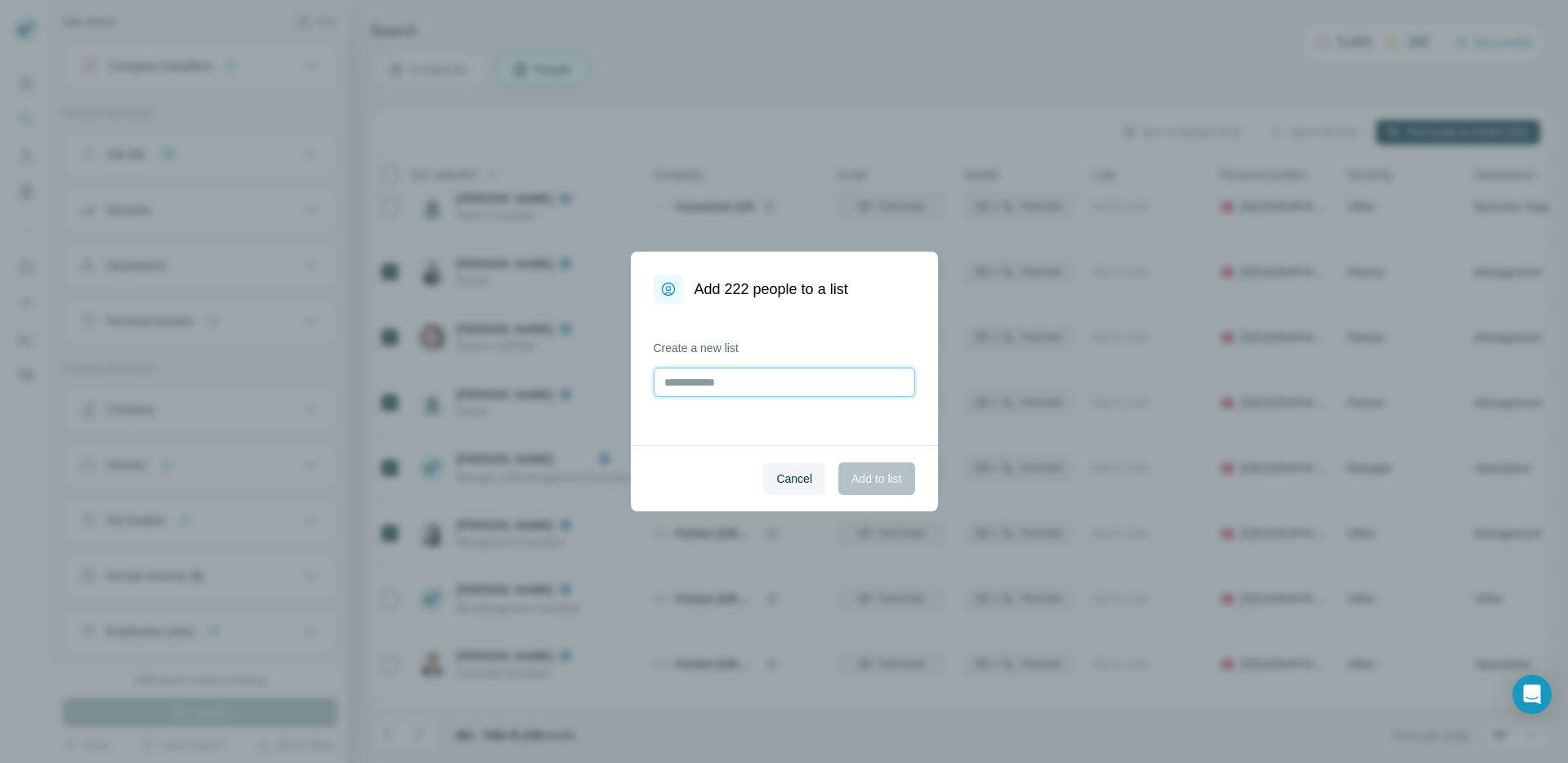
click at [772, 390] on input "text" at bounding box center [784, 382] width 262 height 30
type input "**********"
click at [894, 473] on span "Add to list" at bounding box center [876, 478] width 50 height 16
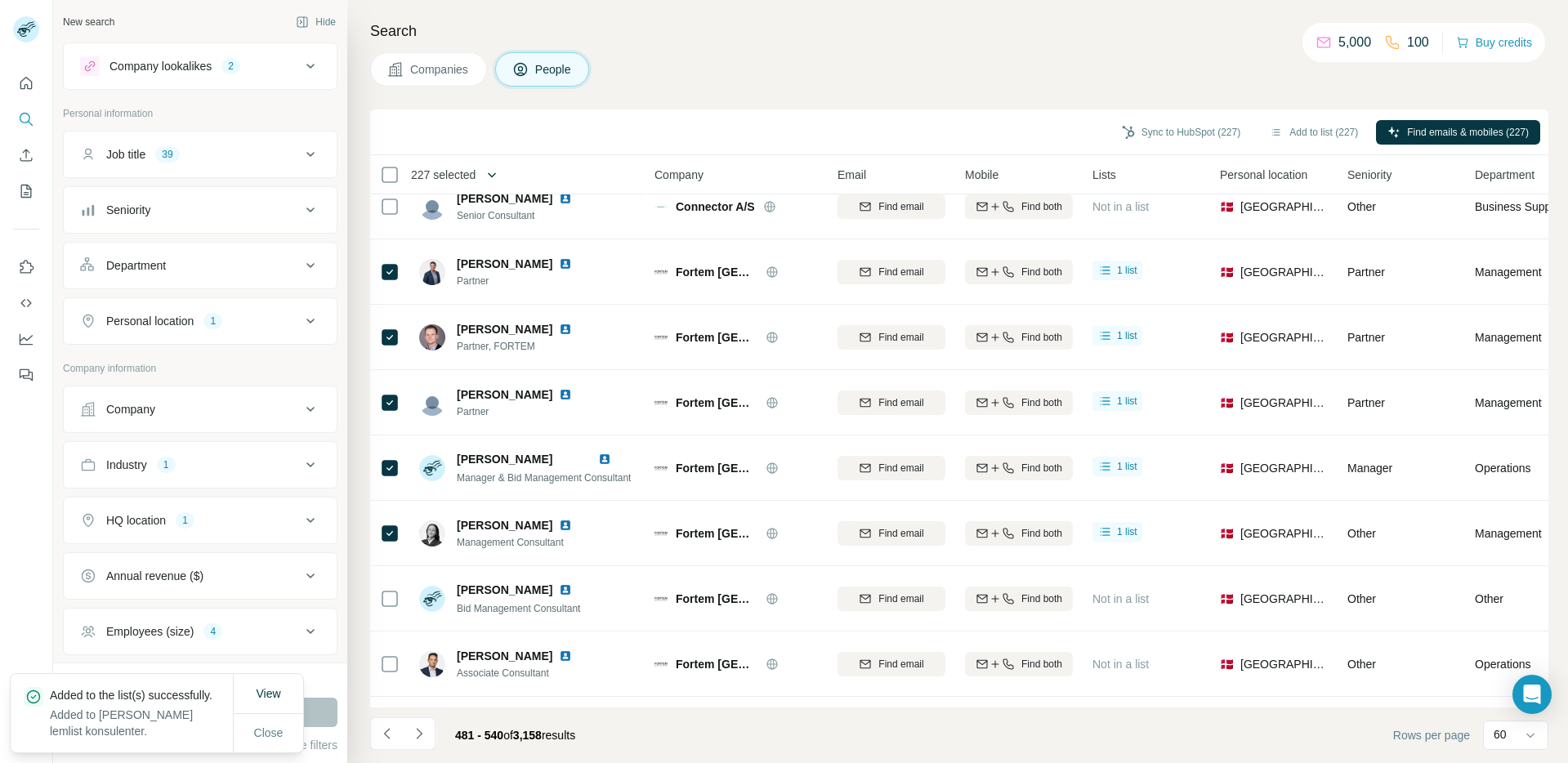
click at [499, 170] on icon "button" at bounding box center [491, 174] width 16 height 16
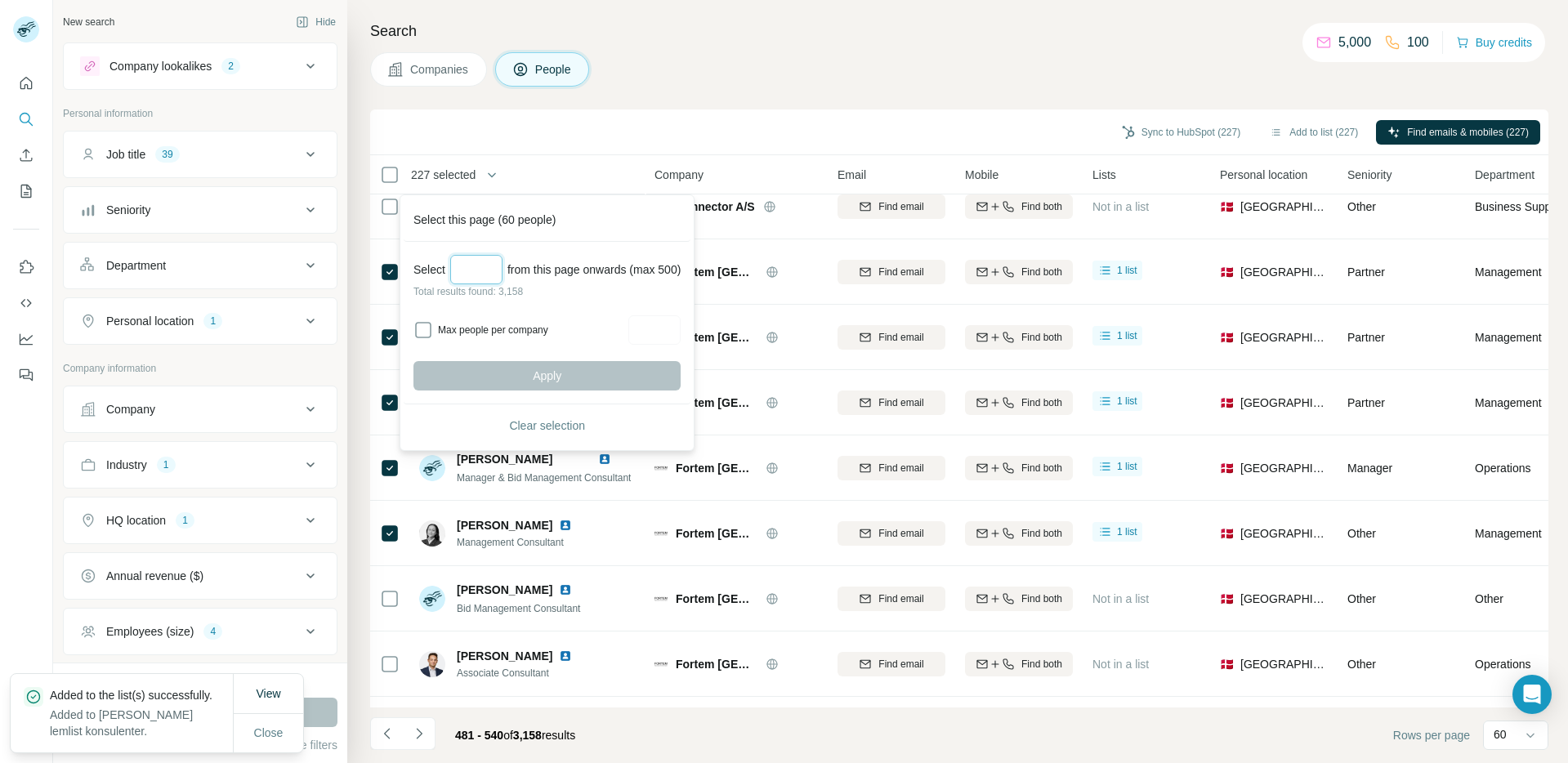
click at [480, 267] on input "Select a number (up to 500)" at bounding box center [477, 269] width 53 height 30
type input "***"
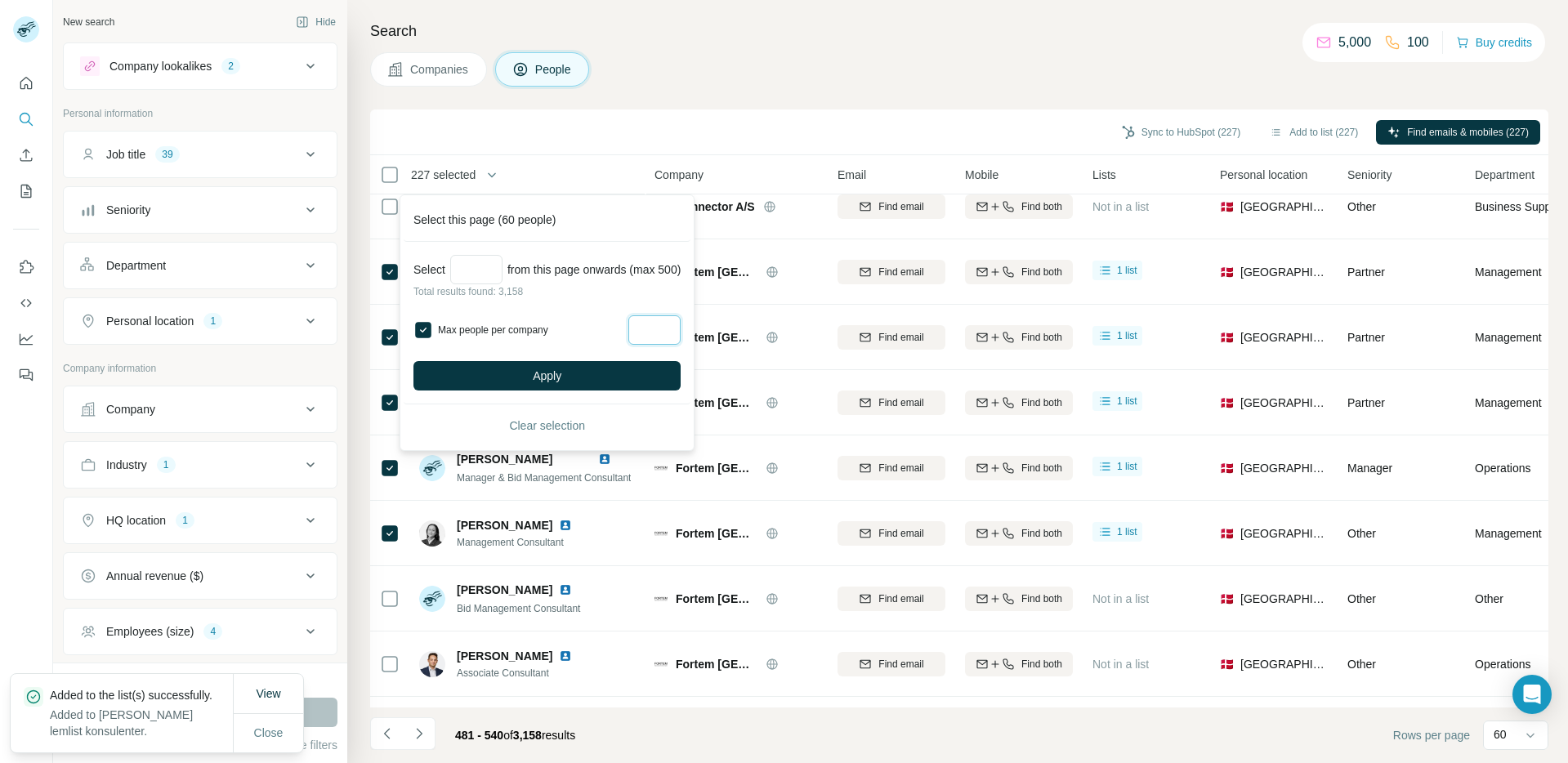
click at [671, 335] on input "Max people per company" at bounding box center [654, 330] width 53 height 30
type input "*"
click at [597, 368] on button "Apply" at bounding box center [547, 376] width 267 height 30
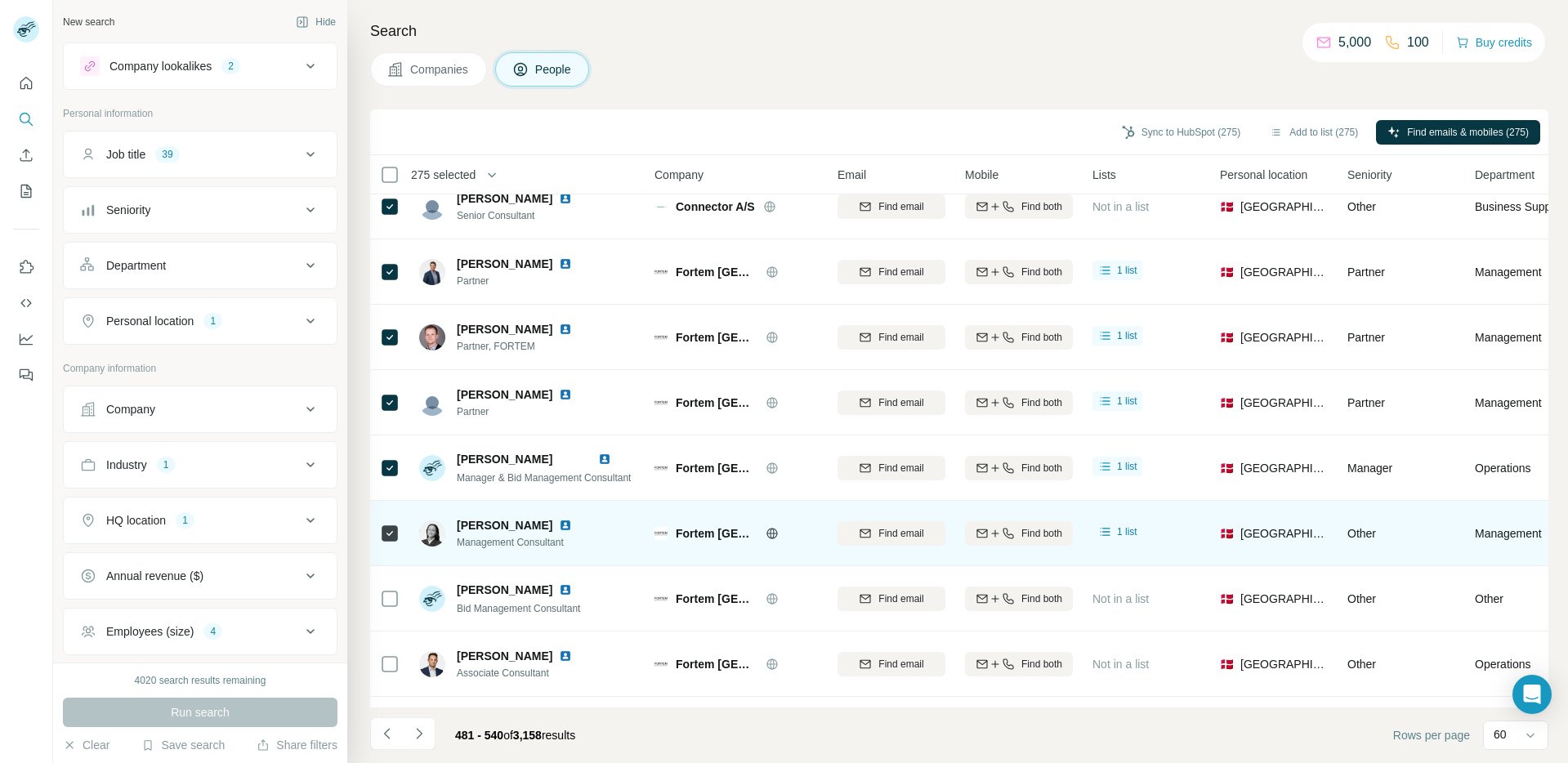
click at [404, 529] on td at bounding box center [390, 533] width 39 height 65
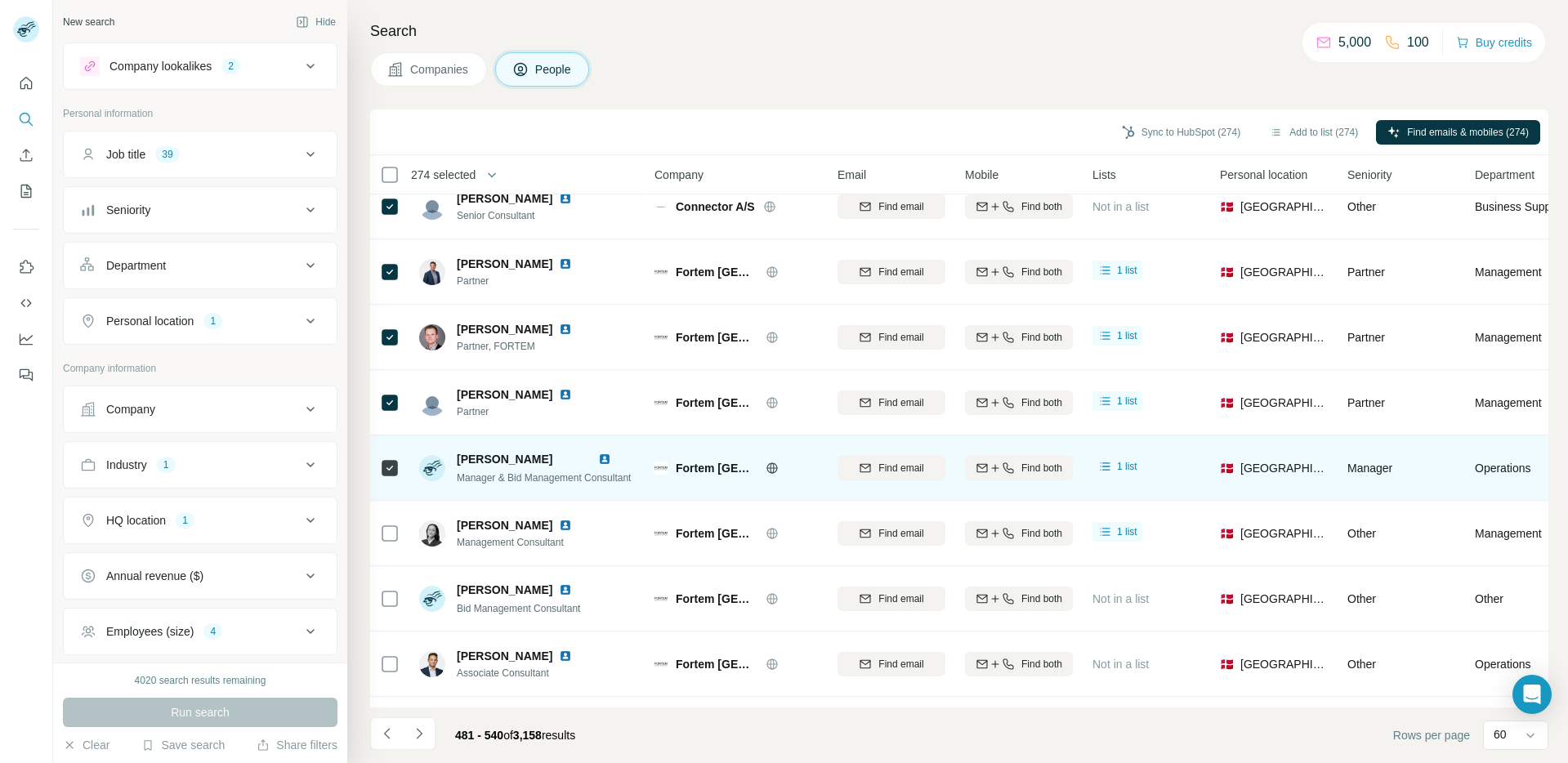
click at [398, 463] on icon at bounding box center [389, 467] width 20 height 20
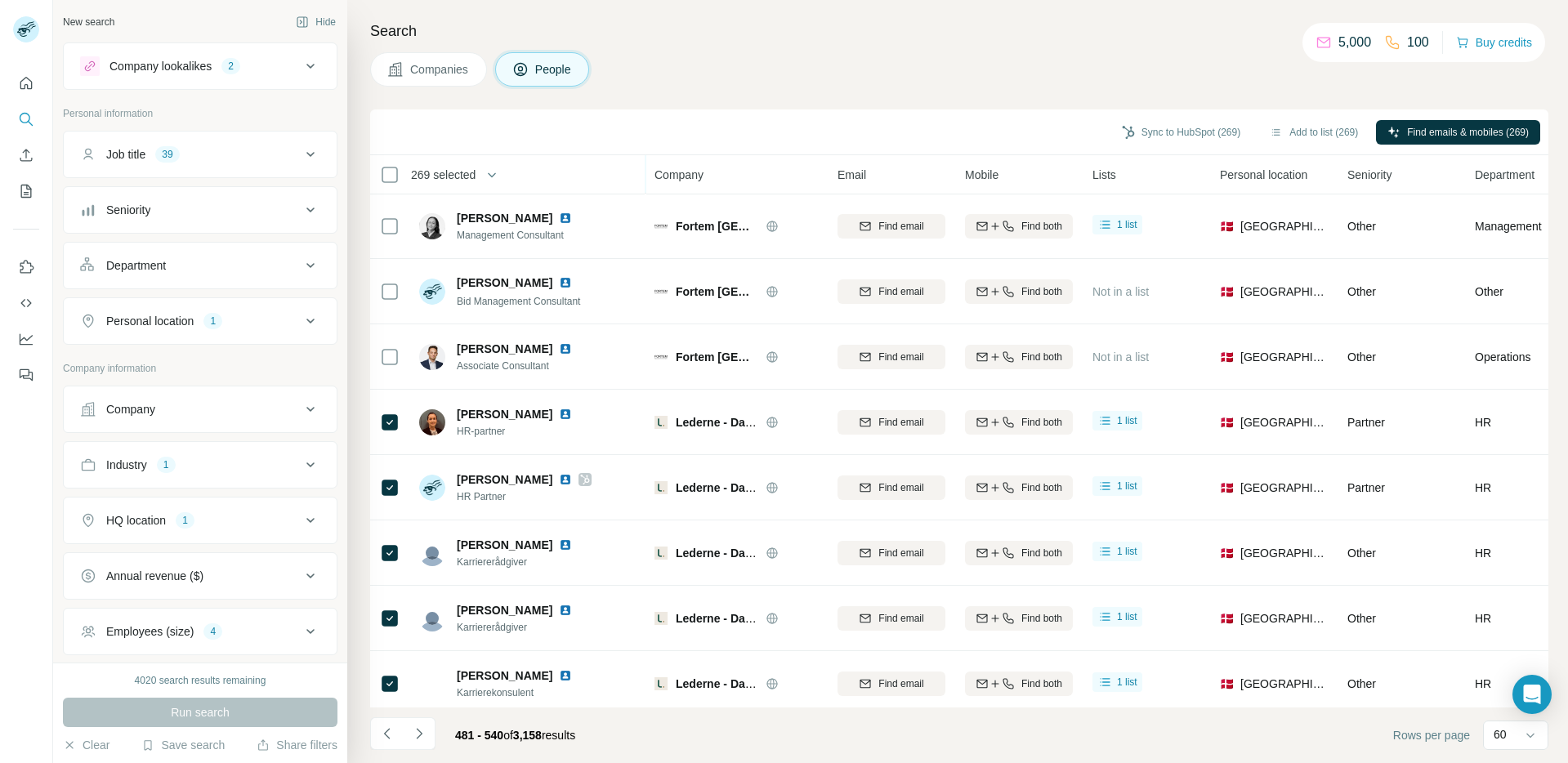
scroll to position [351, 0]
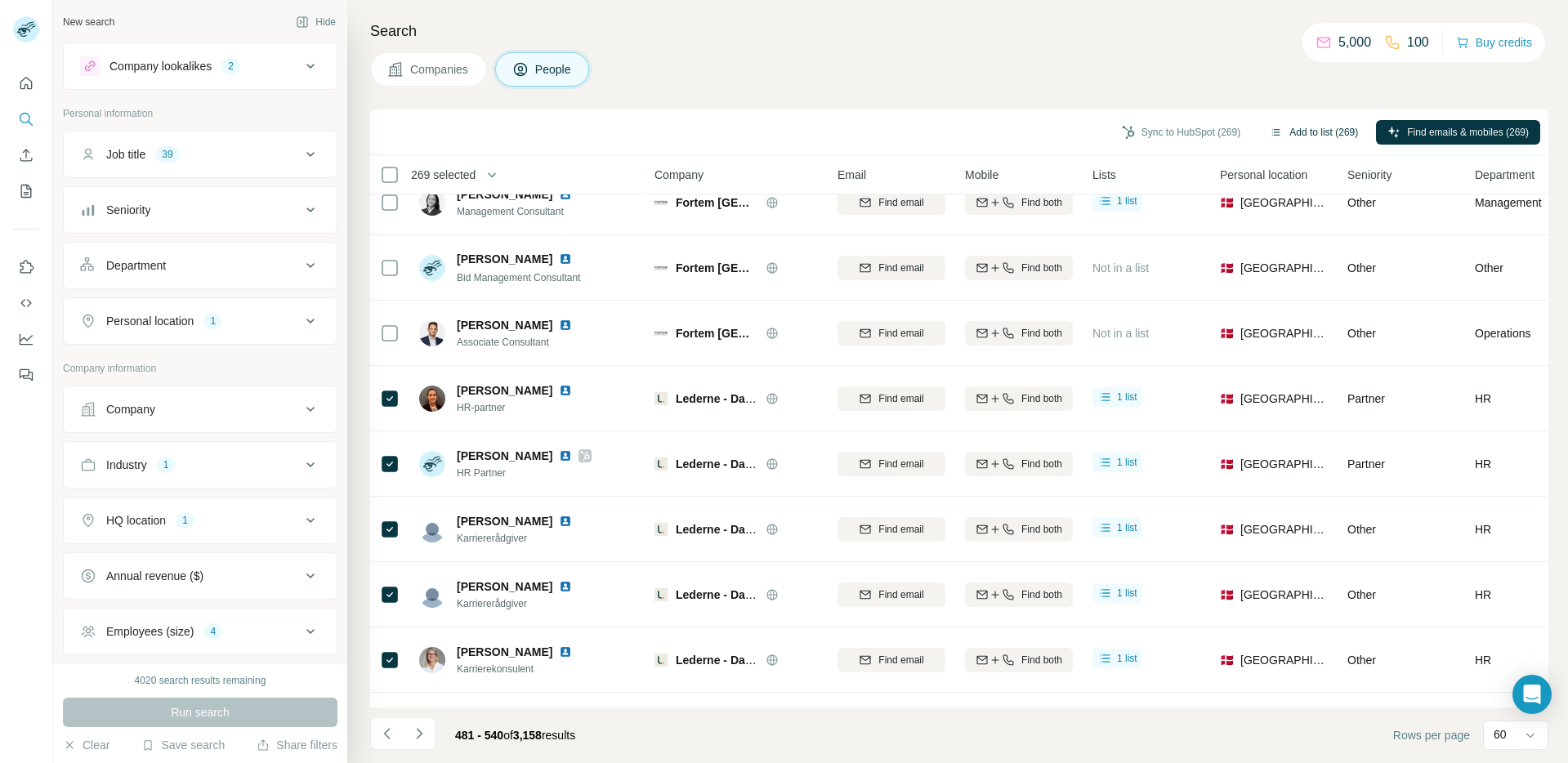
click at [1014, 132] on button "Add to list (269)" at bounding box center [1314, 132] width 111 height 25
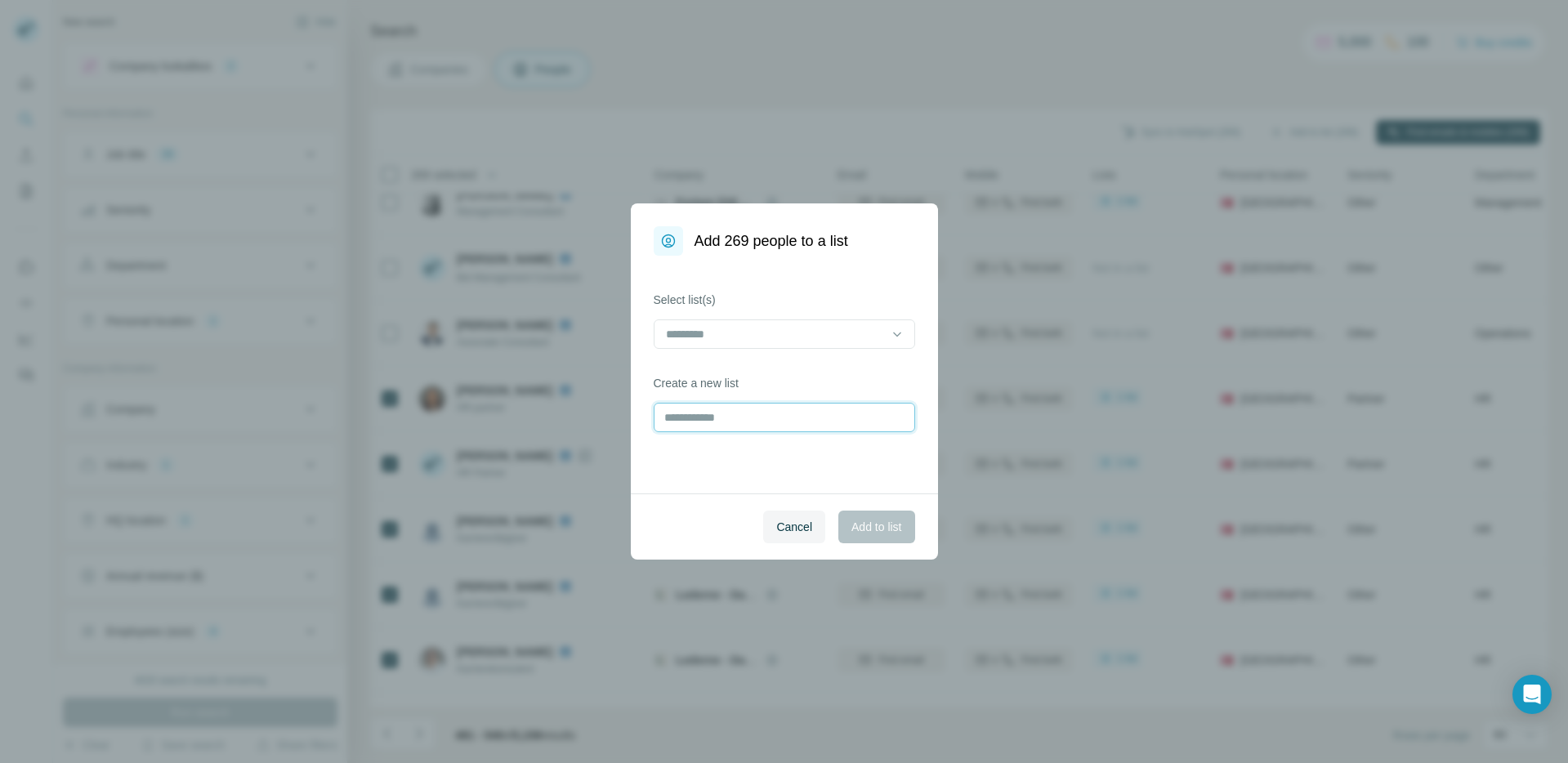
click at [751, 421] on input "text" at bounding box center [784, 417] width 262 height 30
click at [738, 337] on input at bounding box center [775, 334] width 221 height 18
click at [752, 366] on p "[PERSON_NAME] lemlist konsulenter" at bounding box center [764, 370] width 192 height 16
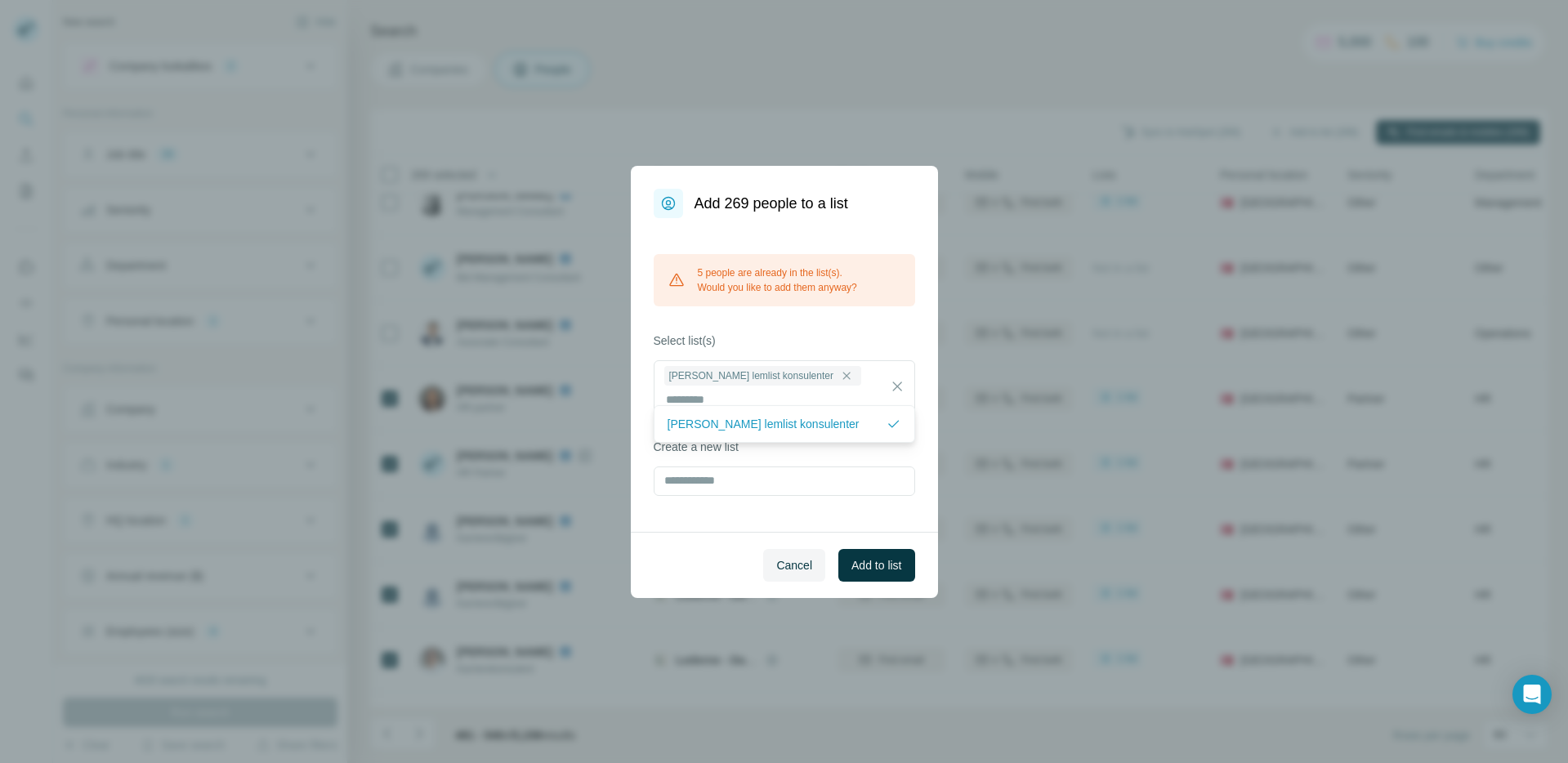
click at [863, 503] on div "5 people are already in the list(s). Would you like to add them anyway? Select …" at bounding box center [784, 375] width 308 height 314
click at [881, 557] on span "Add to list" at bounding box center [876, 565] width 50 height 16
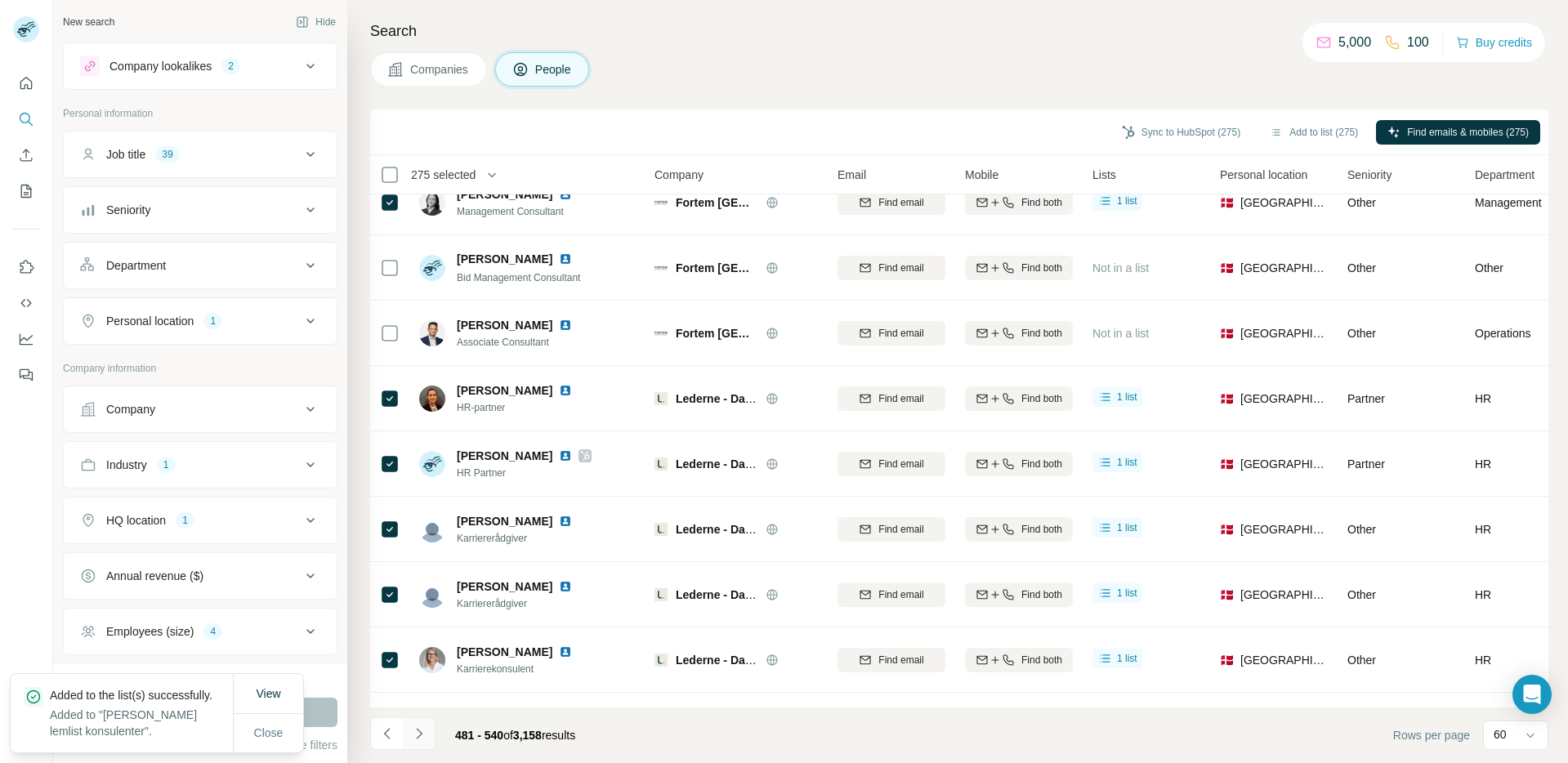
click at [433, 735] on button "Navigate to next page" at bounding box center [419, 733] width 32 height 32
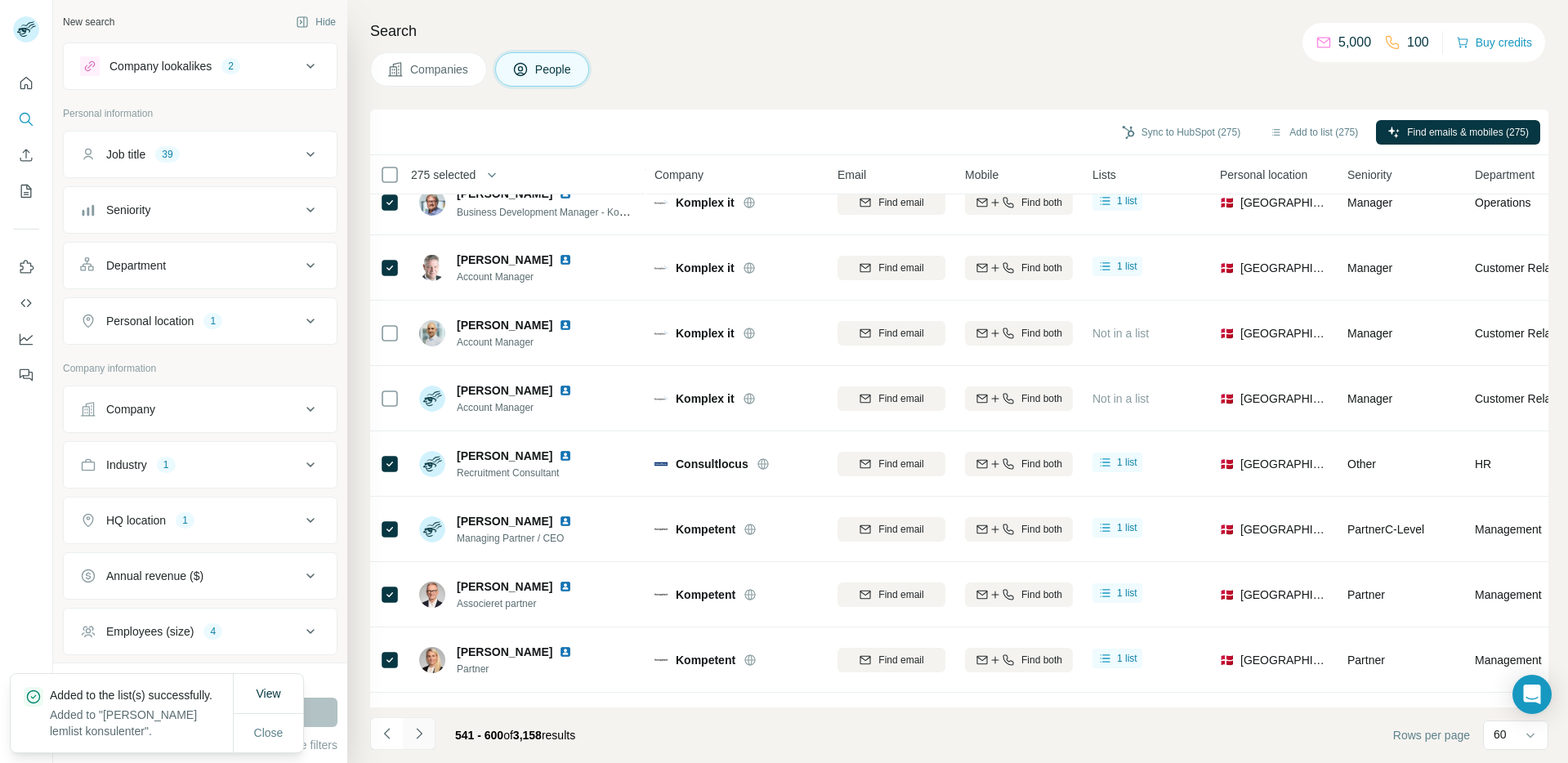
click at [427, 733] on button "Navigate to next page" at bounding box center [419, 733] width 32 height 32
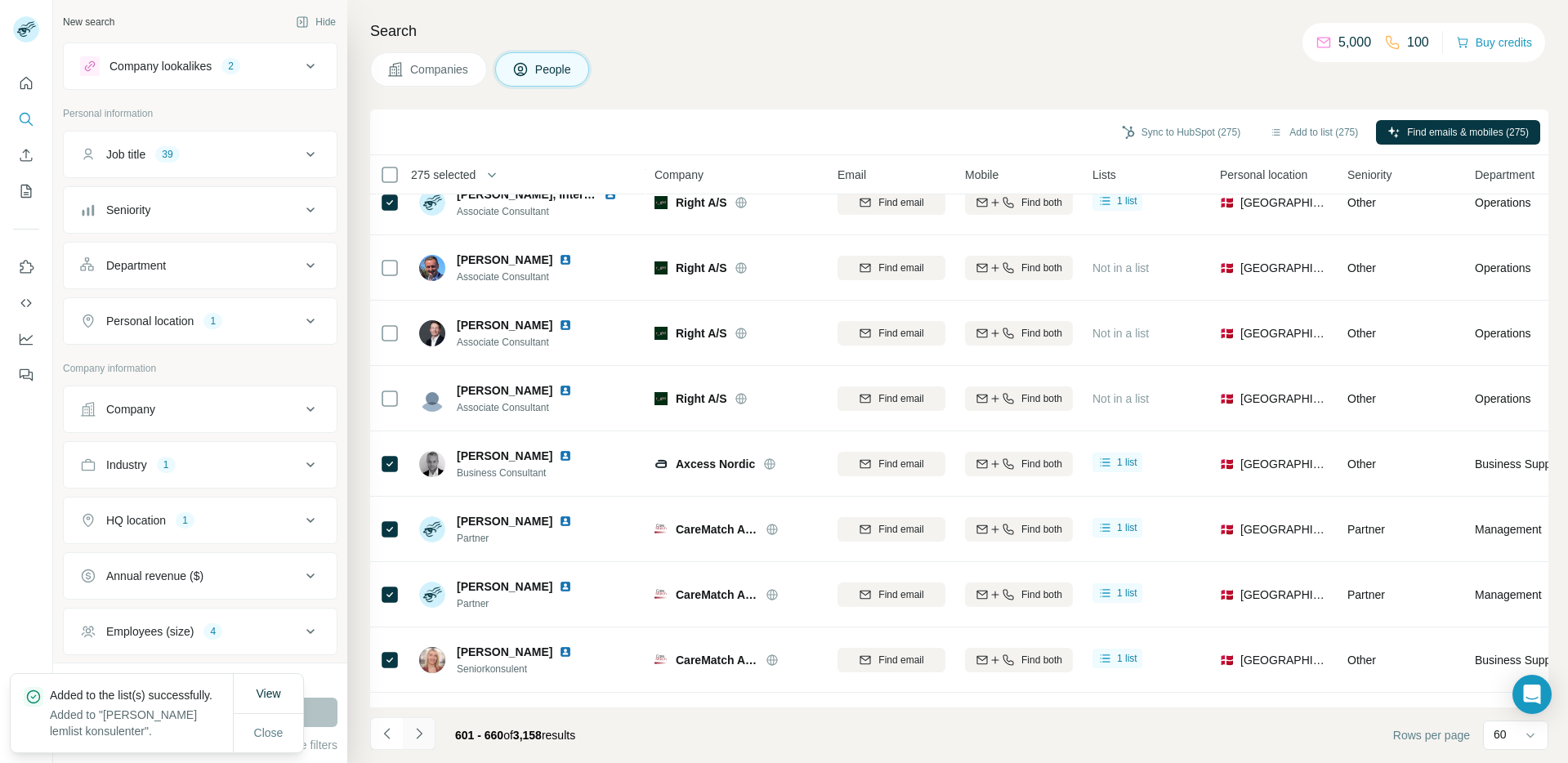
click at [429, 733] on button "Navigate to next page" at bounding box center [419, 733] width 32 height 32
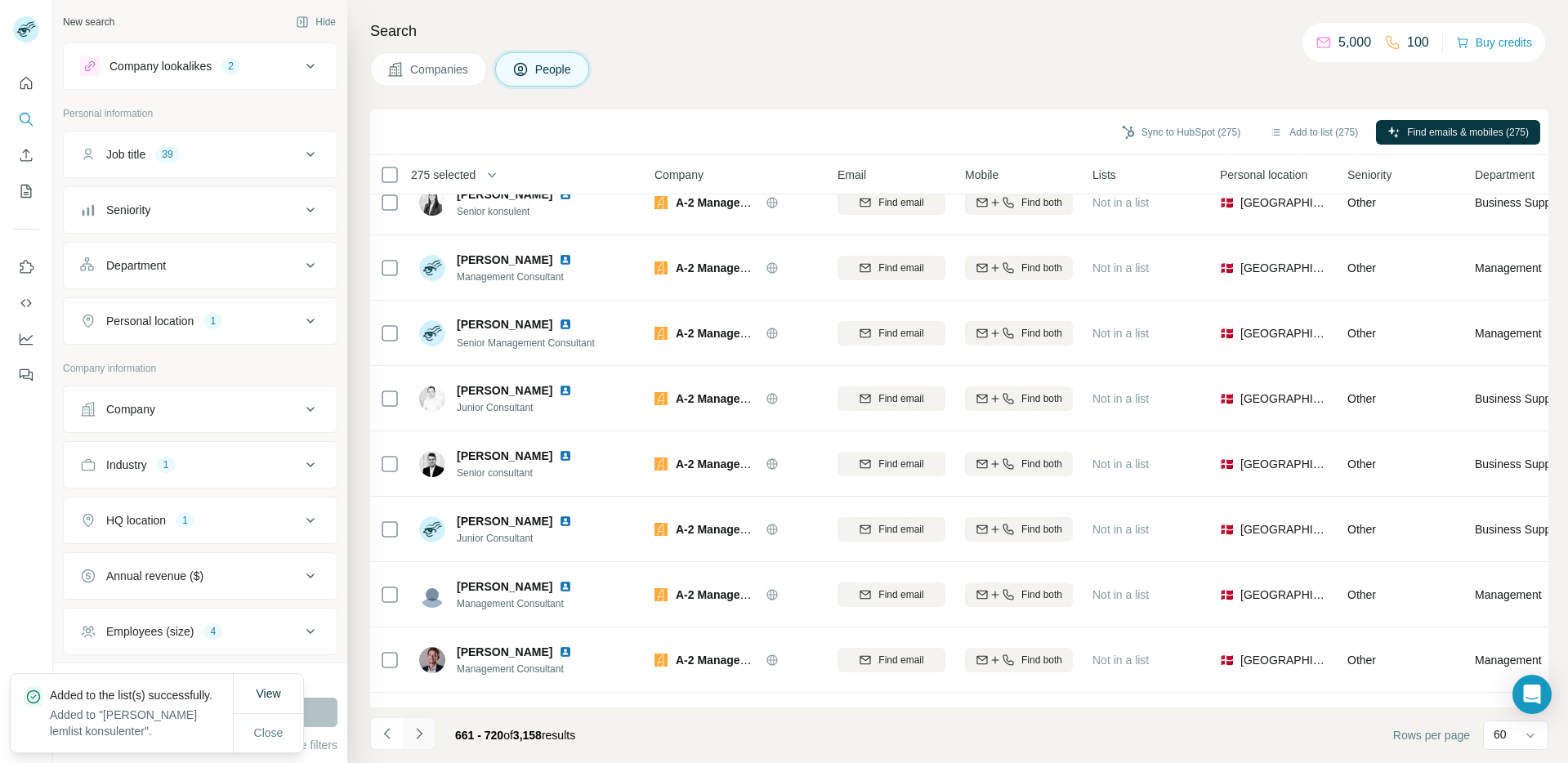
click at [429, 733] on button "Navigate to next page" at bounding box center [419, 733] width 32 height 32
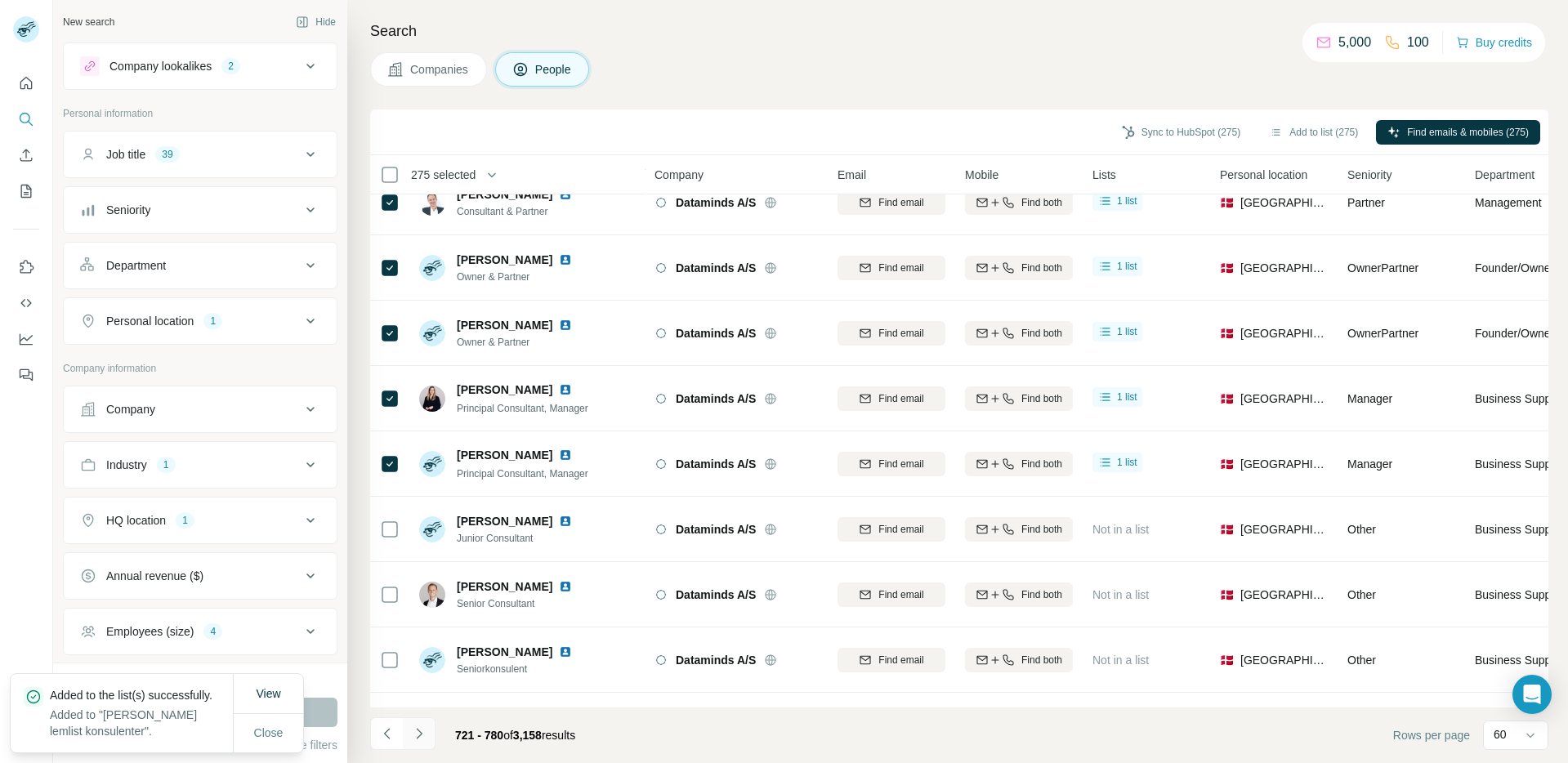
click at [429, 733] on button "Navigate to next page" at bounding box center [419, 733] width 32 height 32
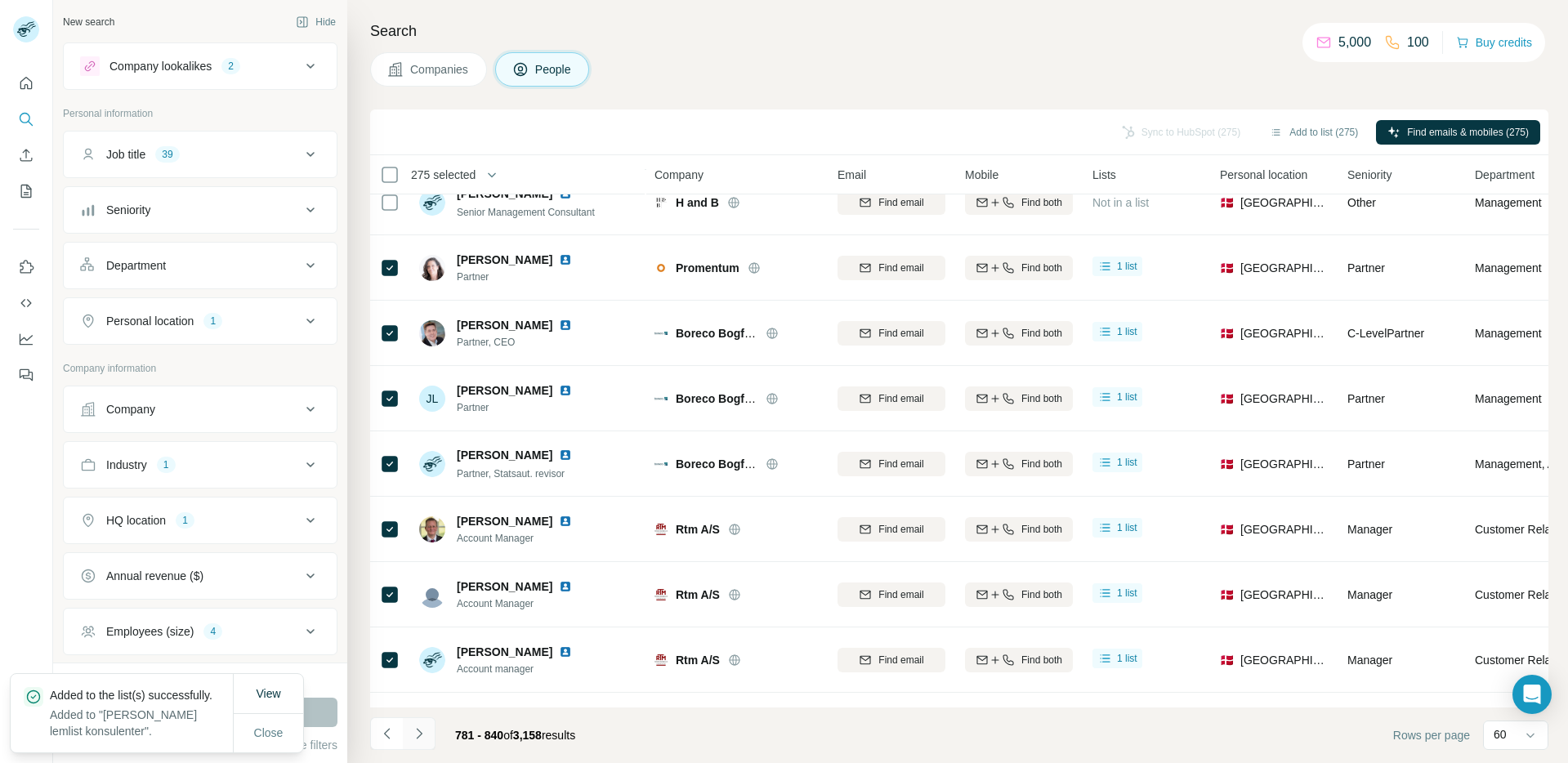
click at [429, 733] on button "Navigate to next page" at bounding box center [419, 733] width 32 height 32
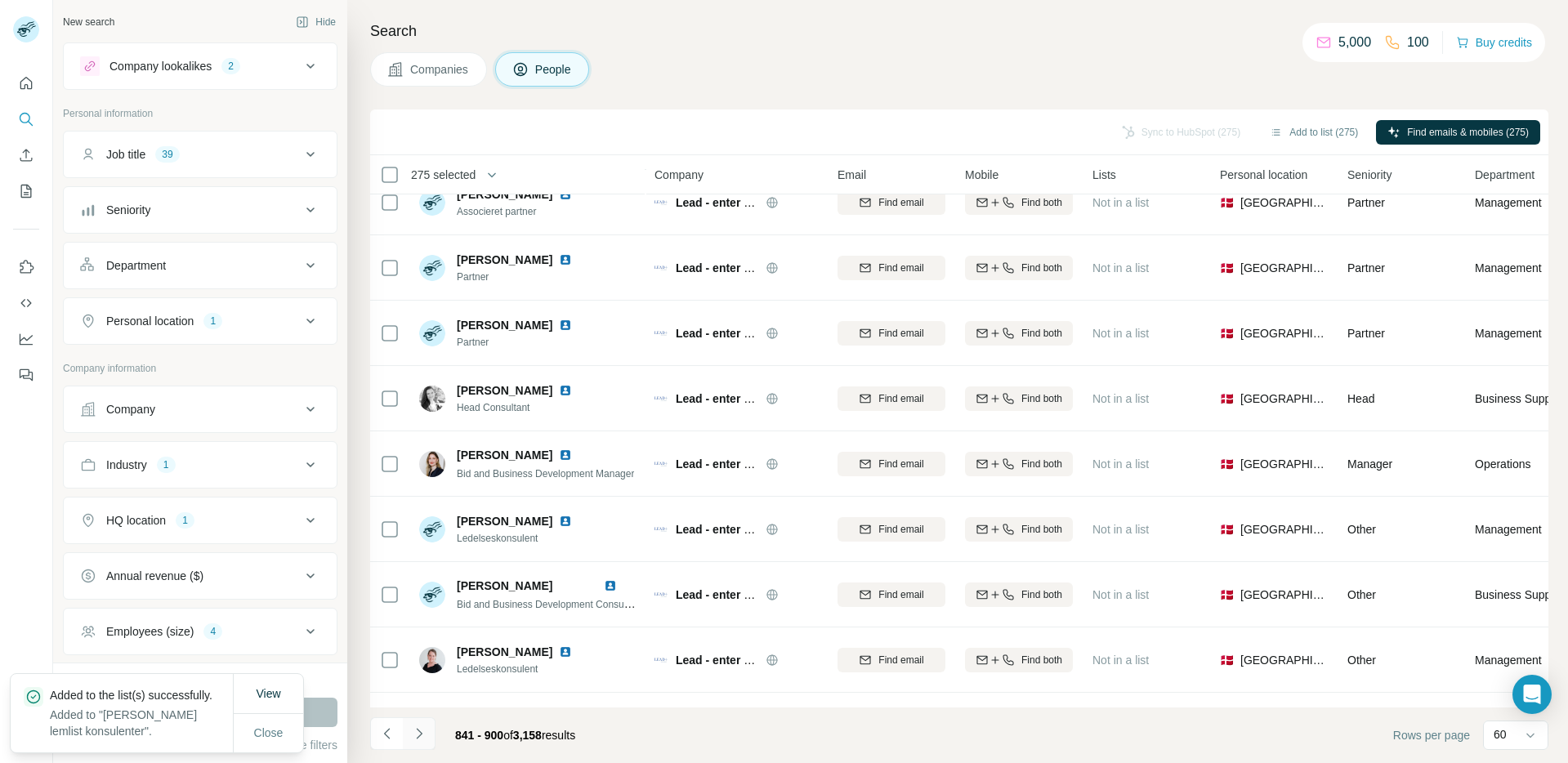
click at [429, 733] on button "Navigate to next page" at bounding box center [419, 733] width 32 height 32
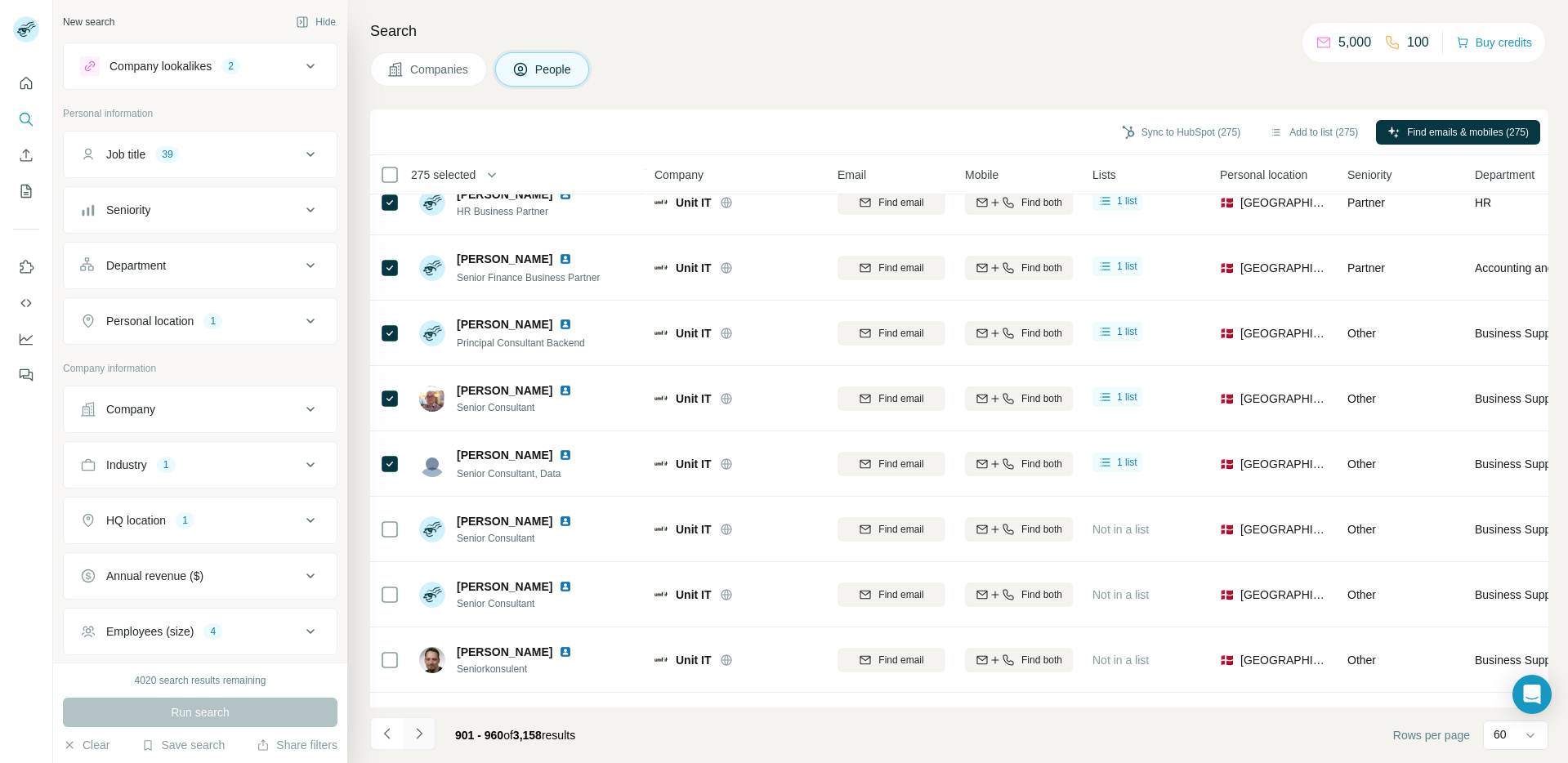
click at [427, 732] on button "Navigate to next page" at bounding box center [419, 733] width 32 height 32
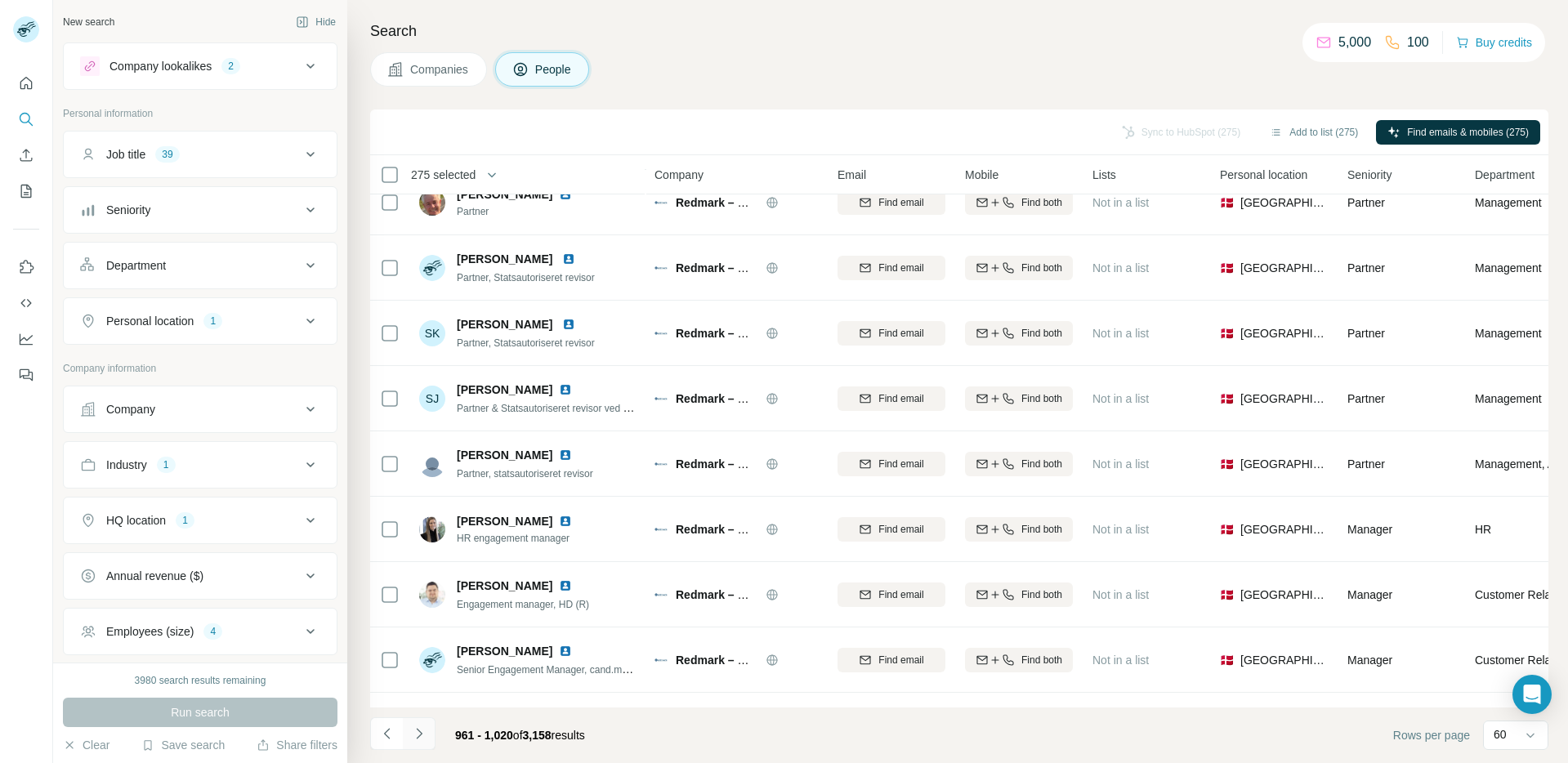
click at [421, 742] on button "Navigate to next page" at bounding box center [419, 733] width 32 height 32
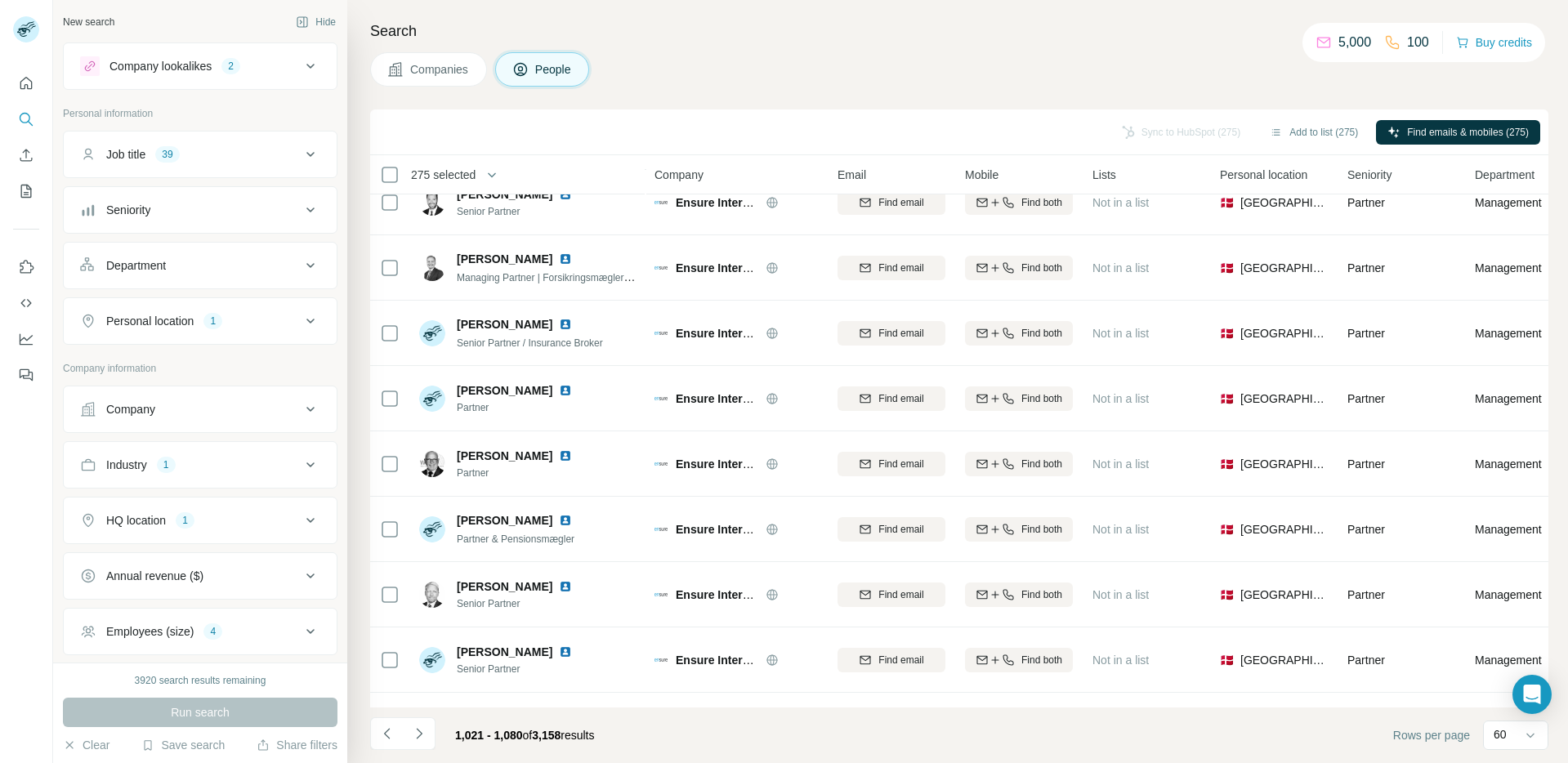
click at [422, 740] on icon "Navigate to next page" at bounding box center [419, 733] width 16 height 16
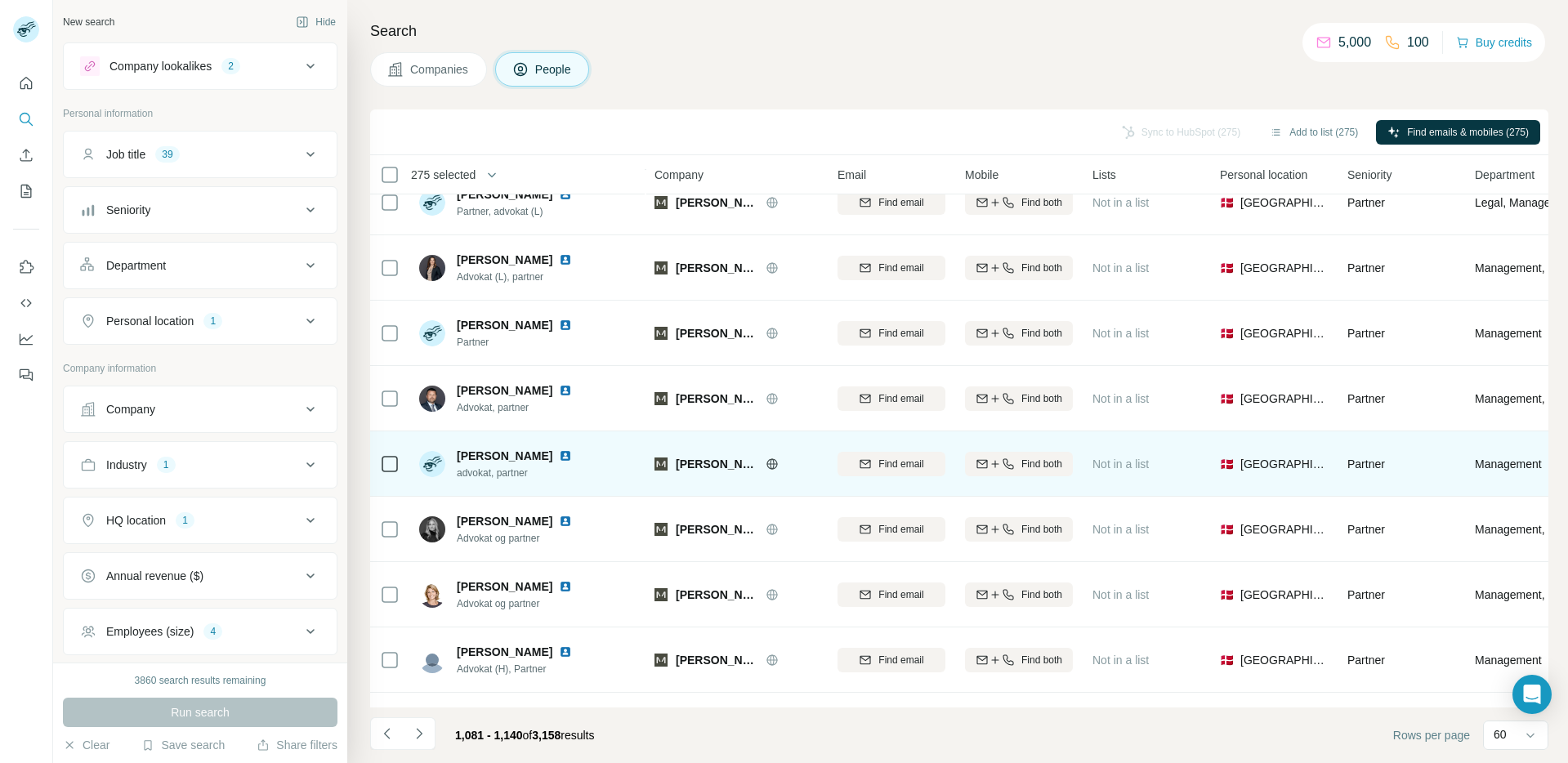
click at [770, 464] on icon at bounding box center [772, 463] width 4 height 10
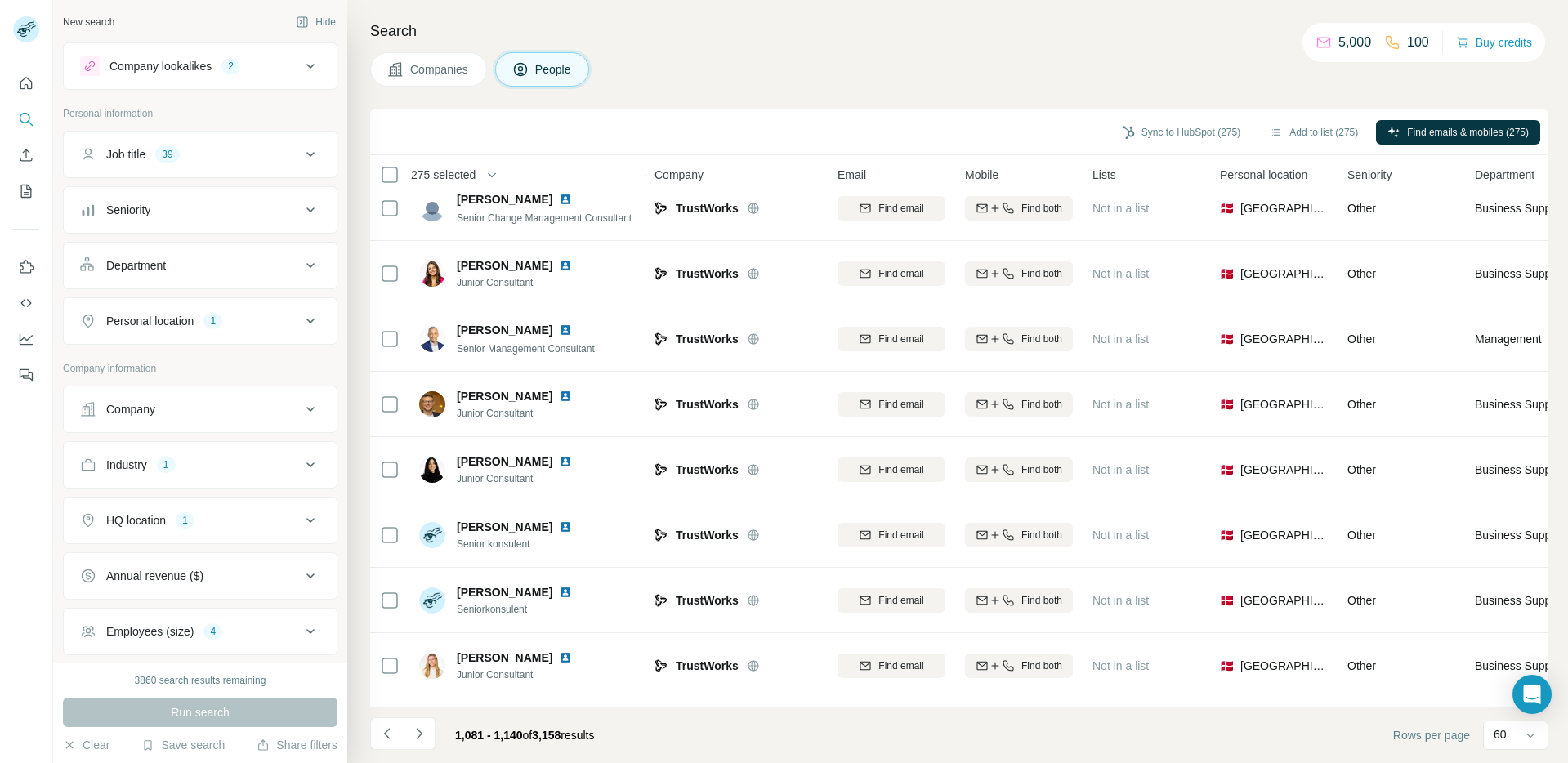
scroll to position [3417, 0]
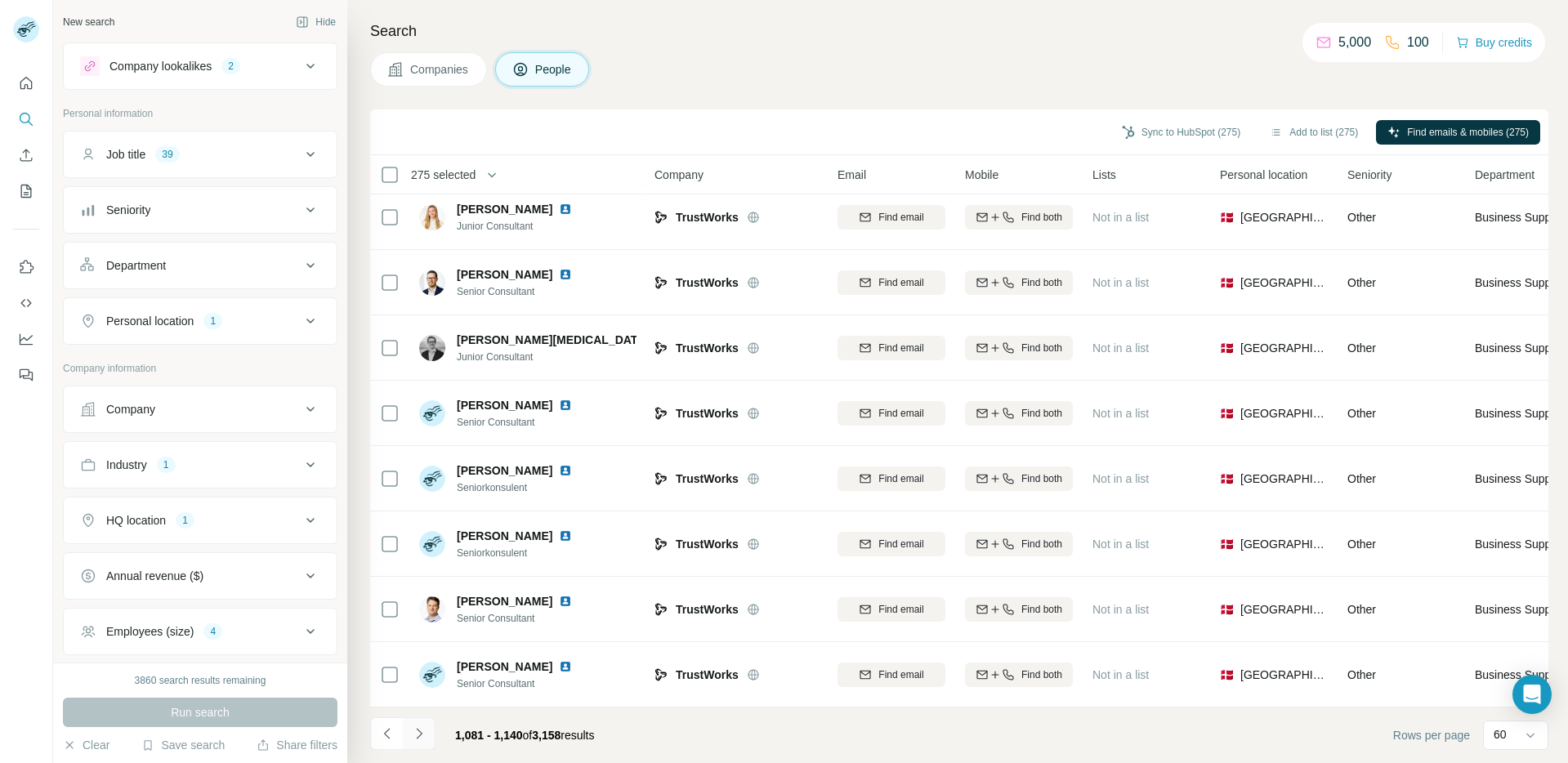
click at [425, 730] on icon "Navigate to next page" at bounding box center [419, 733] width 16 height 16
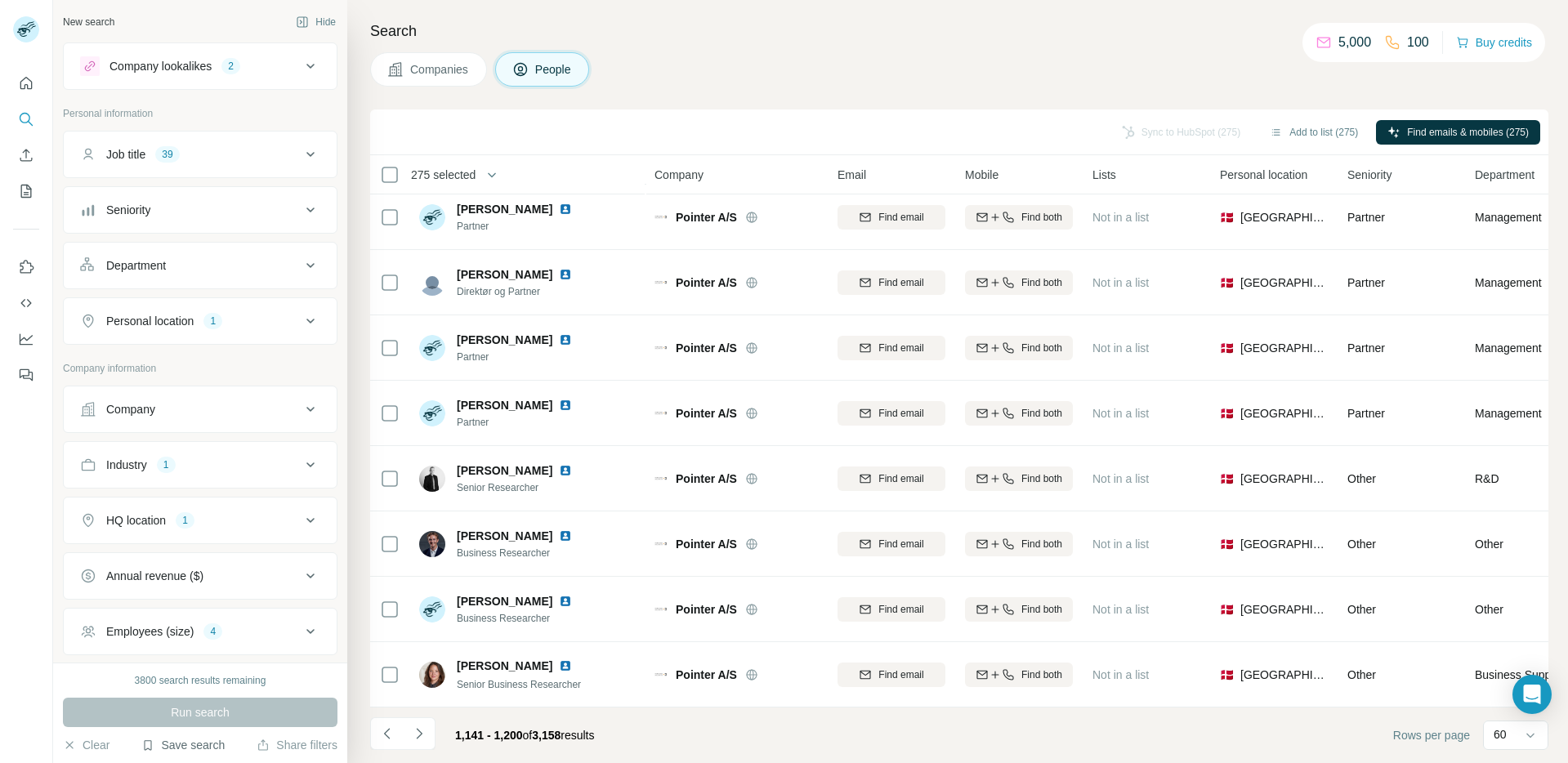
click at [201, 745] on button "Save search" at bounding box center [183, 744] width 83 height 16
click at [738, 111] on div "Sync to HubSpot (275) Add to list (275) Find emails & mobiles (275)" at bounding box center [959, 133] width 1178 height 46
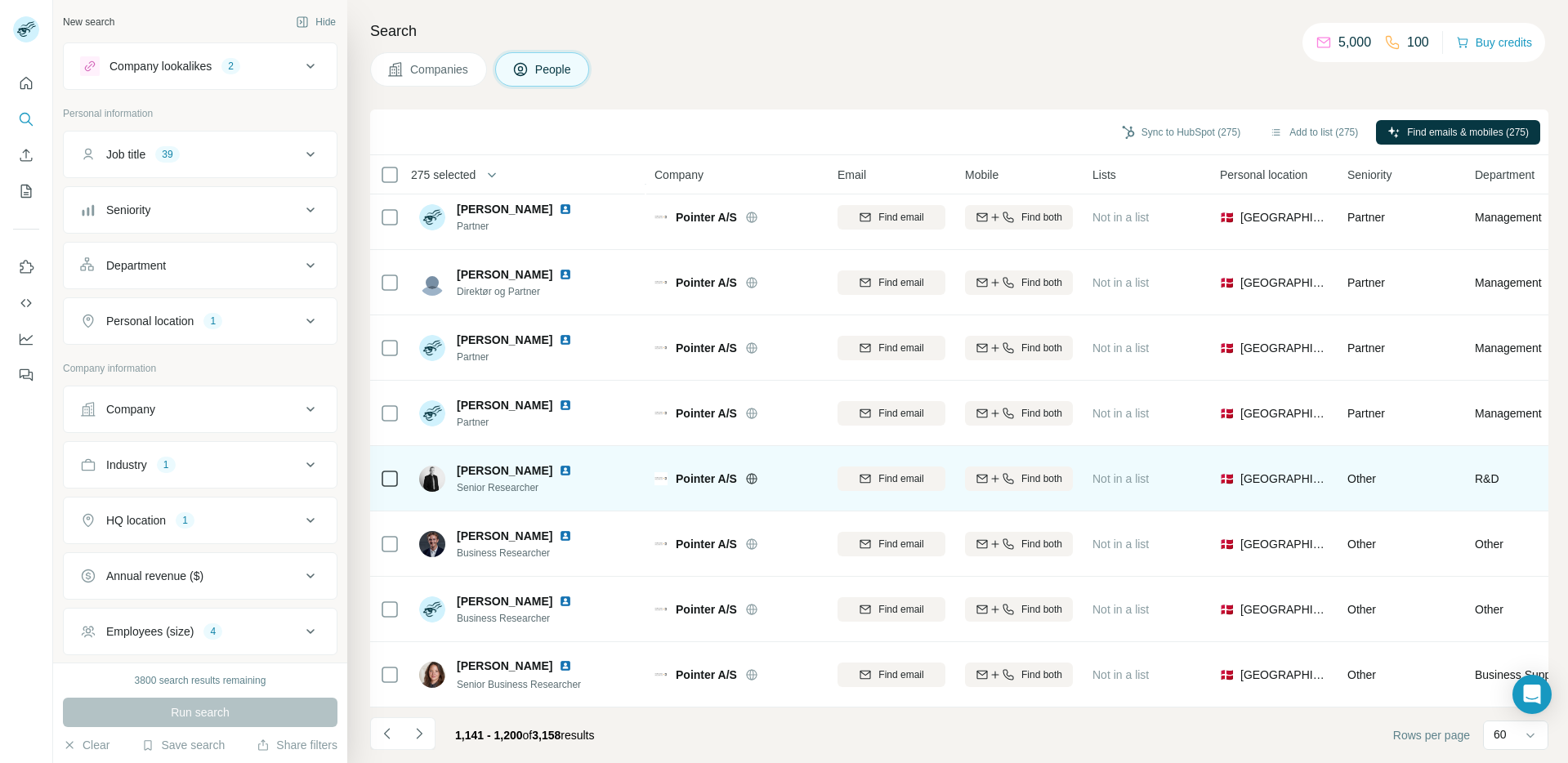
click at [756, 472] on icon at bounding box center [751, 478] width 13 height 13
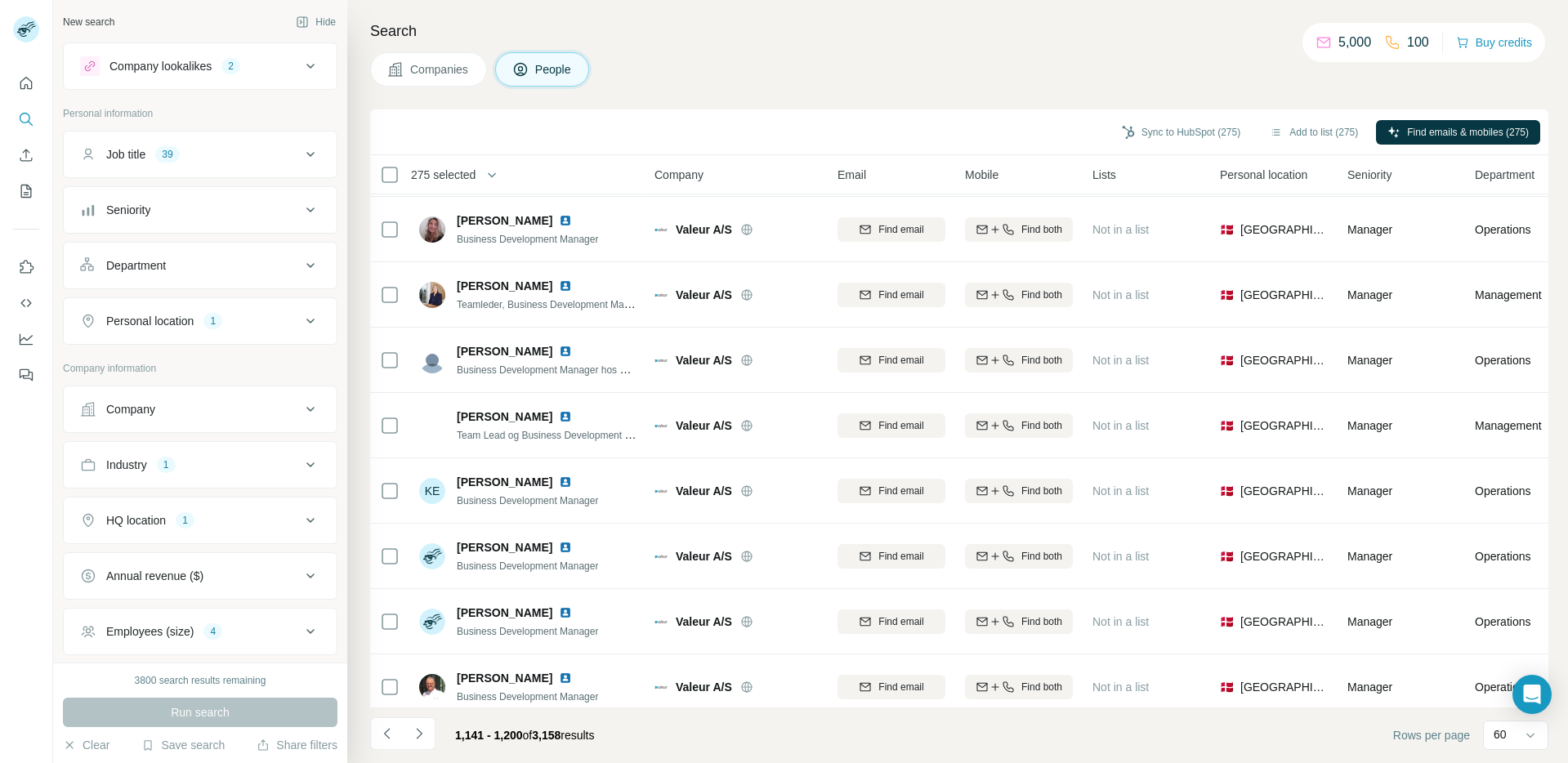
scroll to position [0, 0]
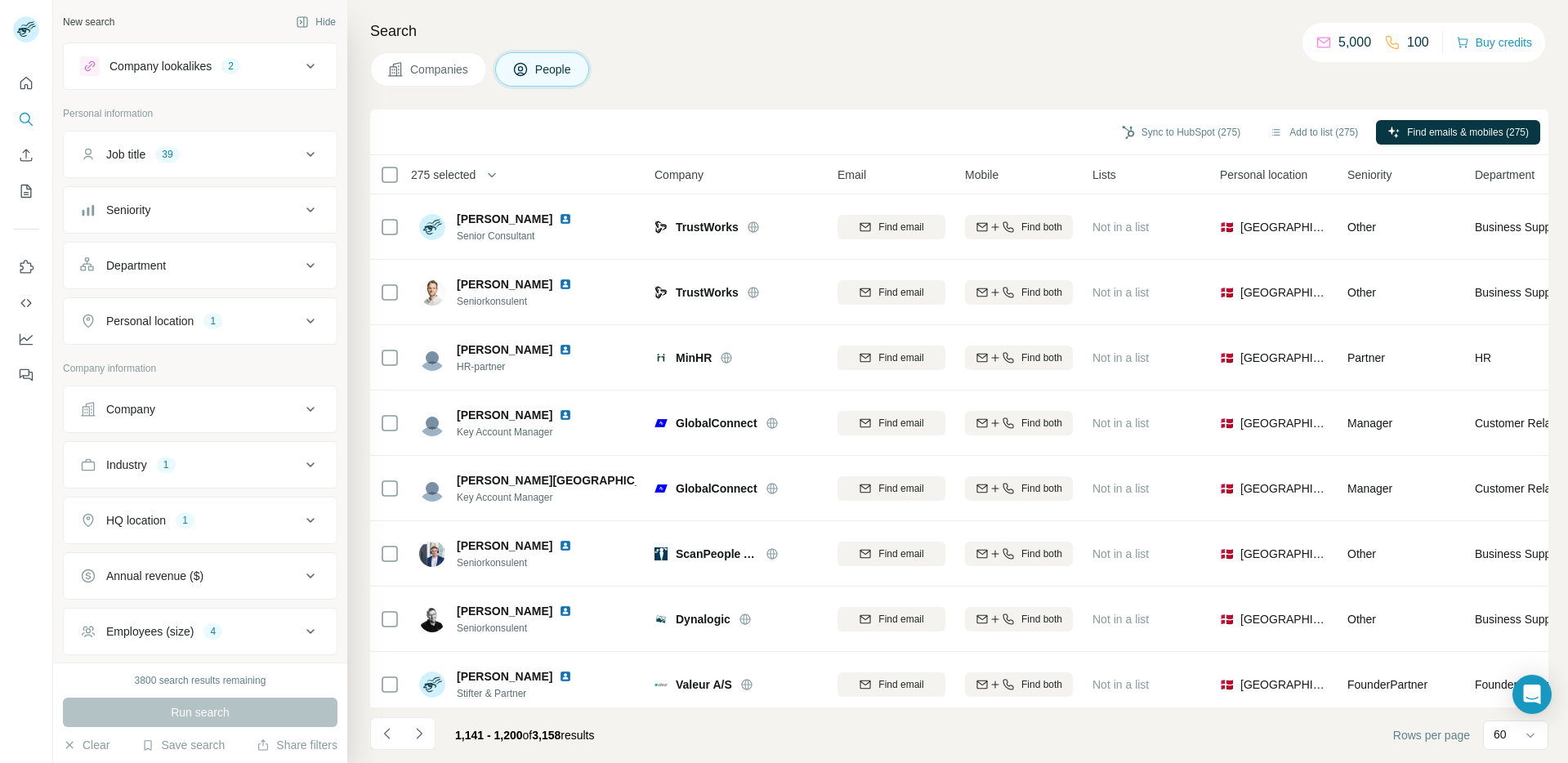
click at [476, 173] on span "275 selected" at bounding box center [444, 174] width 65 height 16
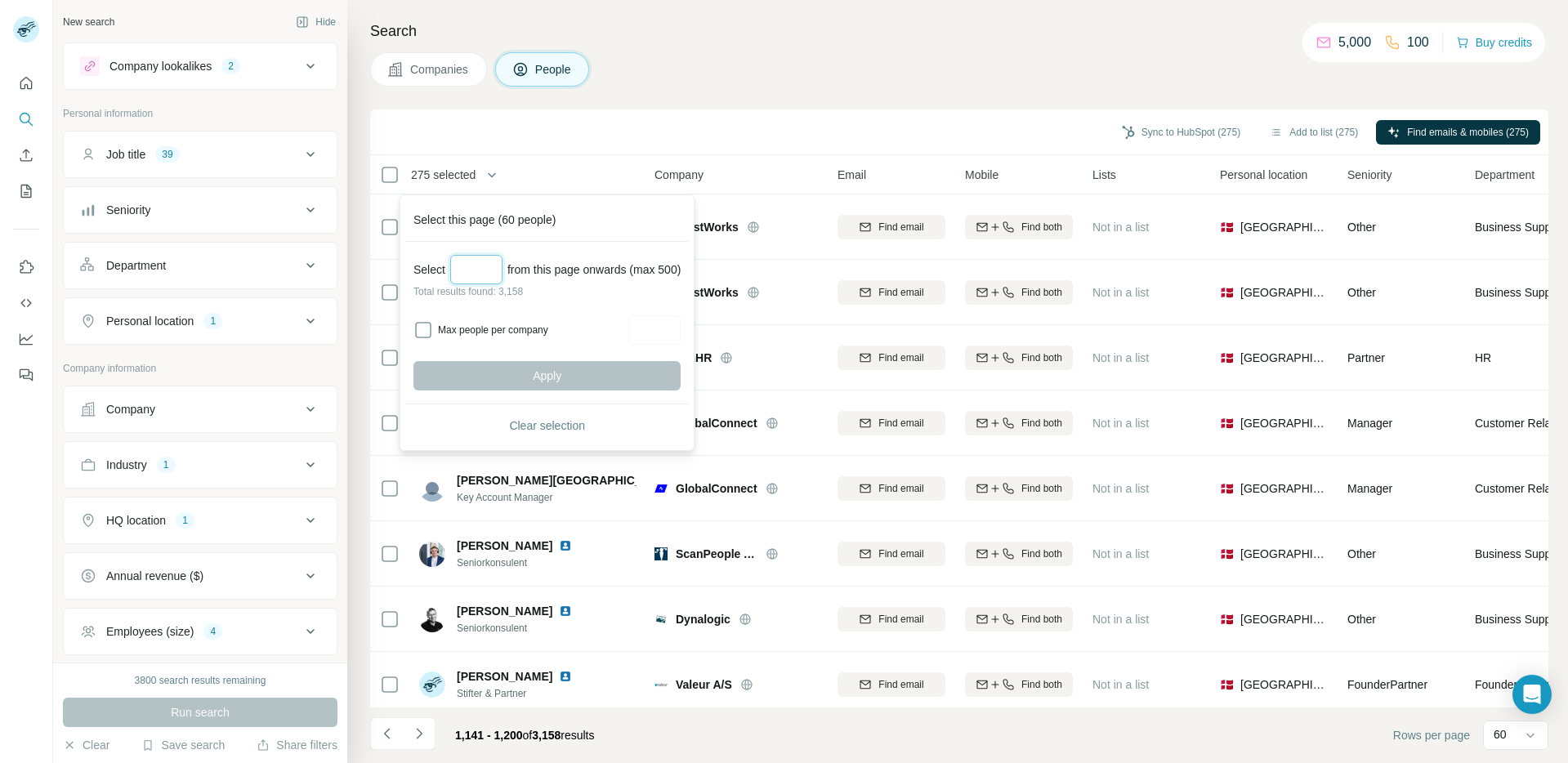
click at [492, 267] on input "Select a number (up to 500)" at bounding box center [477, 269] width 53 height 30
type input "***"
click at [525, 329] on label "Max people per company" at bounding box center [530, 330] width 185 height 14
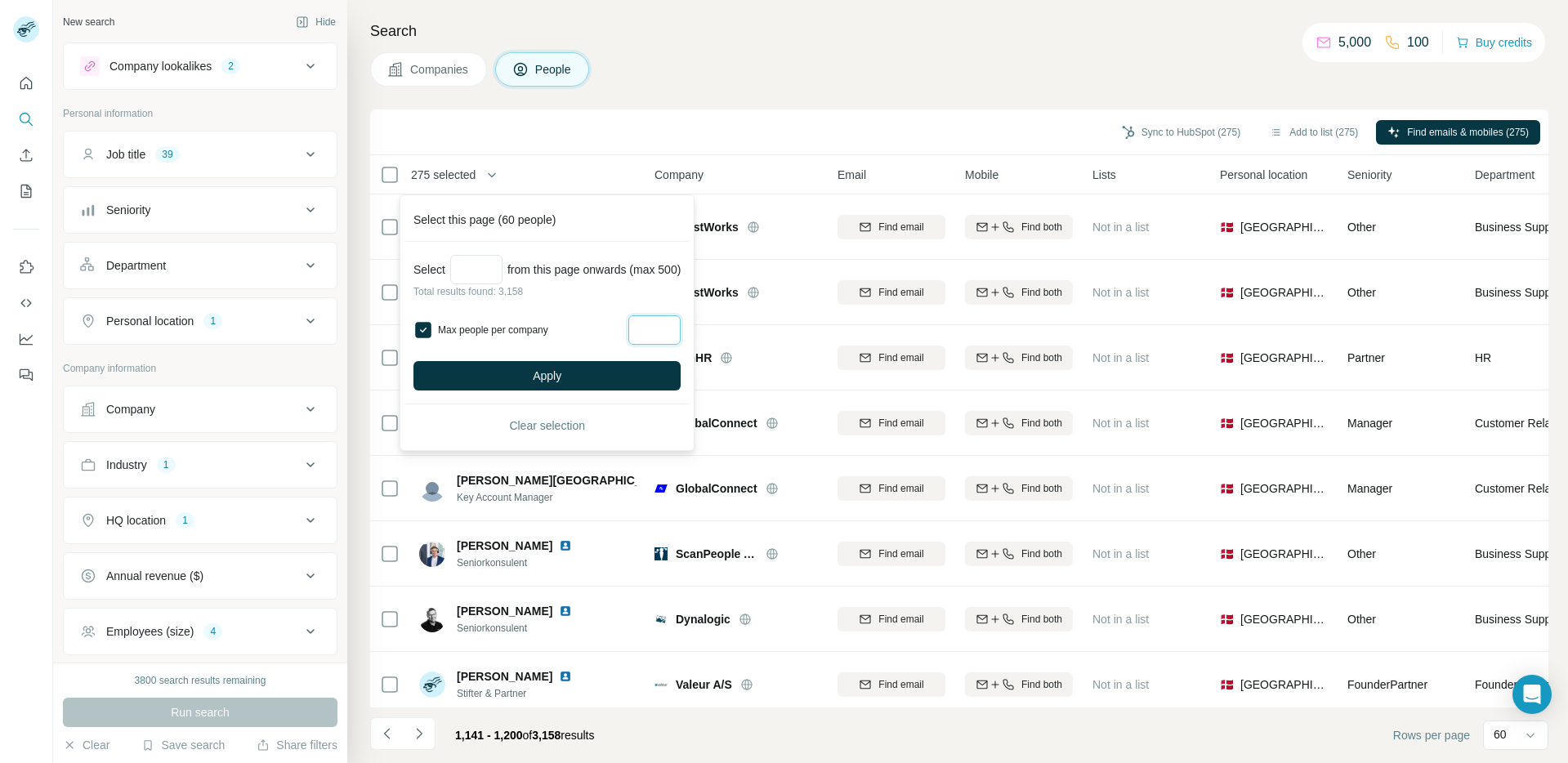
click at [680, 336] on input "Max people per company" at bounding box center [654, 330] width 53 height 30
type input "*"
click at [654, 371] on button "Apply" at bounding box center [547, 376] width 267 height 30
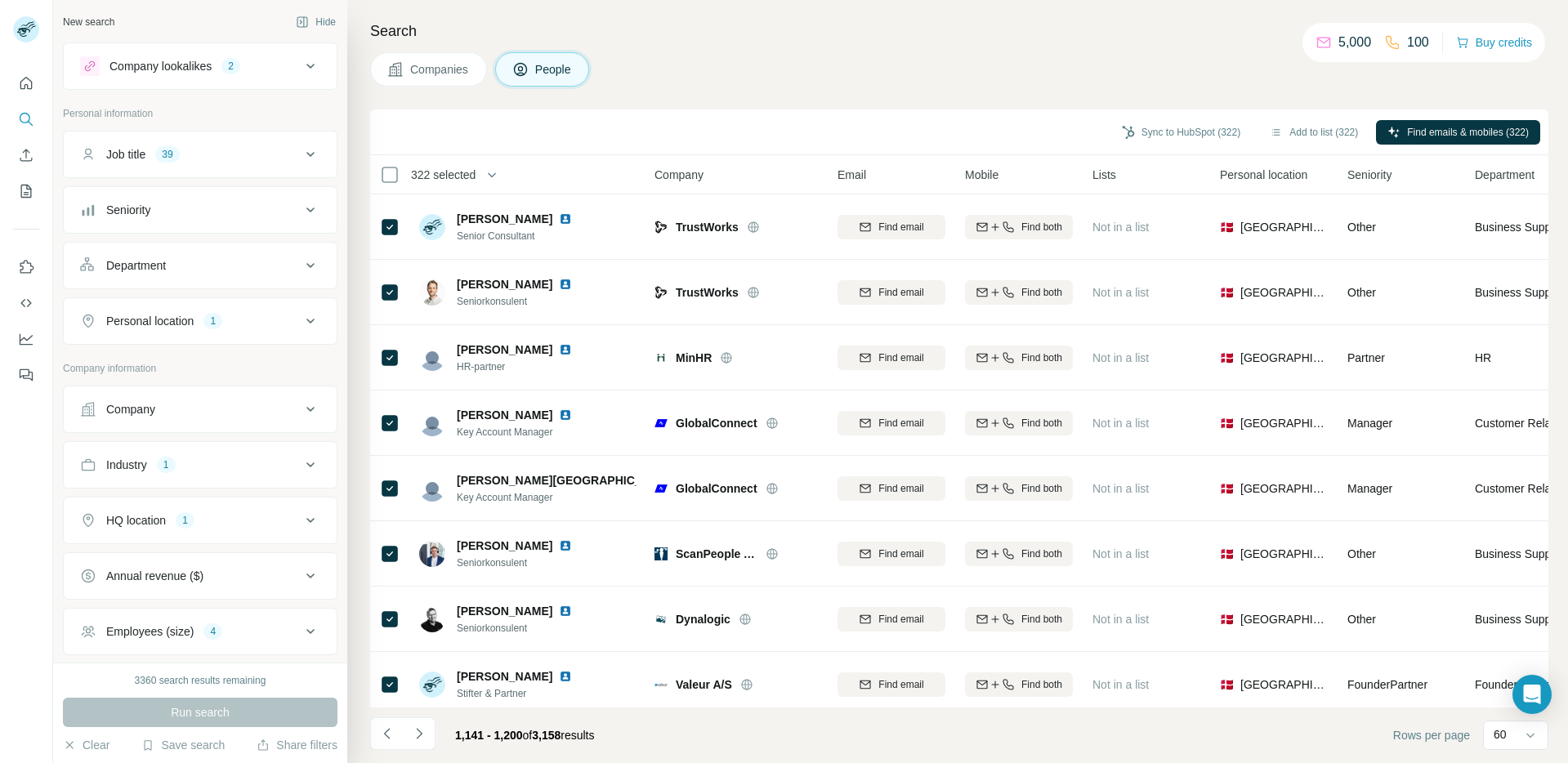
click at [856, 47] on div "Search Companies People Sync to HubSpot (322) Add to list (322) Find emails & m…" at bounding box center [958, 382] width 1220 height 763
click at [844, 65] on div "Companies People" at bounding box center [959, 70] width 1178 height 34
click at [855, 61] on div "Companies People" at bounding box center [959, 70] width 1178 height 34
click at [809, 78] on div "Companies People" at bounding box center [959, 70] width 1178 height 34
click at [1014, 136] on button "Add to list (322)" at bounding box center [1314, 132] width 111 height 25
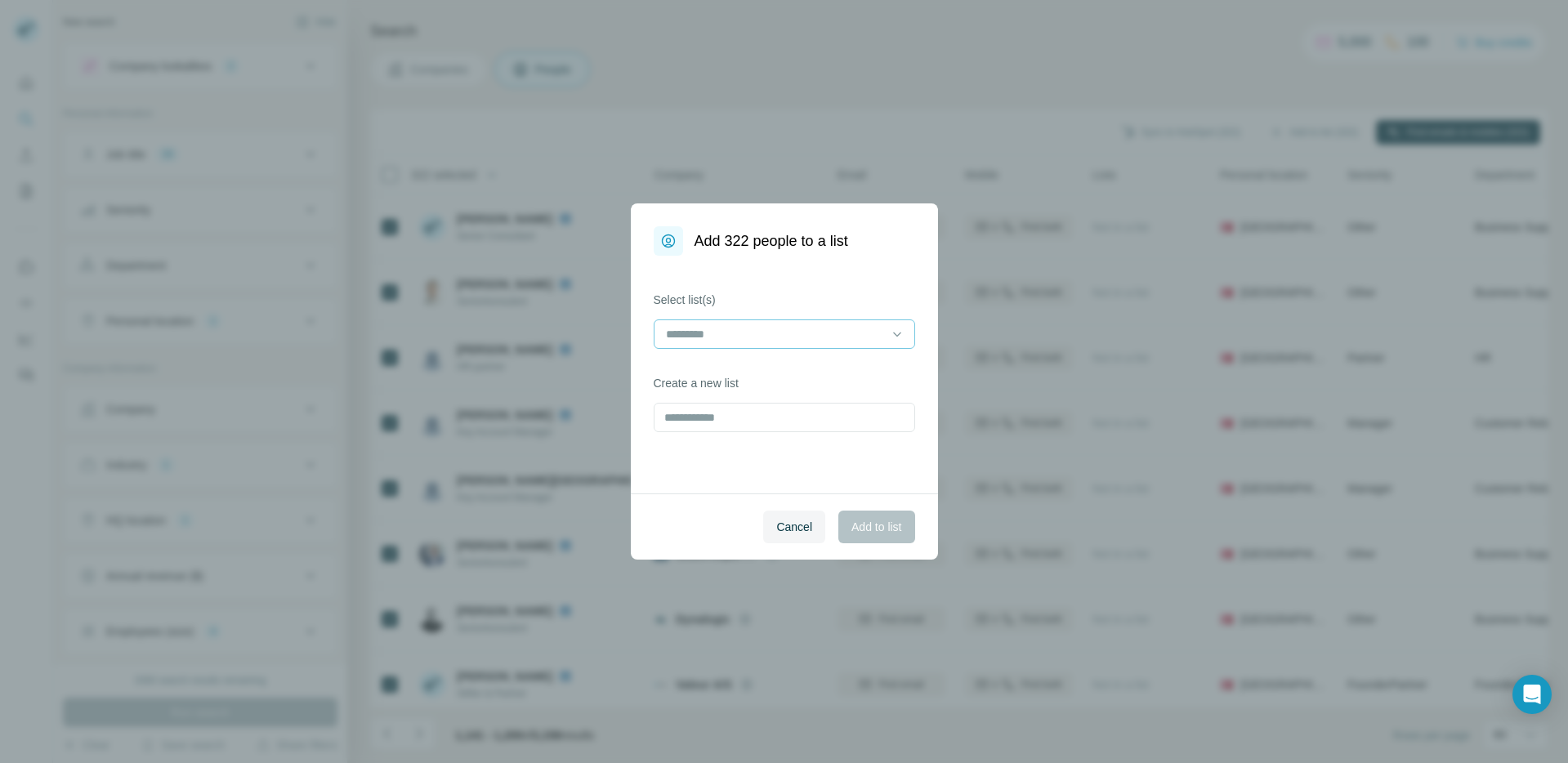
click at [833, 331] on input at bounding box center [775, 334] width 221 height 18
click at [783, 375] on p "[PERSON_NAME] lemlist konsulenter" at bounding box center [764, 370] width 192 height 16
click at [901, 534] on span "Add to list" at bounding box center [876, 527] width 50 height 16
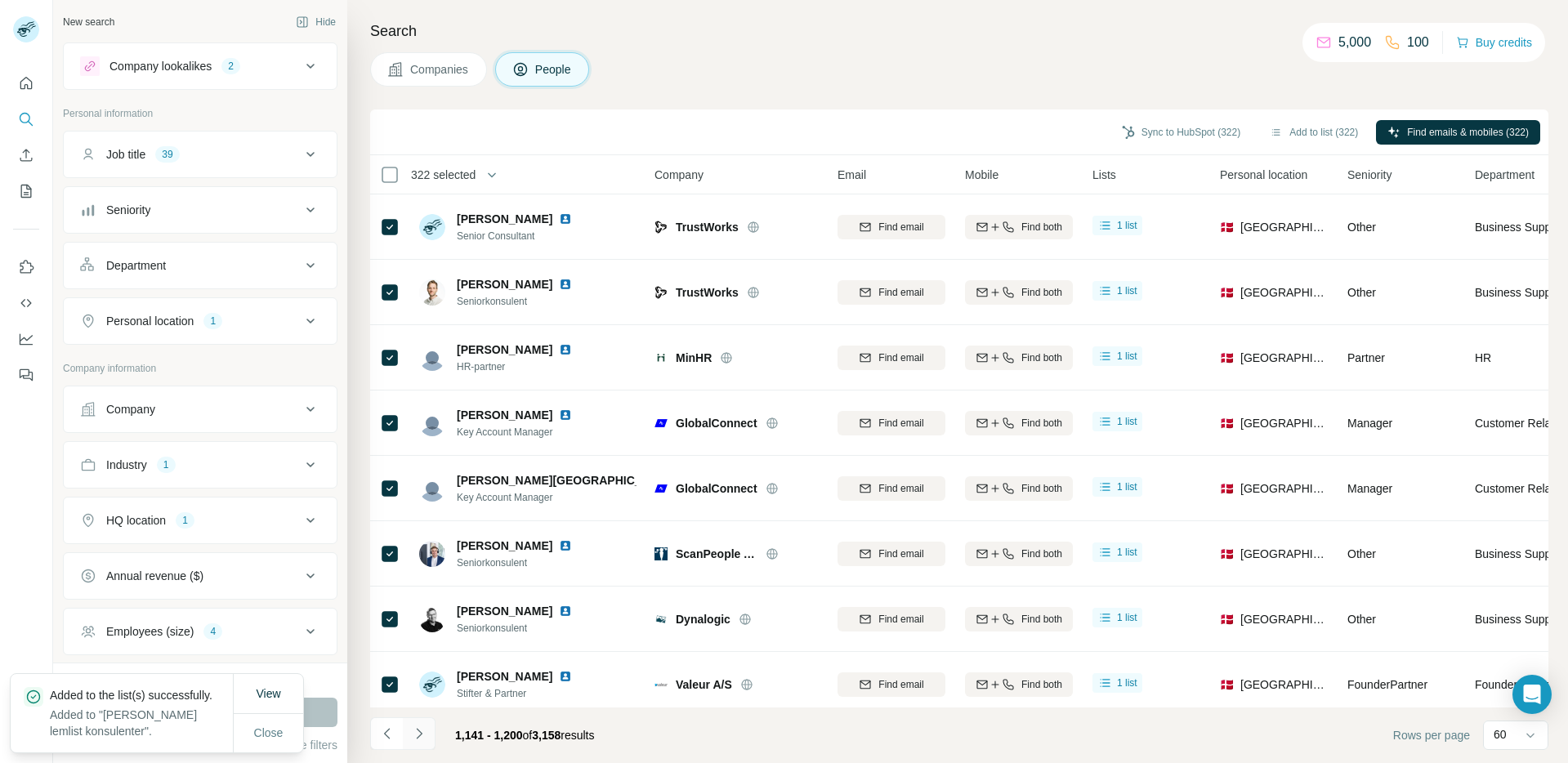
click at [429, 741] on button "Navigate to next page" at bounding box center [419, 733] width 32 height 32
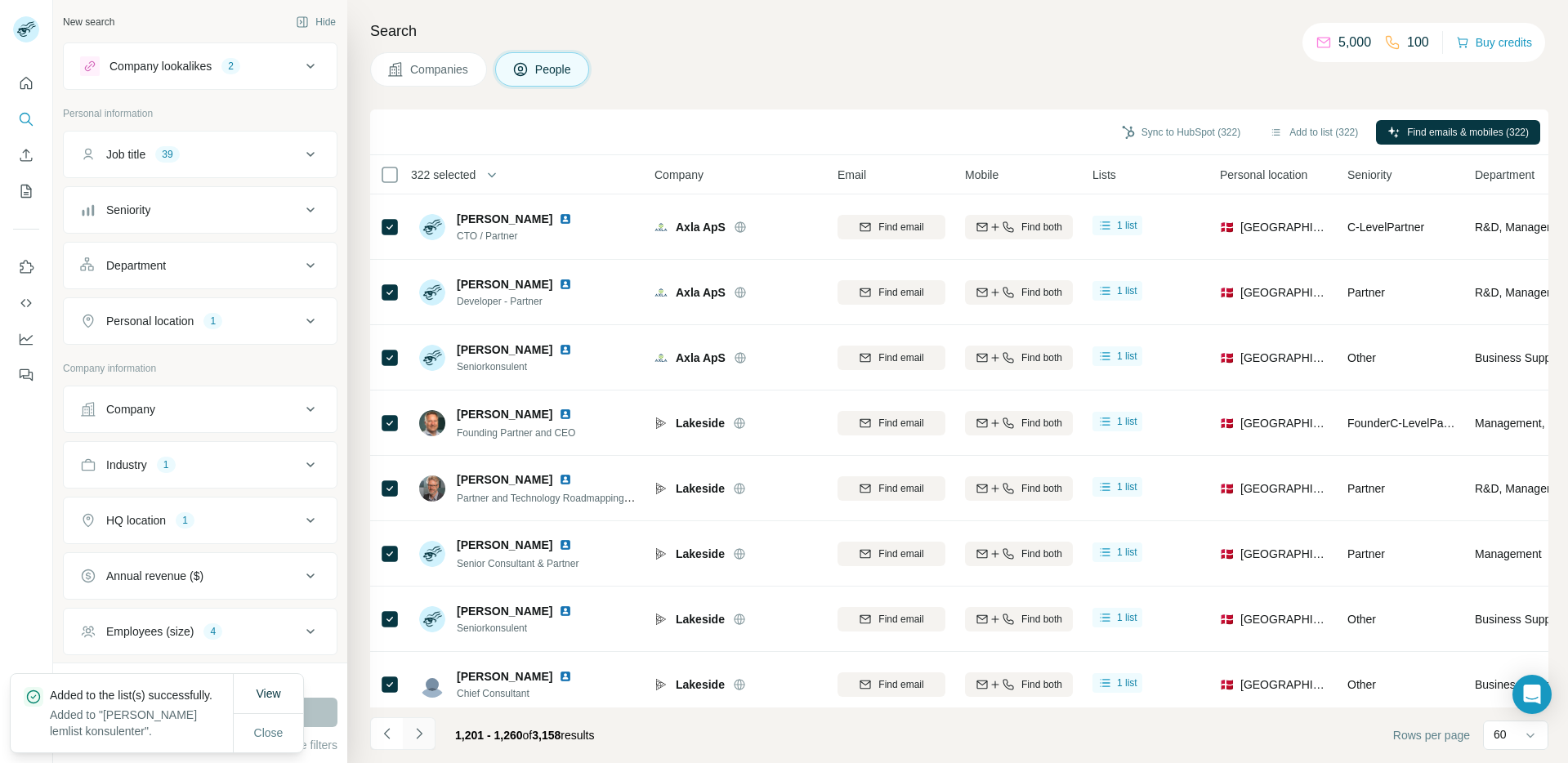
click at [428, 737] on button "Navigate to next page" at bounding box center [419, 733] width 32 height 32
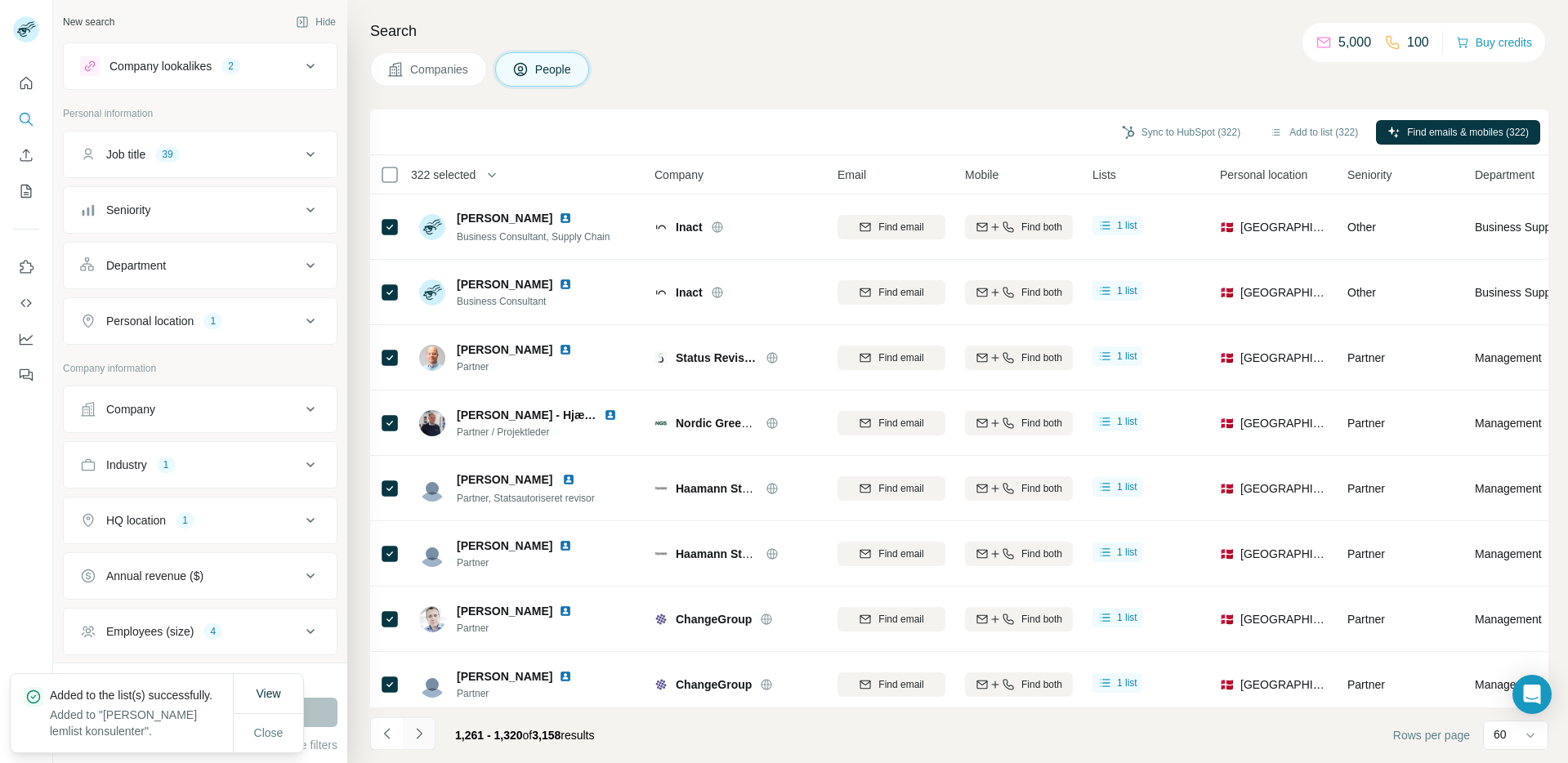
click at [428, 737] on button "Navigate to next page" at bounding box center [419, 733] width 32 height 32
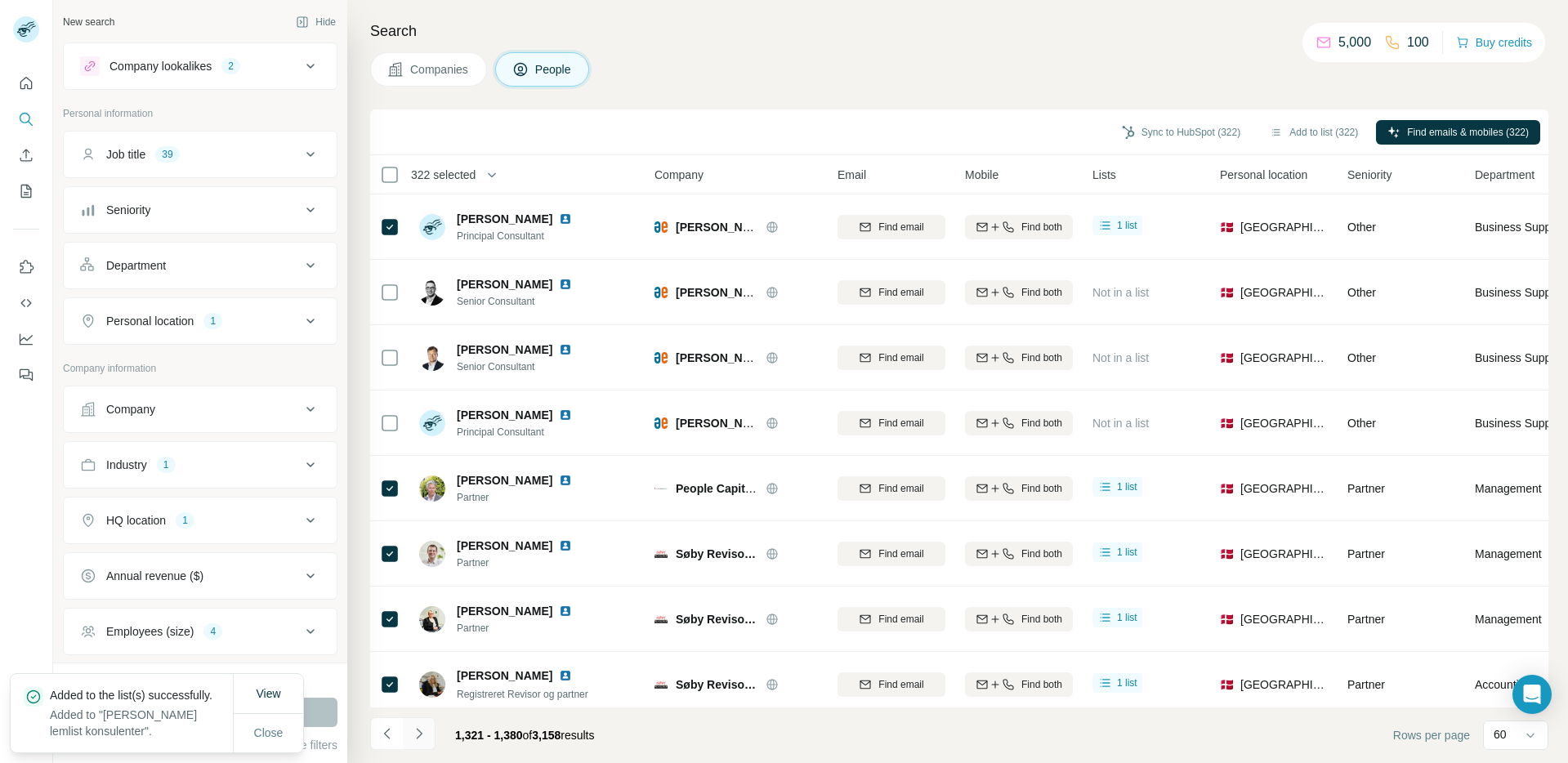
click at [428, 737] on button "Navigate to next page" at bounding box center [419, 733] width 32 height 32
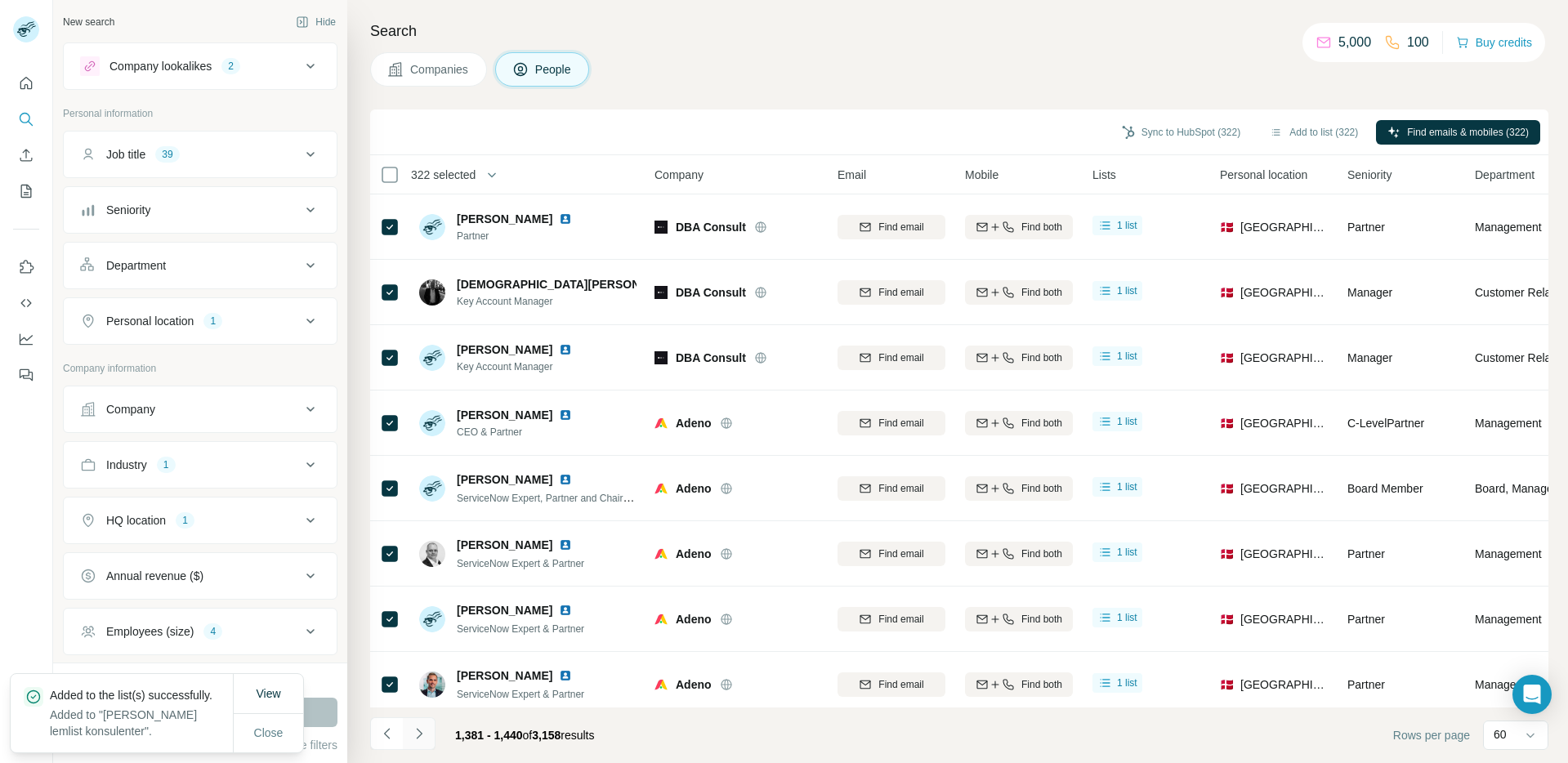
click at [428, 737] on button "Navigate to next page" at bounding box center [419, 733] width 32 height 32
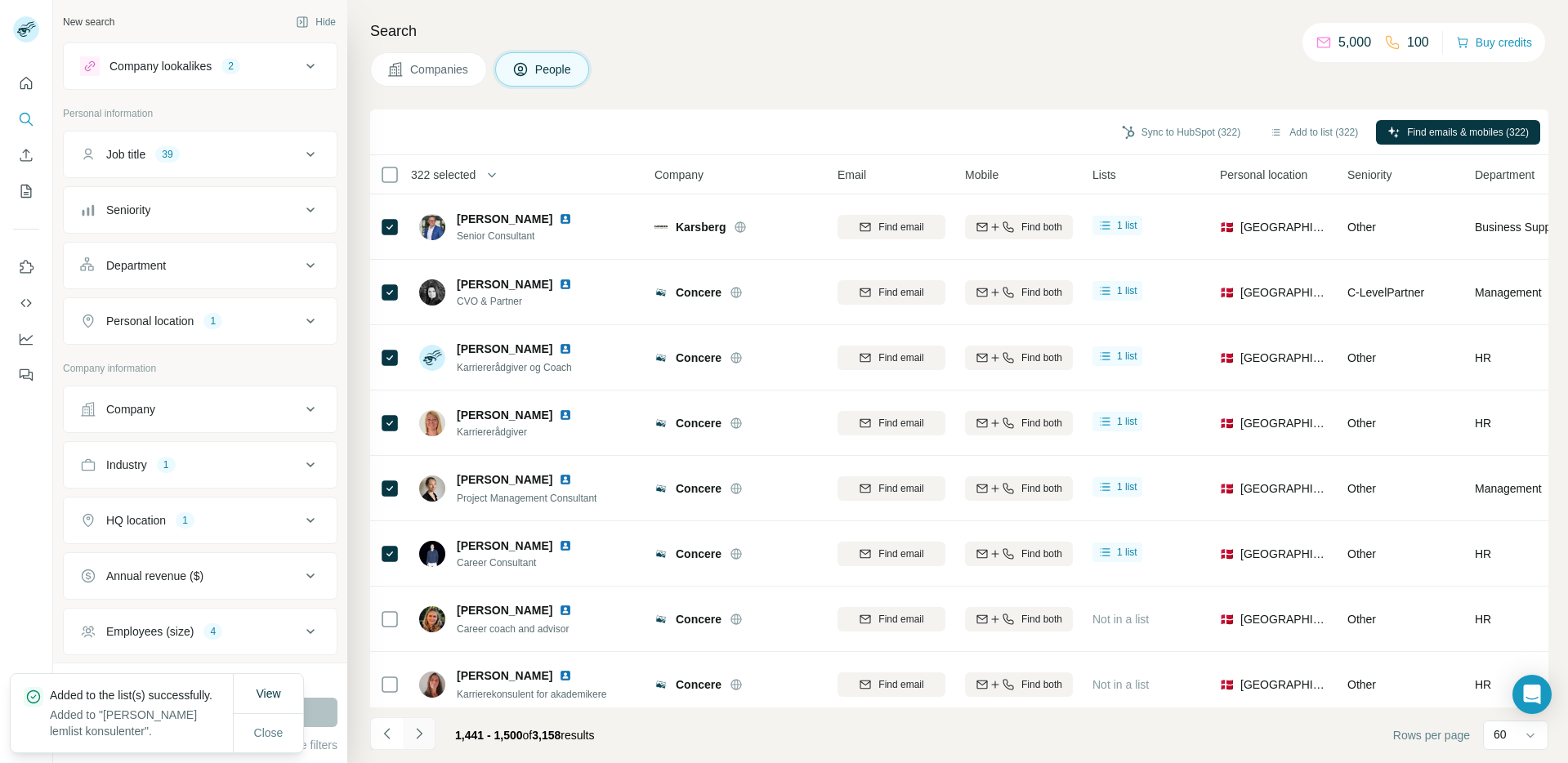
click at [428, 737] on button "Navigate to next page" at bounding box center [419, 733] width 32 height 32
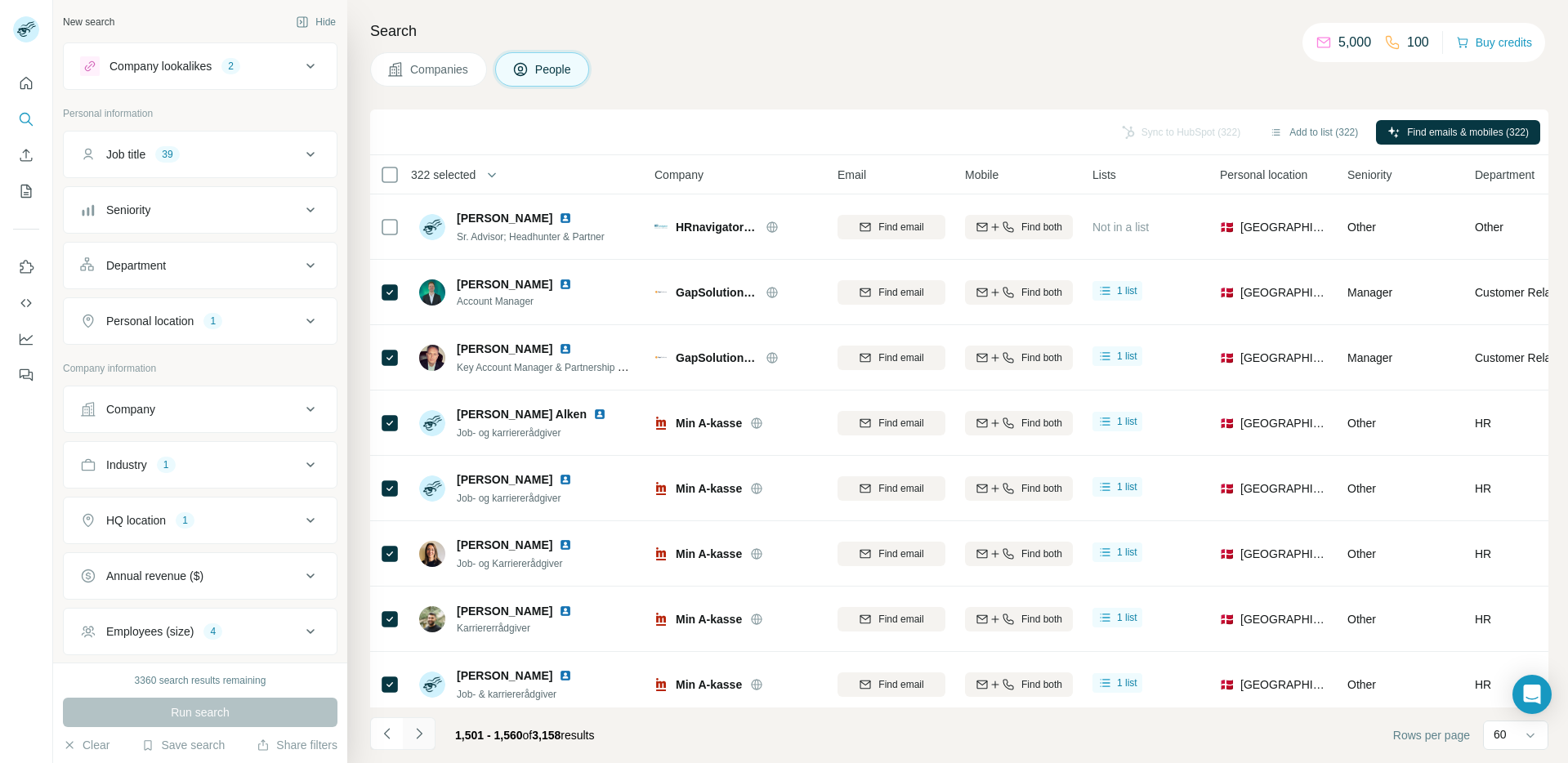
click at [428, 737] on button "Navigate to next page" at bounding box center [419, 733] width 32 height 32
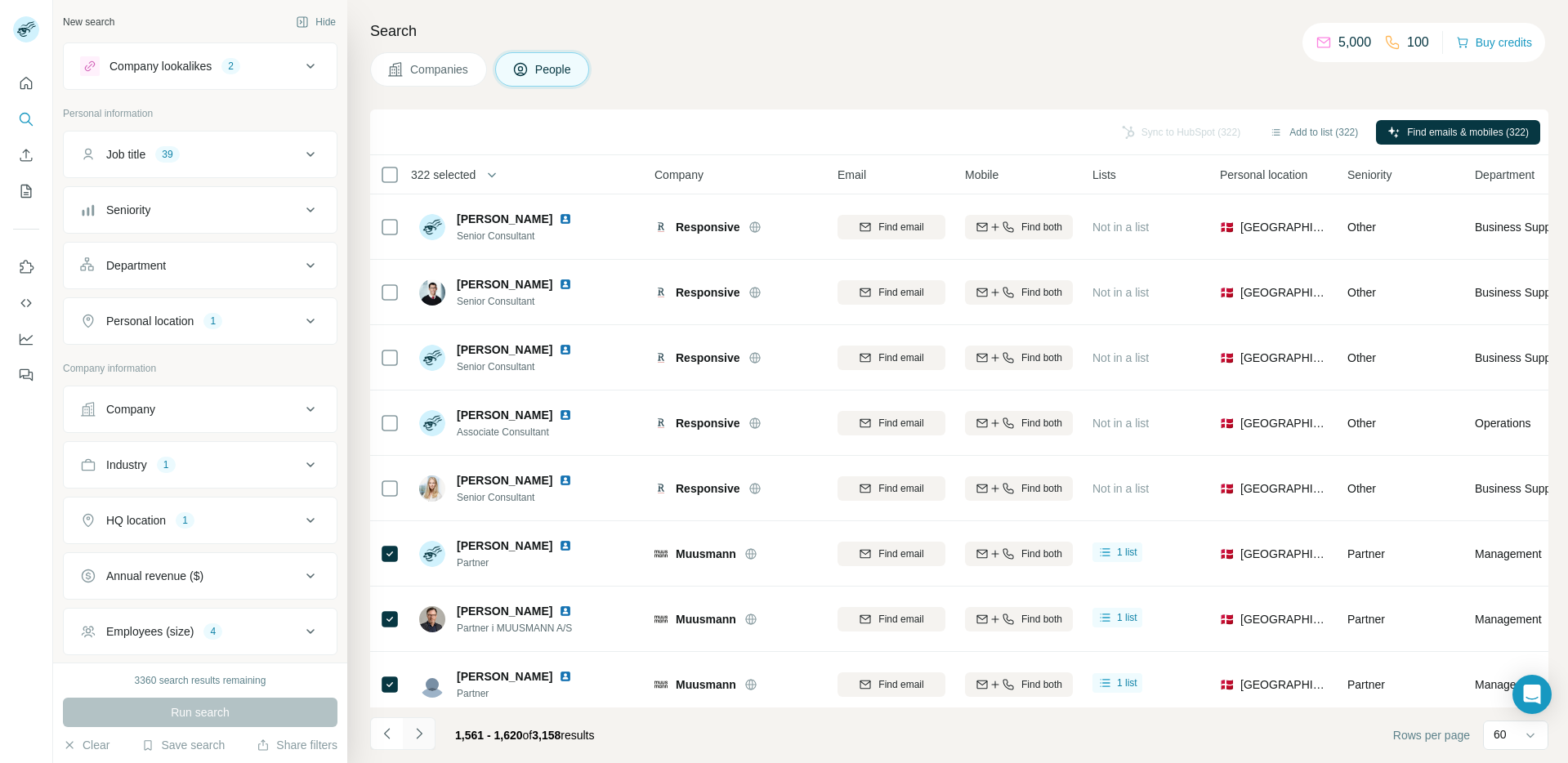
click at [423, 732] on icon "Navigate to next page" at bounding box center [419, 733] width 16 height 16
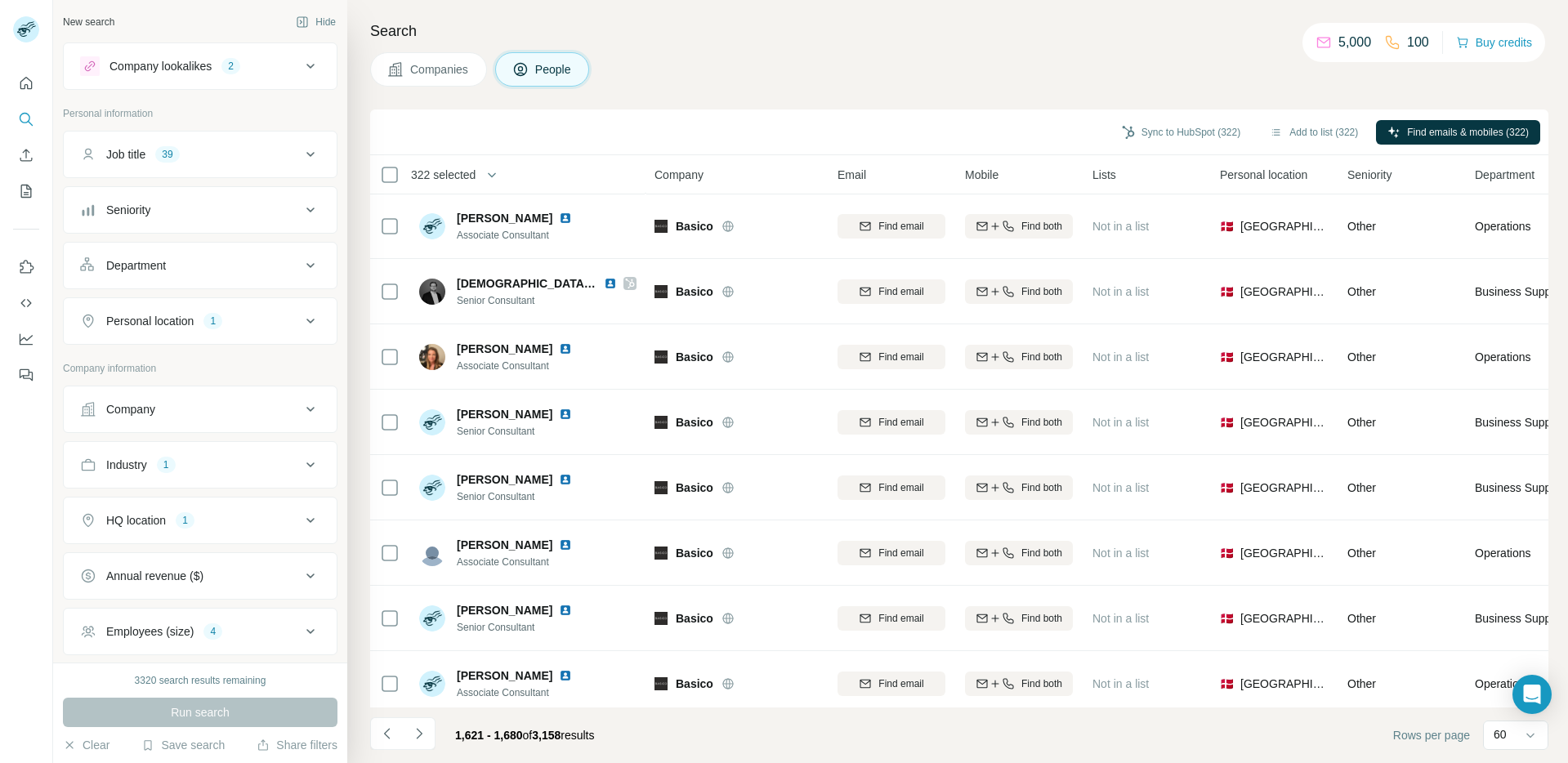
scroll to position [15, 0]
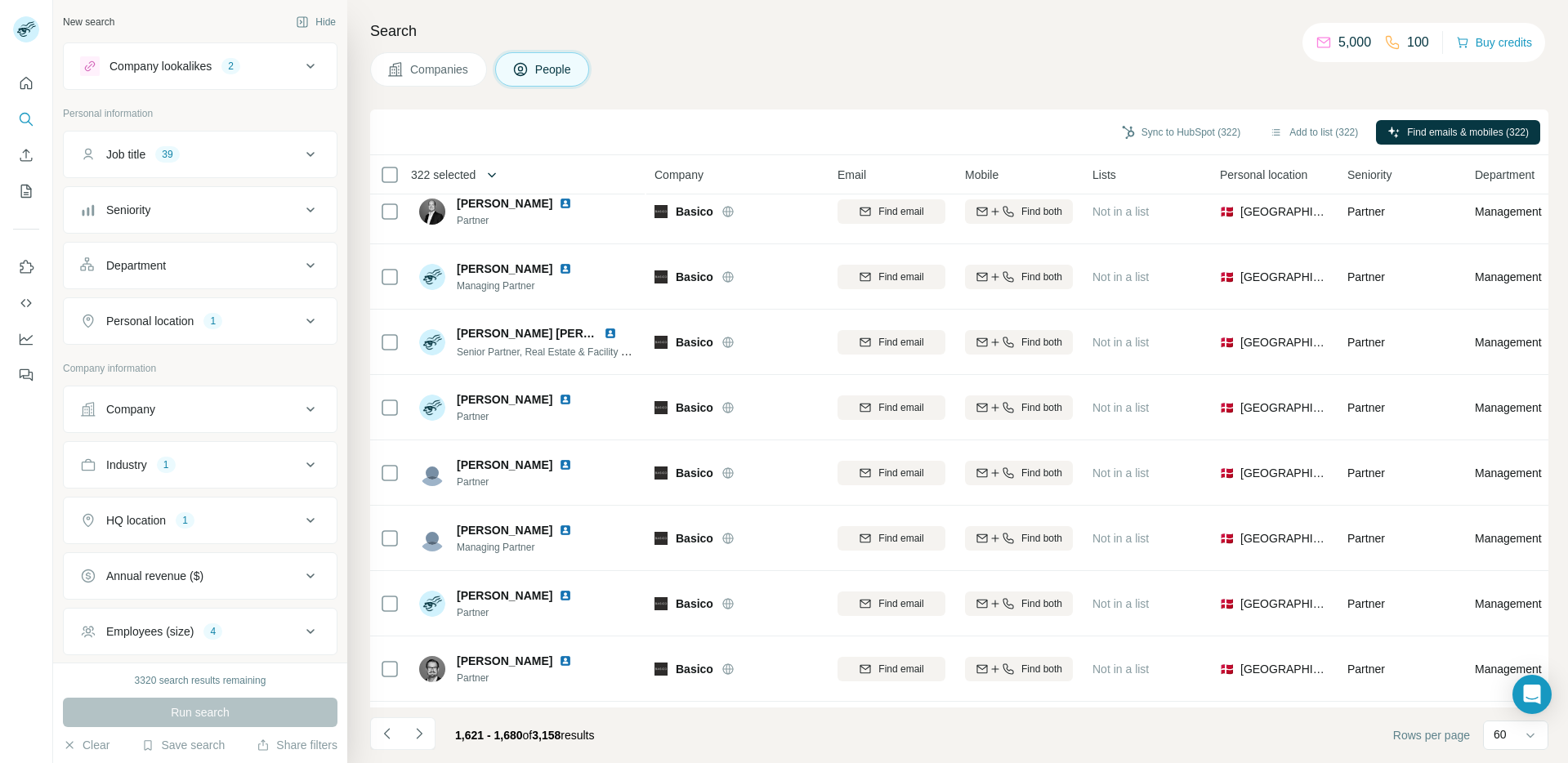
click at [507, 182] on button "button" at bounding box center [492, 175] width 32 height 32
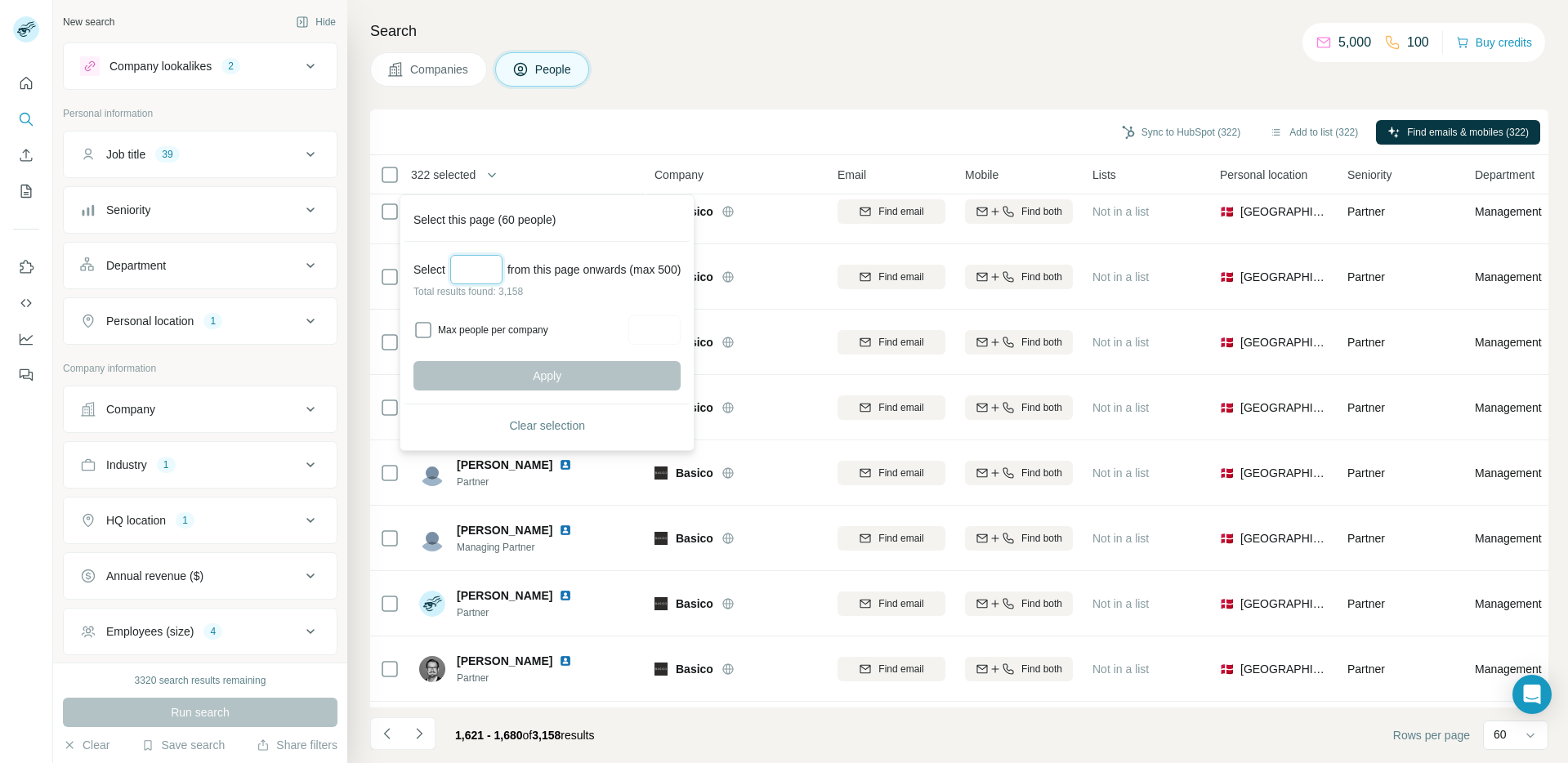
click at [478, 268] on input "Select a number (up to 500)" at bounding box center [477, 269] width 53 height 30
type input "***"
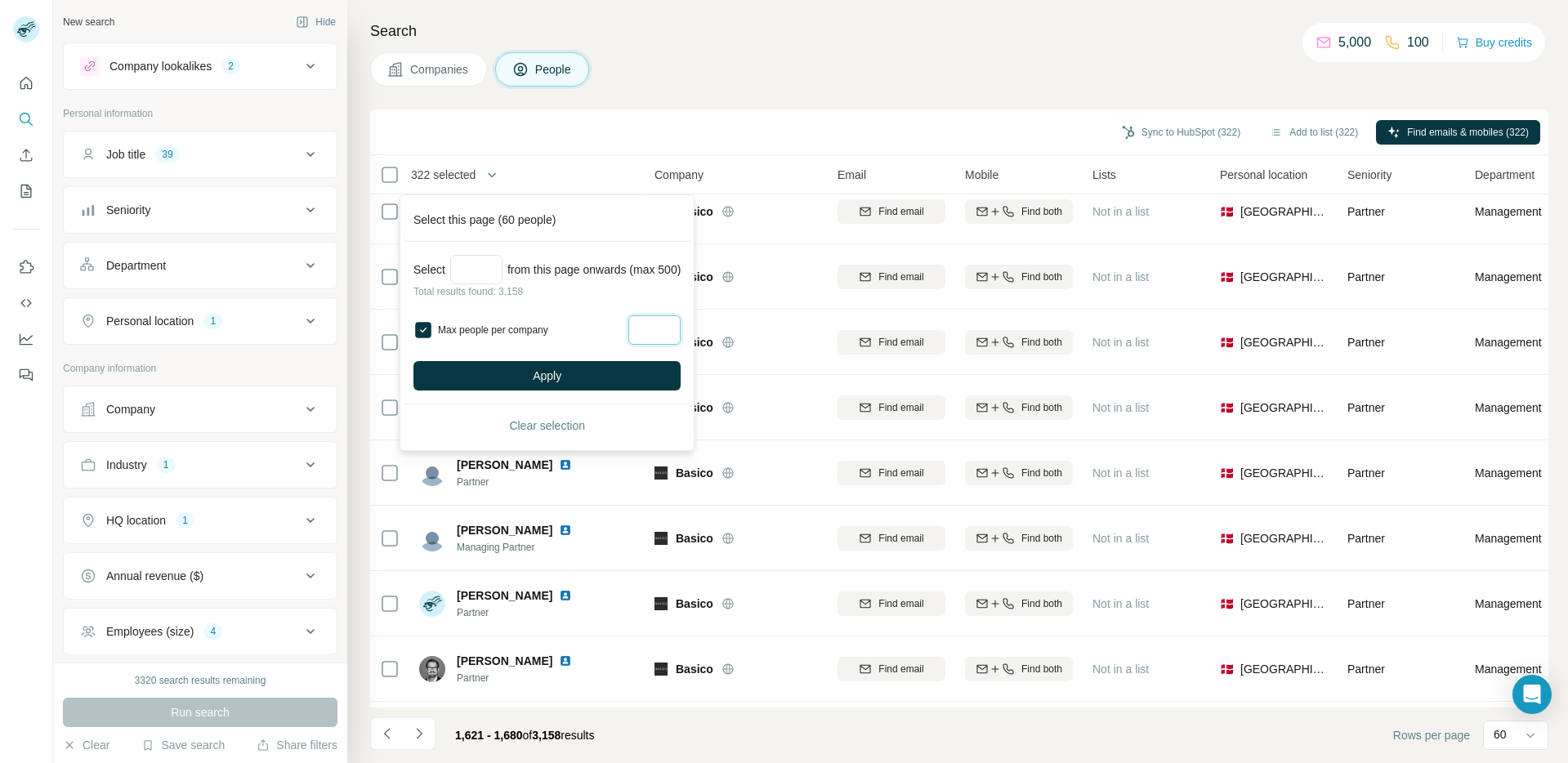
click at [674, 337] on input "Max people per company" at bounding box center [654, 330] width 53 height 30
type input "*"
click at [625, 364] on button "Apply" at bounding box center [547, 376] width 267 height 30
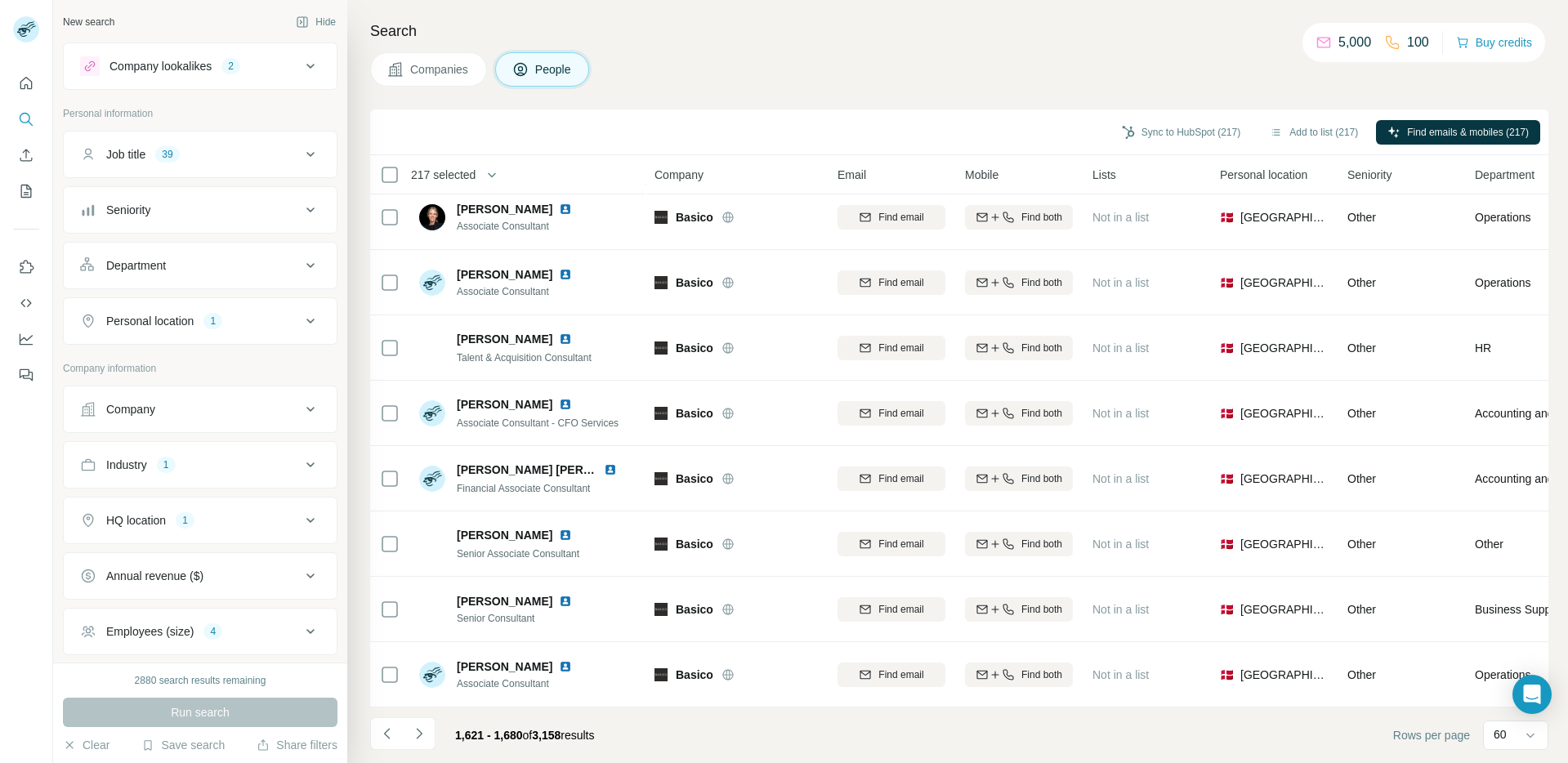
scroll to position [3417, 0]
click at [422, 734] on icon "Navigate to next page" at bounding box center [419, 733] width 16 height 16
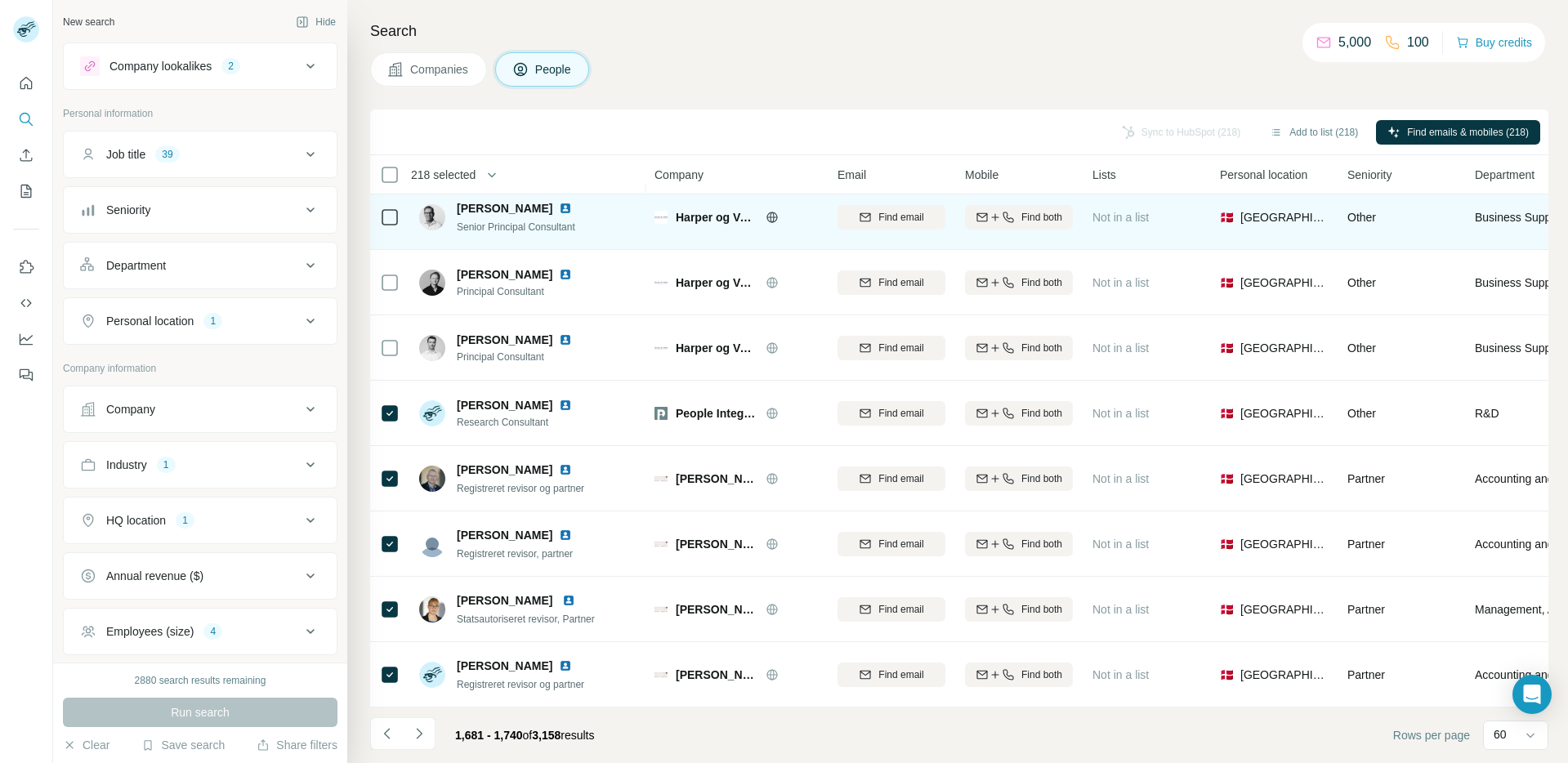
click at [773, 213] on icon at bounding box center [772, 217] width 13 height 13
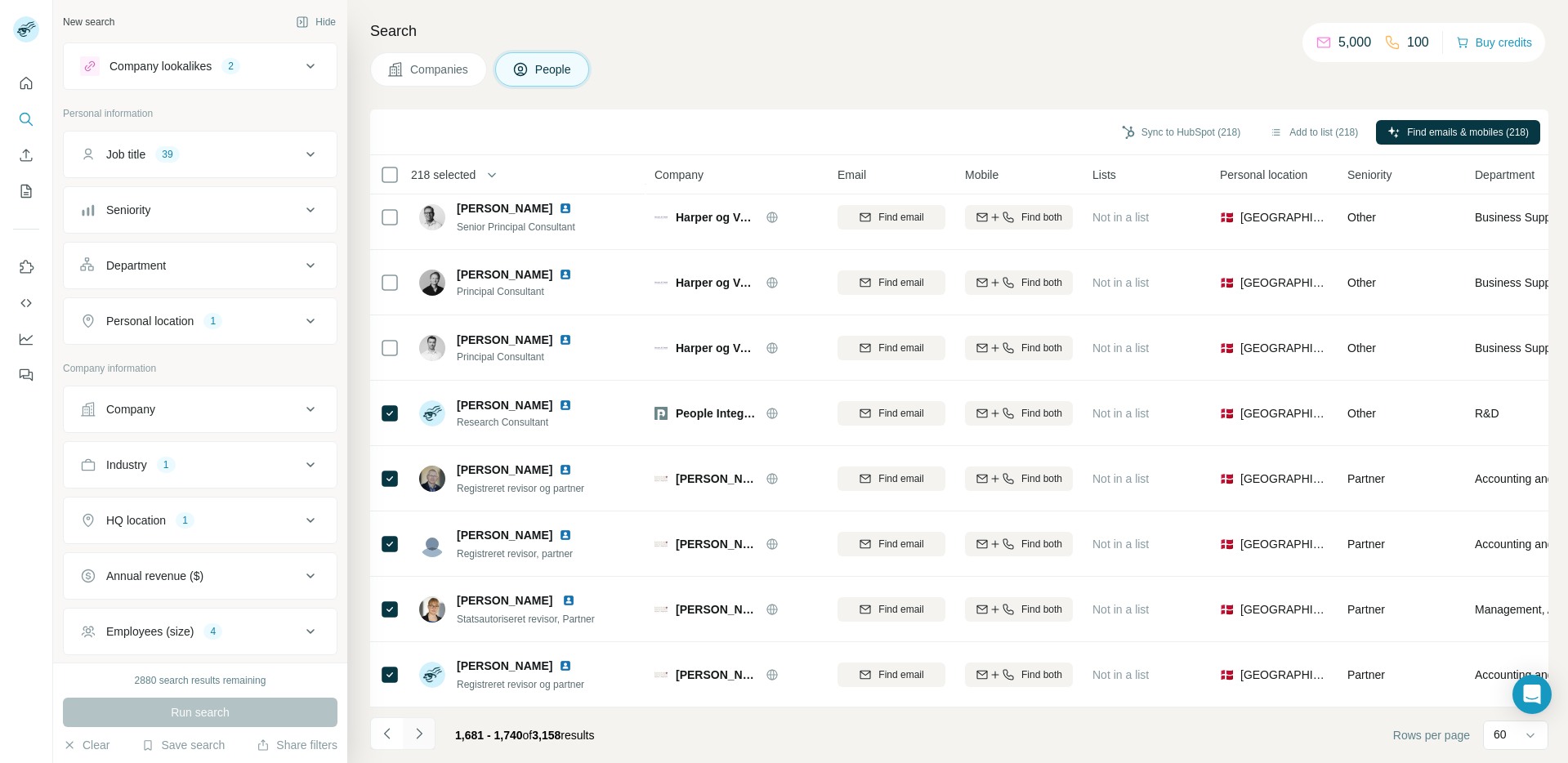
click at [417, 731] on icon "Navigate to next page" at bounding box center [418, 733] width 6 height 10
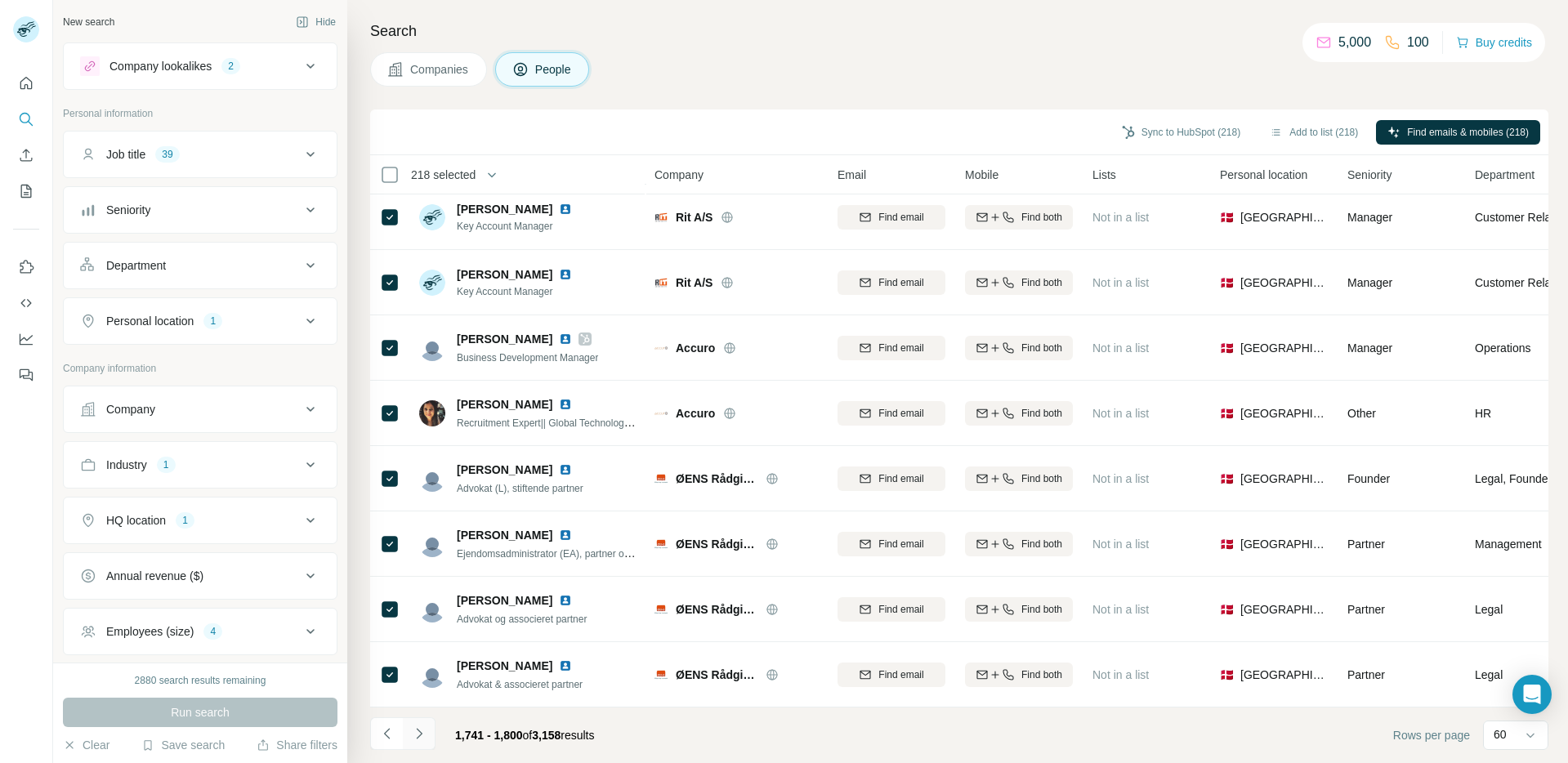
click at [416, 726] on icon "Navigate to next page" at bounding box center [419, 733] width 16 height 16
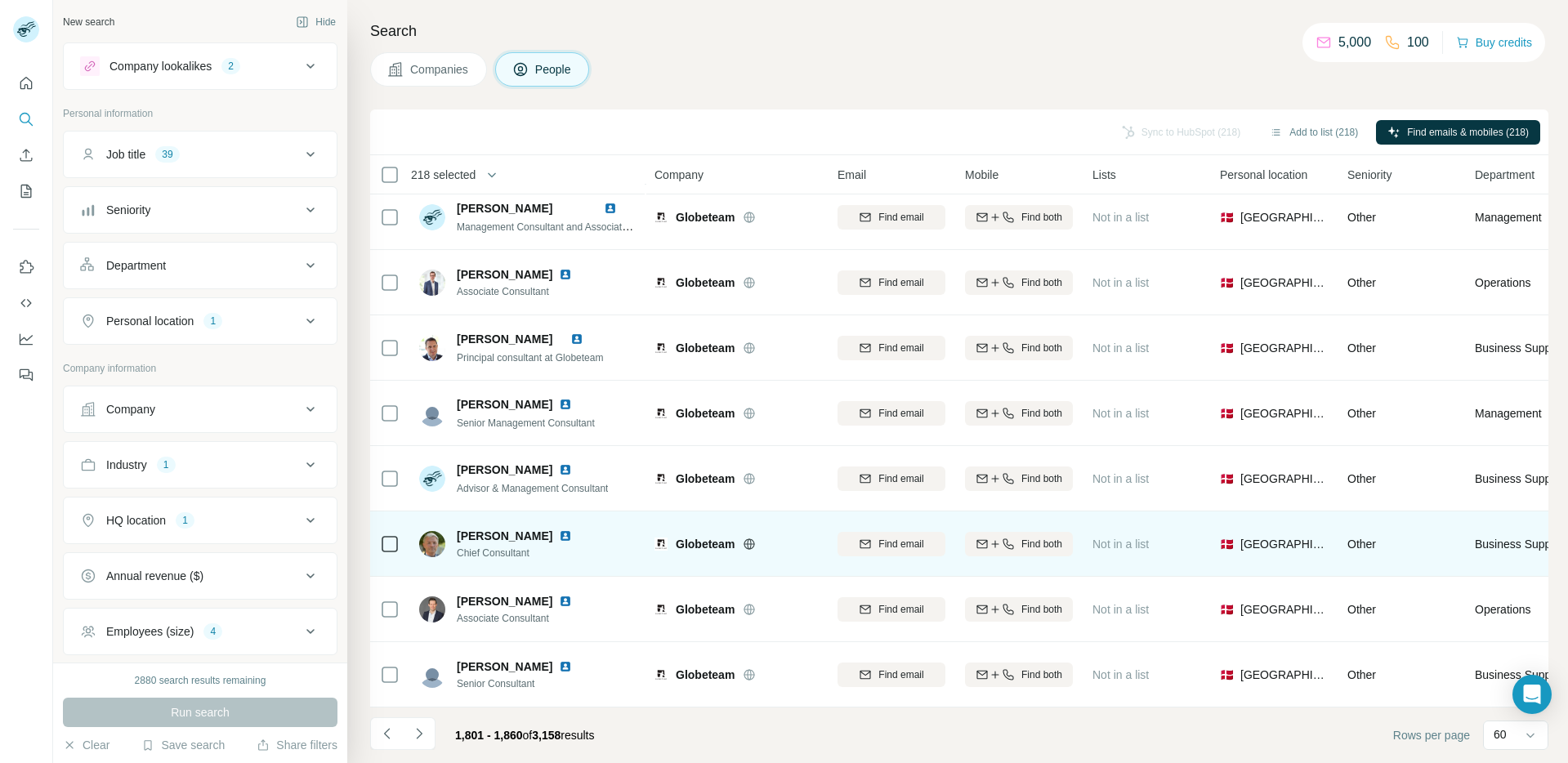
click at [752, 539] on icon at bounding box center [750, 544] width 4 height 10
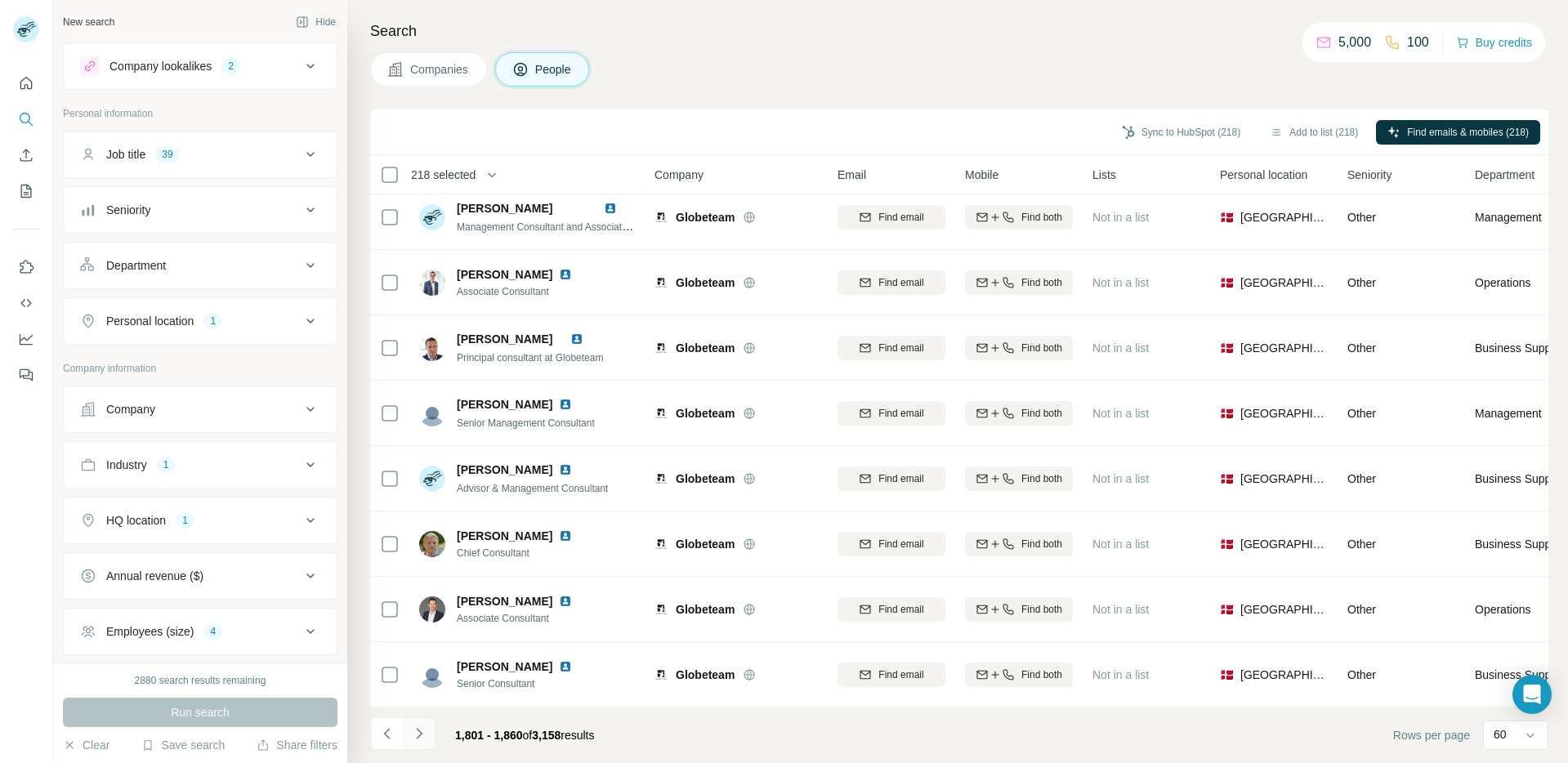
click at [427, 724] on button "Navigate to next page" at bounding box center [419, 733] width 32 height 32
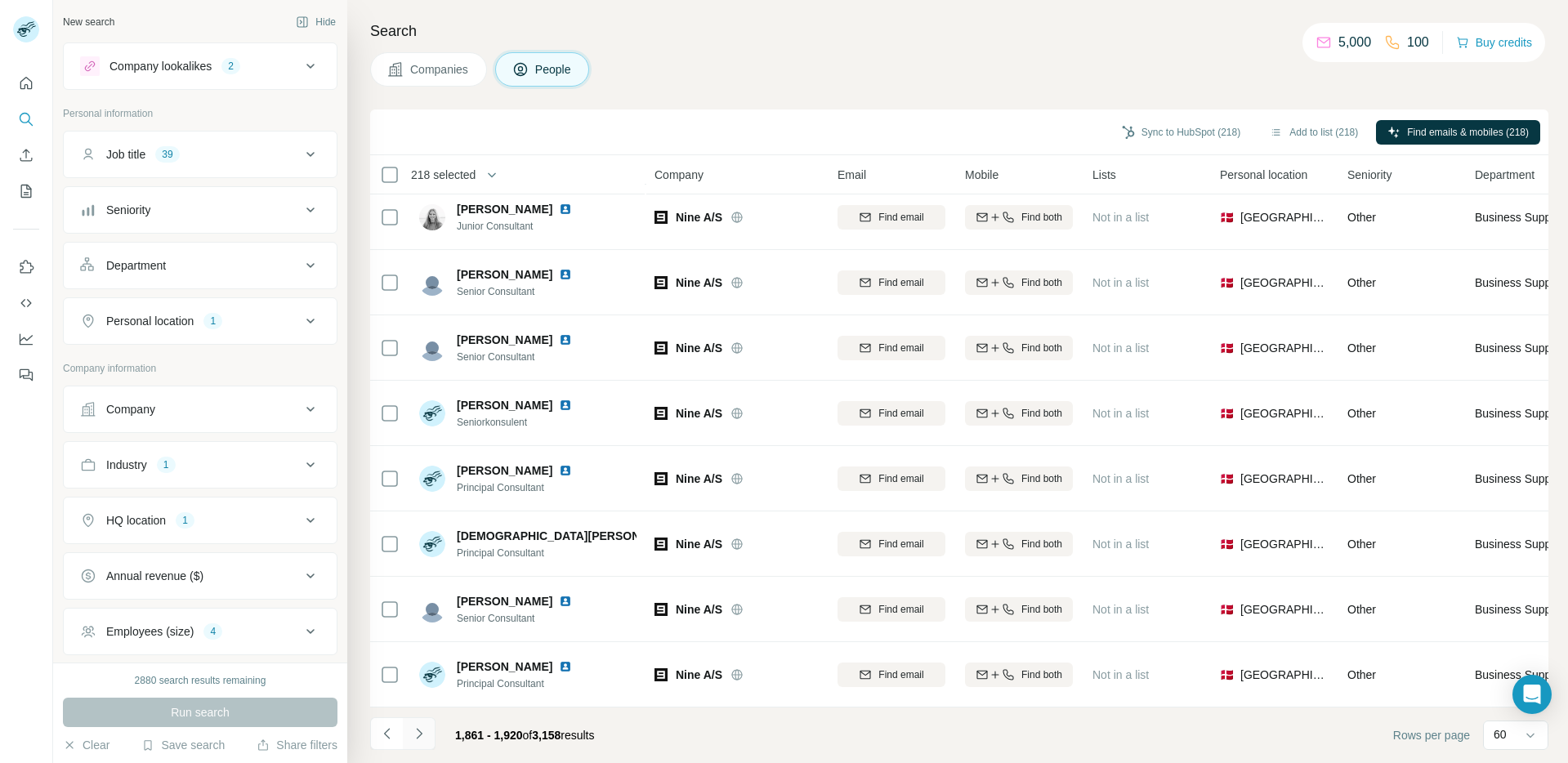
click at [416, 732] on icon "Navigate to next page" at bounding box center [419, 733] width 16 height 16
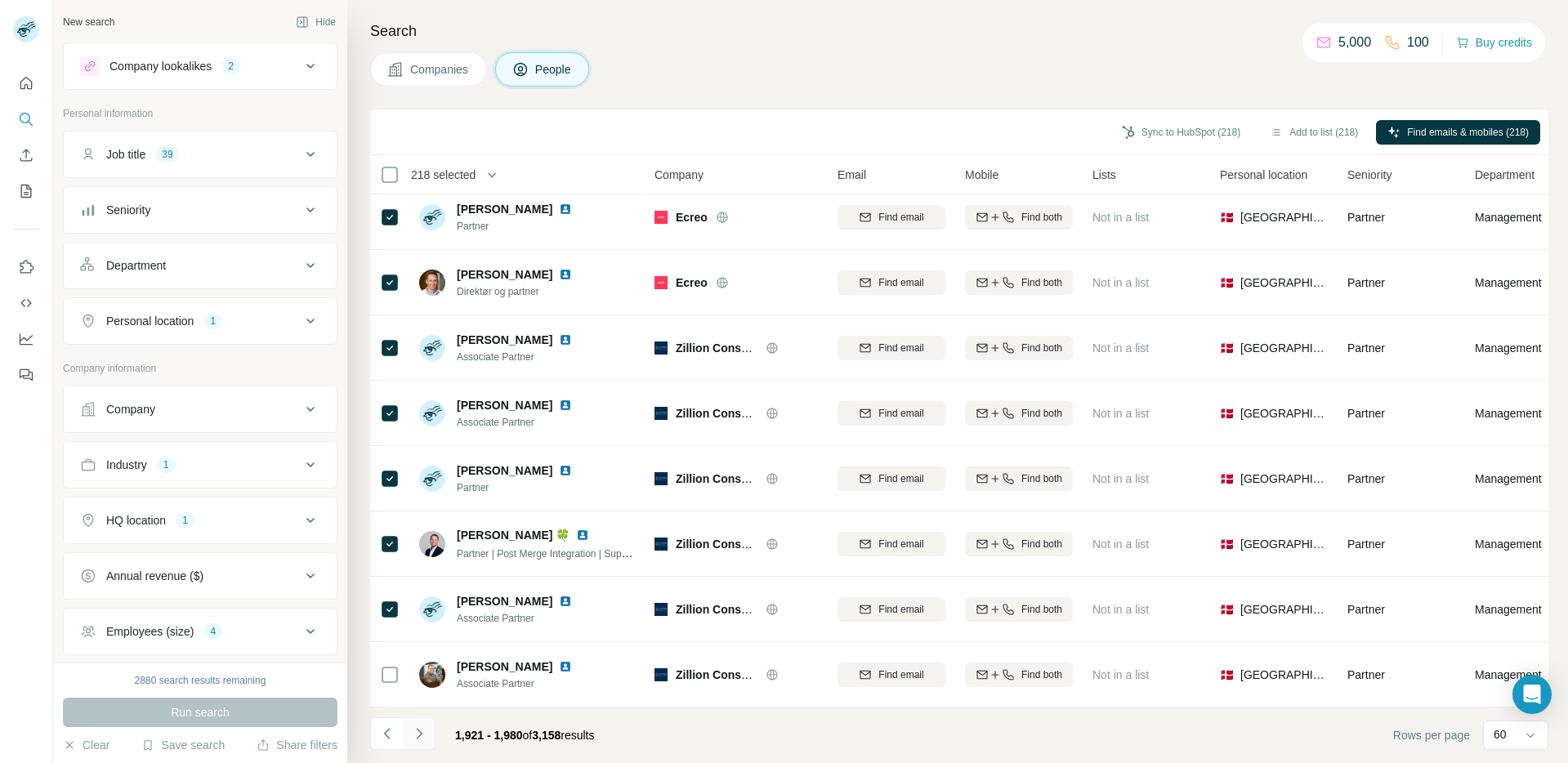
click at [422, 738] on icon "Navigate to next page" at bounding box center [419, 733] width 16 height 16
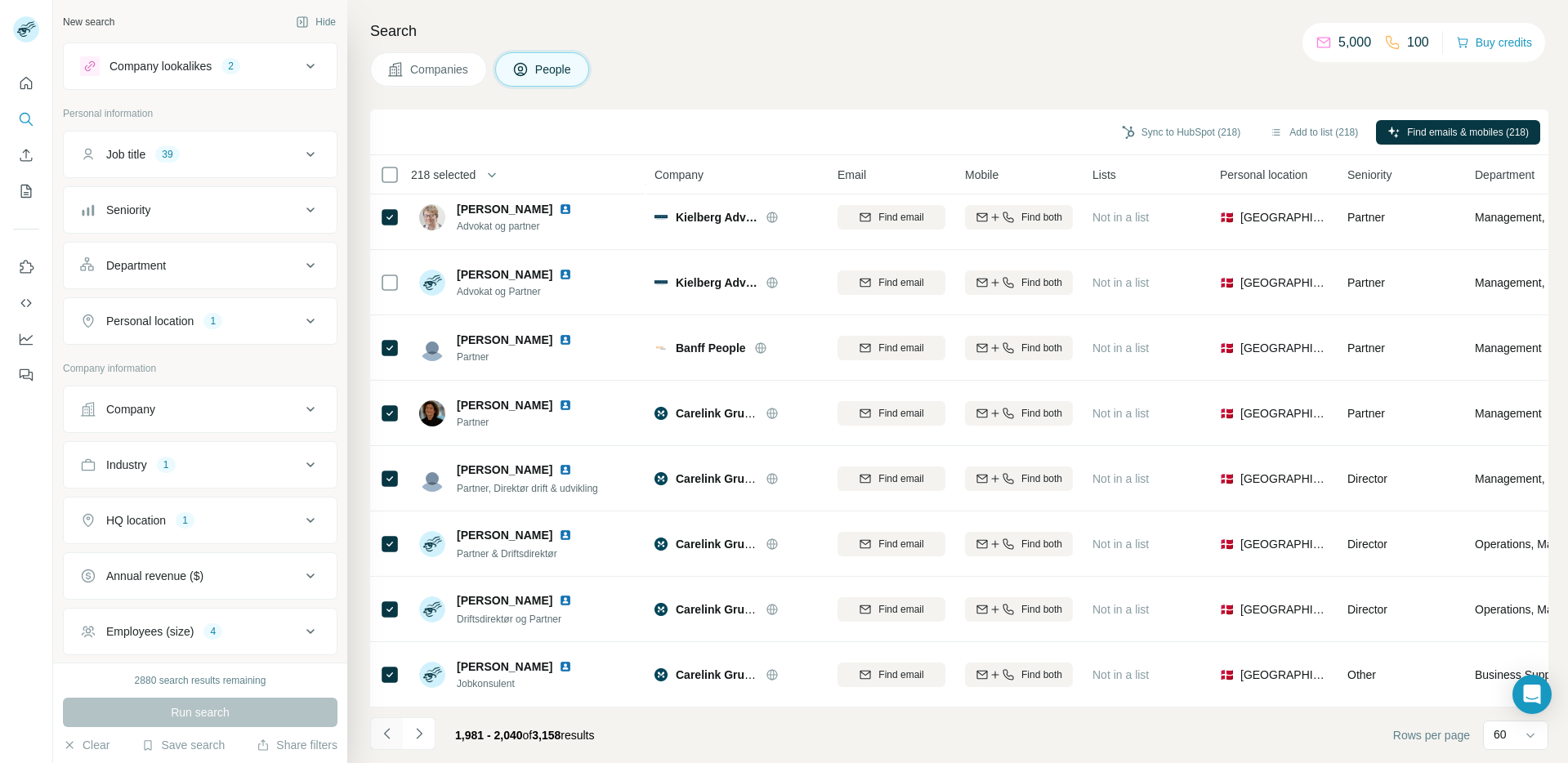
click at [394, 742] on button "Navigate to previous page" at bounding box center [387, 733] width 32 height 32
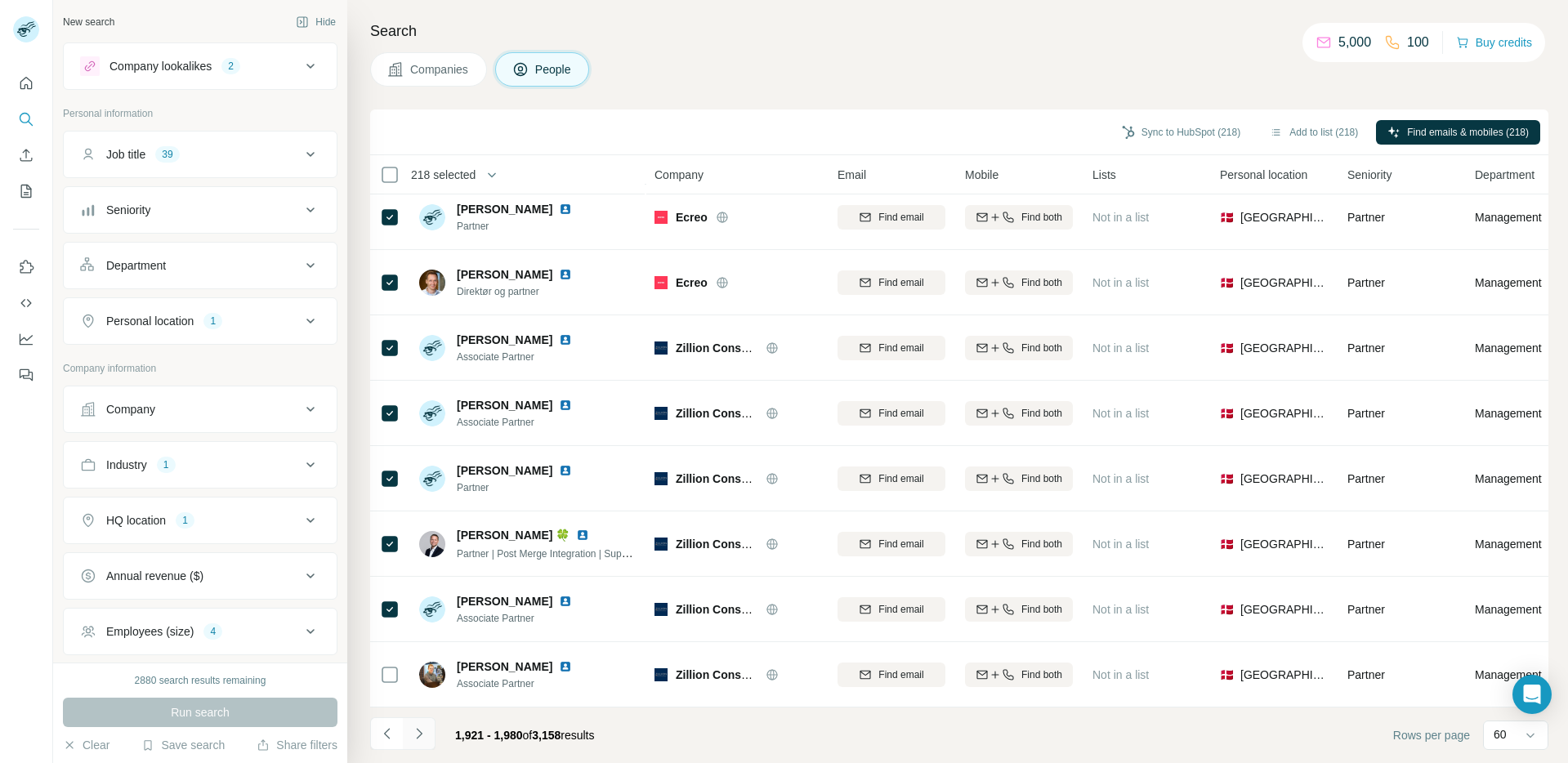
click at [418, 733] on icon "Navigate to next page" at bounding box center [419, 733] width 16 height 16
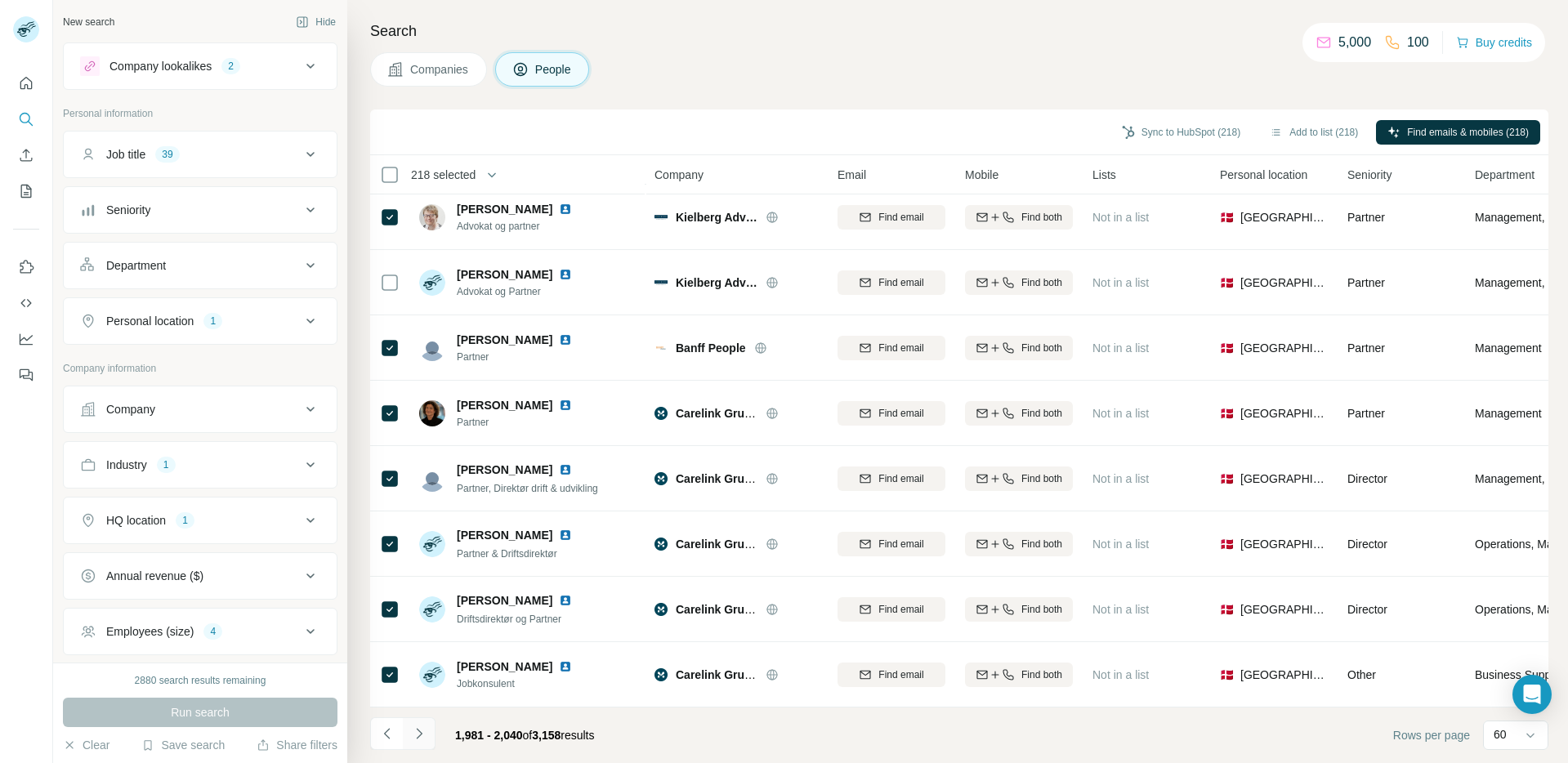
click at [418, 733] on icon "Navigate to next page" at bounding box center [419, 733] width 16 height 16
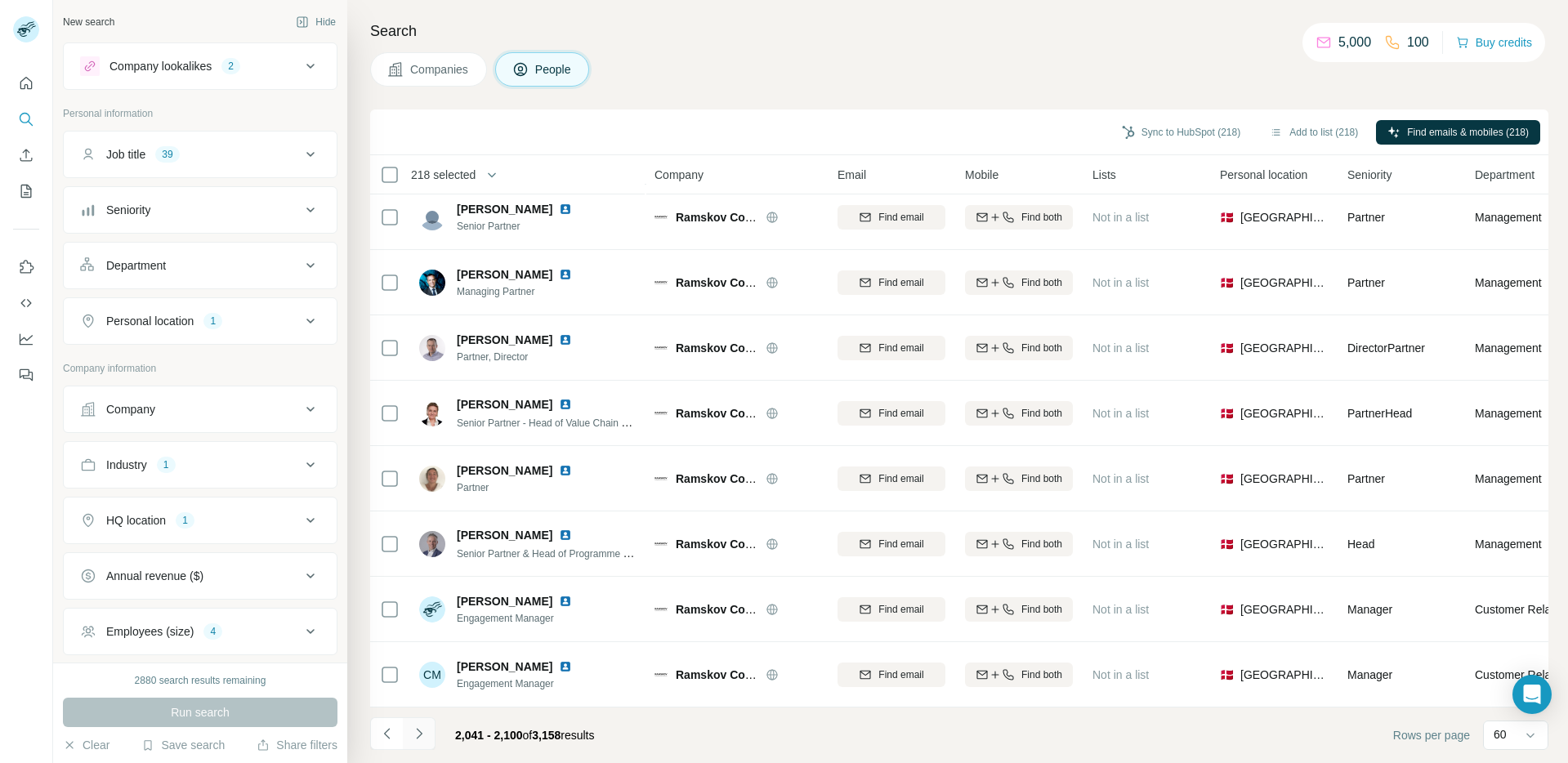
click at [422, 726] on icon "Navigate to next page" at bounding box center [419, 733] width 16 height 16
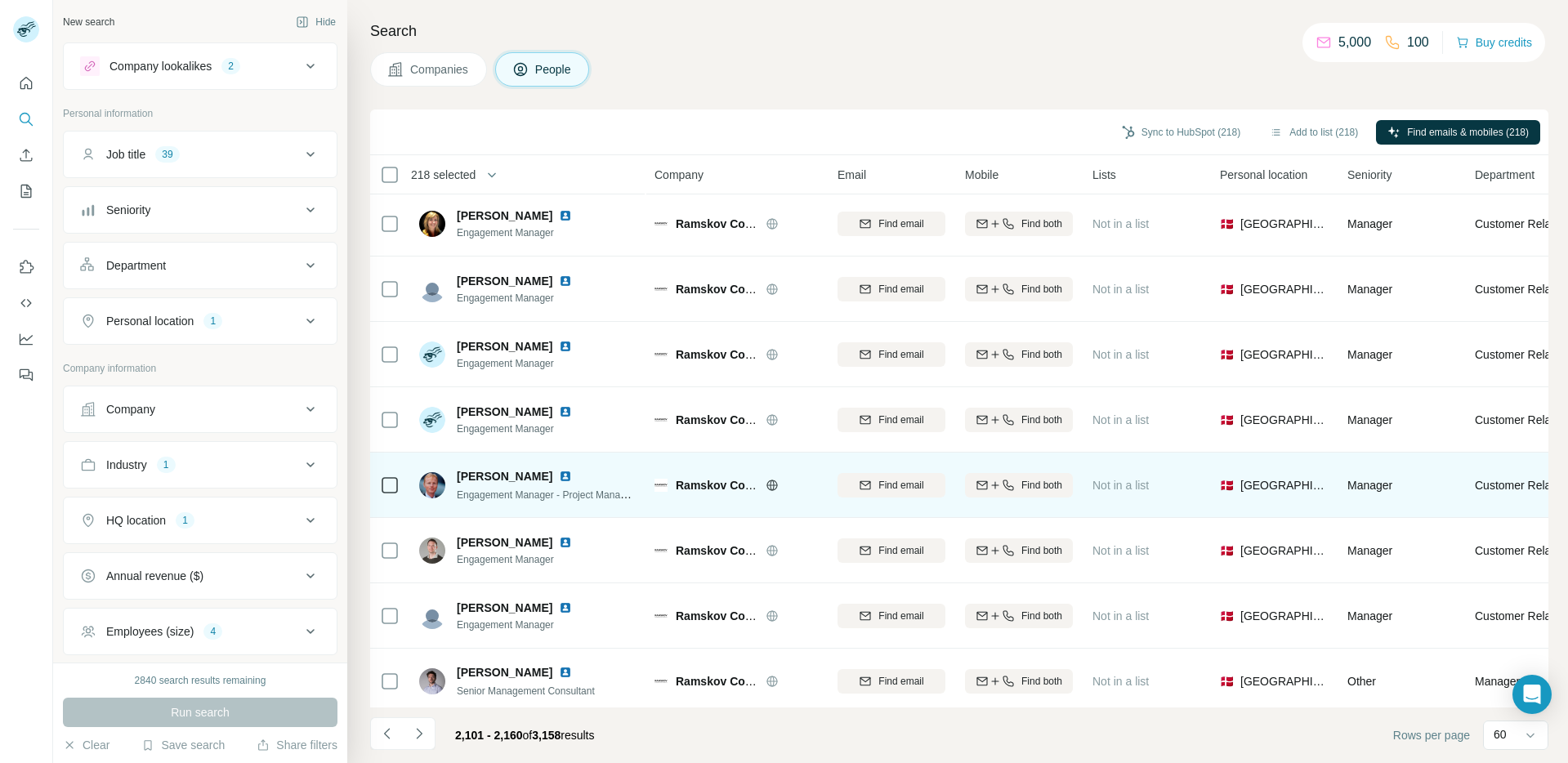
scroll to position [0, 0]
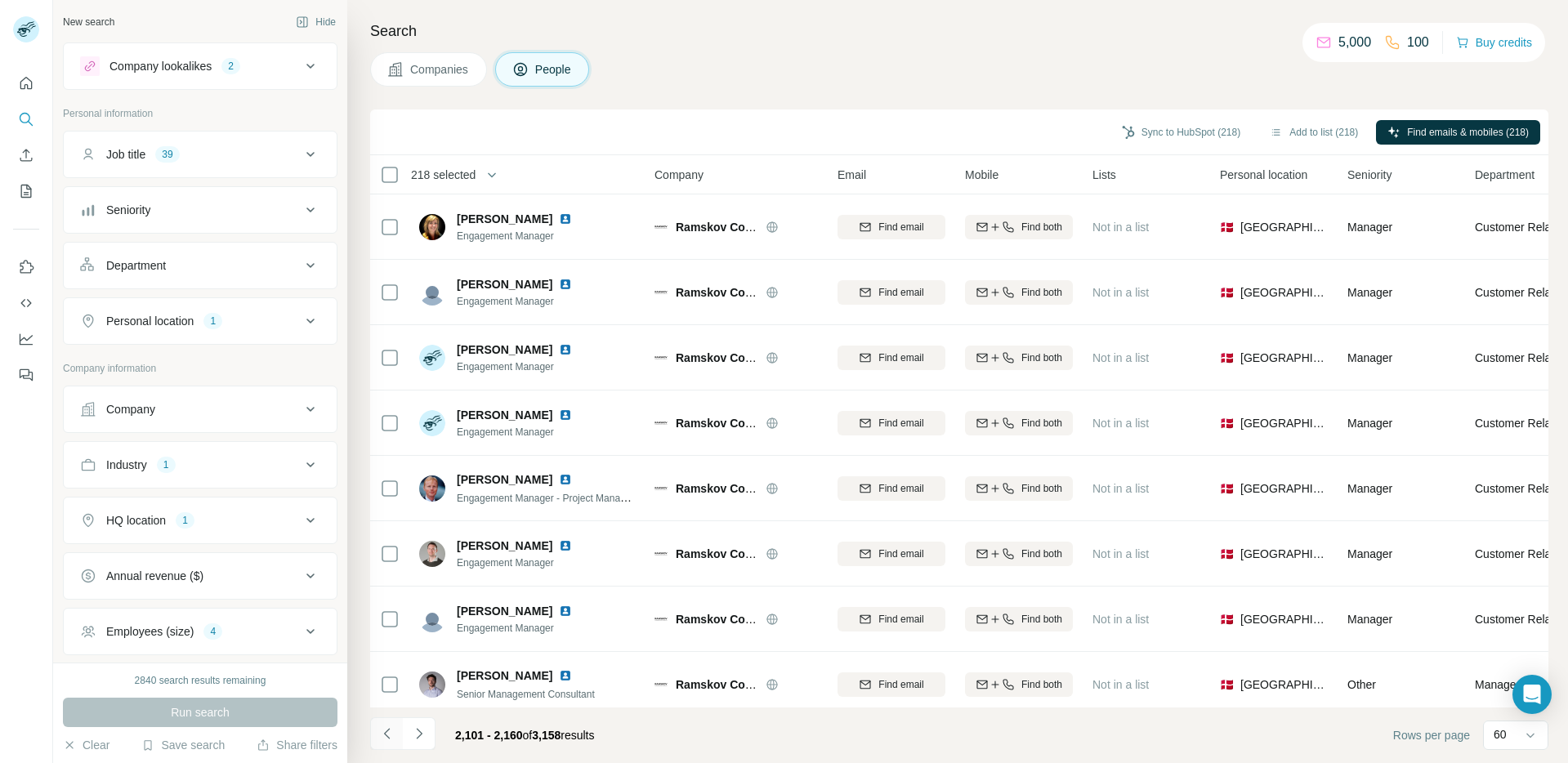
click at [388, 733] on icon "Navigate to previous page" at bounding box center [387, 733] width 16 height 16
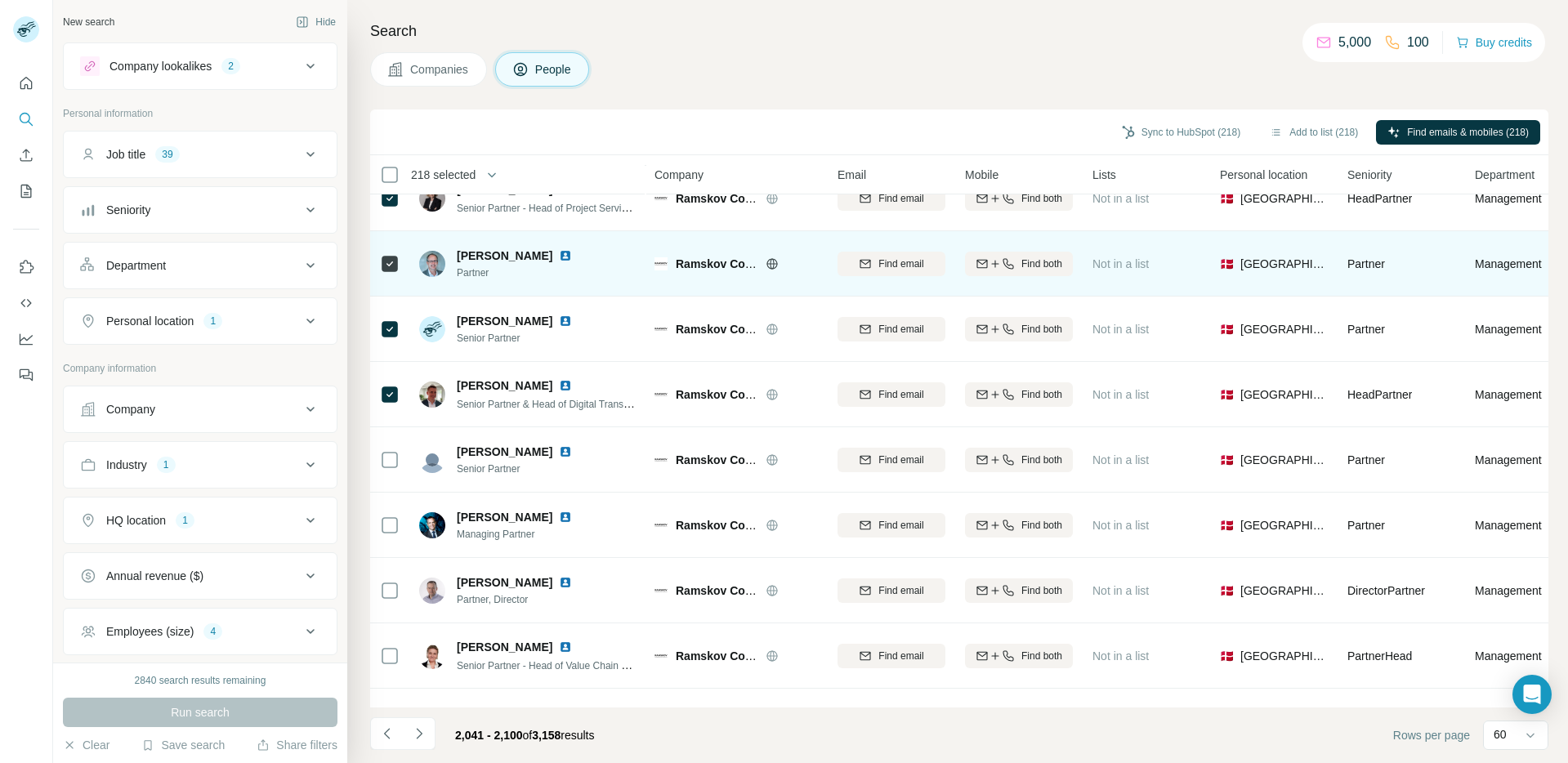
scroll to position [3417, 0]
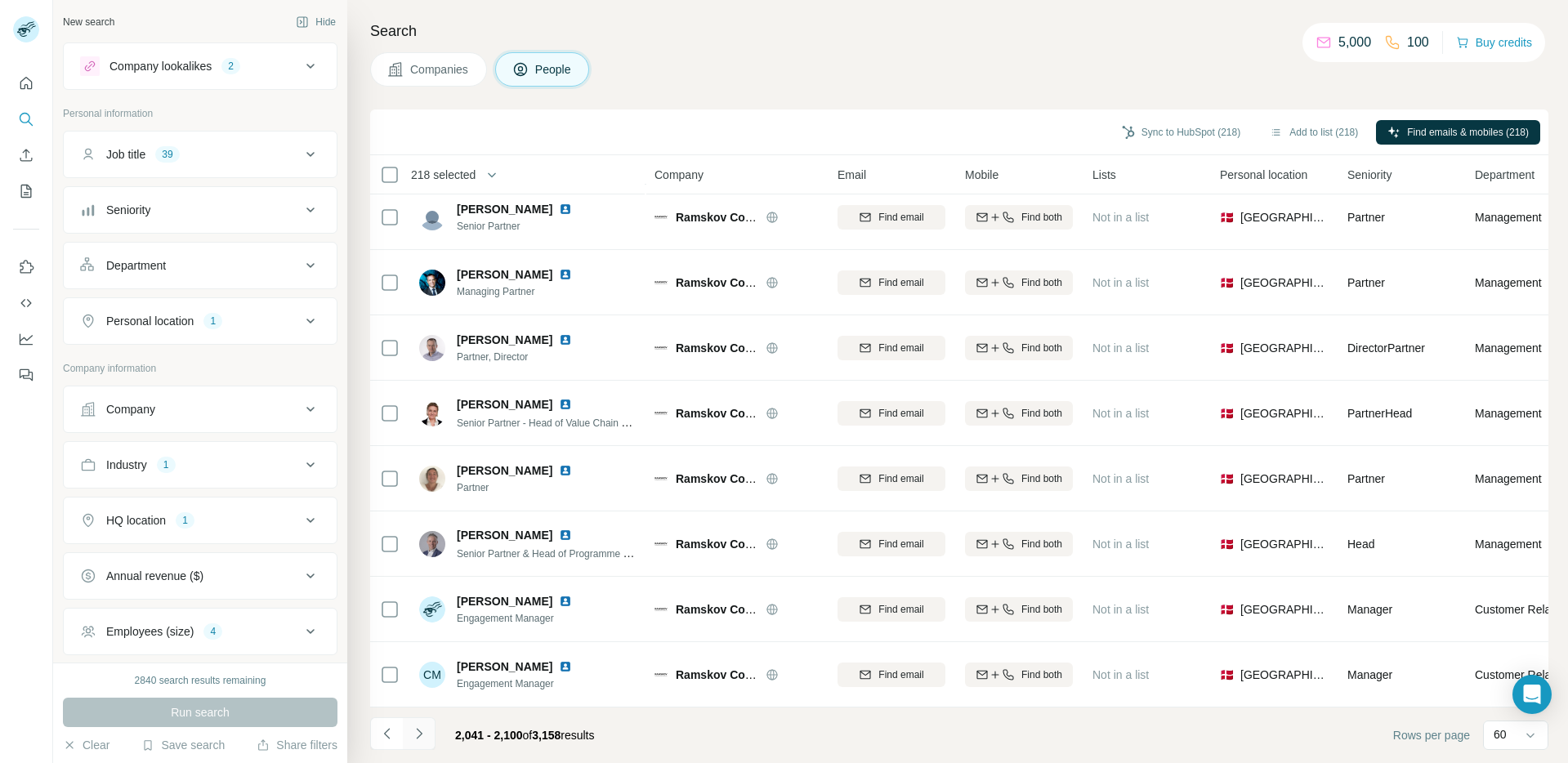
click at [414, 726] on icon "Navigate to next page" at bounding box center [419, 733] width 16 height 16
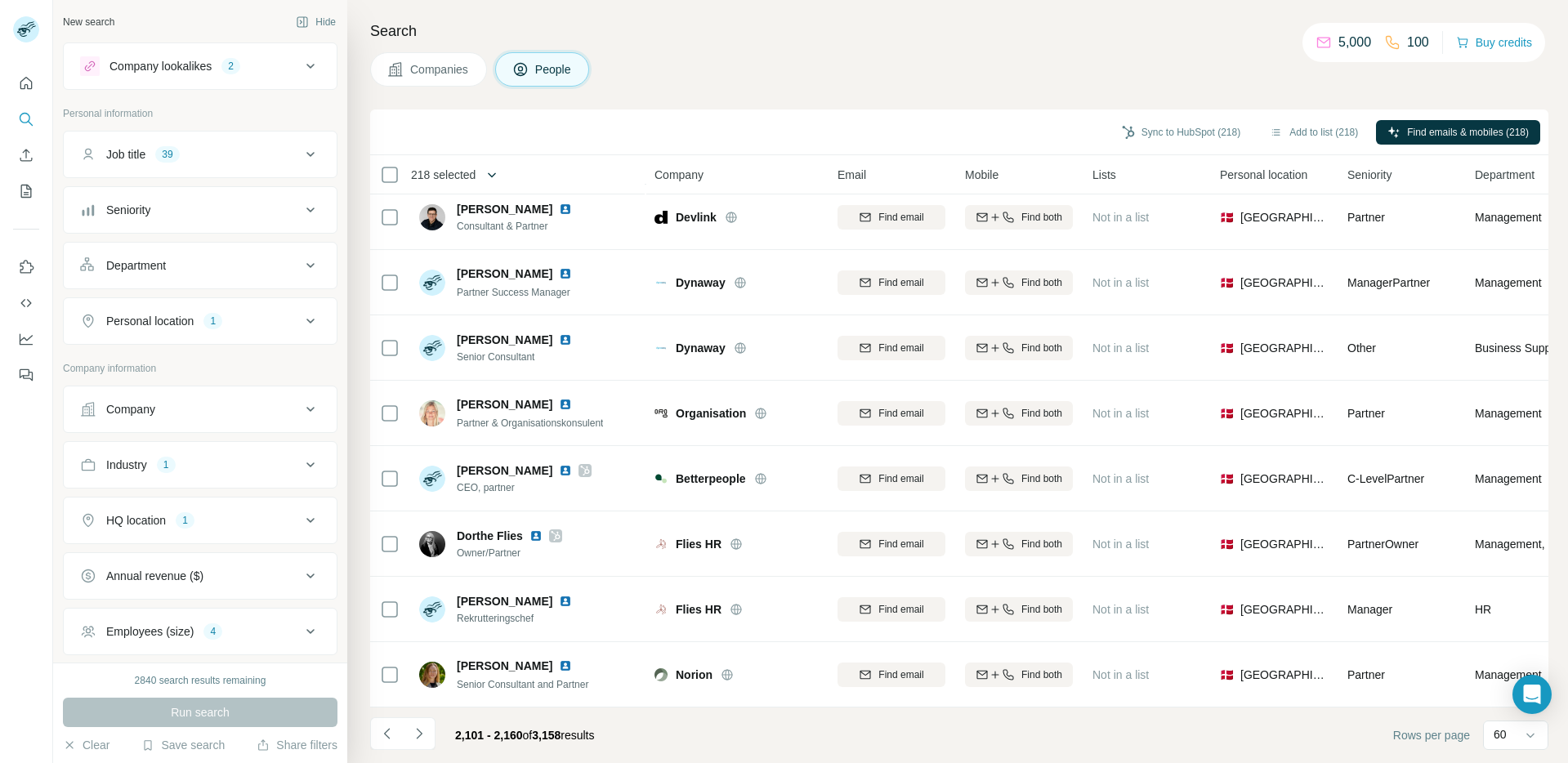
click at [500, 176] on icon "button" at bounding box center [491, 174] width 16 height 16
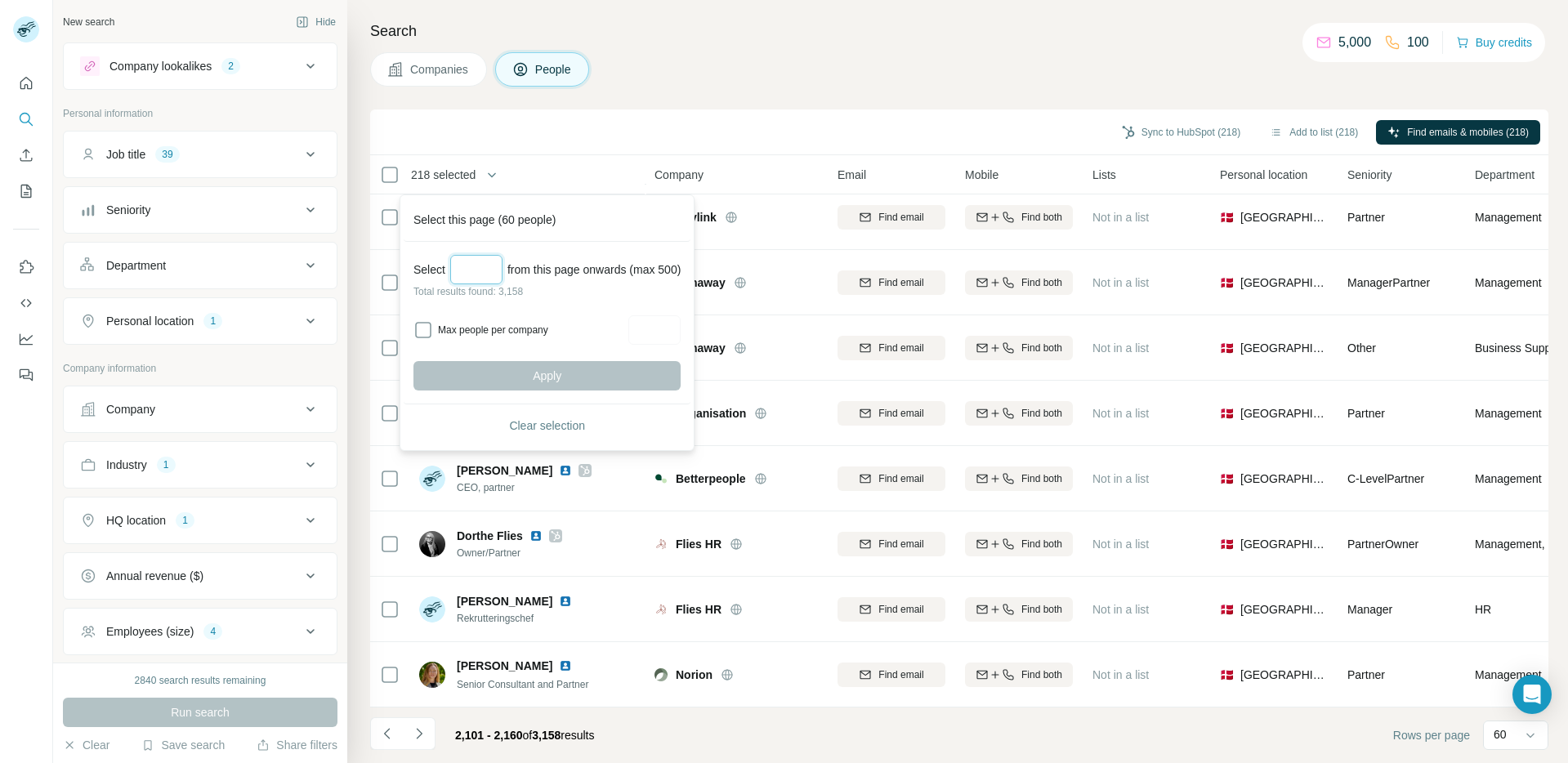
click at [486, 269] on input "Select a number (up to 500)" at bounding box center [477, 269] width 53 height 30
type input "***"
click at [536, 335] on label "Max people per company" at bounding box center [530, 330] width 185 height 14
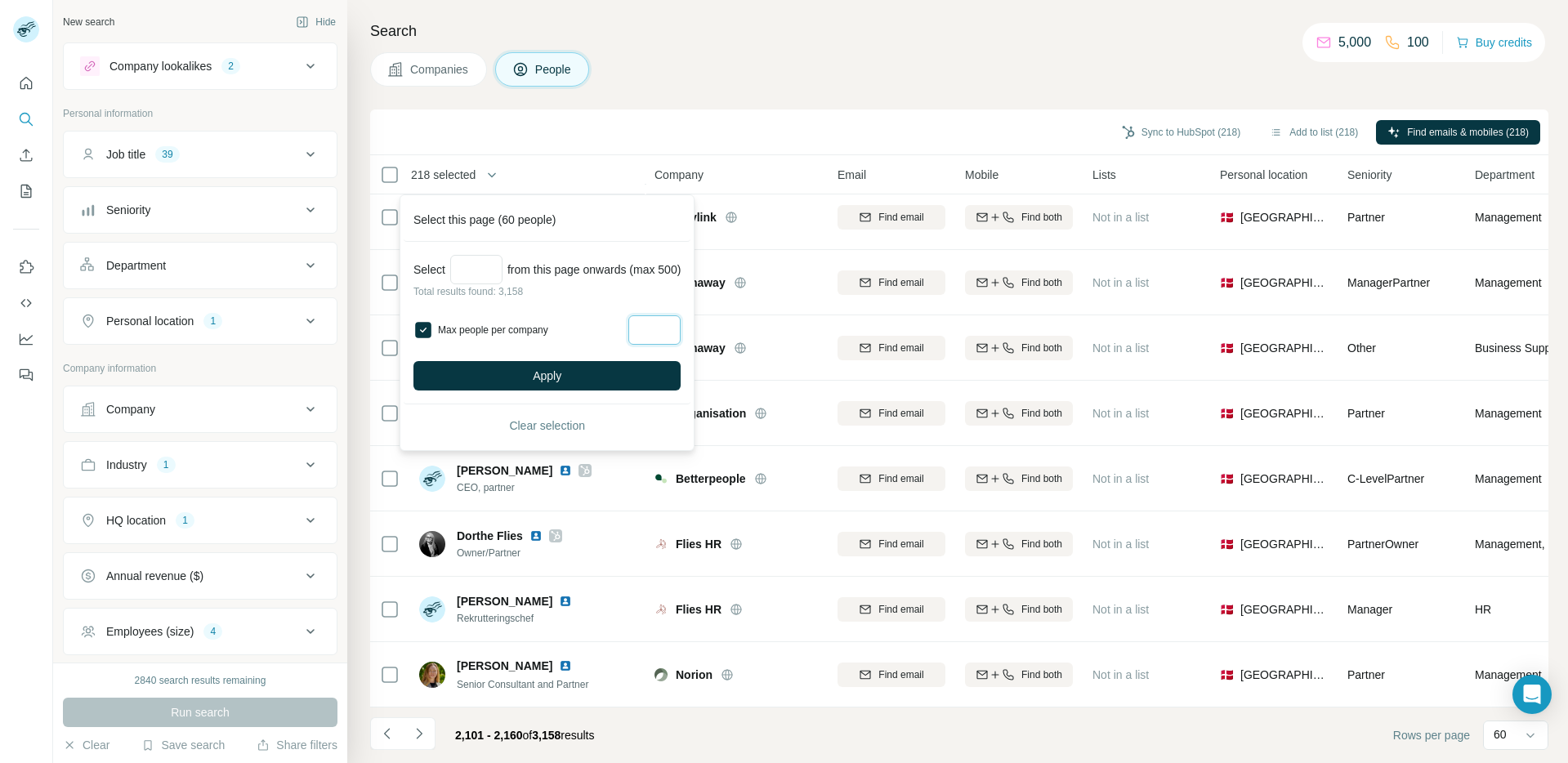
click at [671, 331] on input "Max people per company" at bounding box center [654, 330] width 53 height 30
type input "*"
click at [664, 373] on button "Apply" at bounding box center [547, 376] width 267 height 30
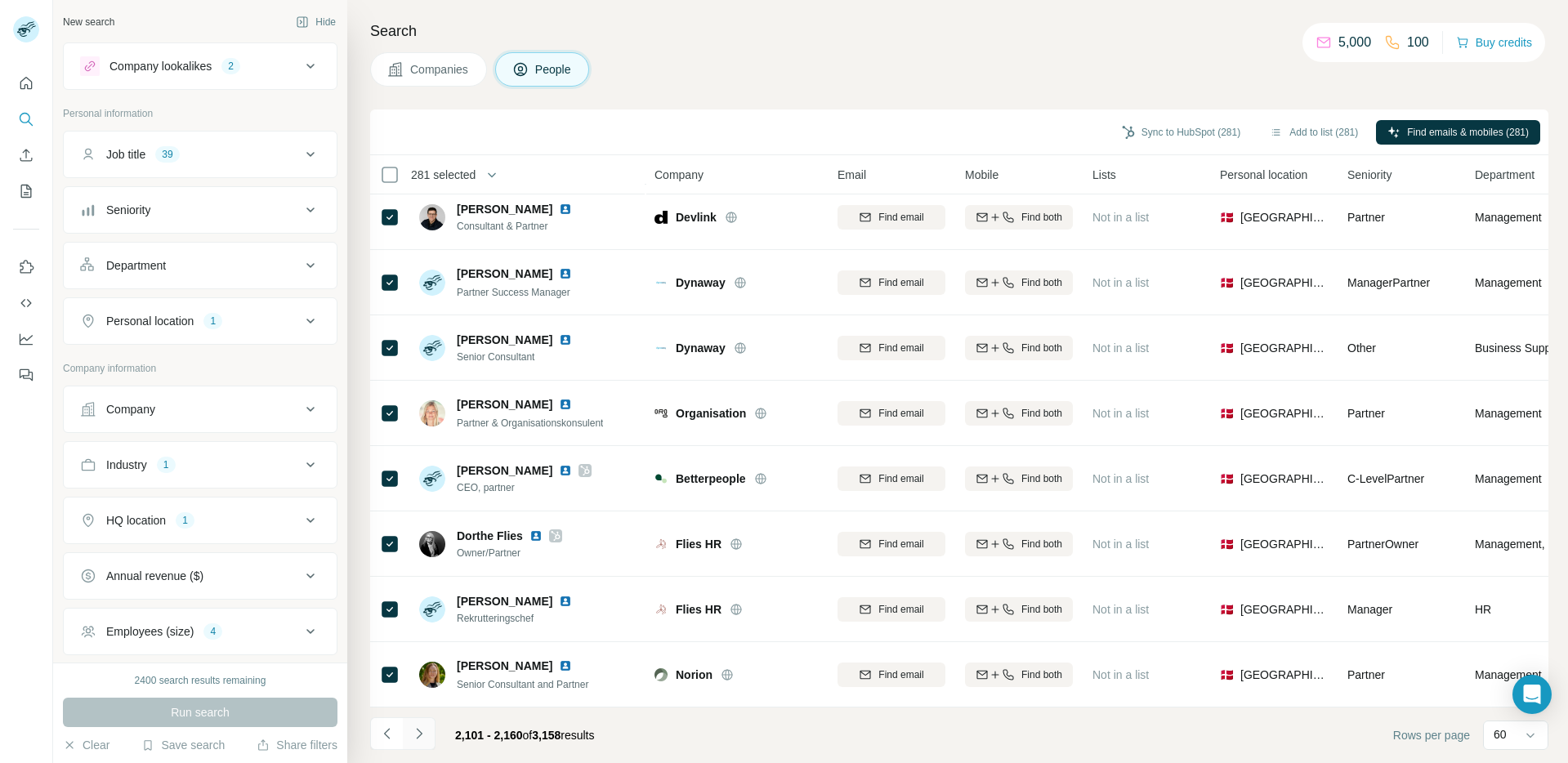
click at [421, 726] on icon "Navigate to next page" at bounding box center [419, 733] width 16 height 16
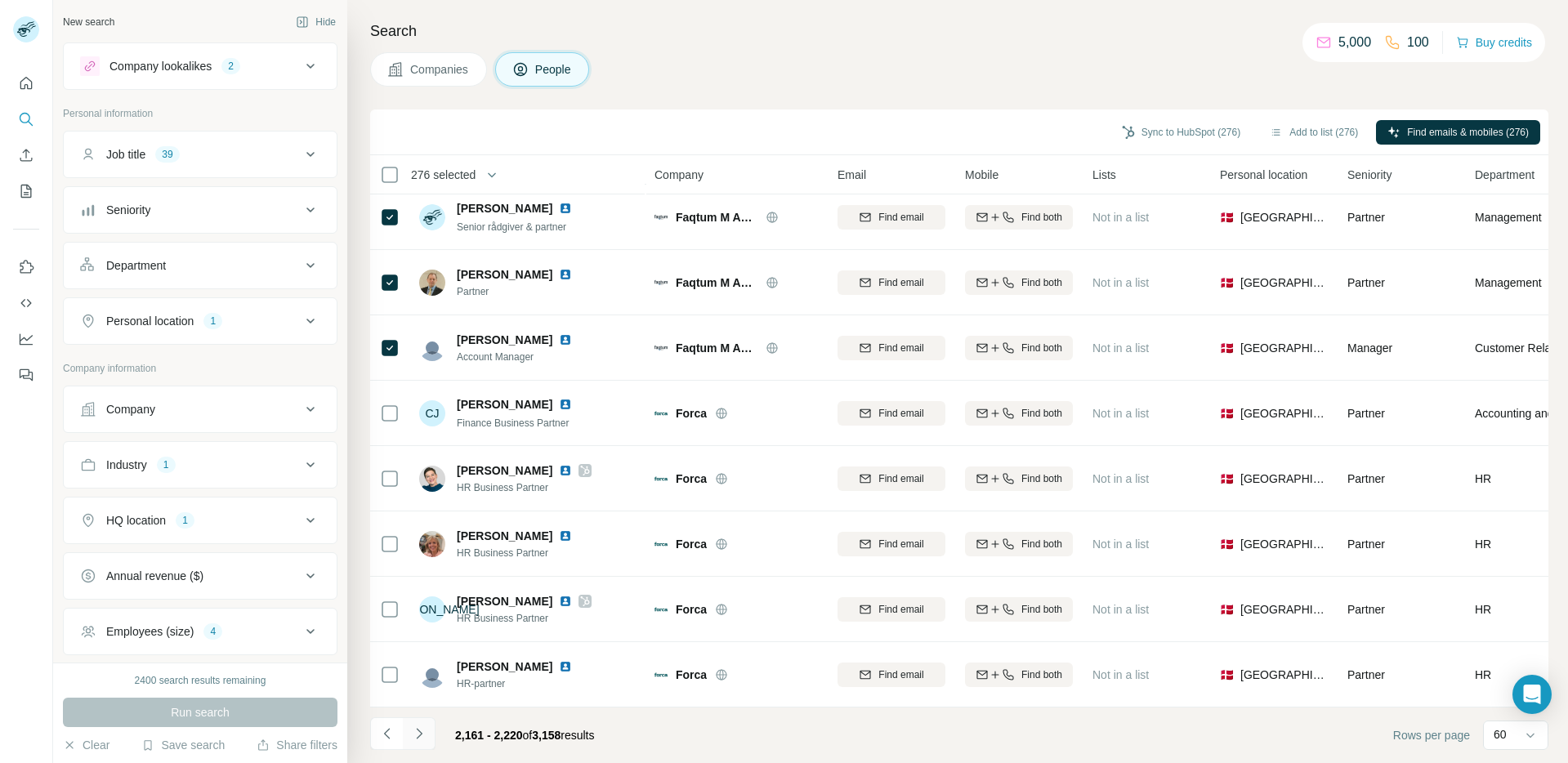
click at [417, 726] on icon "Navigate to next page" at bounding box center [419, 733] width 16 height 16
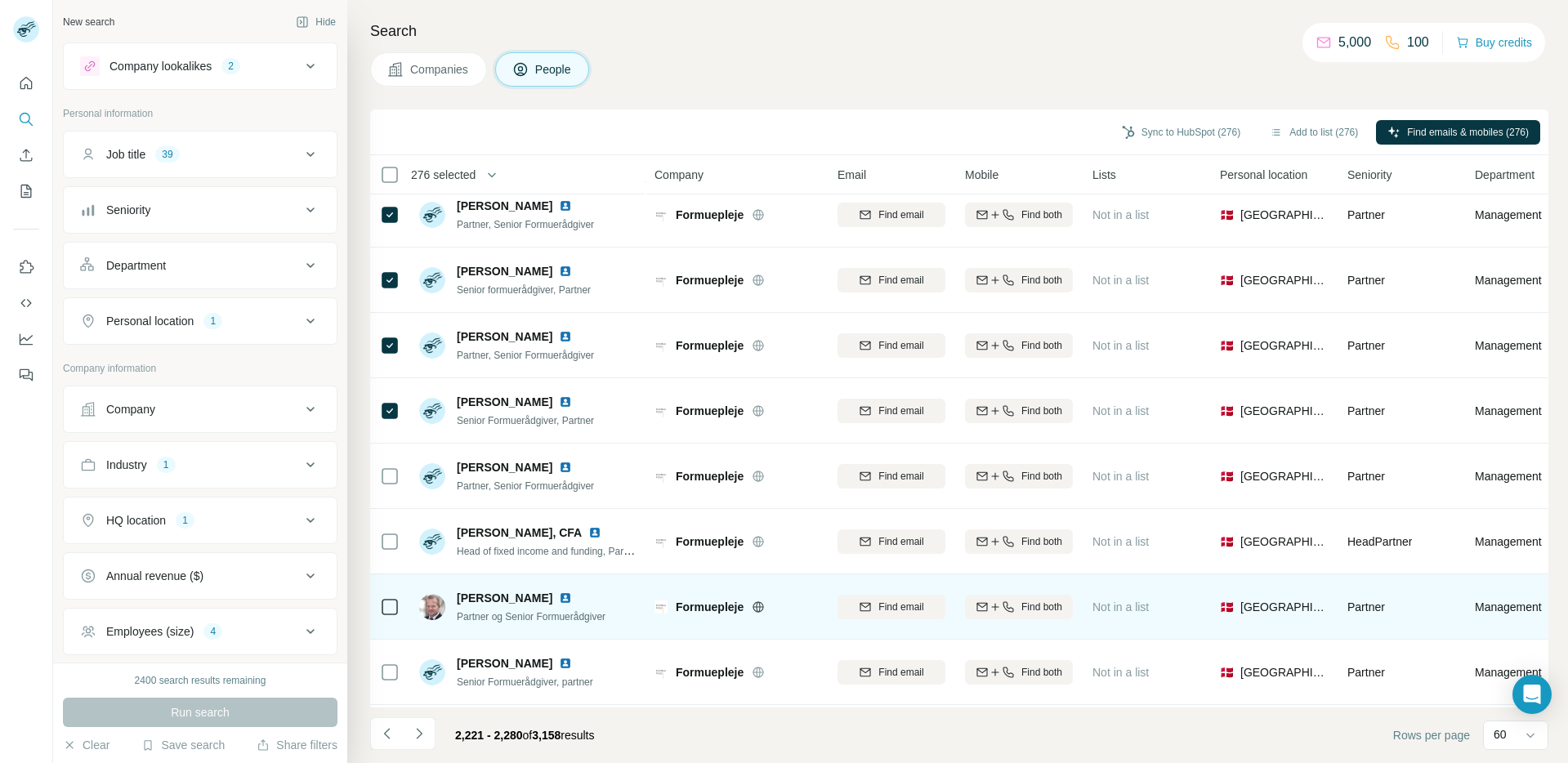
scroll to position [926, 0]
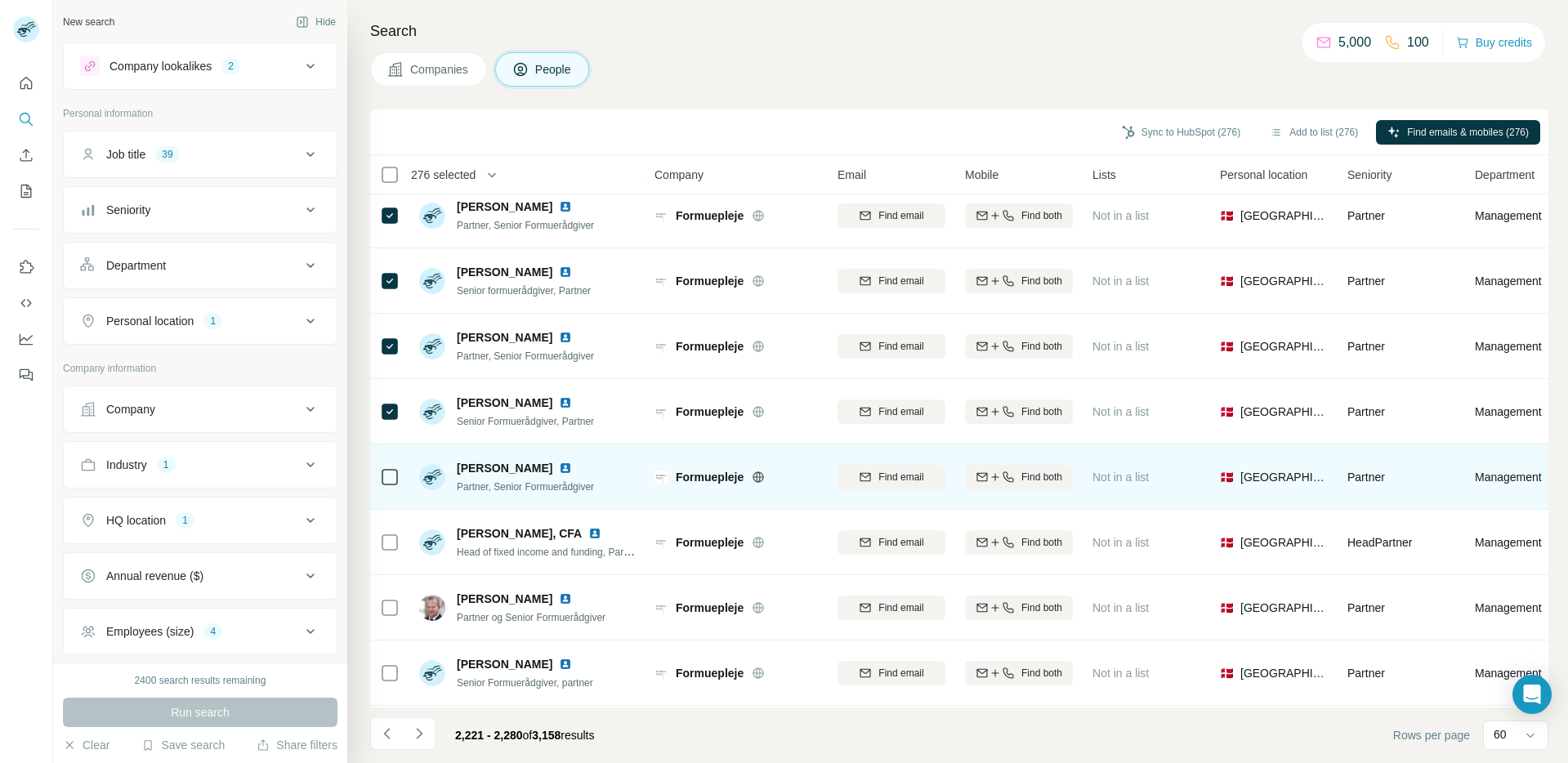
click at [757, 477] on icon at bounding box center [759, 477] width 10 height 1
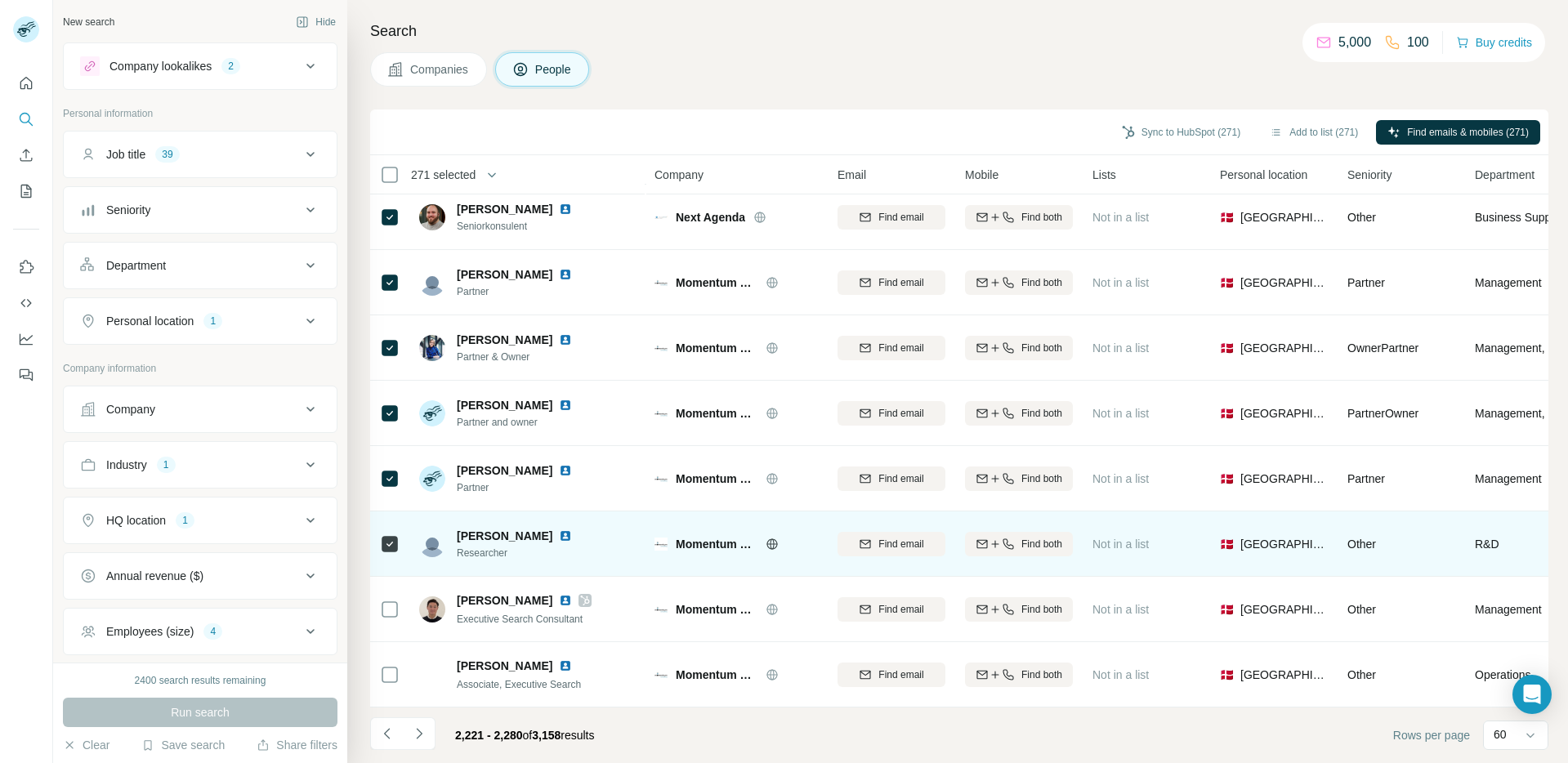
scroll to position [3417, 0]
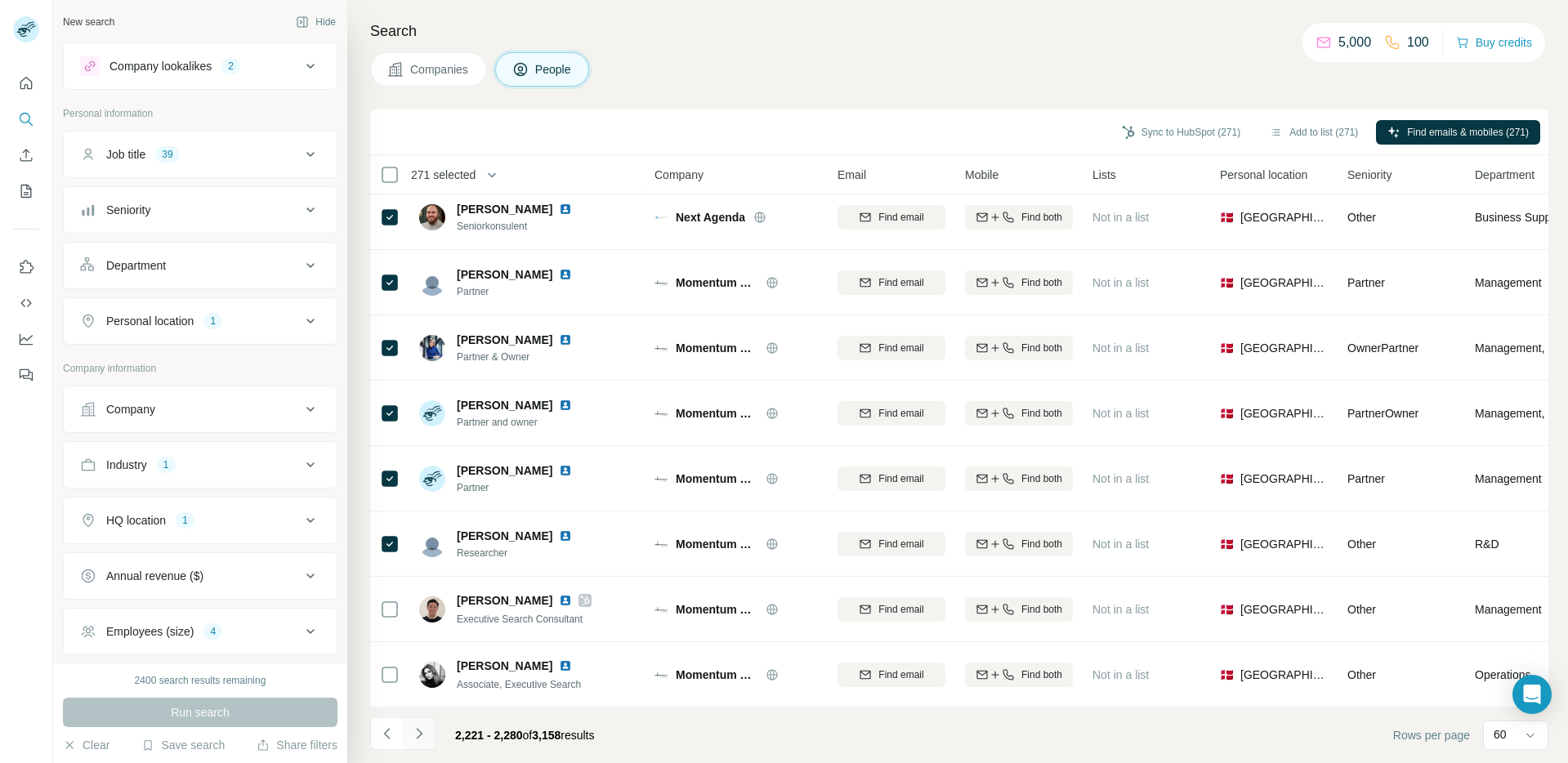
click at [423, 717] on button "Navigate to next page" at bounding box center [419, 733] width 32 height 32
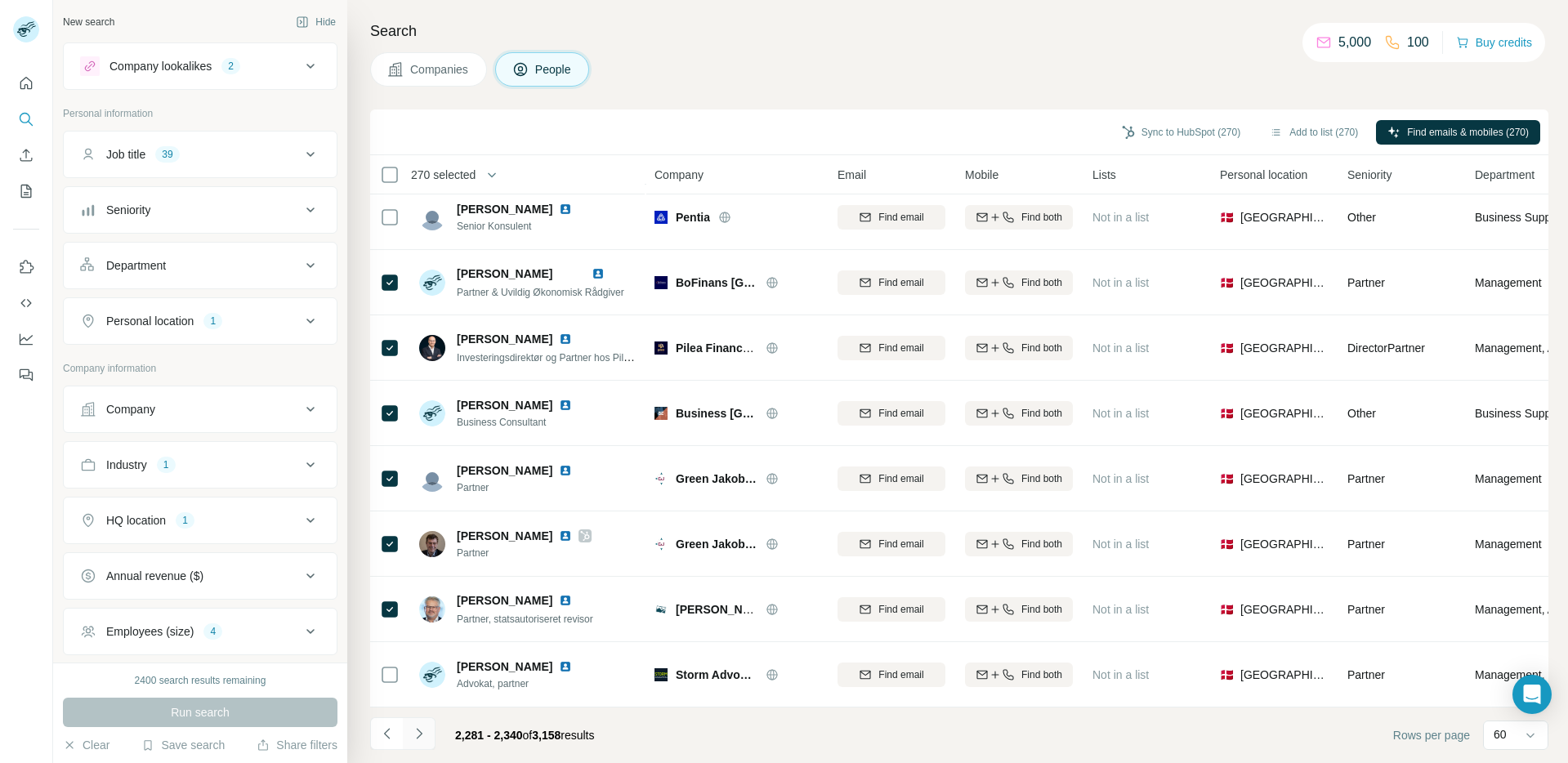
click at [416, 737] on icon "Navigate to next page" at bounding box center [418, 733] width 6 height 10
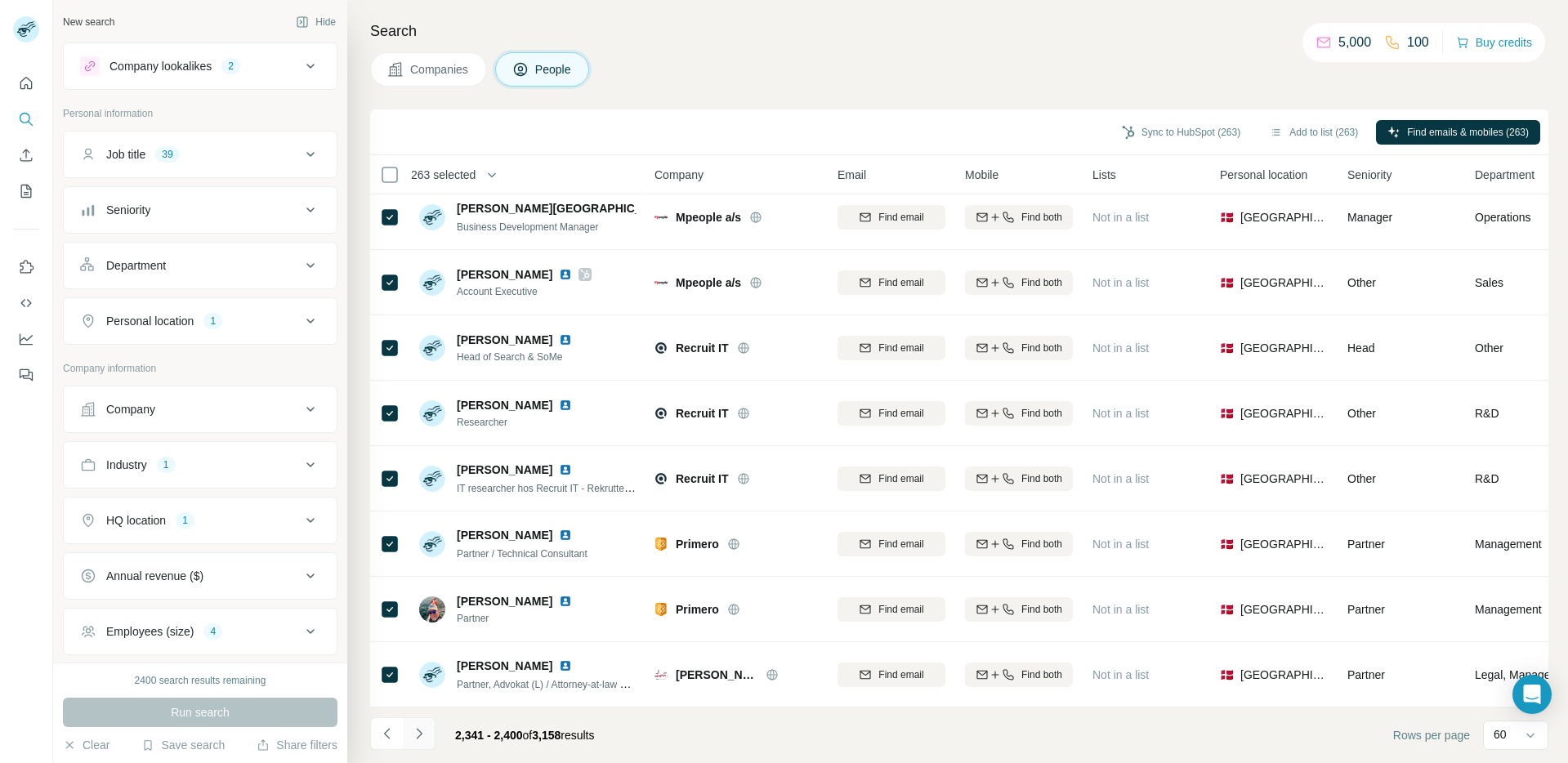
click at [422, 731] on icon "Navigate to next page" at bounding box center [419, 733] width 16 height 16
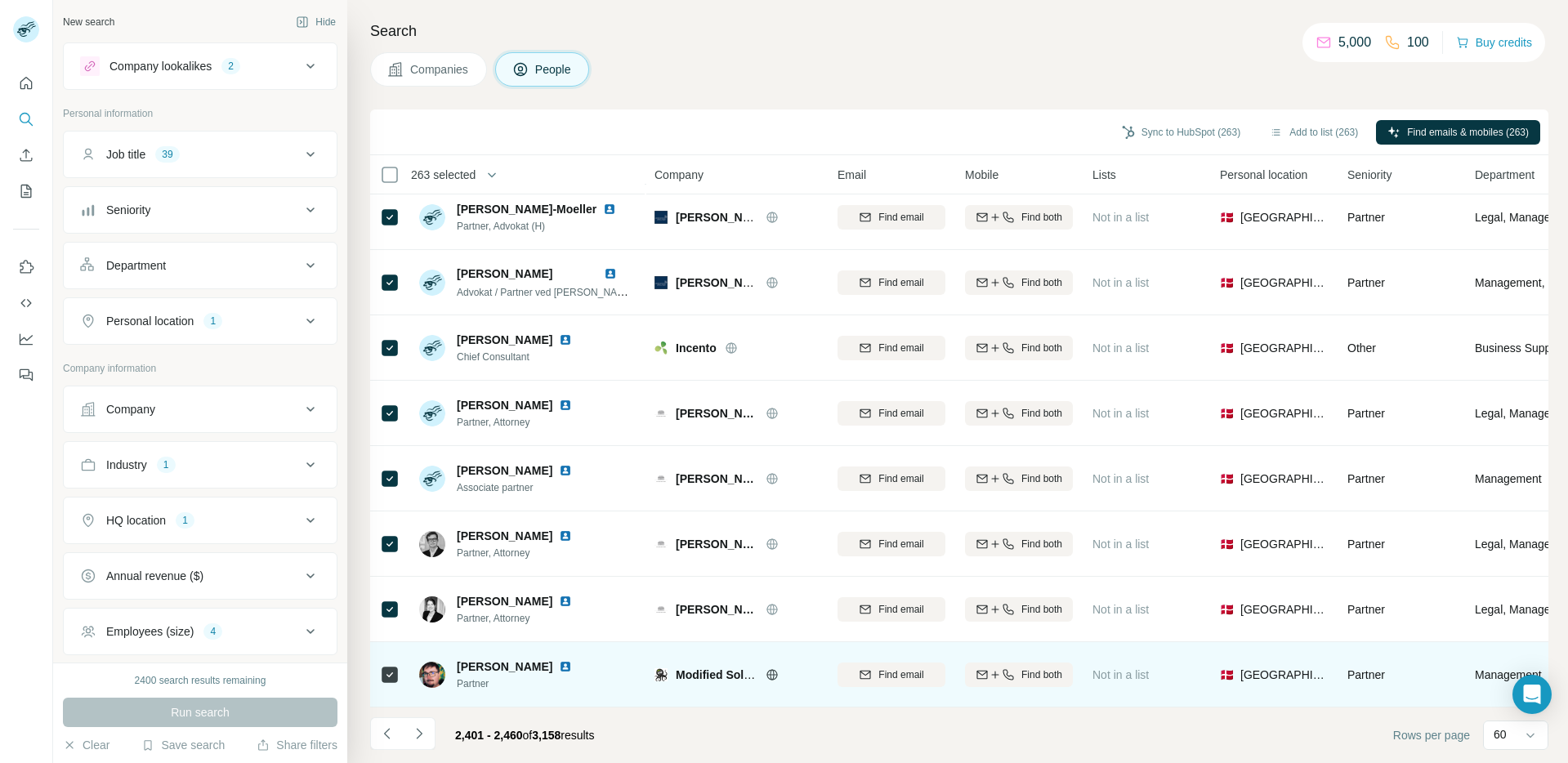
click at [773, 669] on icon at bounding box center [772, 674] width 4 height 10
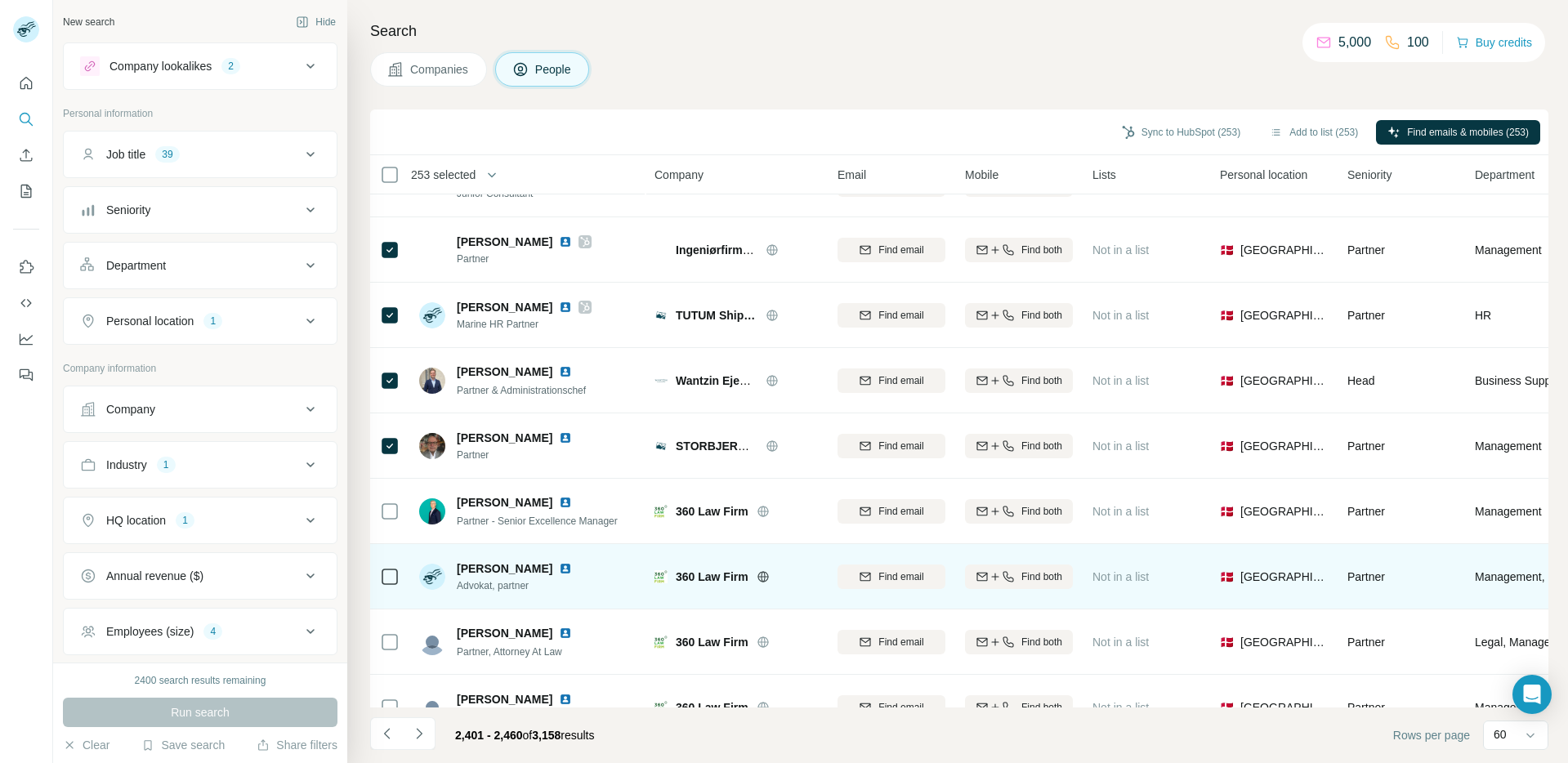
scroll to position [1582, 0]
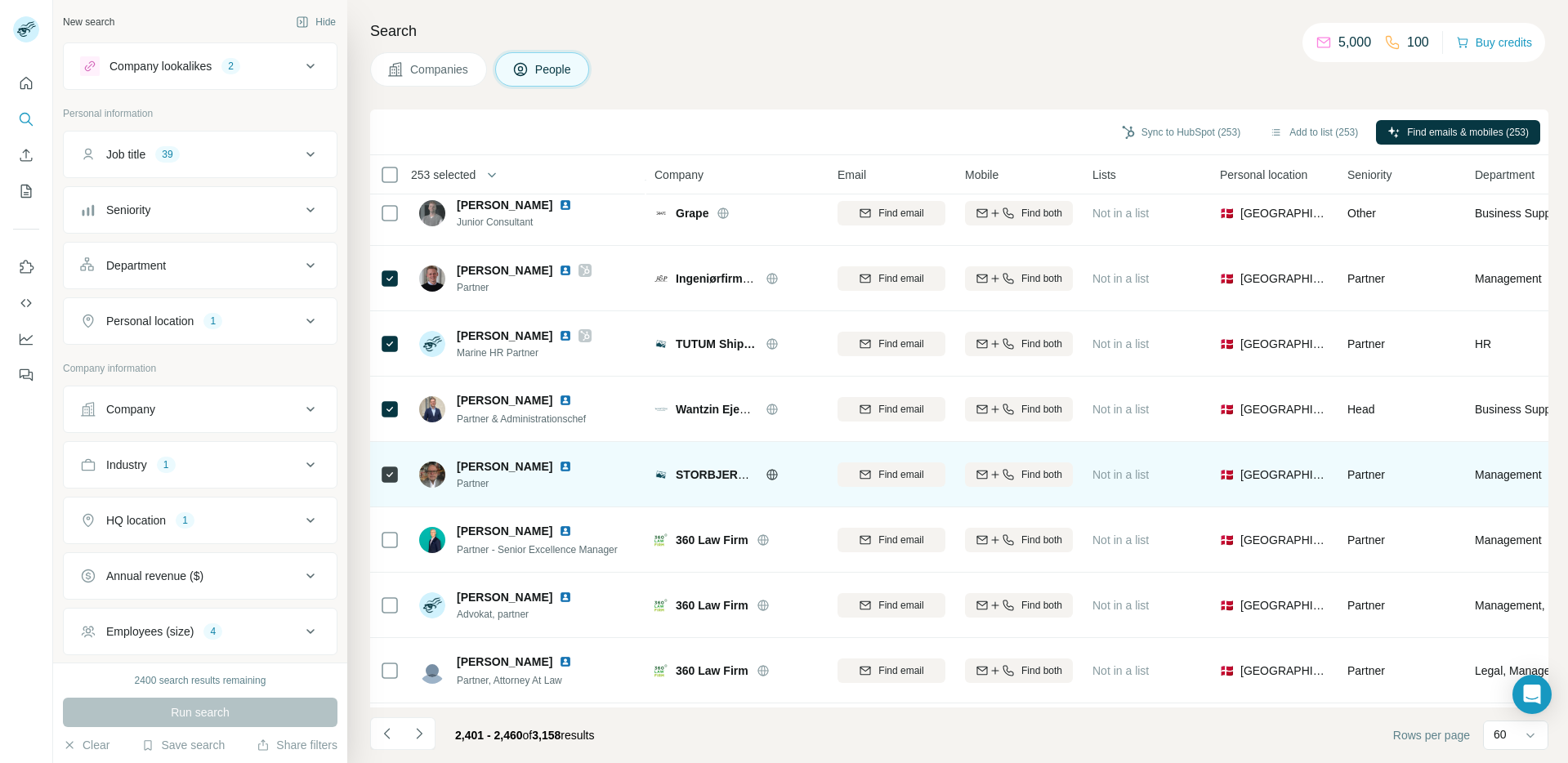
click at [772, 478] on icon at bounding box center [772, 474] width 4 height 10
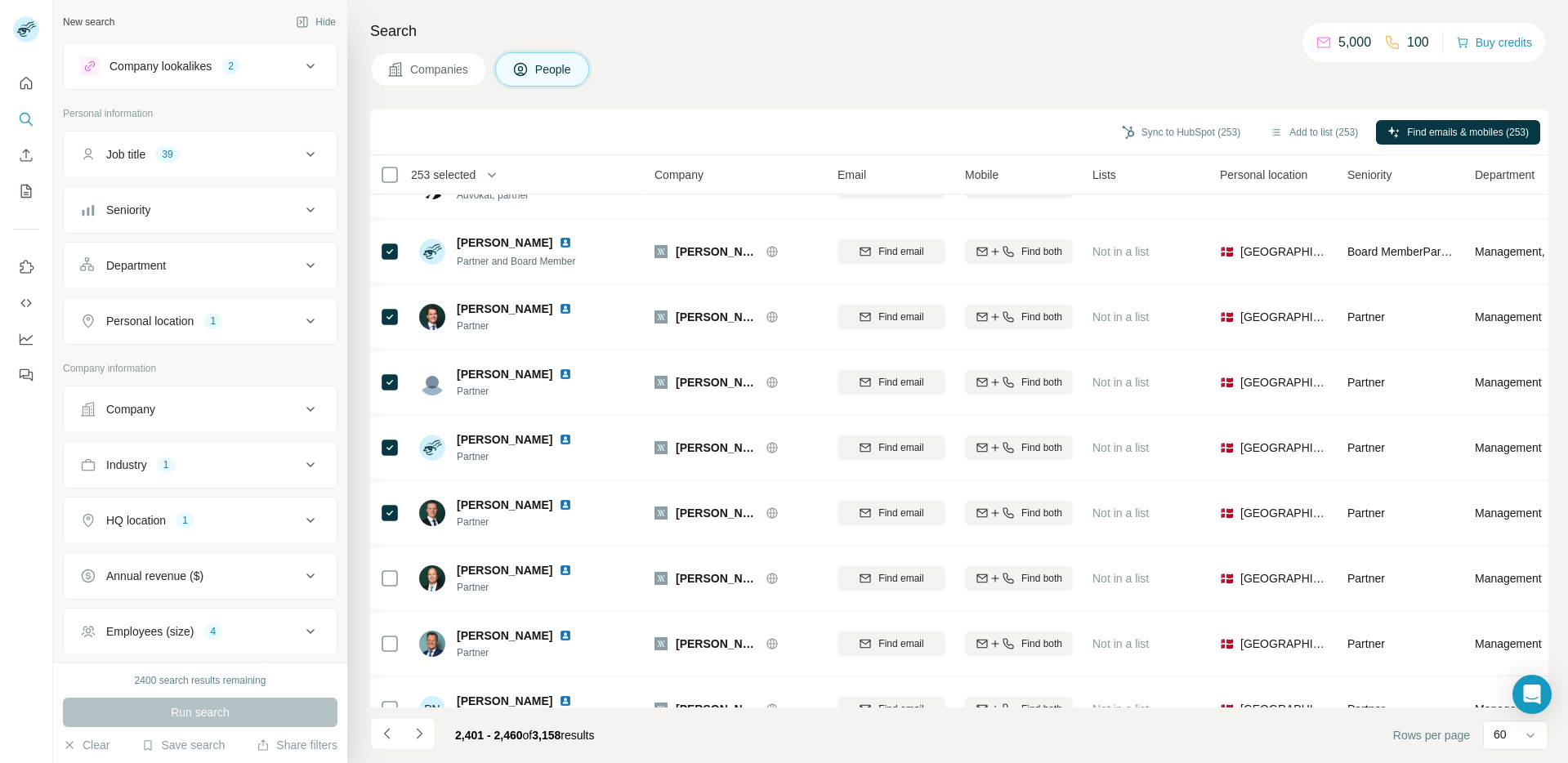
scroll to position [23, 0]
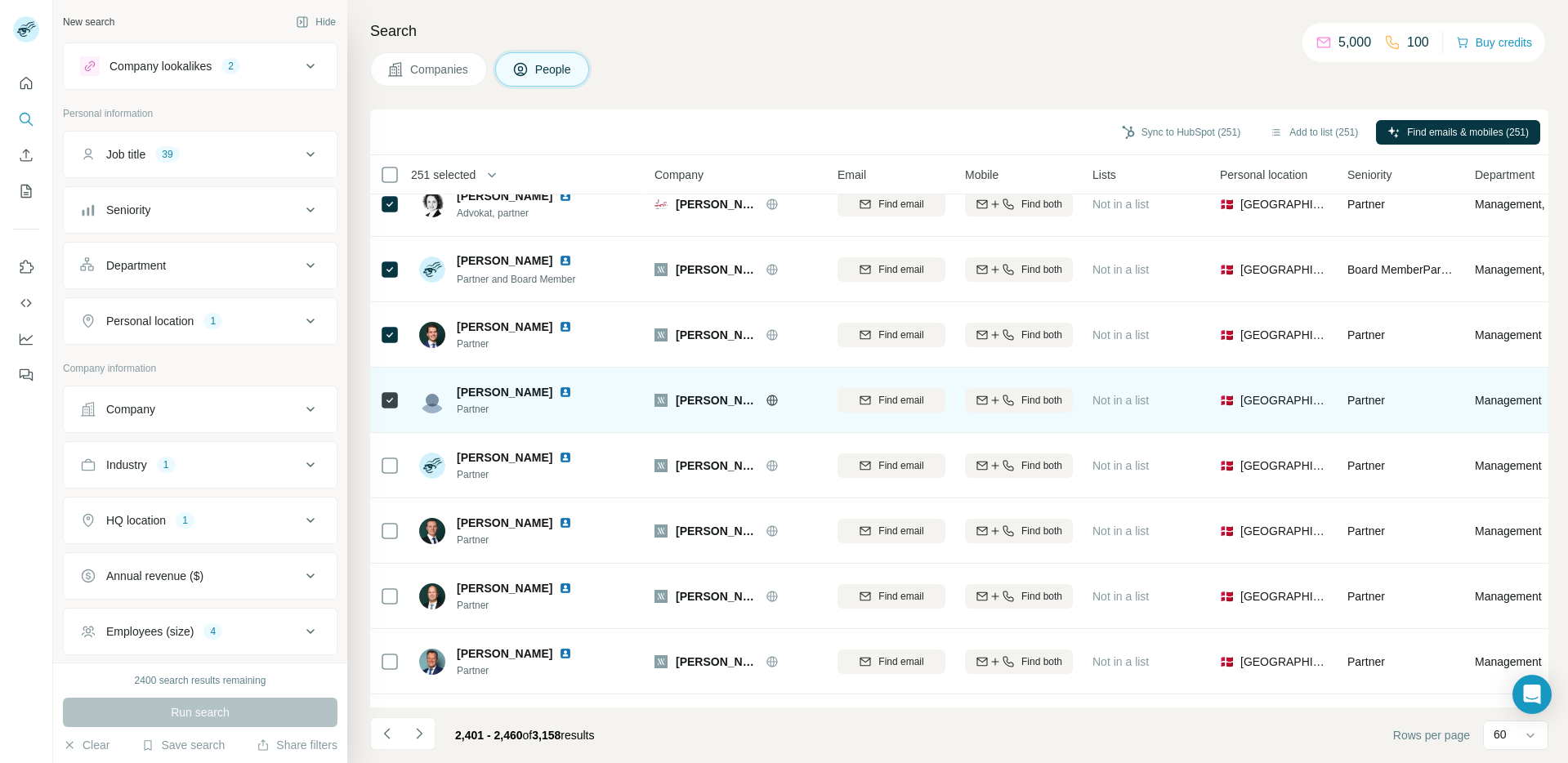
click at [388, 388] on div at bounding box center [389, 399] width 20 height 45
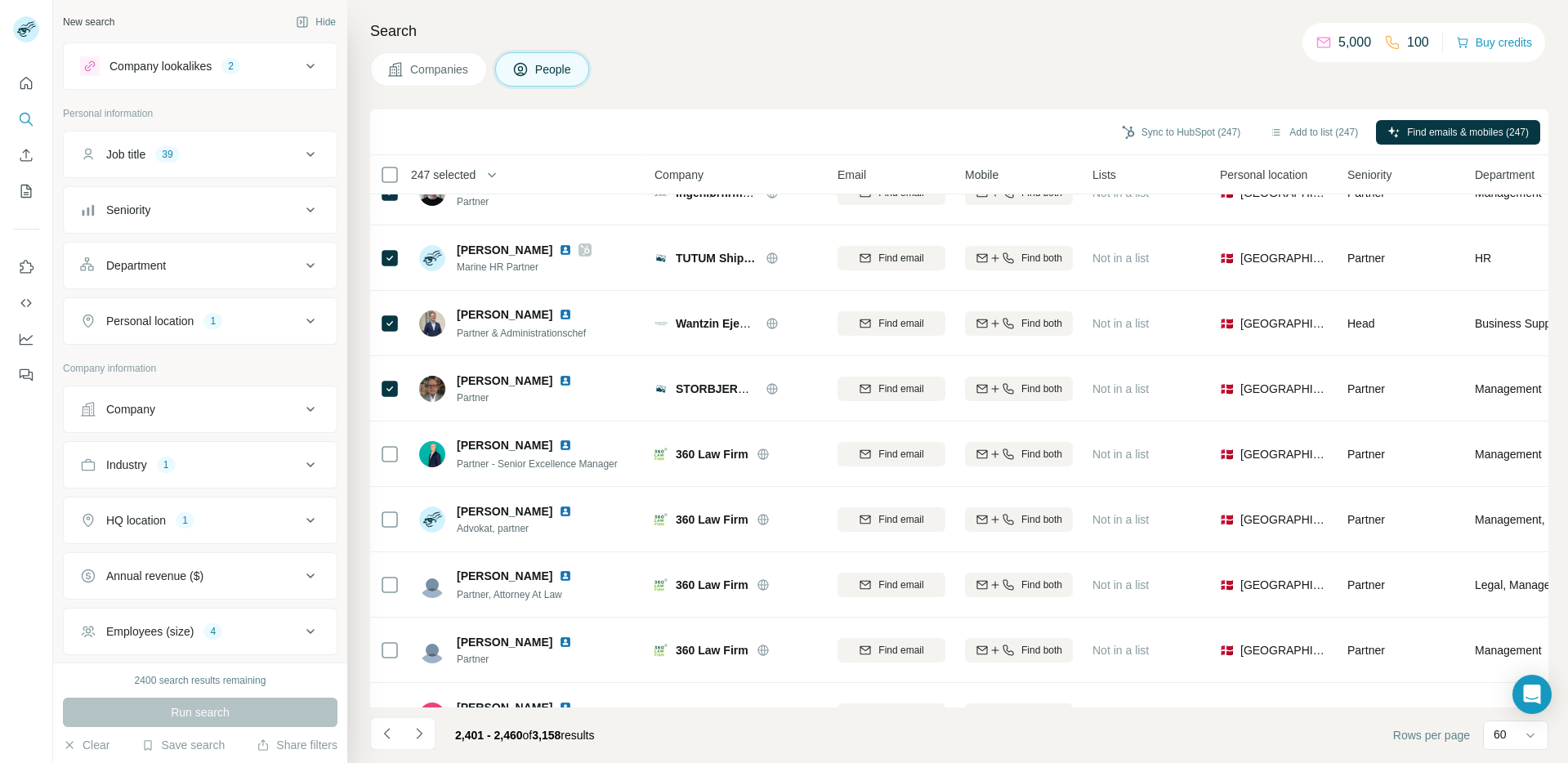
scroll to position [3417, 0]
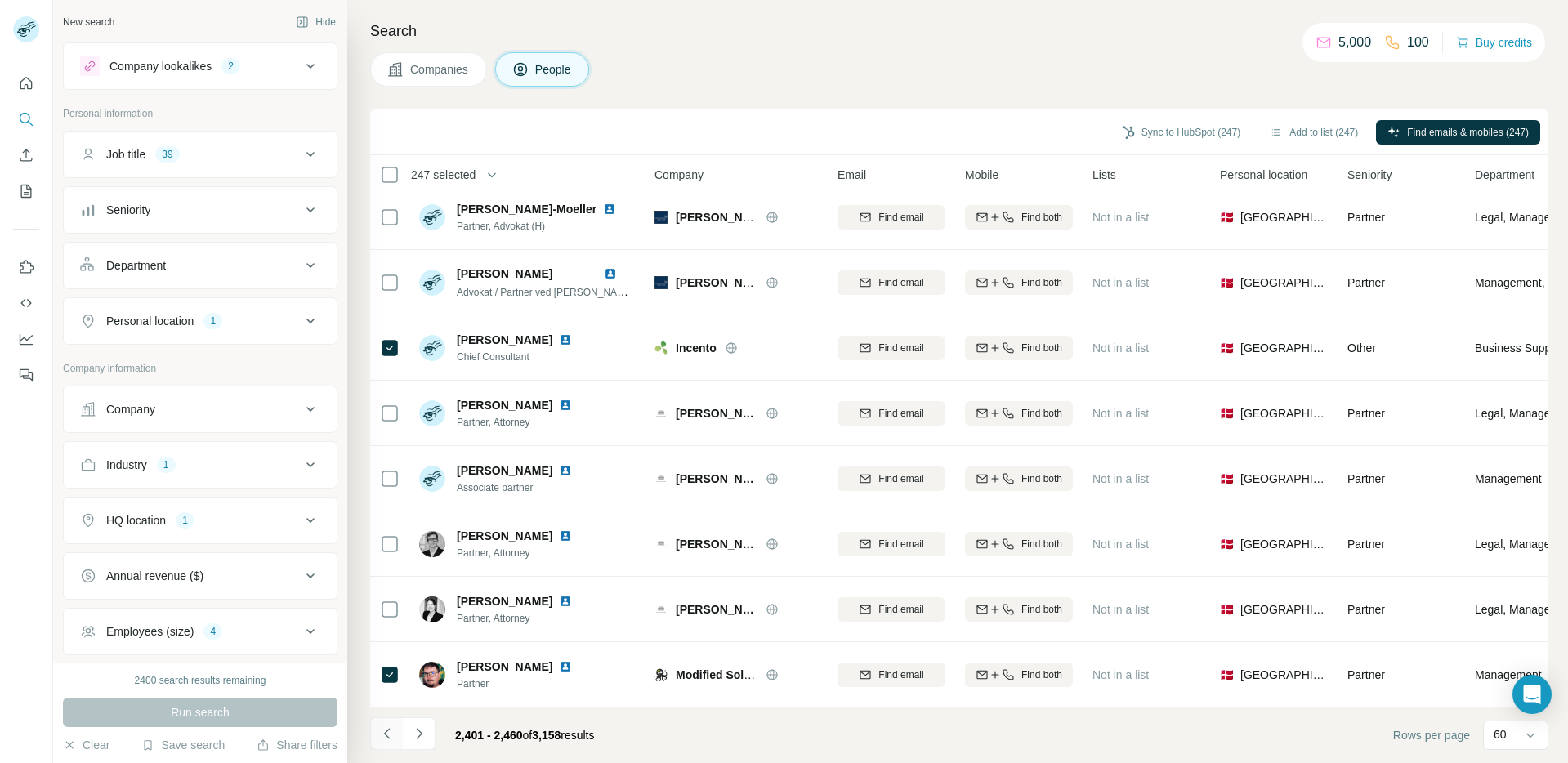
click at [377, 728] on button "Navigate to previous page" at bounding box center [387, 733] width 32 height 32
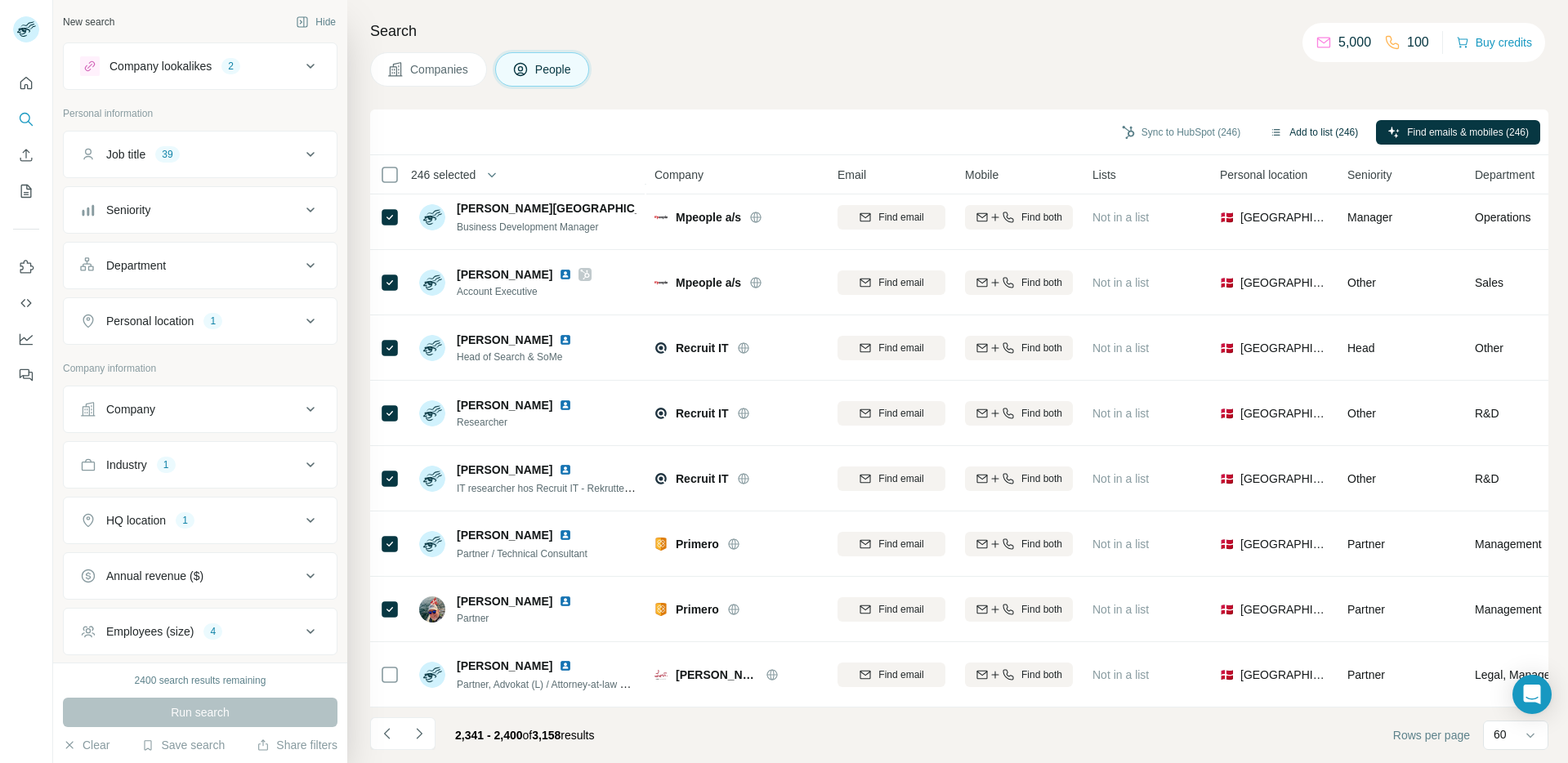
click at [1014, 132] on button "Add to list (246)" at bounding box center [1314, 132] width 111 height 25
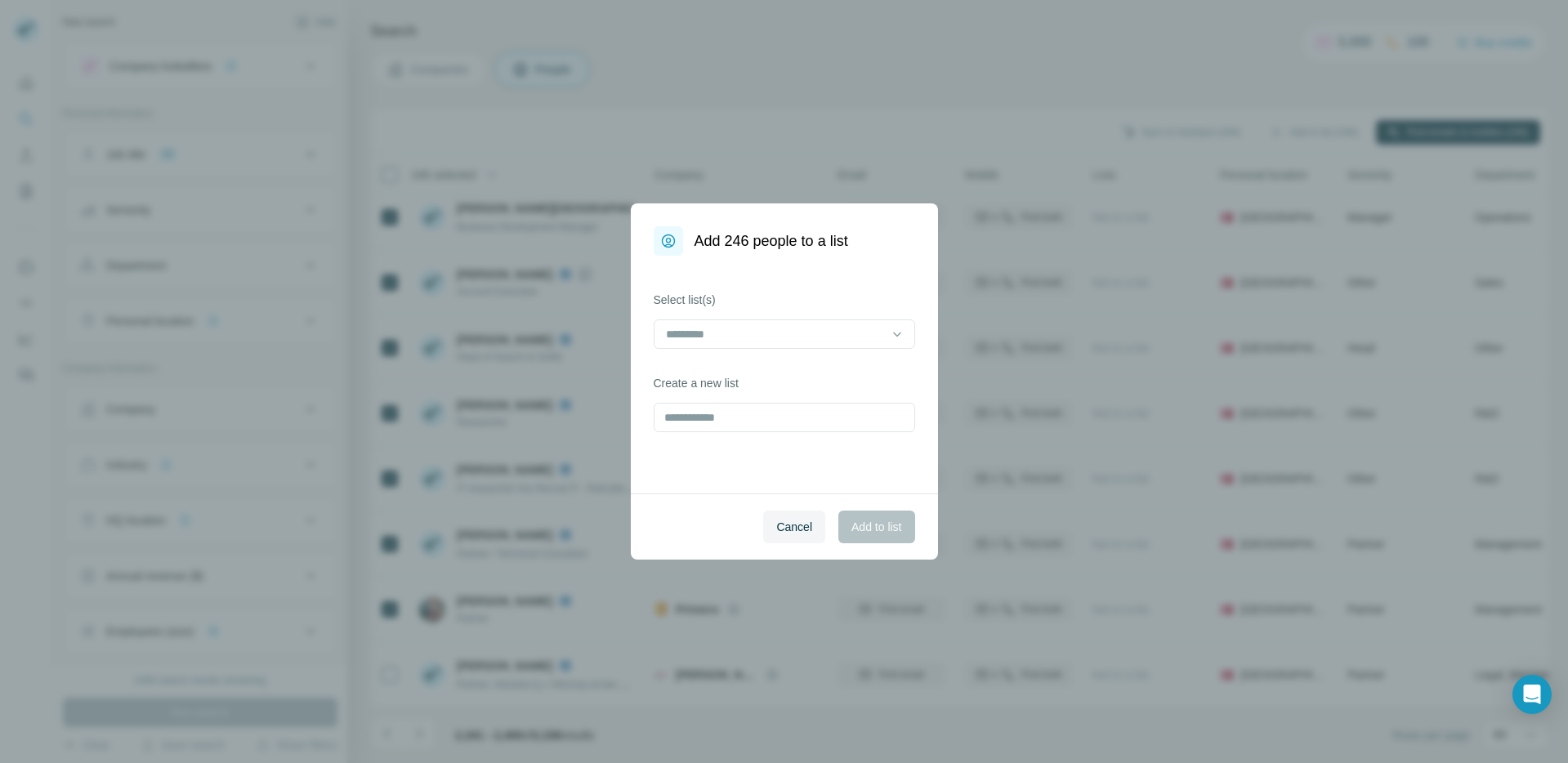
click at [761, 315] on div "Select list(s)" at bounding box center [784, 319] width 262 height 57
click at [733, 357] on div "Select list(s) Create a new list" at bounding box center [784, 375] width 308 height 238
drag, startPoint x: 722, startPoint y: 334, endPoint x: 733, endPoint y: 351, distance: 20.2
click at [722, 334] on input at bounding box center [775, 334] width 221 height 18
click at [736, 390] on label "Create a new list" at bounding box center [784, 382] width 262 height 16
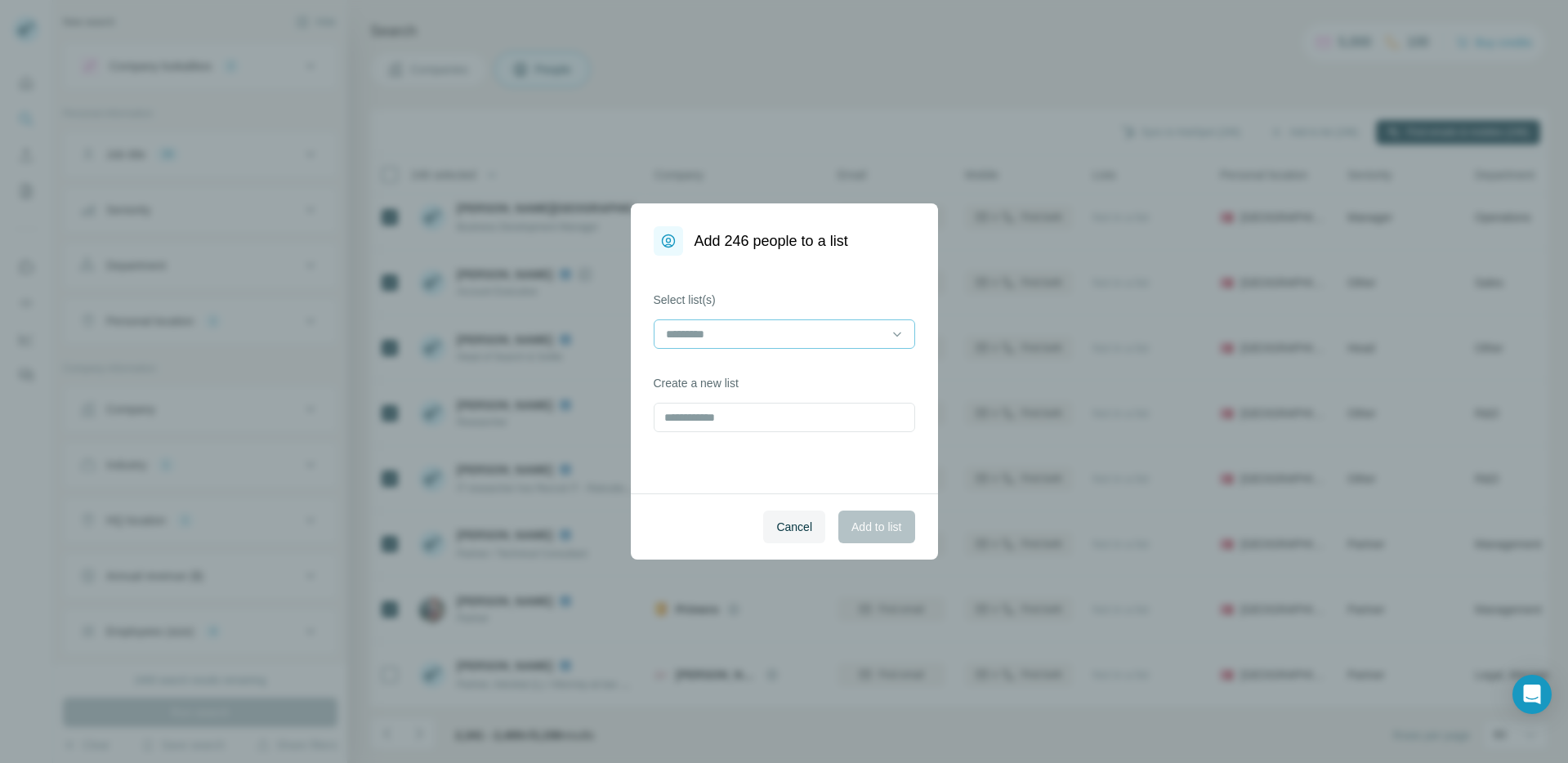
click at [744, 342] on input at bounding box center [775, 334] width 221 height 18
click at [733, 372] on p "[PERSON_NAME] lemlist konsulenter" at bounding box center [764, 370] width 192 height 16
click at [892, 531] on span "Add to list" at bounding box center [876, 527] width 50 height 16
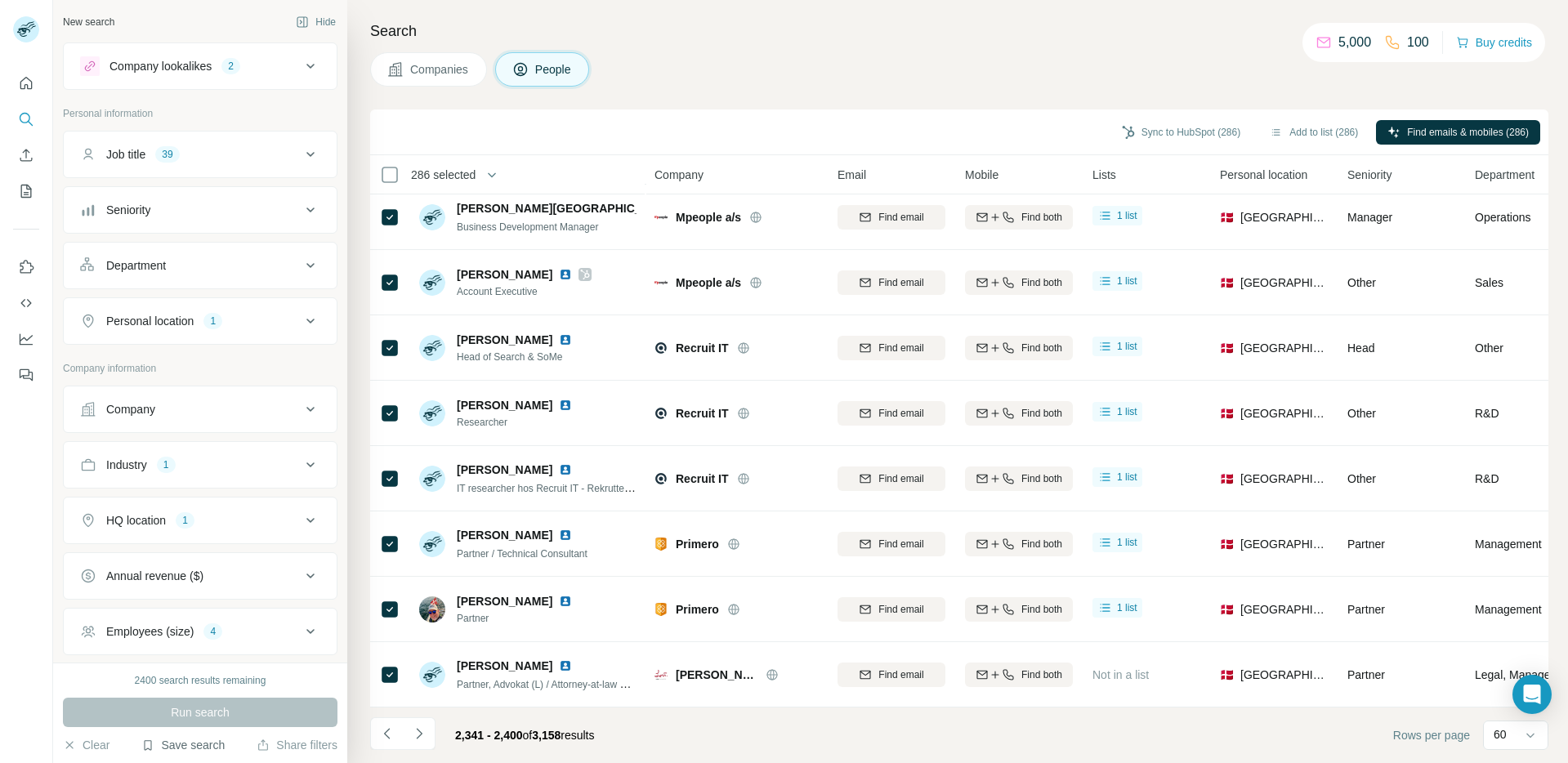
click at [190, 738] on button "Save search" at bounding box center [183, 744] width 83 height 16
click at [21, 184] on icon "My lists" at bounding box center [25, 190] width 16 height 16
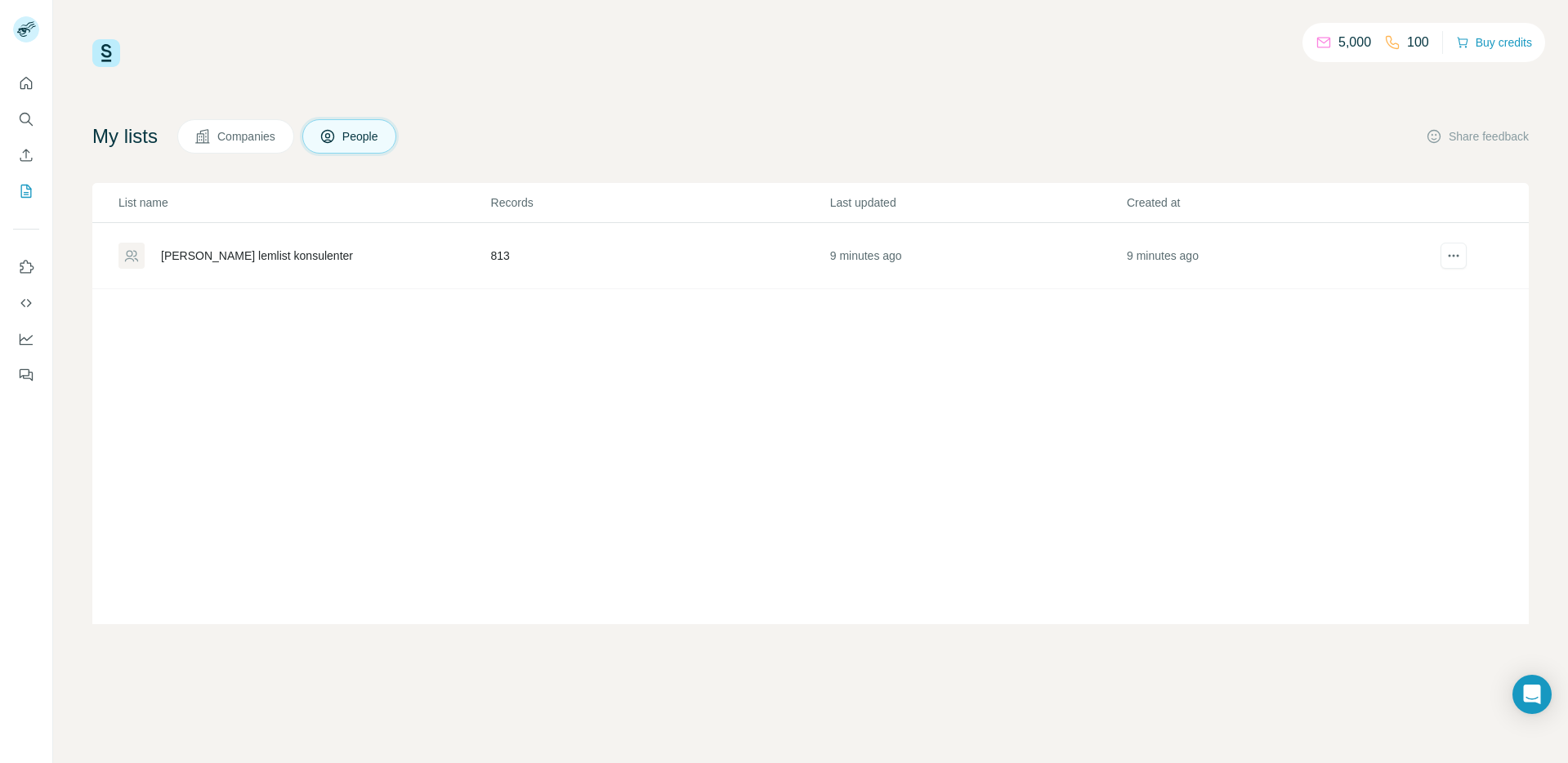
click at [527, 380] on div "List name Records Last updated Created at [PERSON_NAME] konsulenter 813 9 minut…" at bounding box center [811, 403] width 1436 height 441
click at [435, 247] on div "[PERSON_NAME] lemlist konsulenter" at bounding box center [303, 256] width 371 height 26
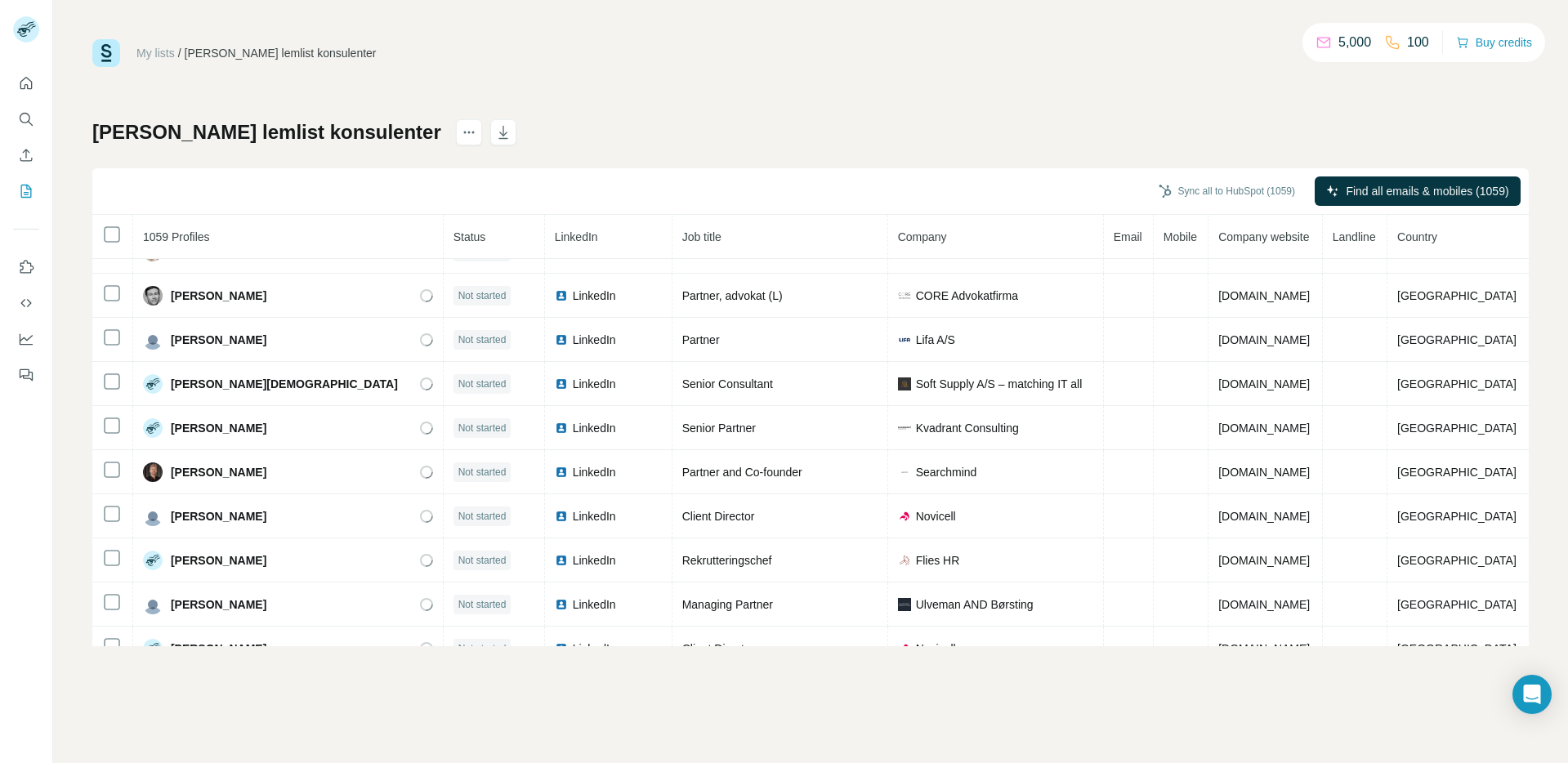
scroll to position [879, 0]
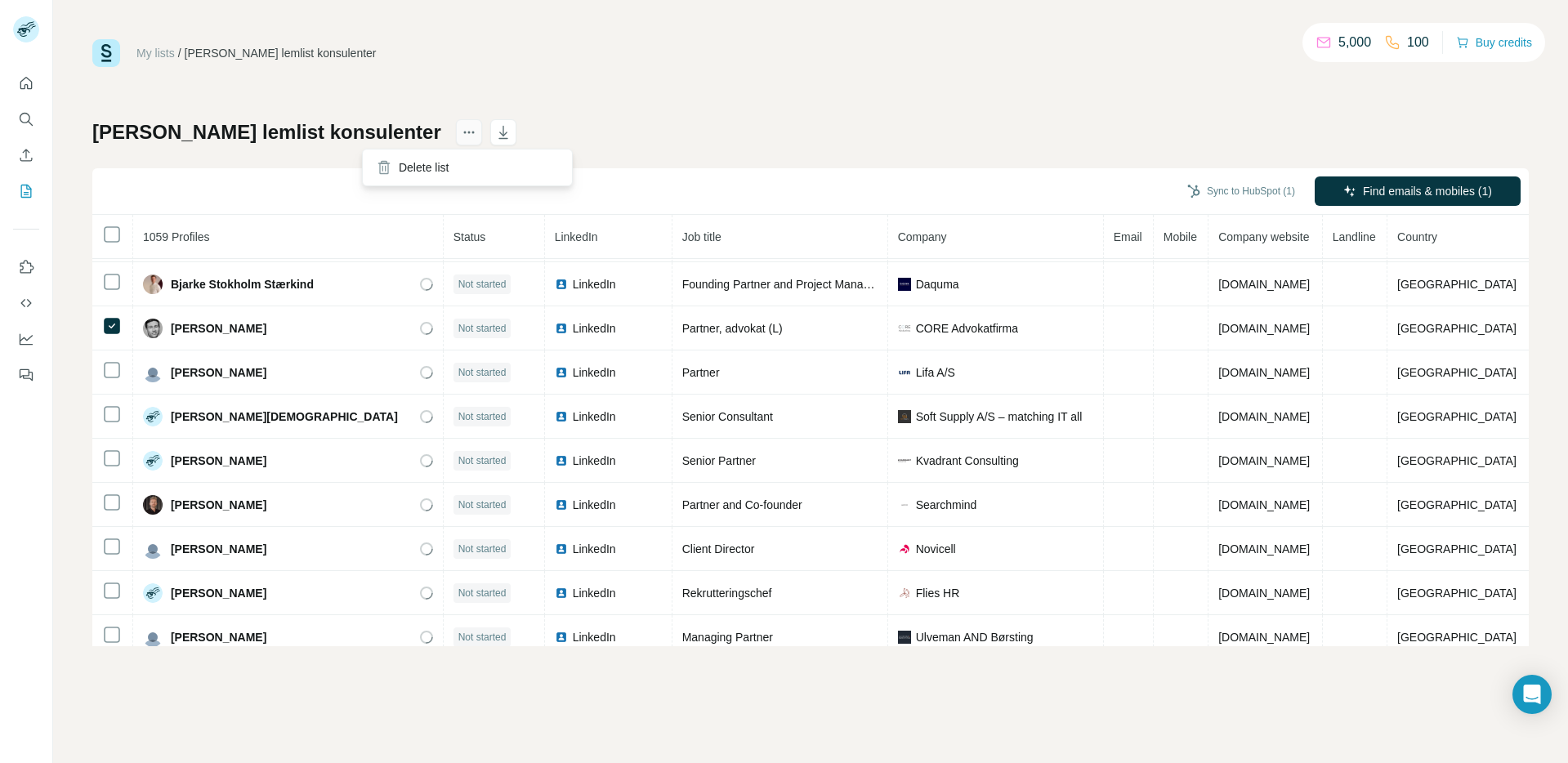
click at [461, 132] on icon "actions" at bounding box center [468, 132] width 16 height 16
click at [461, 133] on icon "actions" at bounding box center [468, 132] width 16 height 16
click at [286, 178] on div "Sync to HubSpot (1) Find emails & mobiles (1)" at bounding box center [811, 191] width 1436 height 47
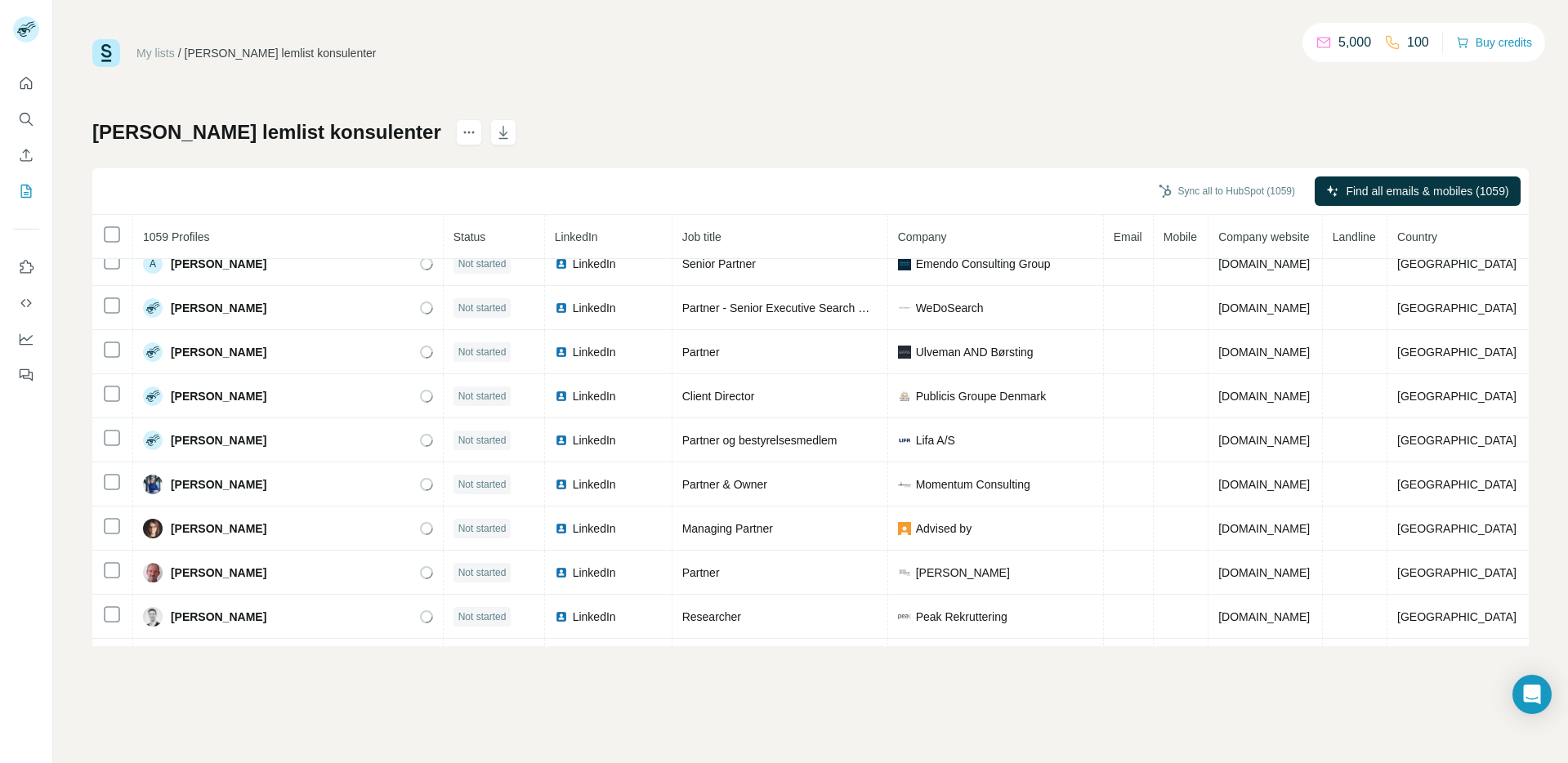
scroll to position [0, 0]
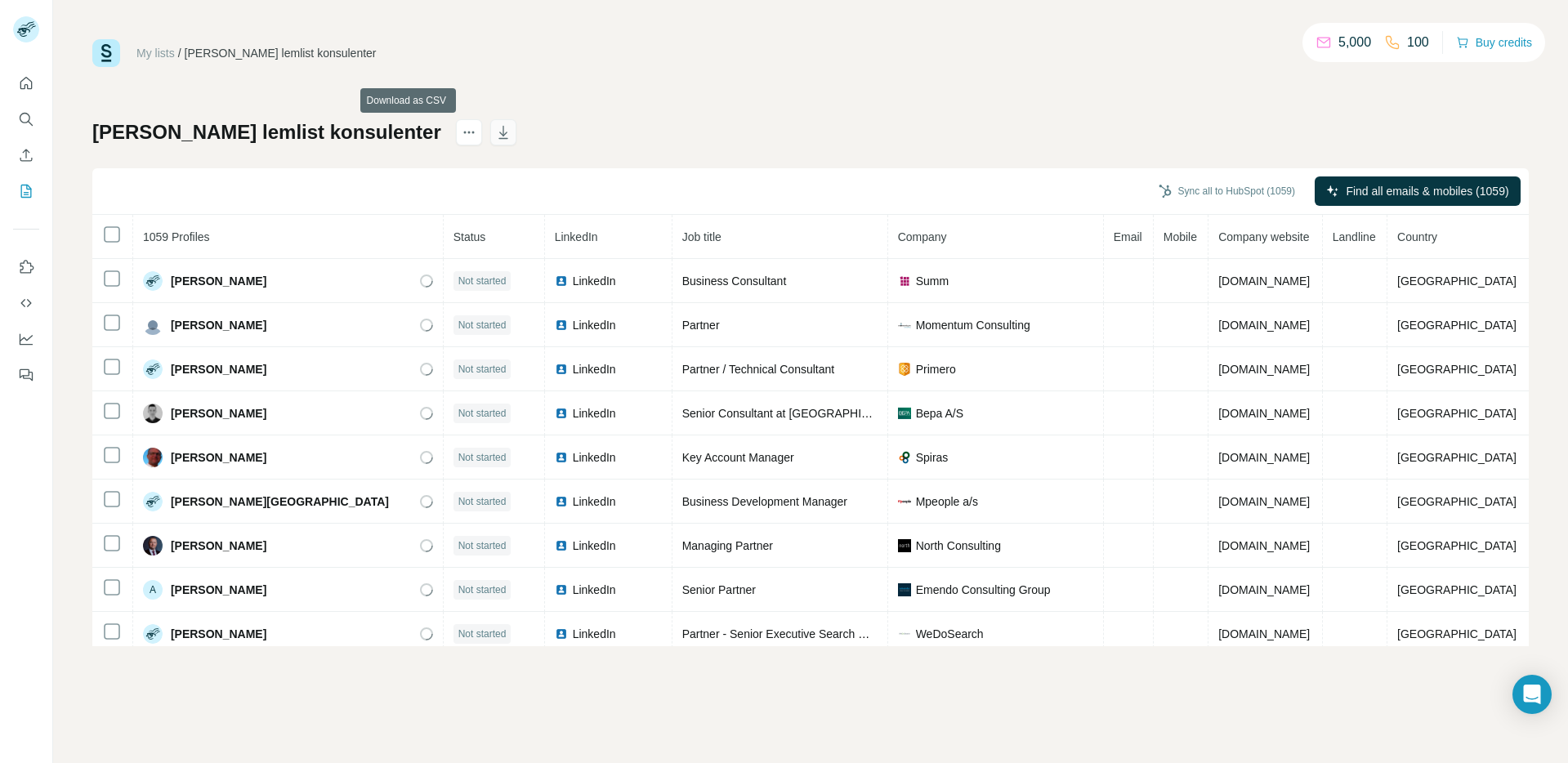
click at [495, 125] on icon "button" at bounding box center [503, 132] width 16 height 16
